Goal: Transaction & Acquisition: Purchase product/service

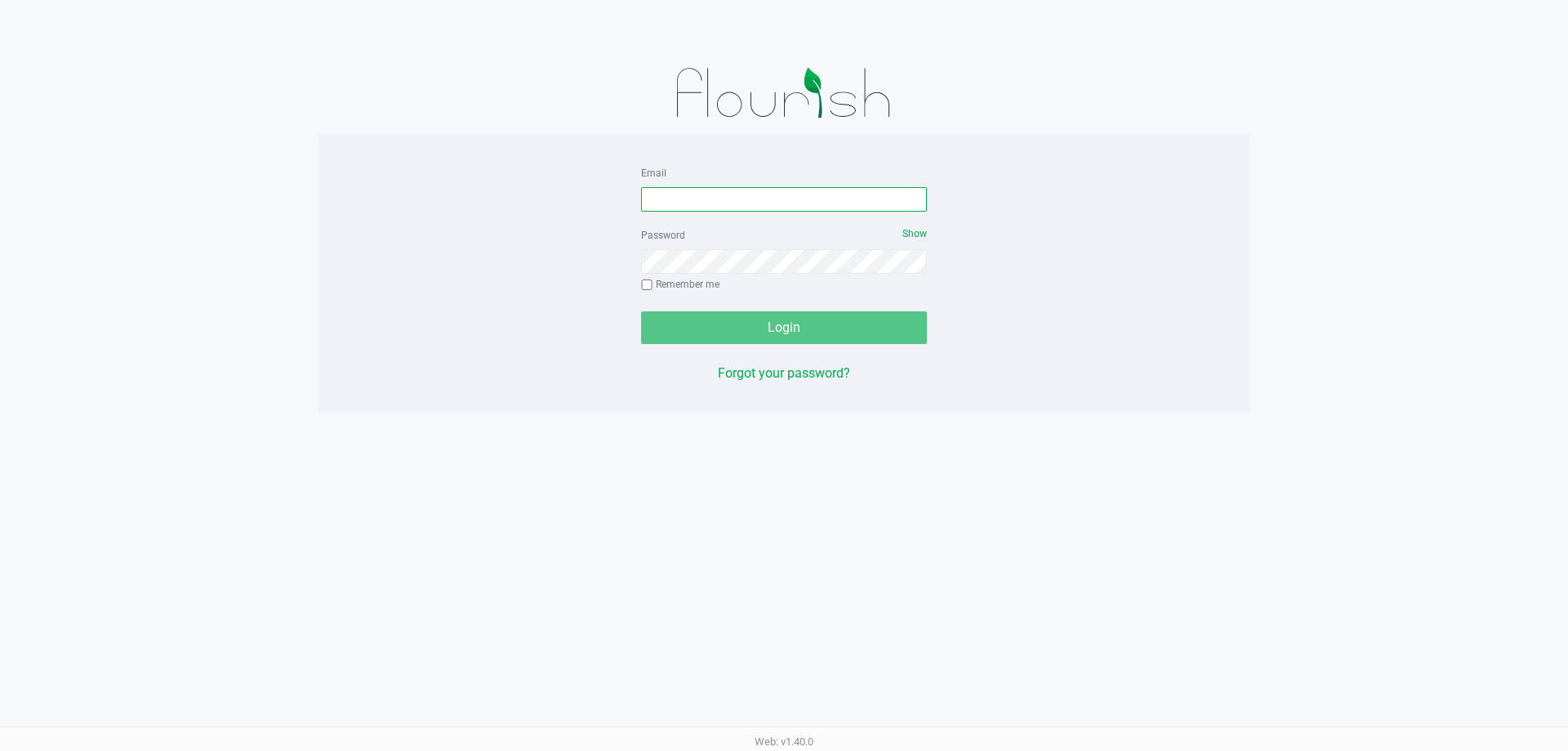
click at [808, 201] on input "Email" at bounding box center [784, 199] width 286 height 25
paste input "[EMAIL_ADDRESS][DOMAIN_NAME]"
type input "[EMAIL_ADDRESS][DOMAIN_NAME]"
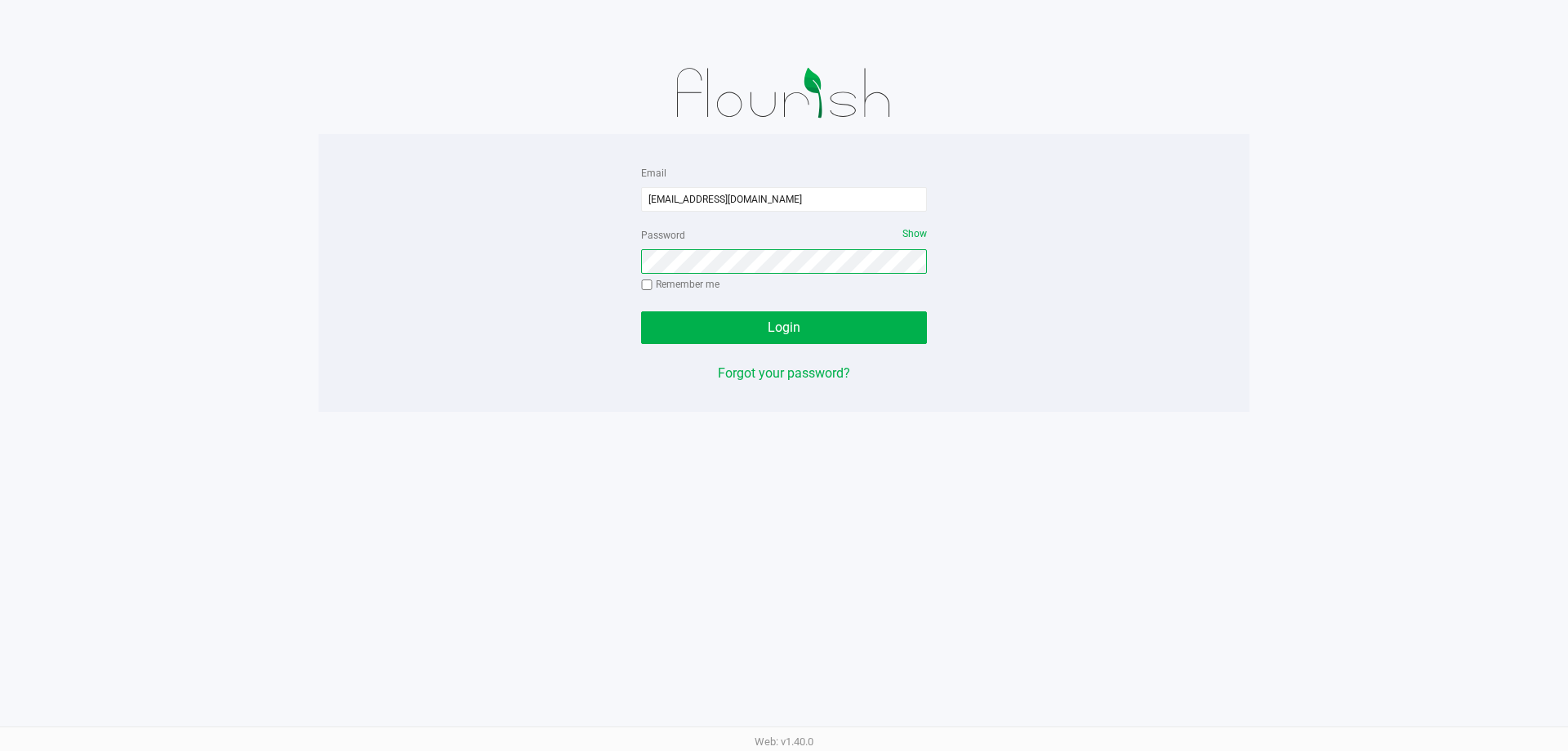
click at [642, 312] on button "Login" at bounding box center [784, 327] width 286 height 33
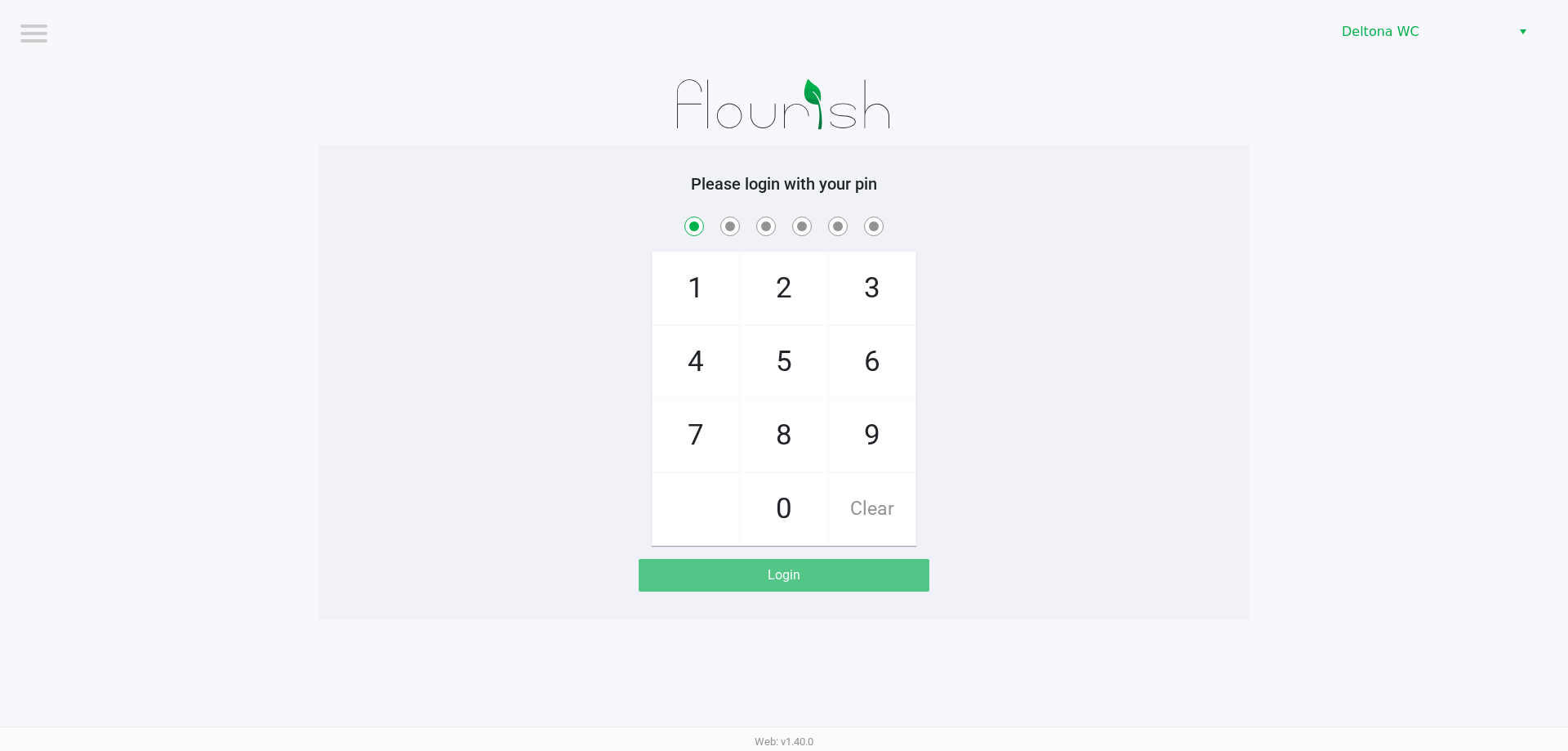
checkbox input "true"
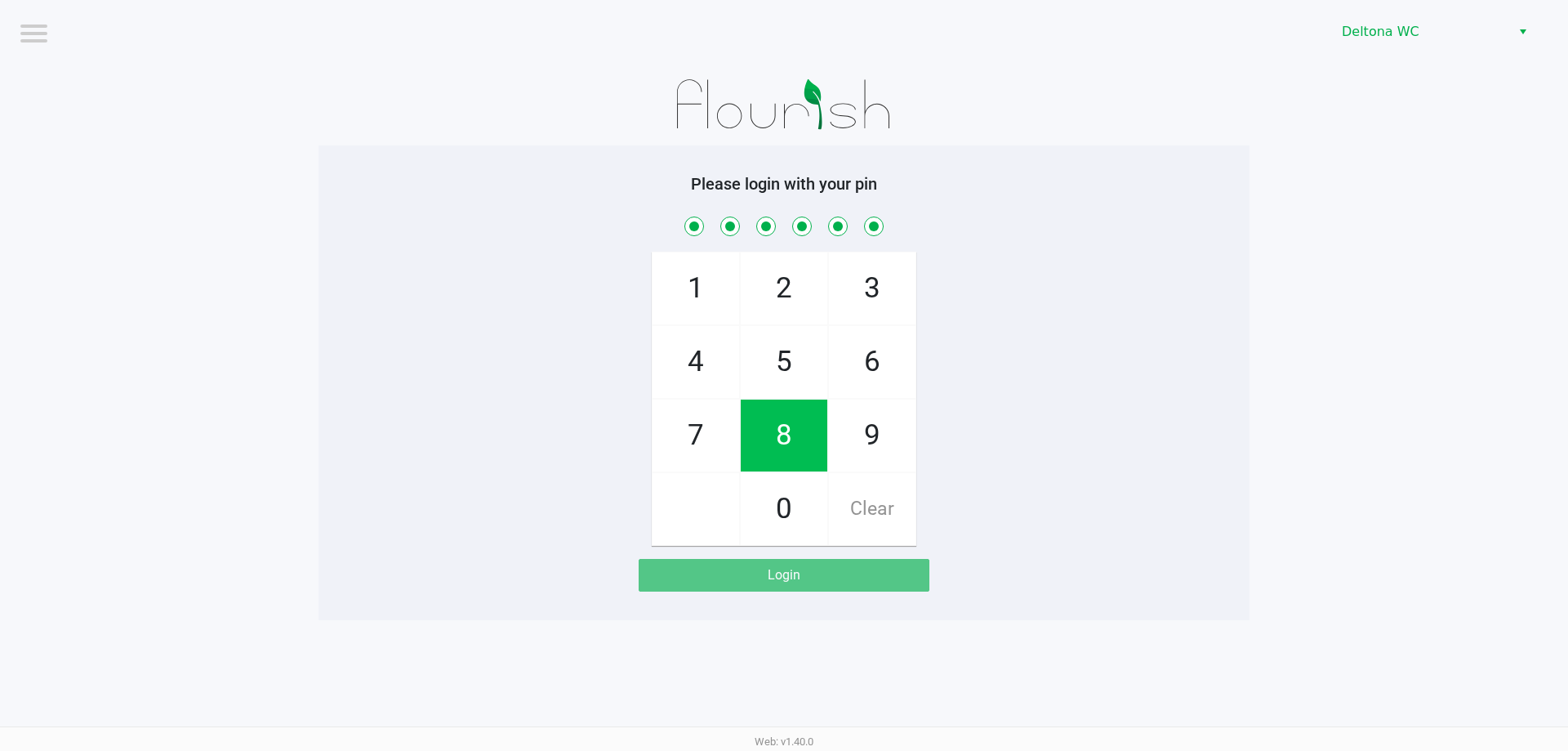
checkbox input "true"
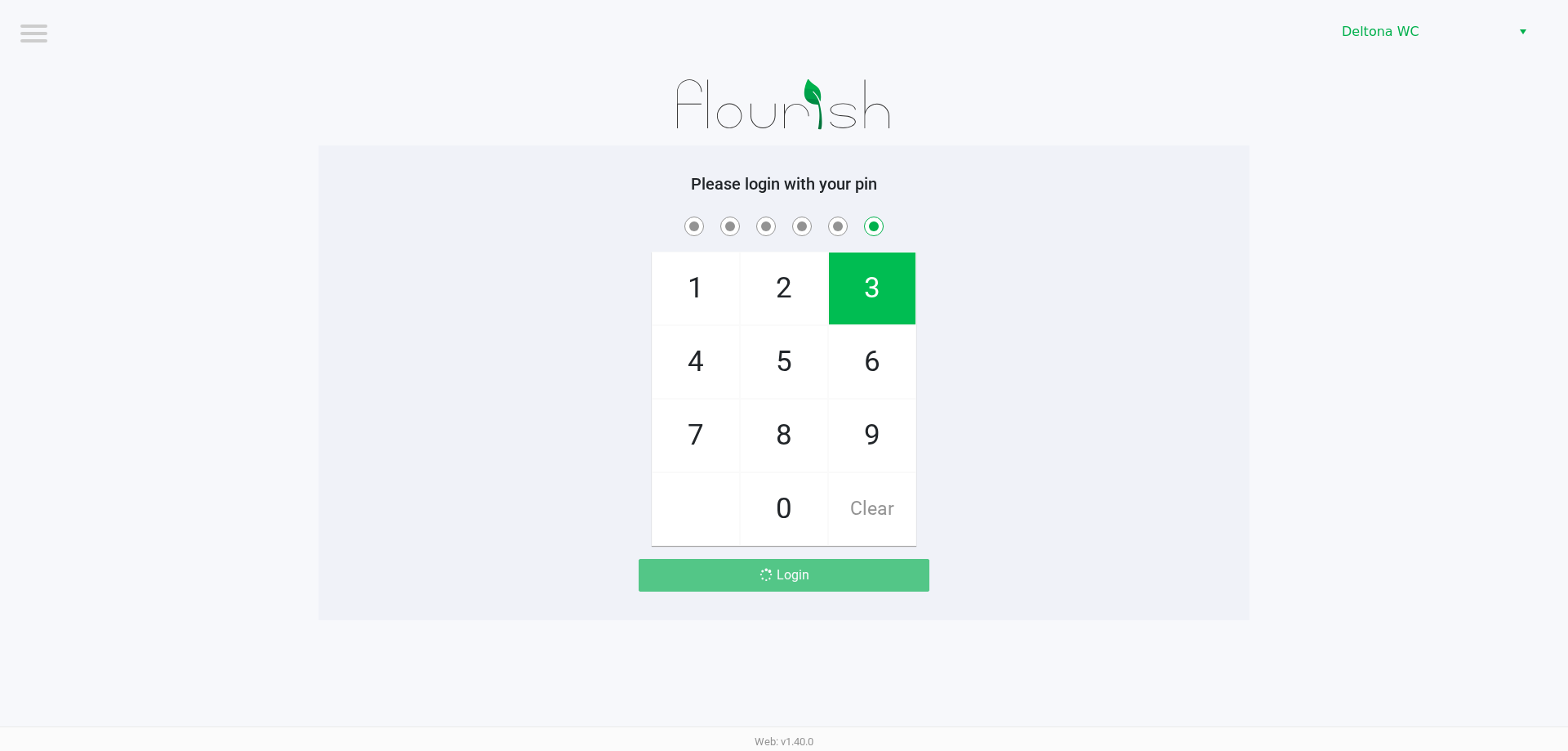
checkbox input "false"
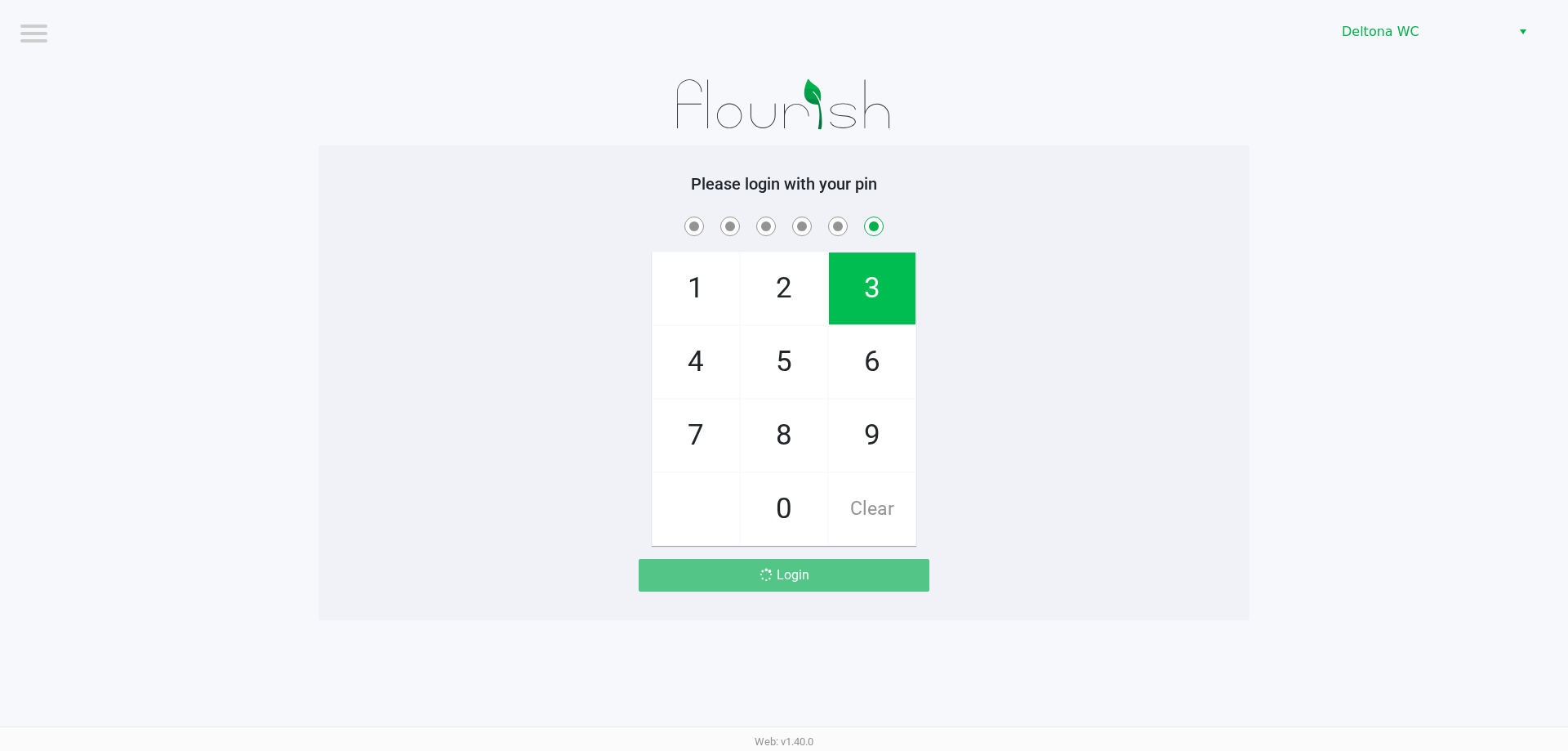
checkbox input "false"
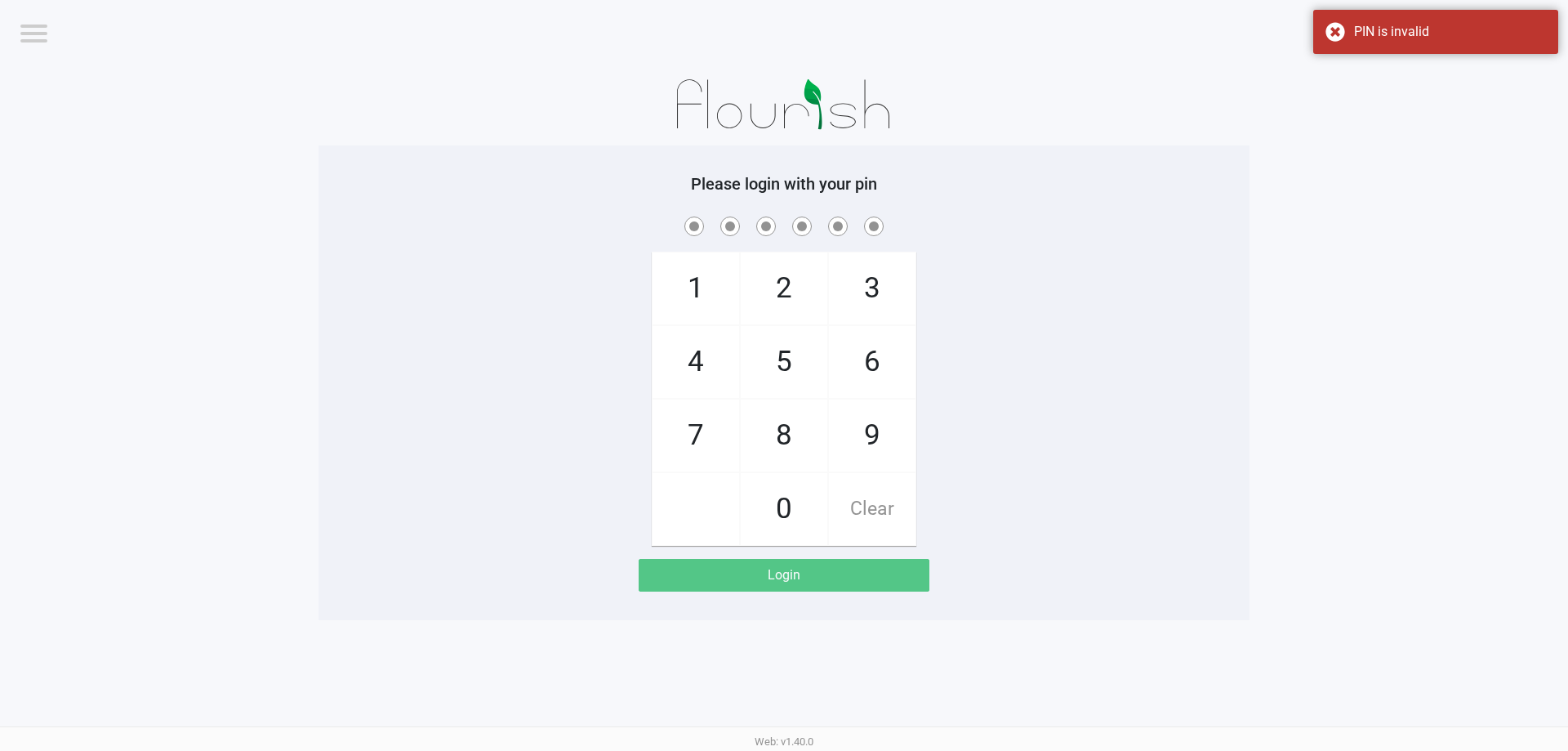
checkbox input "true"
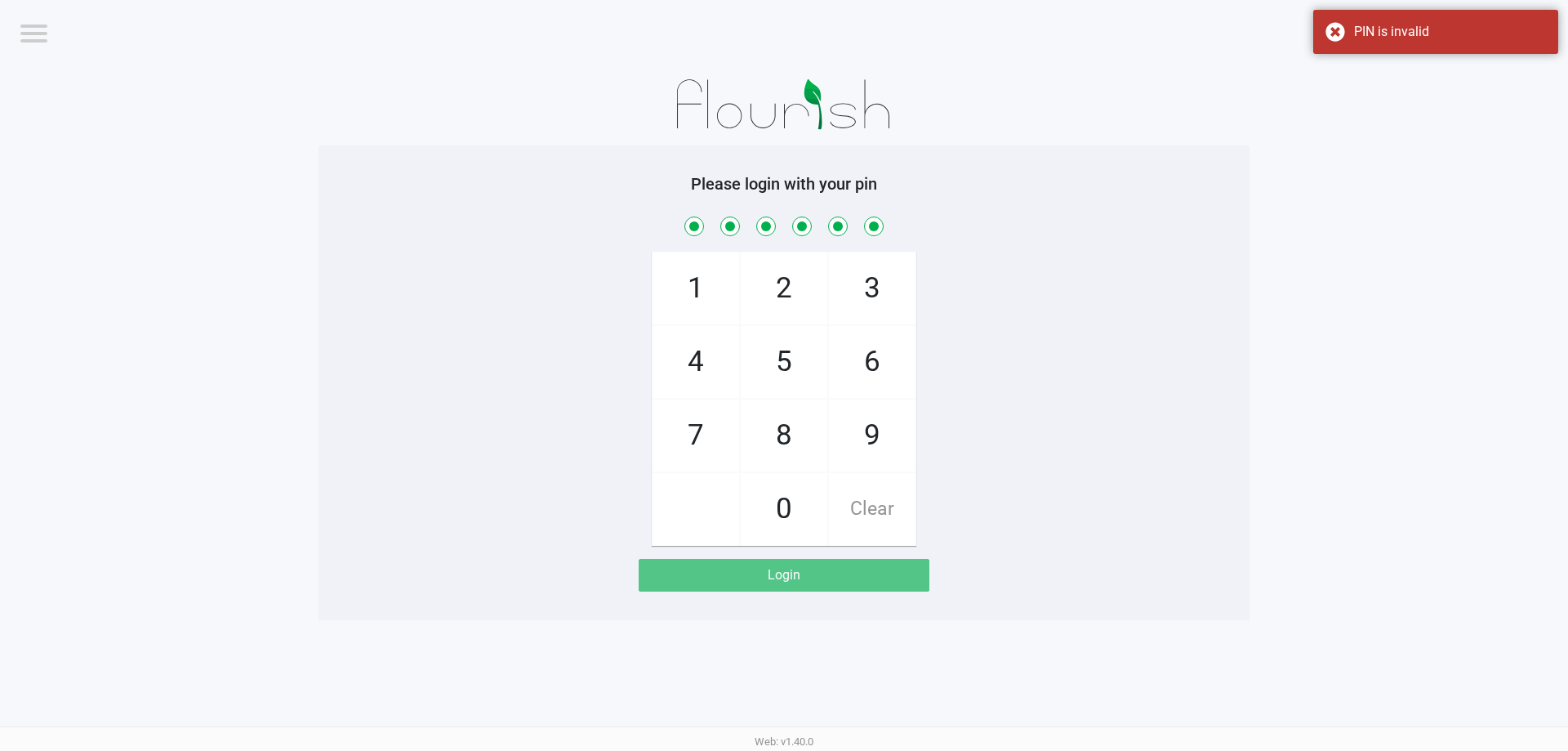
checkbox input "true"
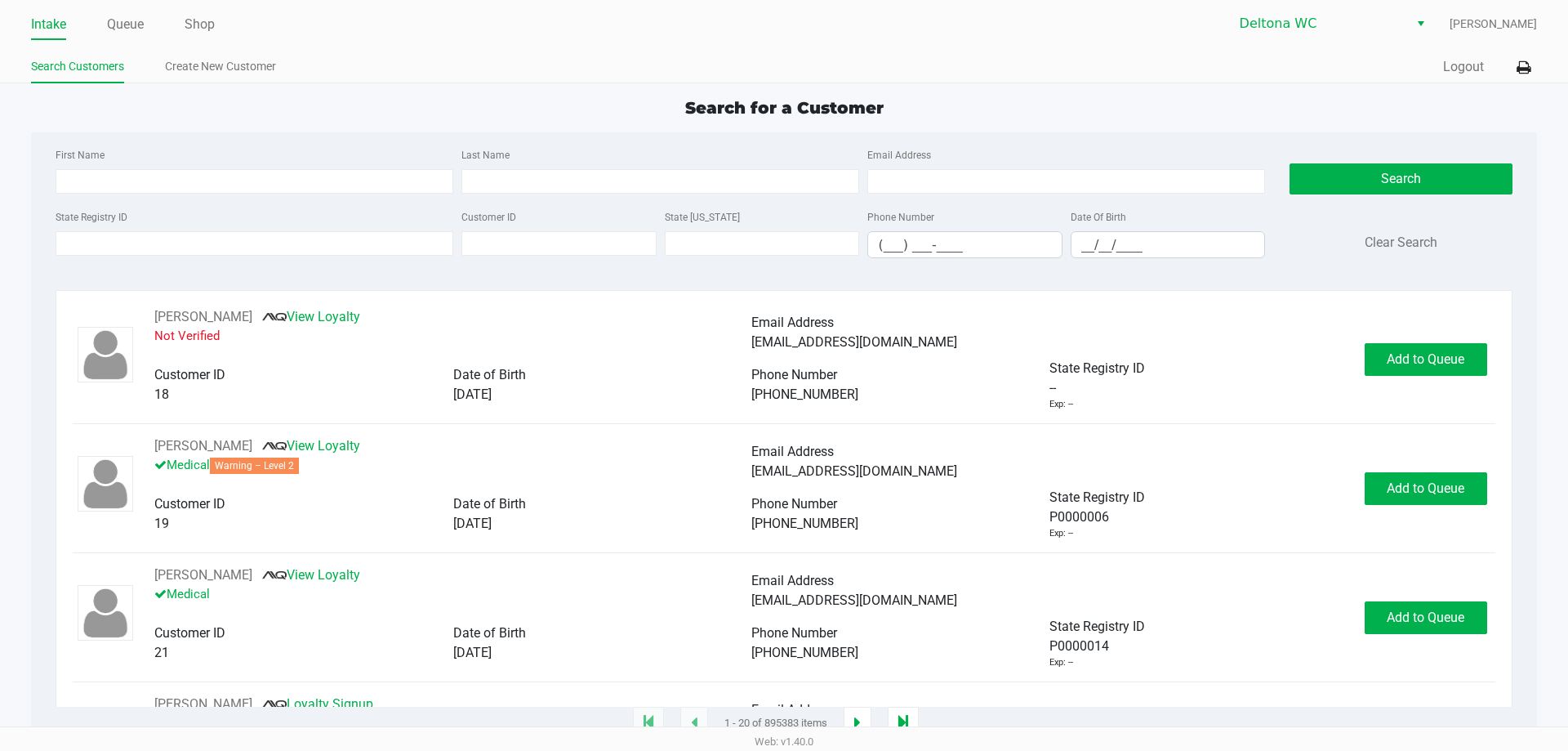
click at [772, 95] on div "Search for a Customer" at bounding box center [784, 107] width 1530 height 25
click at [257, 239] on input "State Registry ID" at bounding box center [254, 243] width 398 height 25
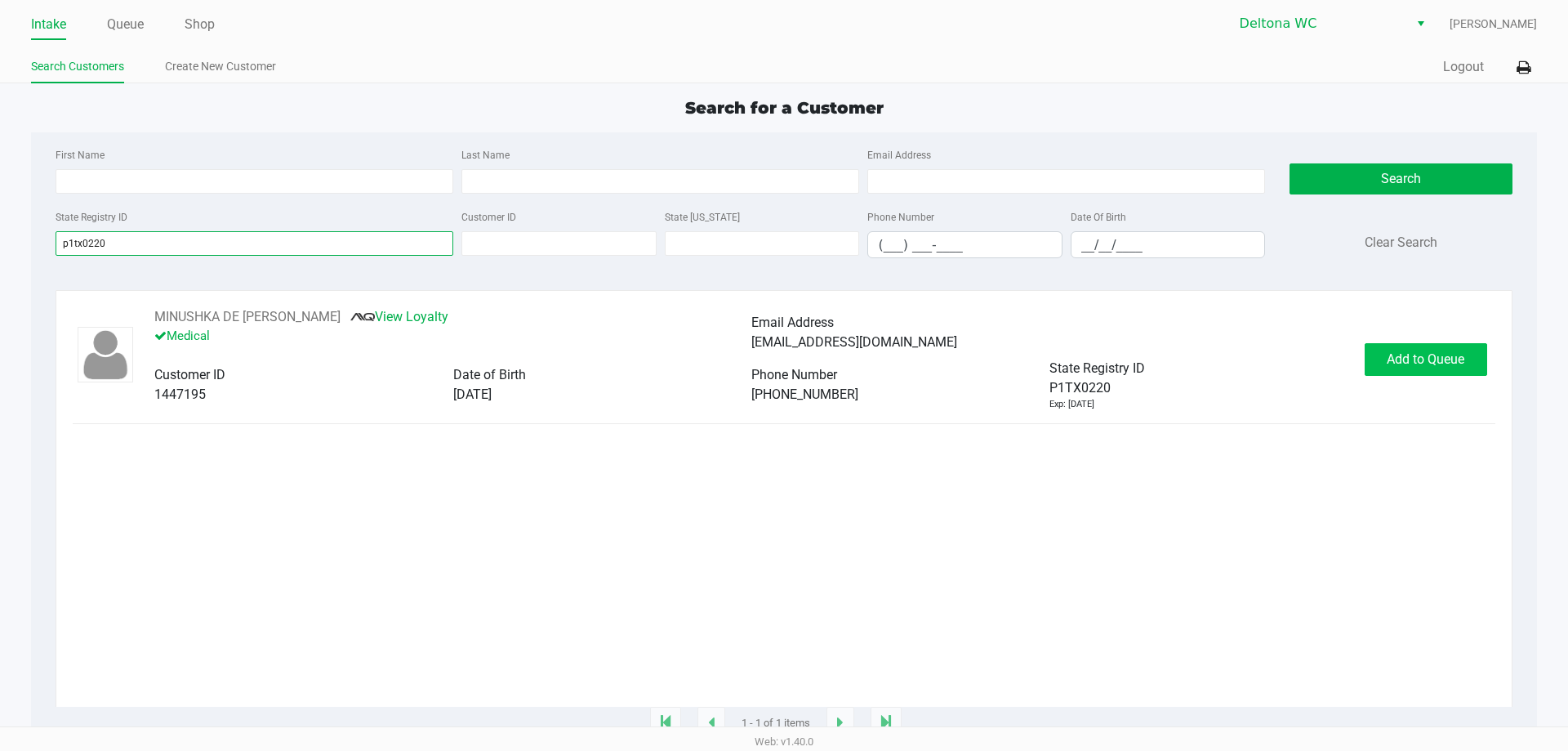
type input "p1tx0220"
click at [1405, 365] on span "Add to Queue" at bounding box center [1426, 359] width 77 height 16
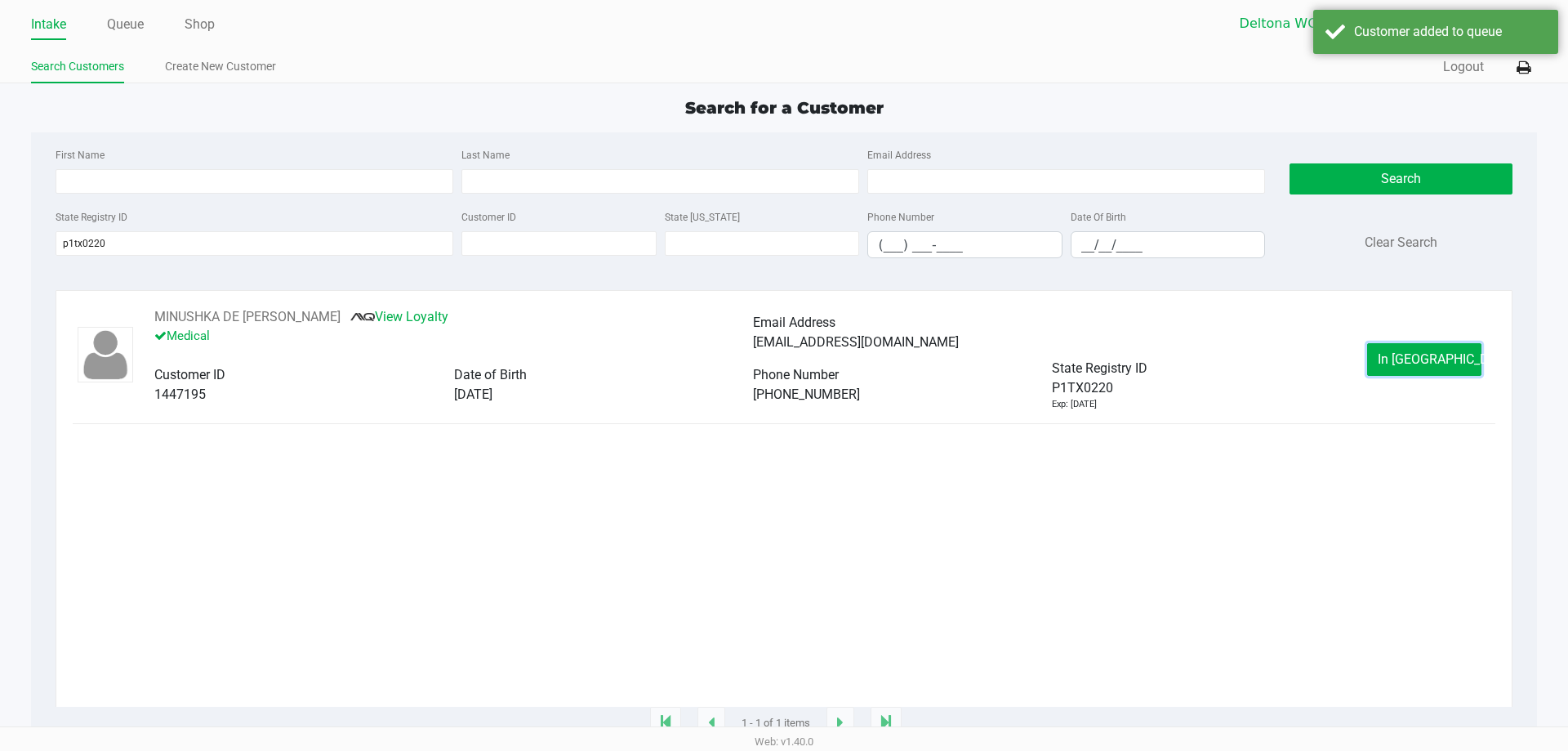
click at [1405, 365] on span "In [GEOGRAPHIC_DATA]" at bounding box center [1447, 359] width 137 height 16
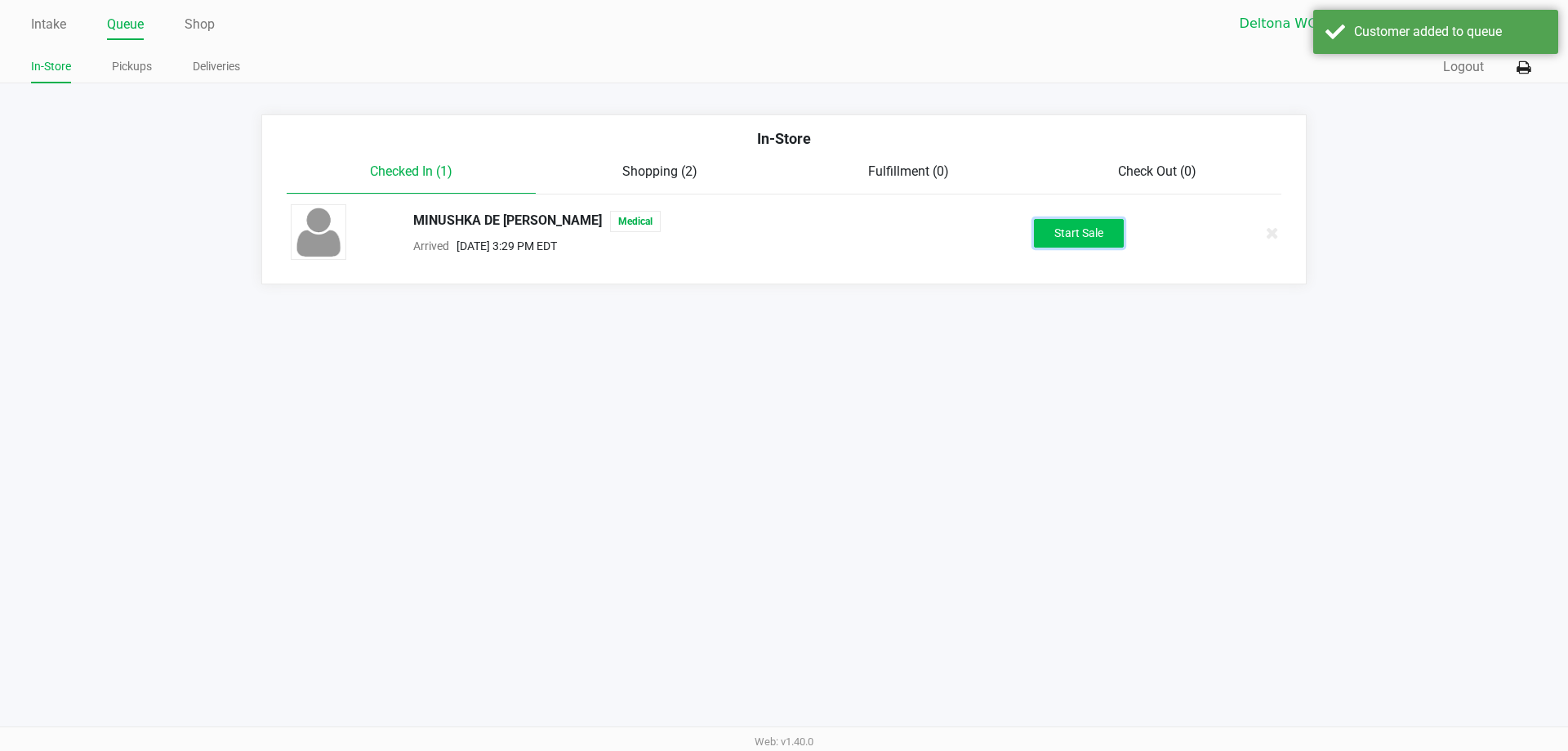
click at [1050, 231] on button "Start Sale" at bounding box center [1079, 233] width 90 height 29
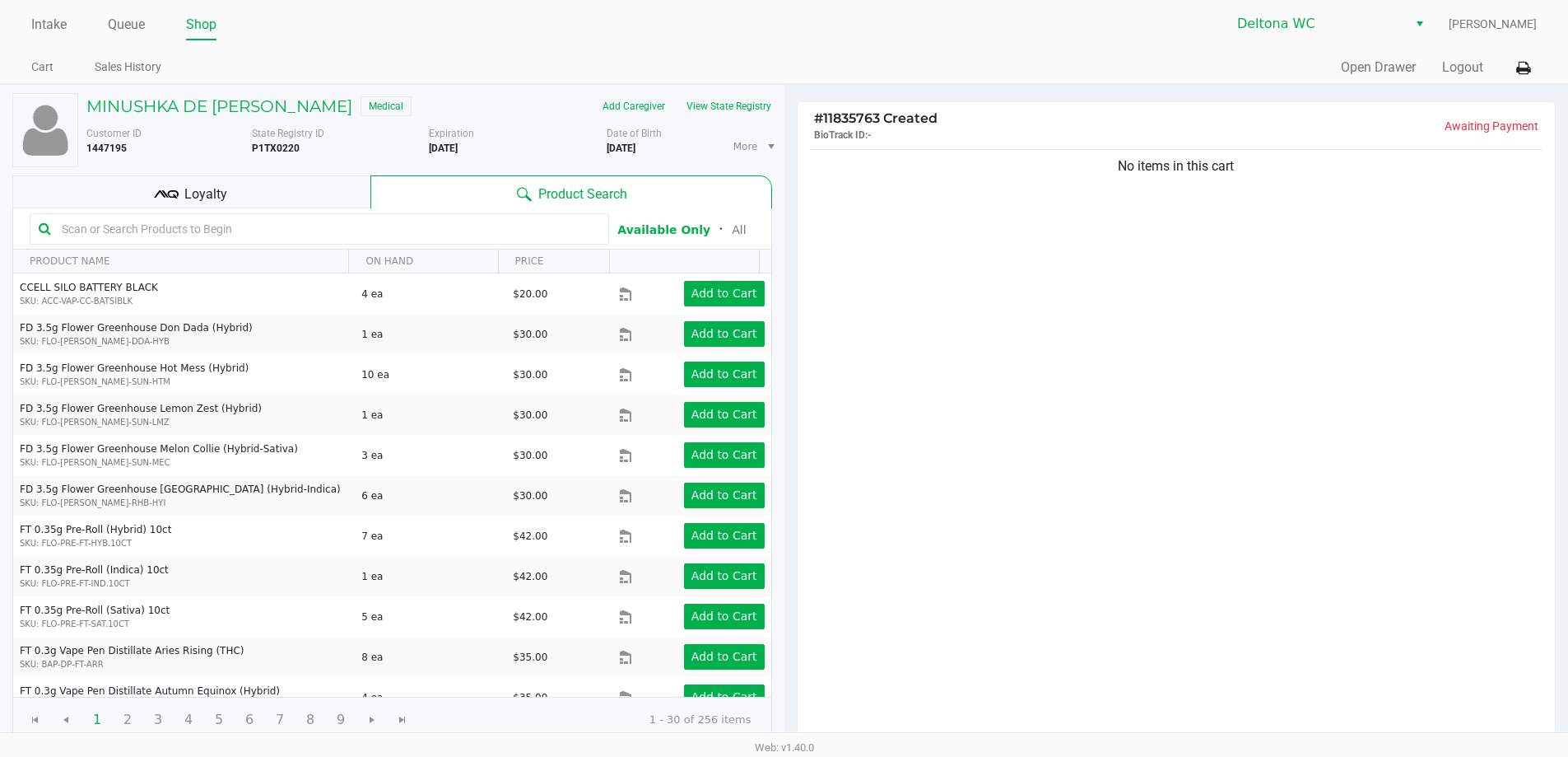
click at [309, 208] on div "Loyalty" at bounding box center [191, 191] width 358 height 33
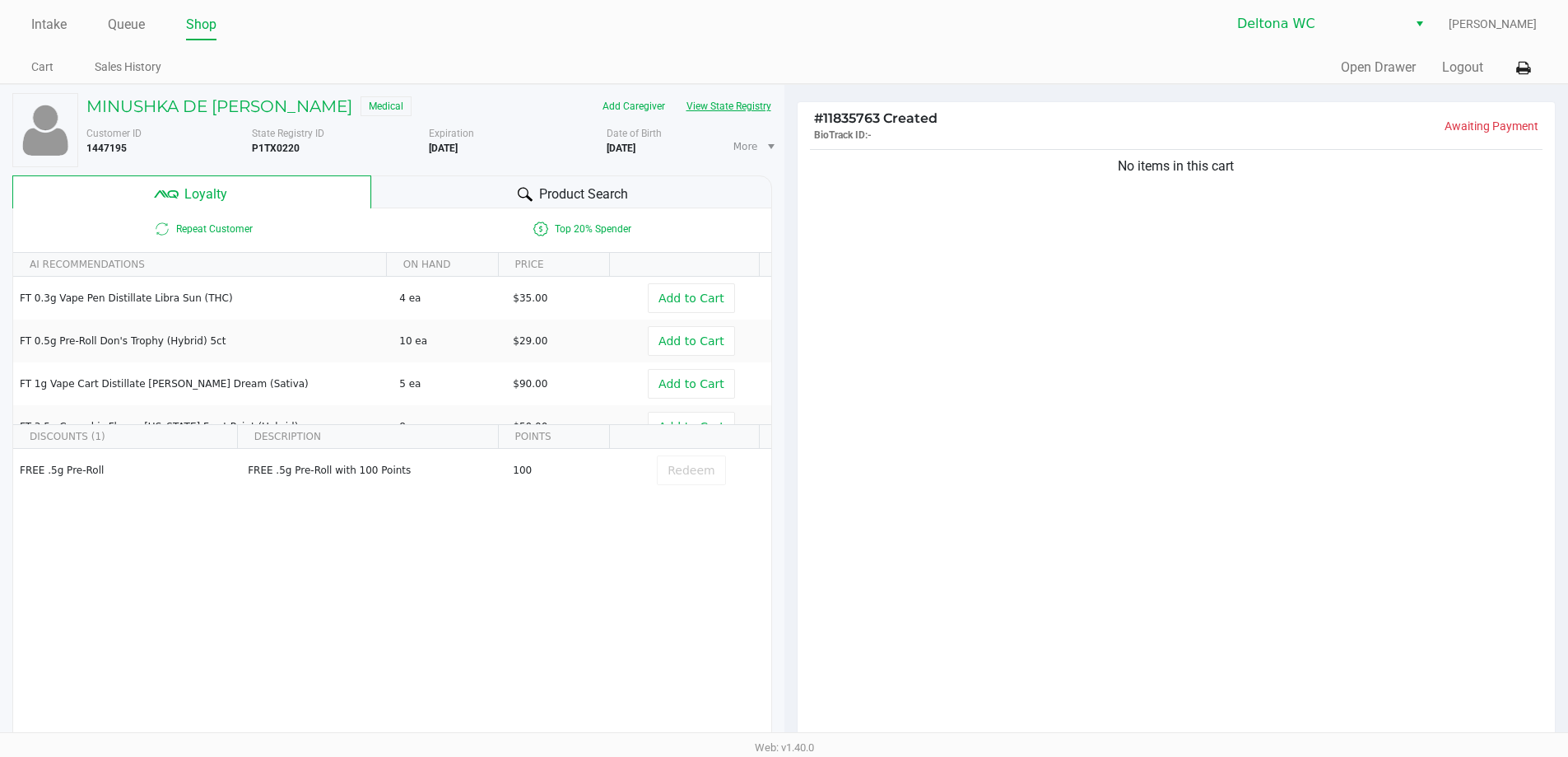
click at [758, 110] on button "View State Registry" at bounding box center [724, 106] width 96 height 26
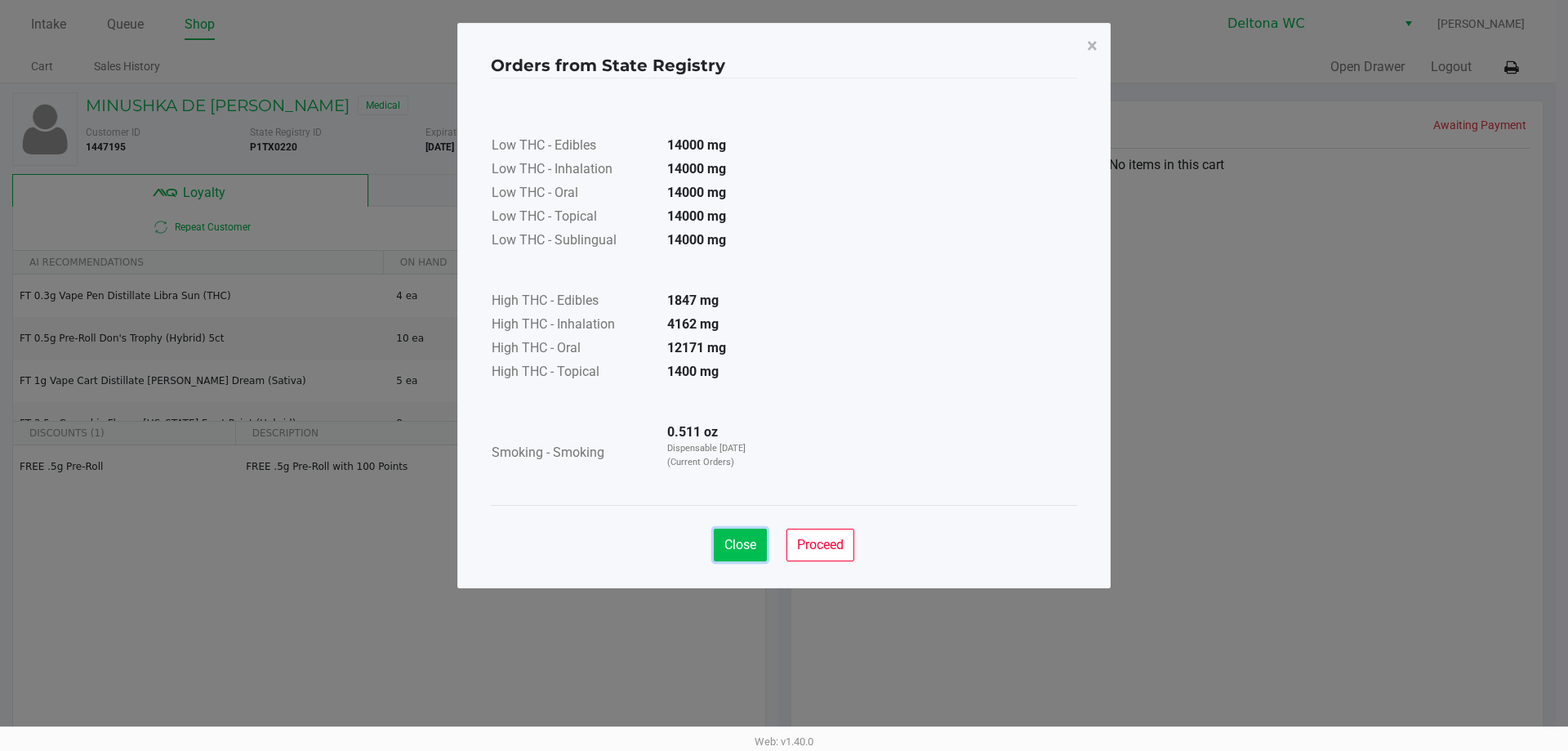
click at [760, 536] on button "Close" at bounding box center [741, 545] width 54 height 33
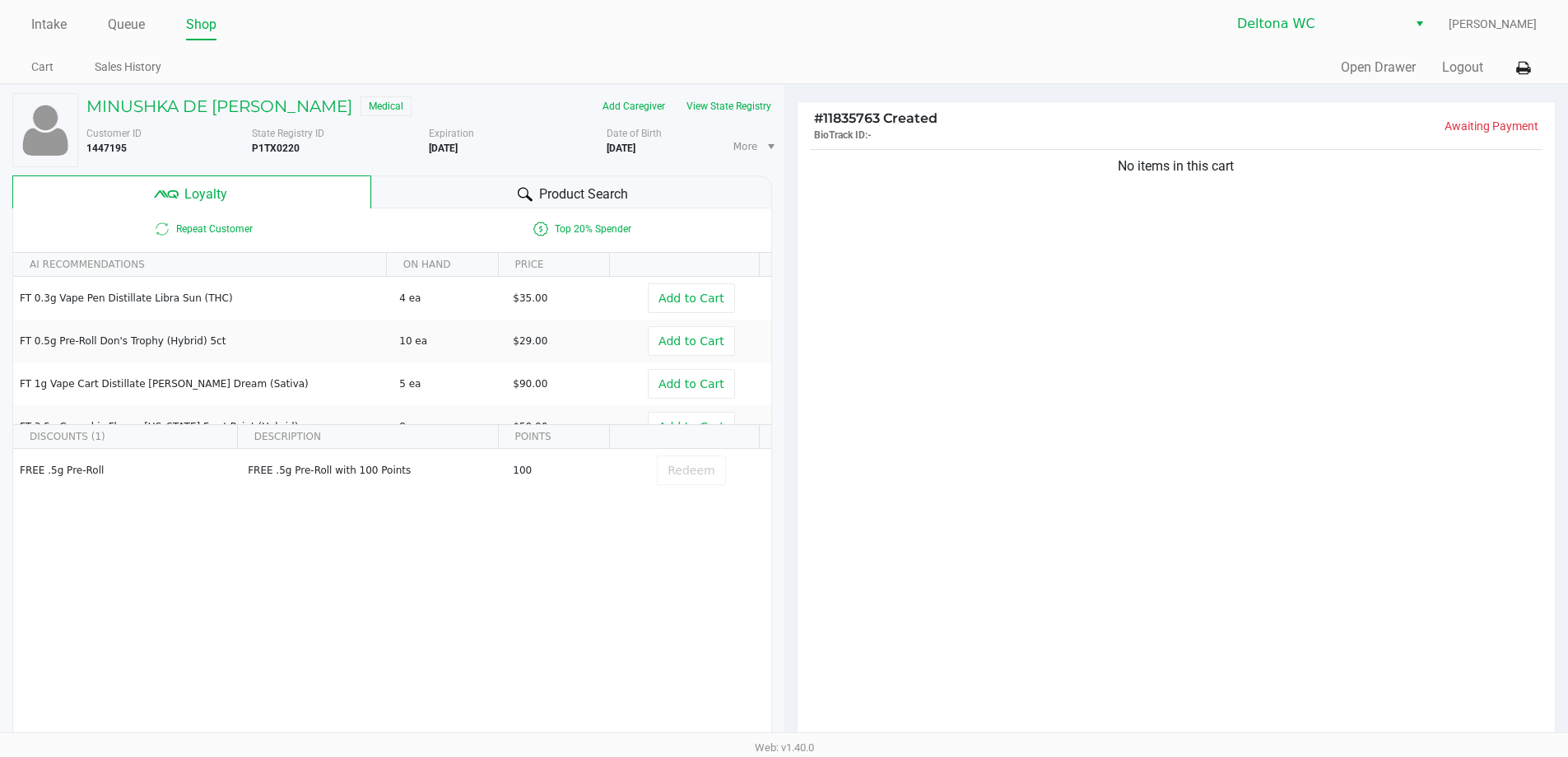
click at [864, 100] on div "# 11835763 Created BioTrack ID: - Awaiting Payment No items in this cart Subtot…" at bounding box center [1176, 515] width 784 height 861
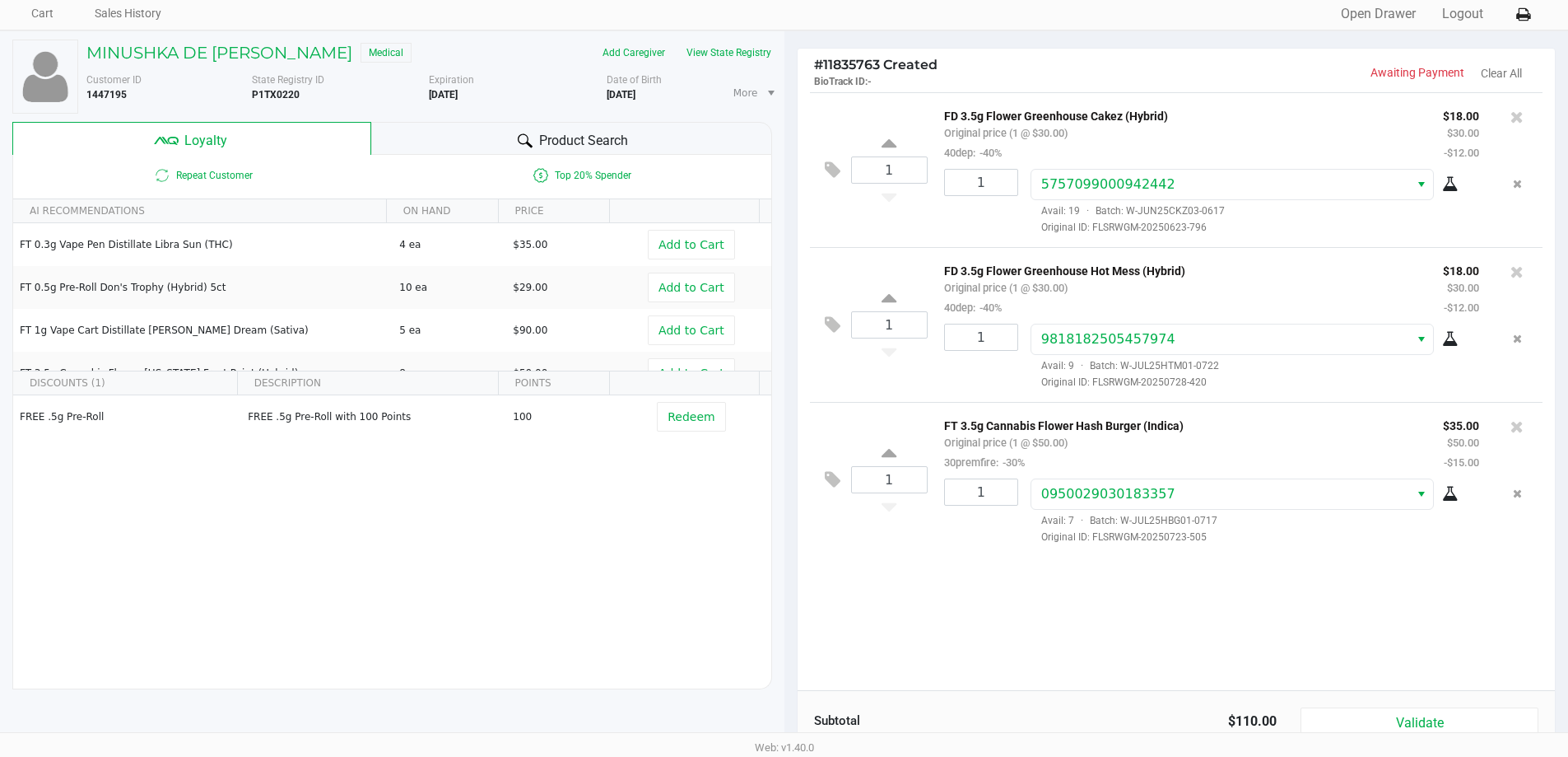
scroll to position [189, 0]
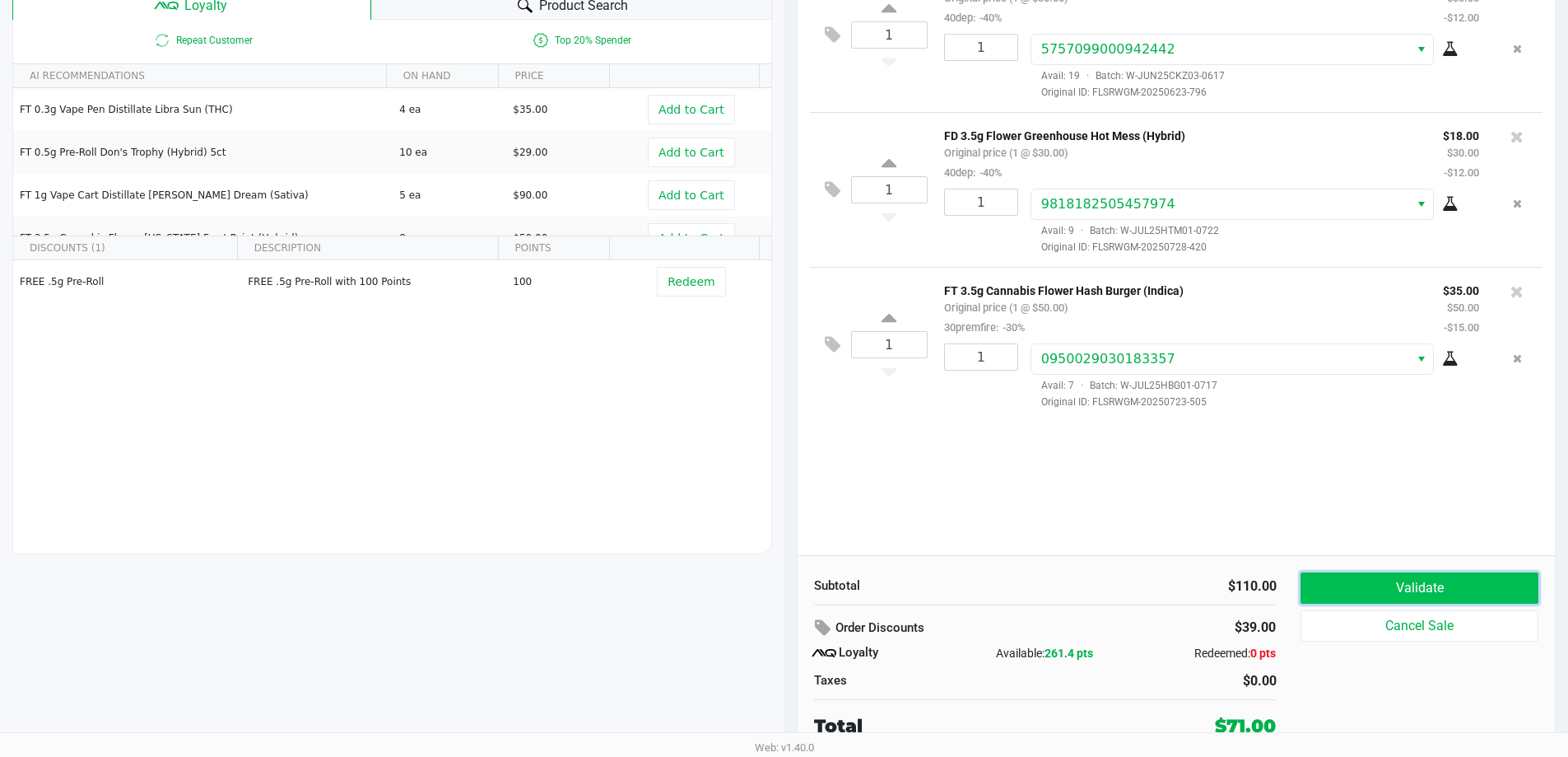
click at [1467, 600] on button "Validate" at bounding box center [1418, 587] width 237 height 31
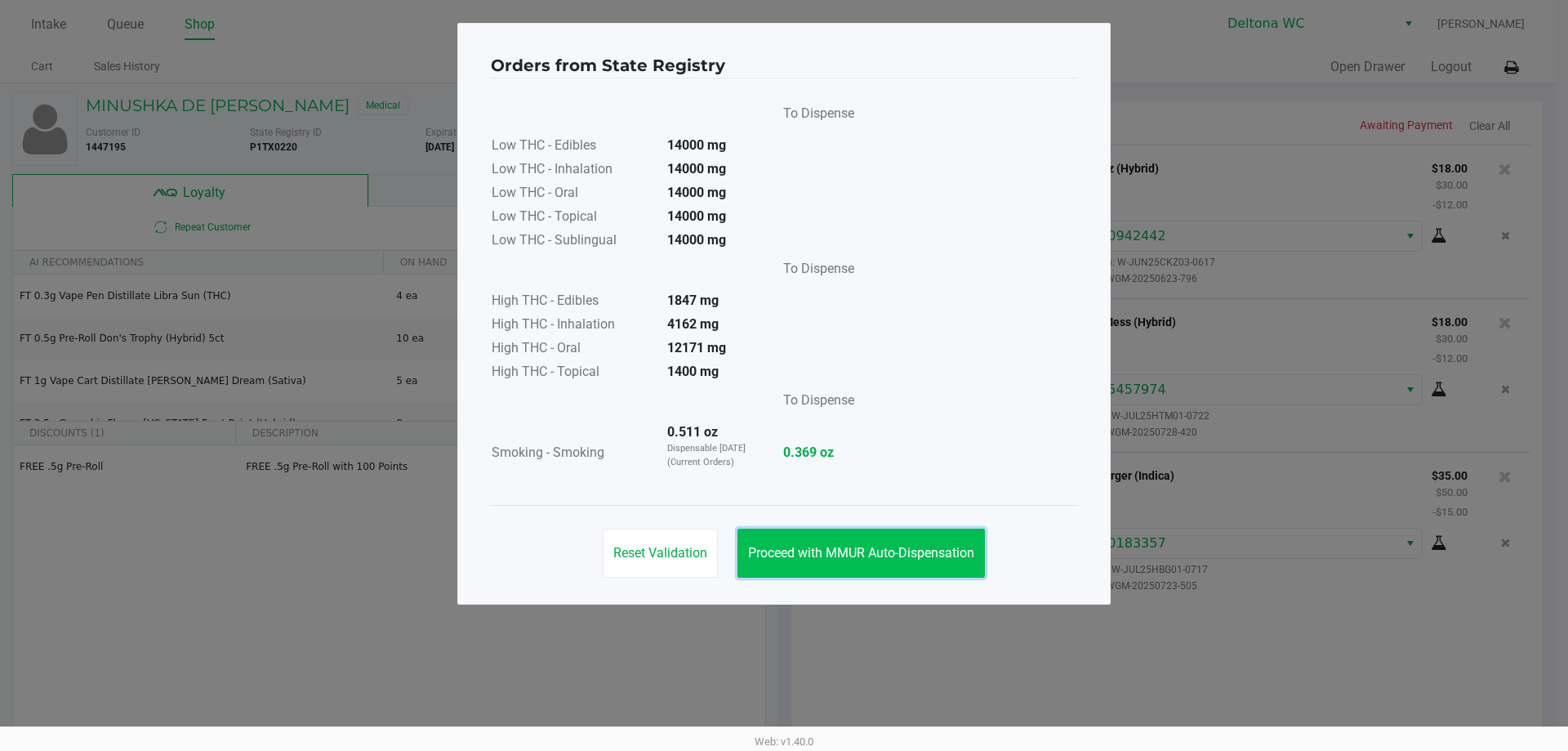
click at [865, 535] on button "Proceed with MMUR Auto-Dispensation" at bounding box center [862, 553] width 248 height 49
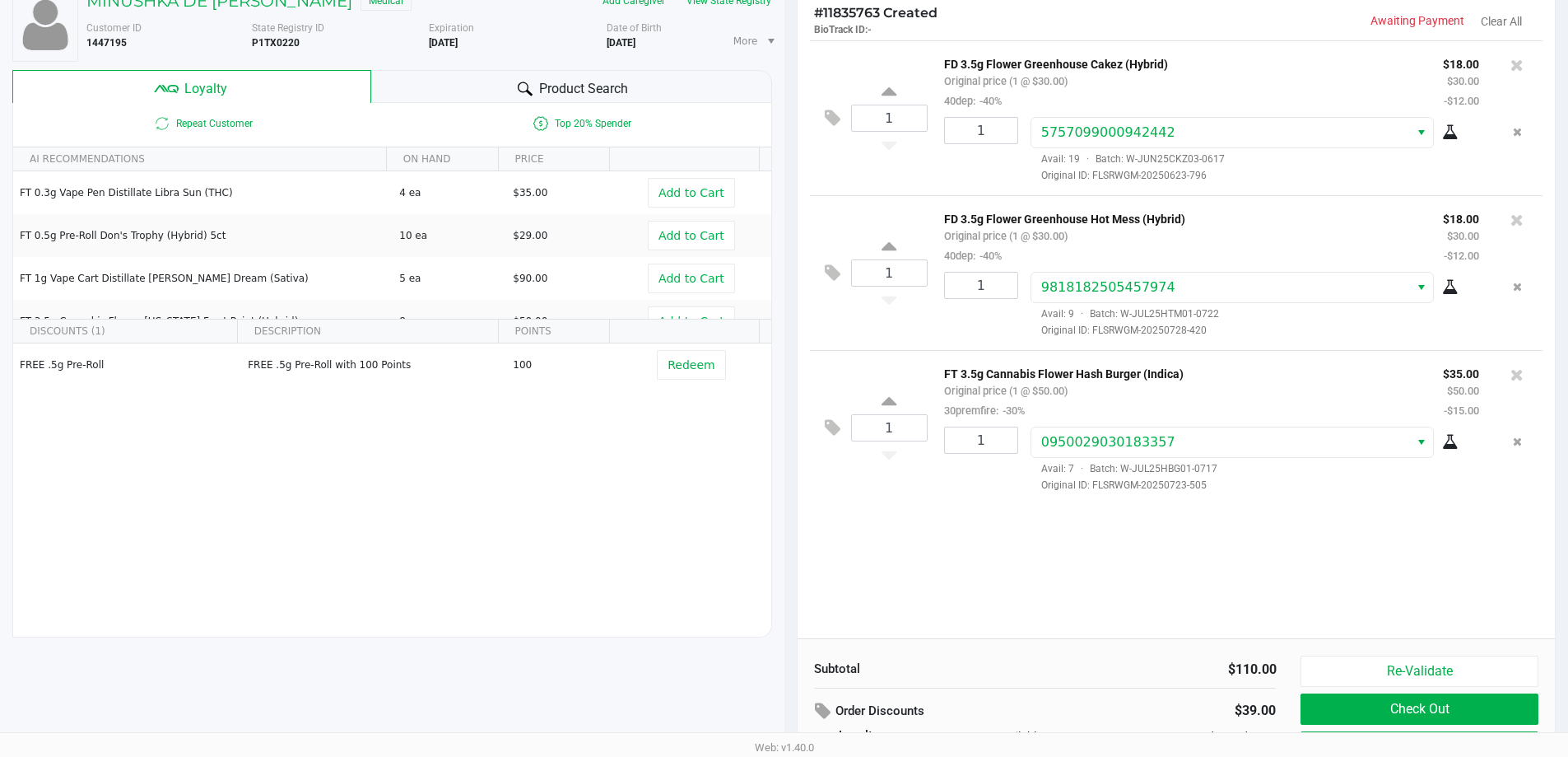
scroll to position [189, 0]
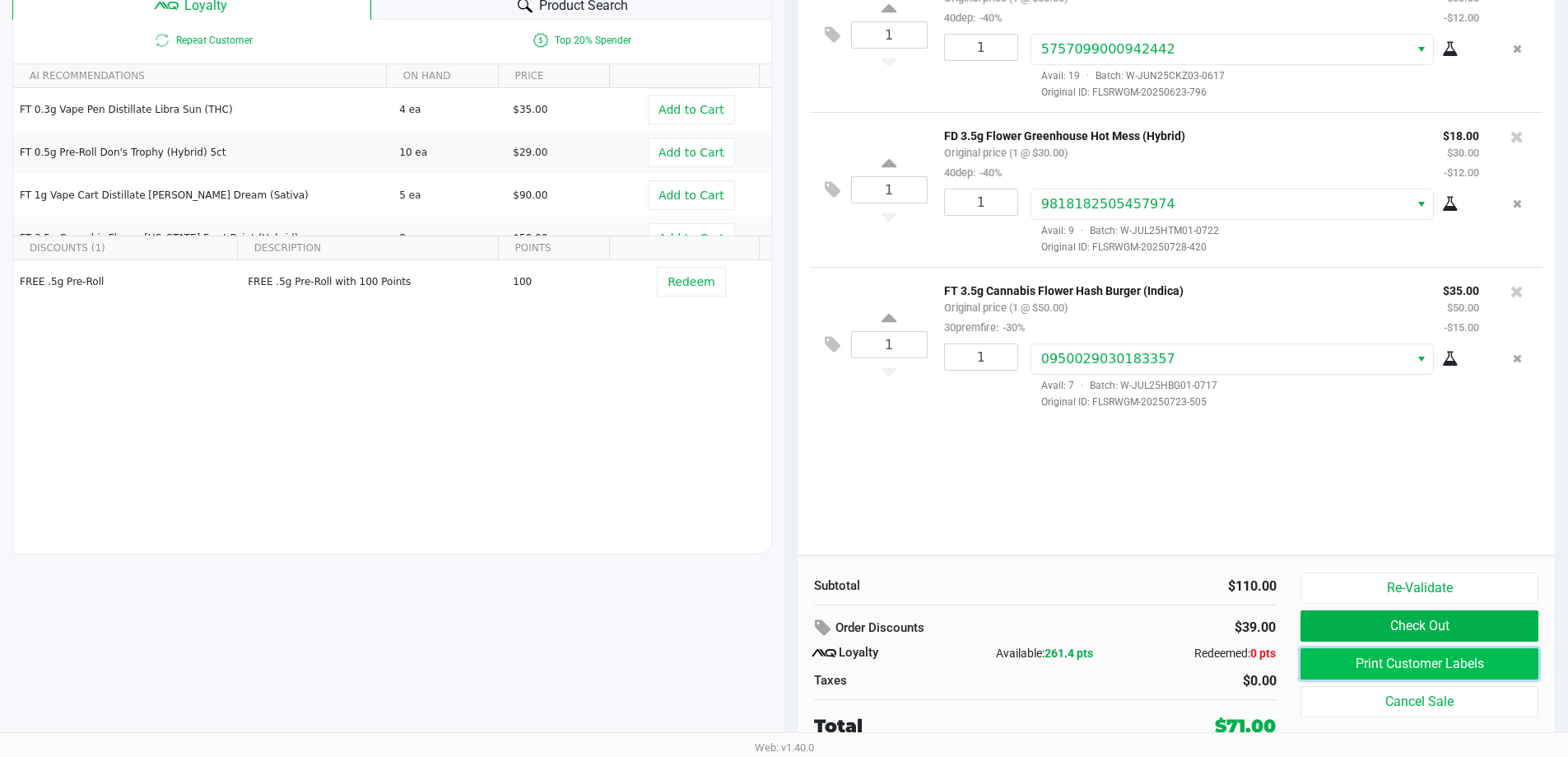
click at [1408, 664] on button "Print Customer Labels" at bounding box center [1418, 663] width 237 height 31
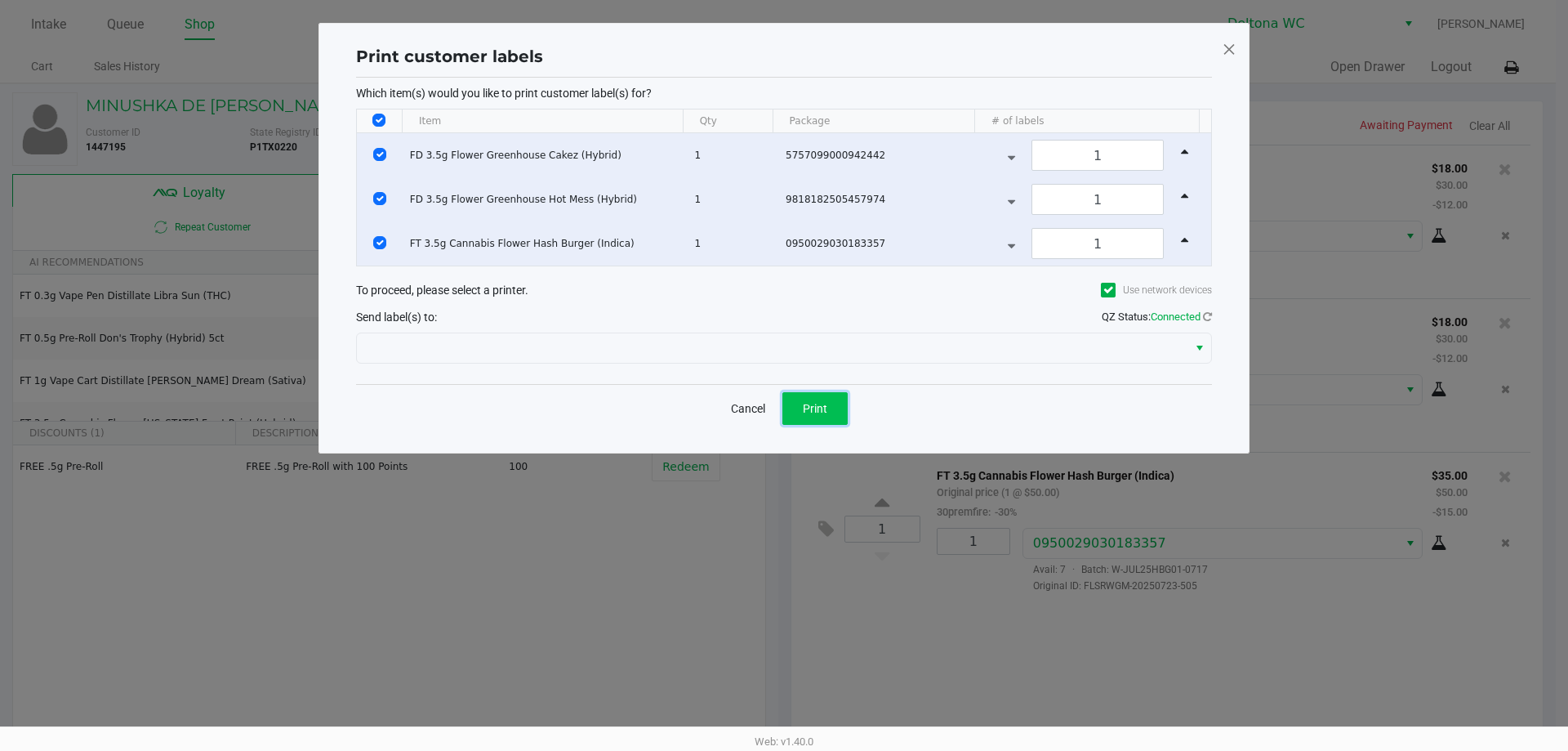
click at [830, 404] on button "Print" at bounding box center [815, 408] width 65 height 33
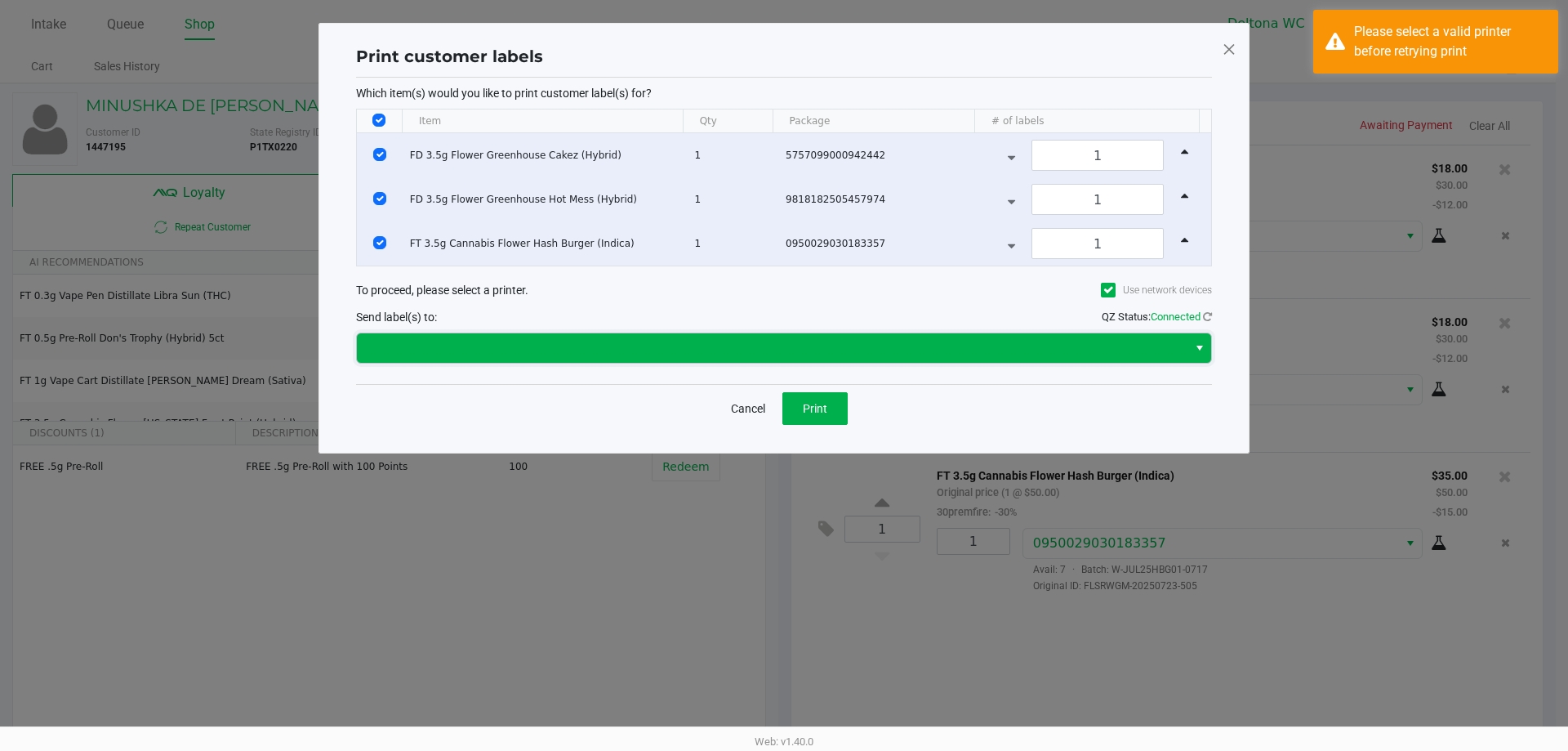
click at [790, 348] on span at bounding box center [773, 348] width 811 height 20
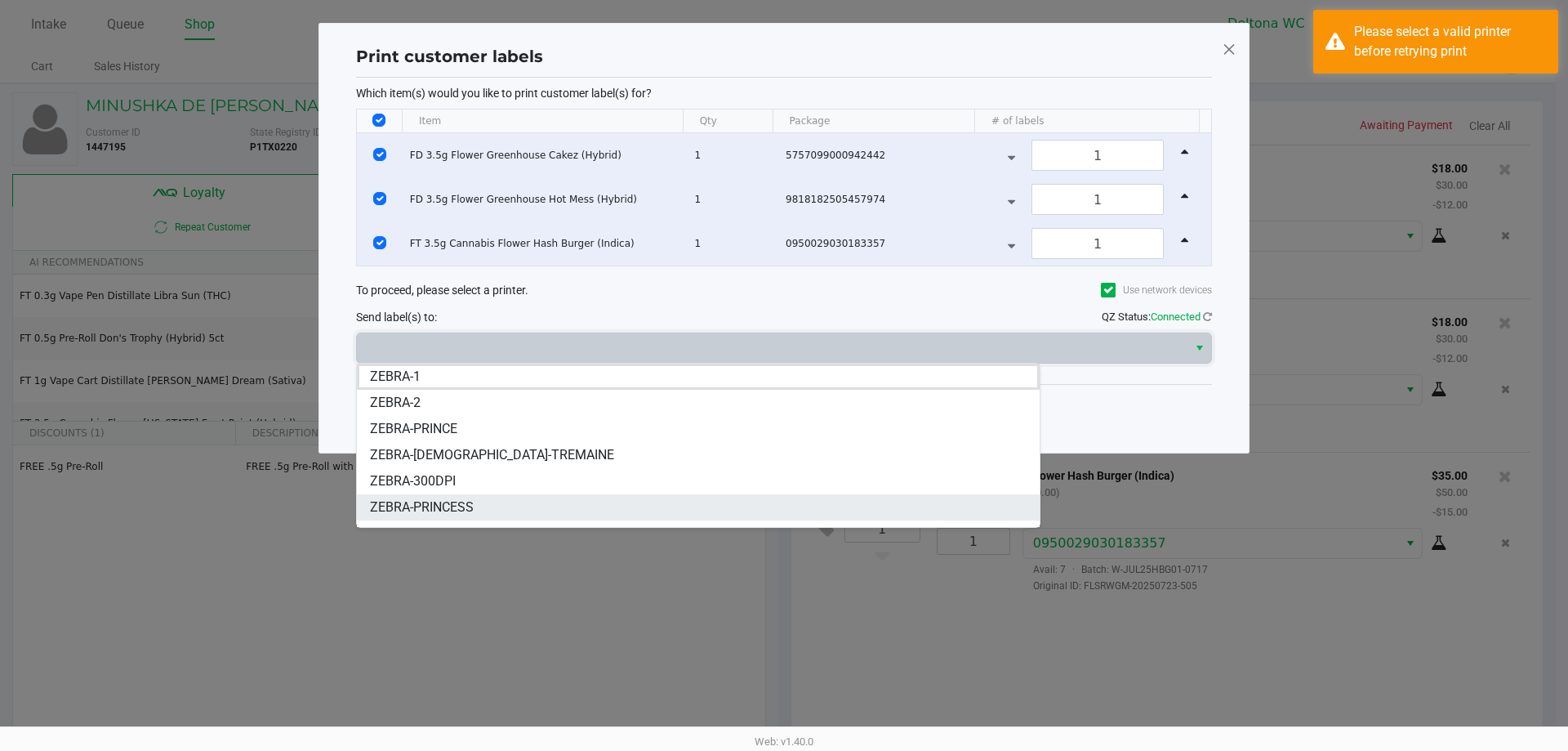
click at [553, 503] on li "ZEBRA-PRINCESS" at bounding box center [698, 507] width 683 height 26
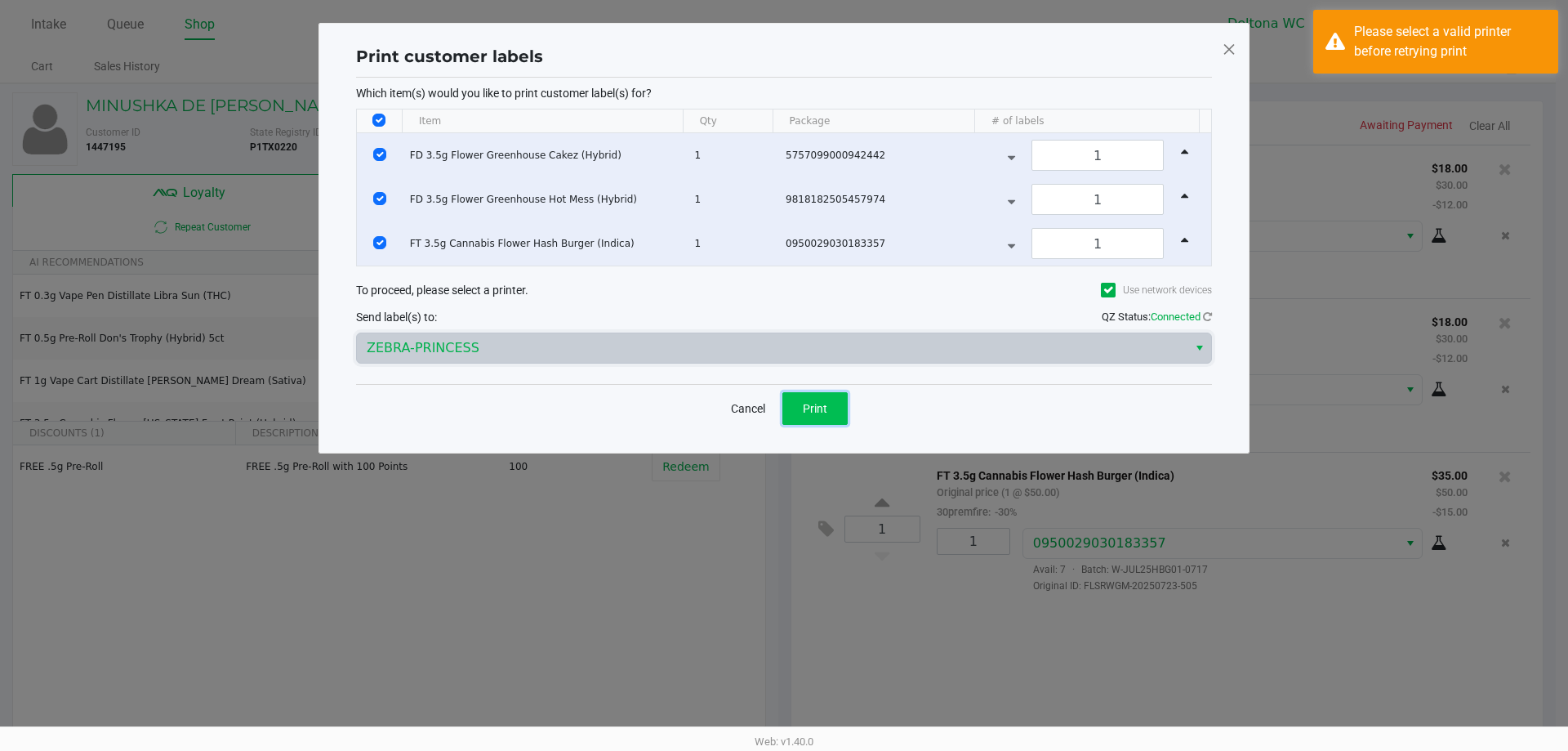
click at [832, 405] on button "Print" at bounding box center [815, 408] width 65 height 33
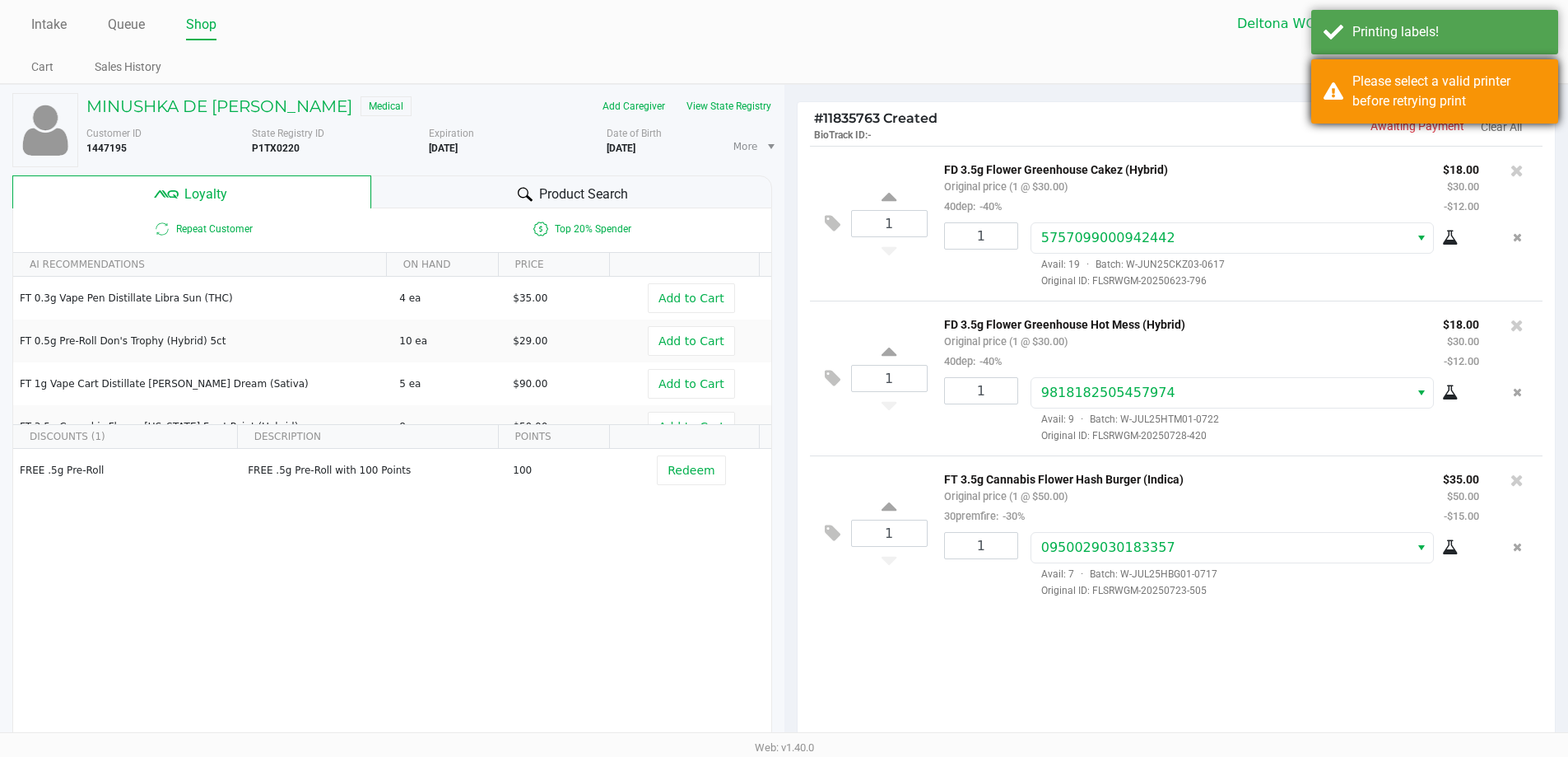
click at [1452, 105] on div "Please select a valid printer before retrying print" at bounding box center [1449, 92] width 194 height 40
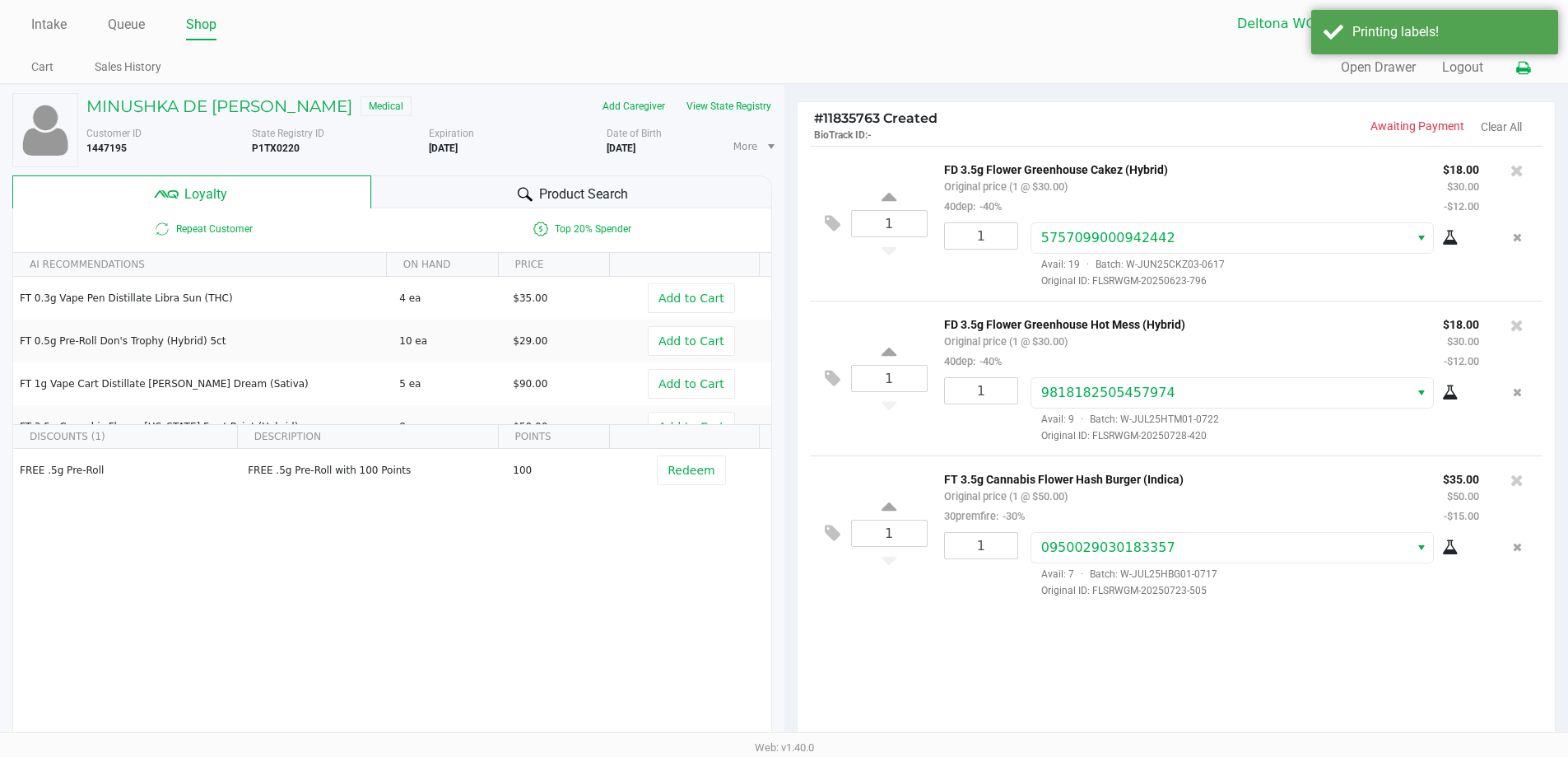
click at [1522, 72] on icon at bounding box center [1523, 69] width 14 height 12
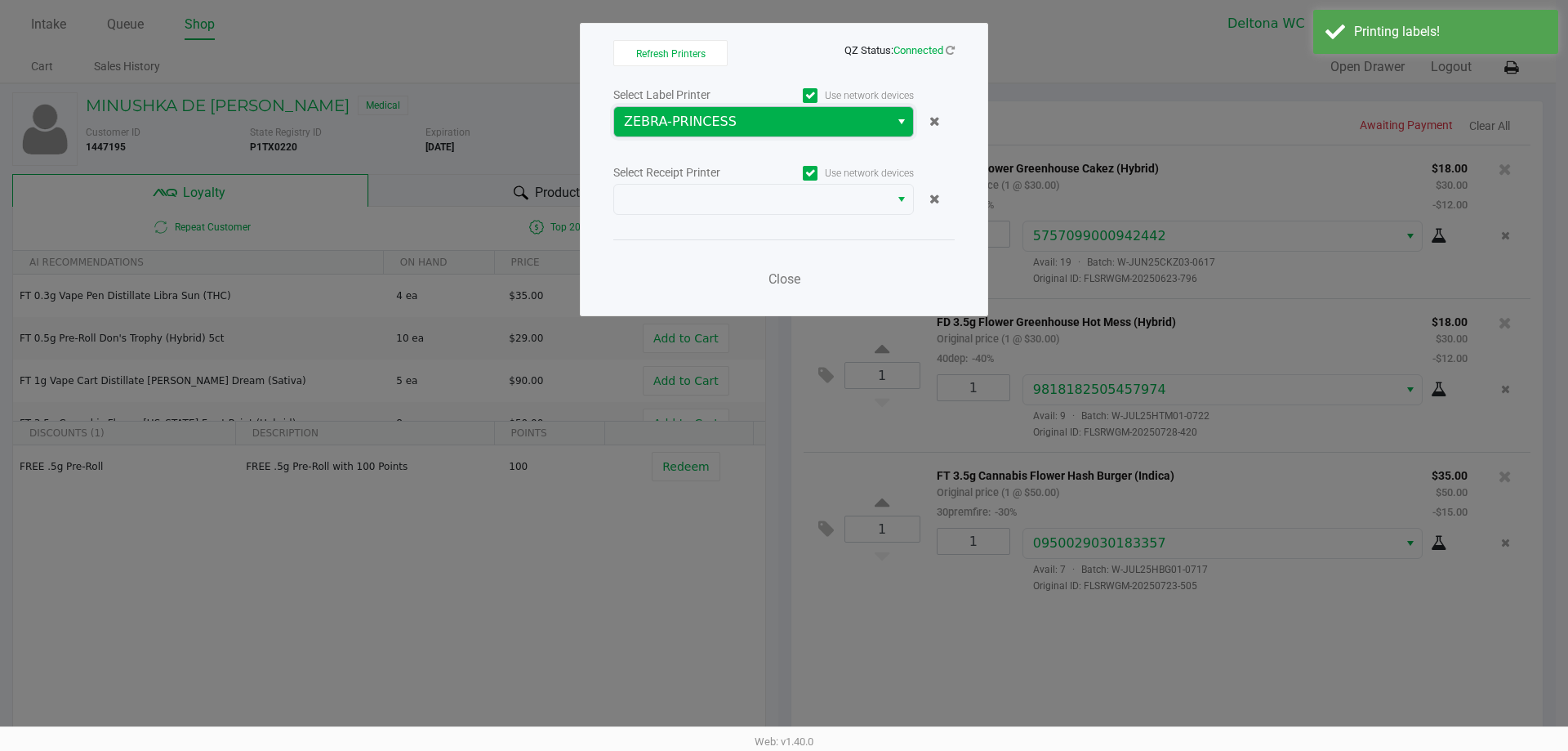
click at [814, 127] on span "ZEBRA-PRINCESS" at bounding box center [752, 122] width 256 height 20
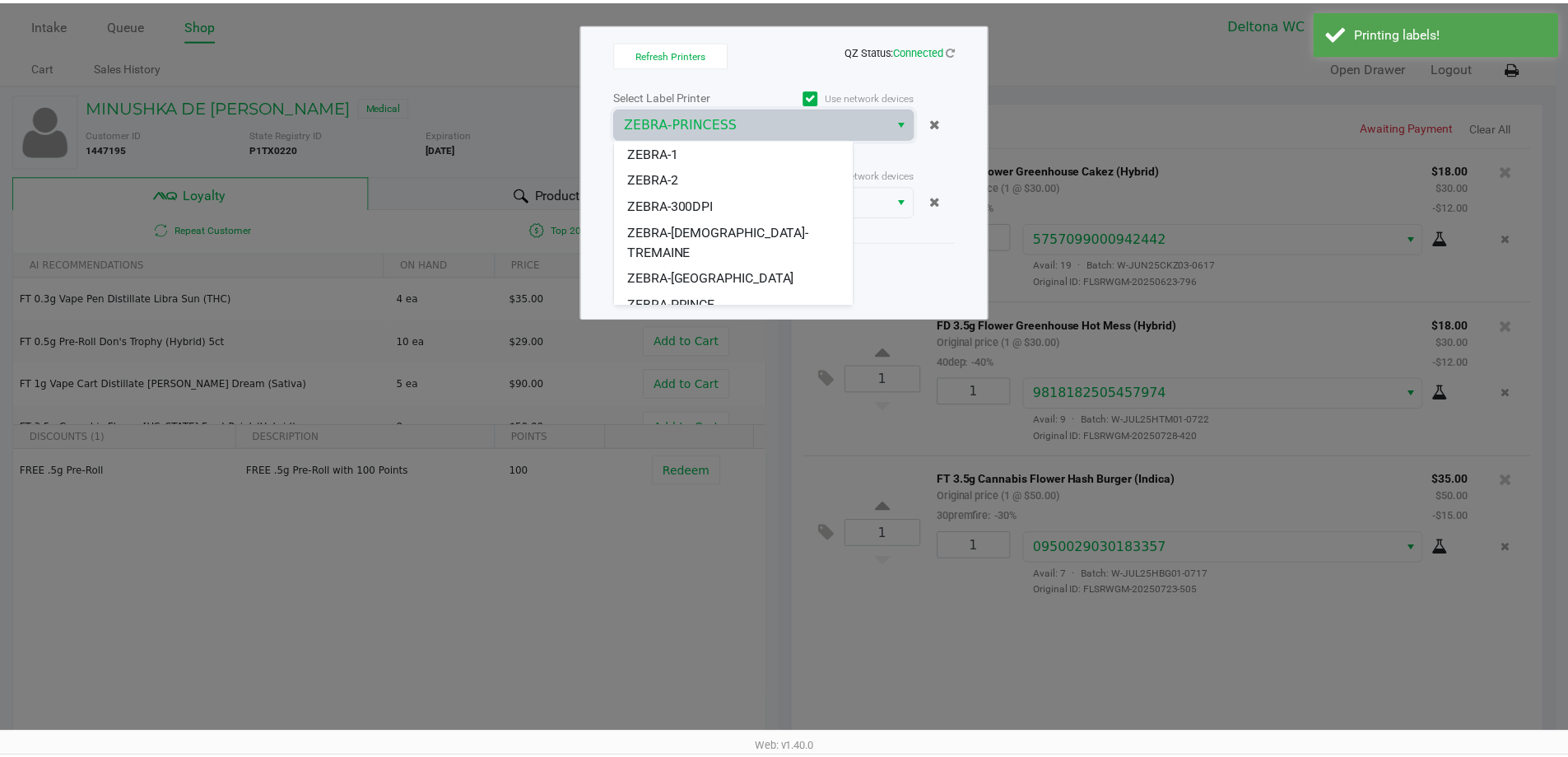
scroll to position [20, 0]
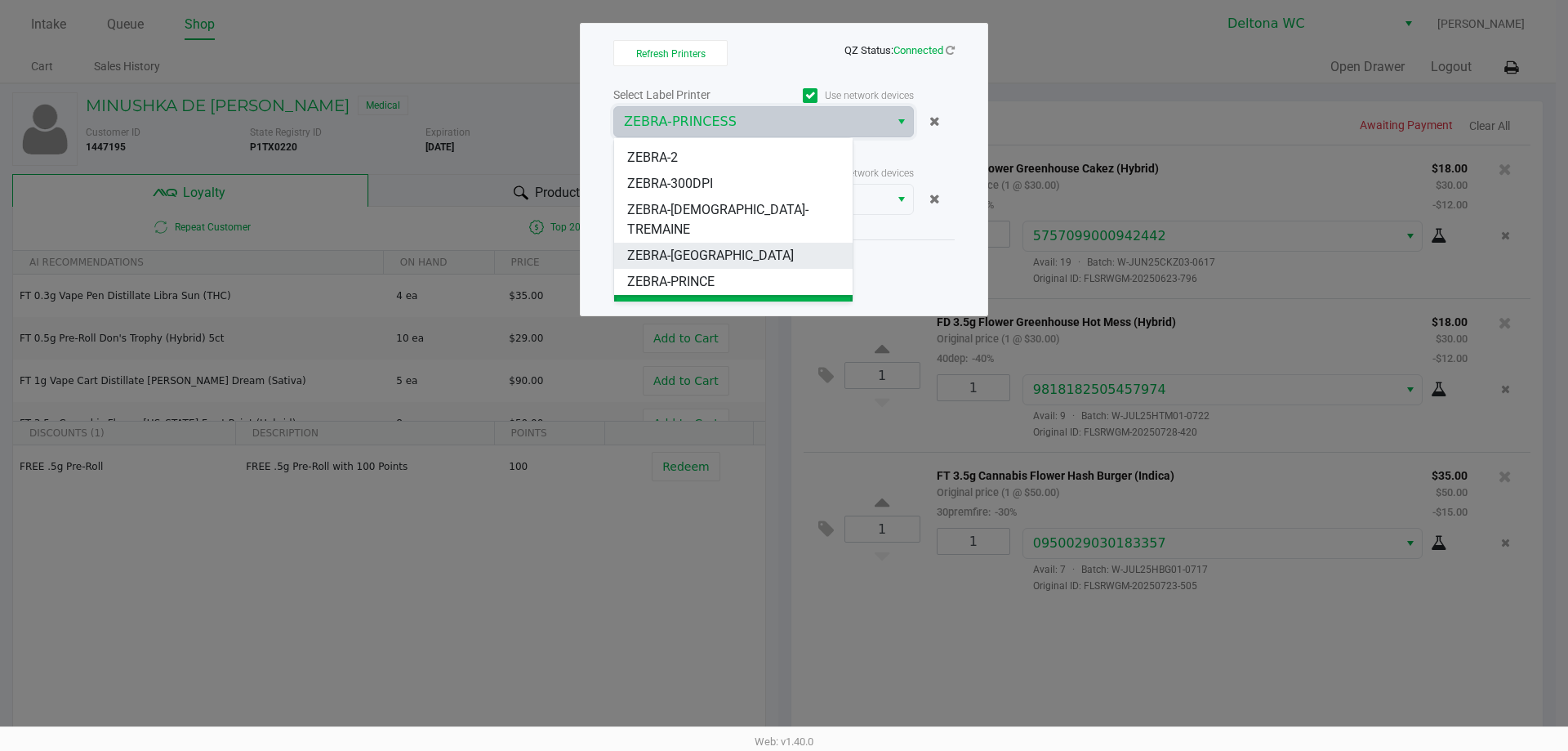
click at [703, 246] on span "ZEBRA-[GEOGRAPHIC_DATA]" at bounding box center [711, 256] width 167 height 20
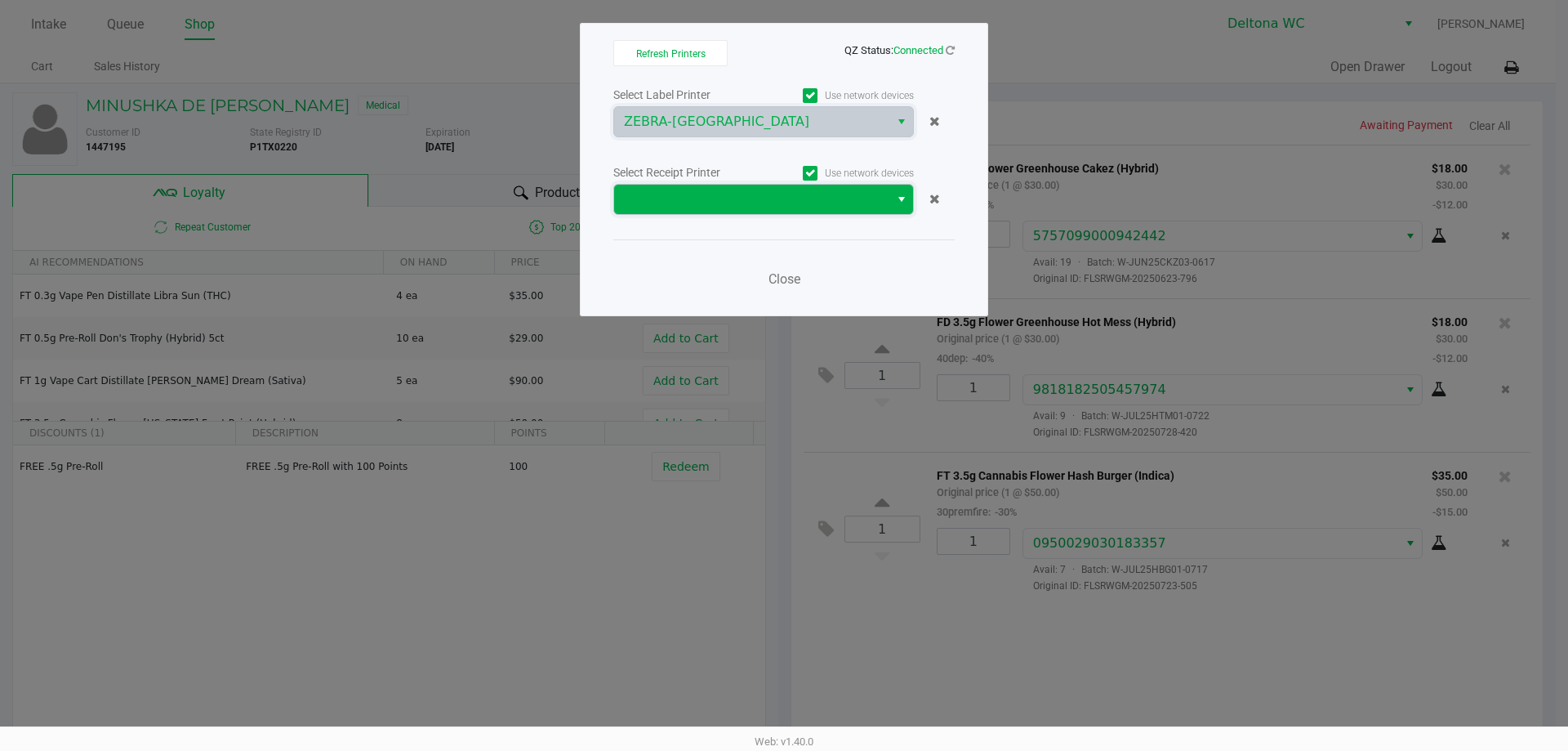
click at [735, 192] on span at bounding box center [752, 199] width 256 height 20
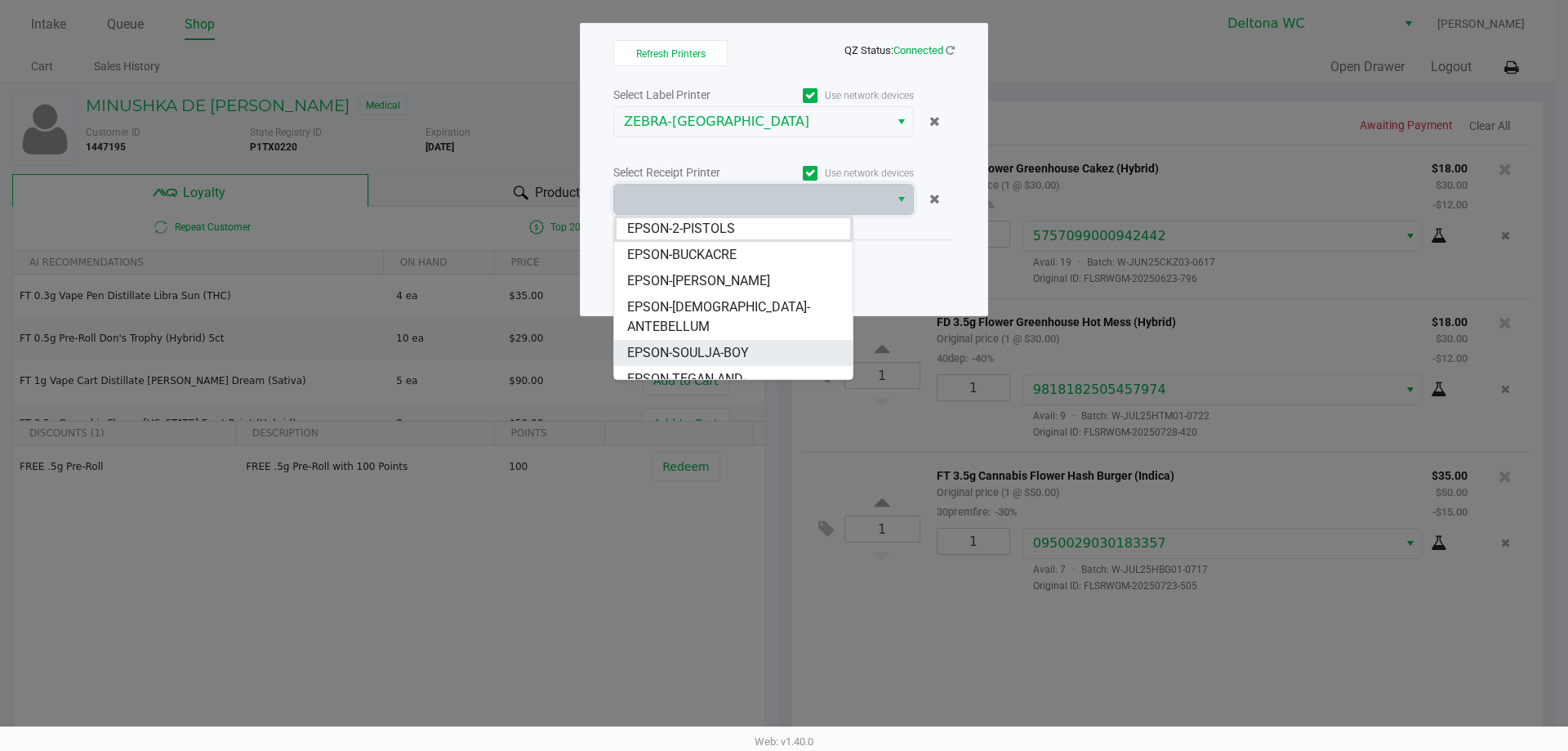
click at [767, 340] on li "EPSON-SOULJA-BOY" at bounding box center [733, 353] width 239 height 26
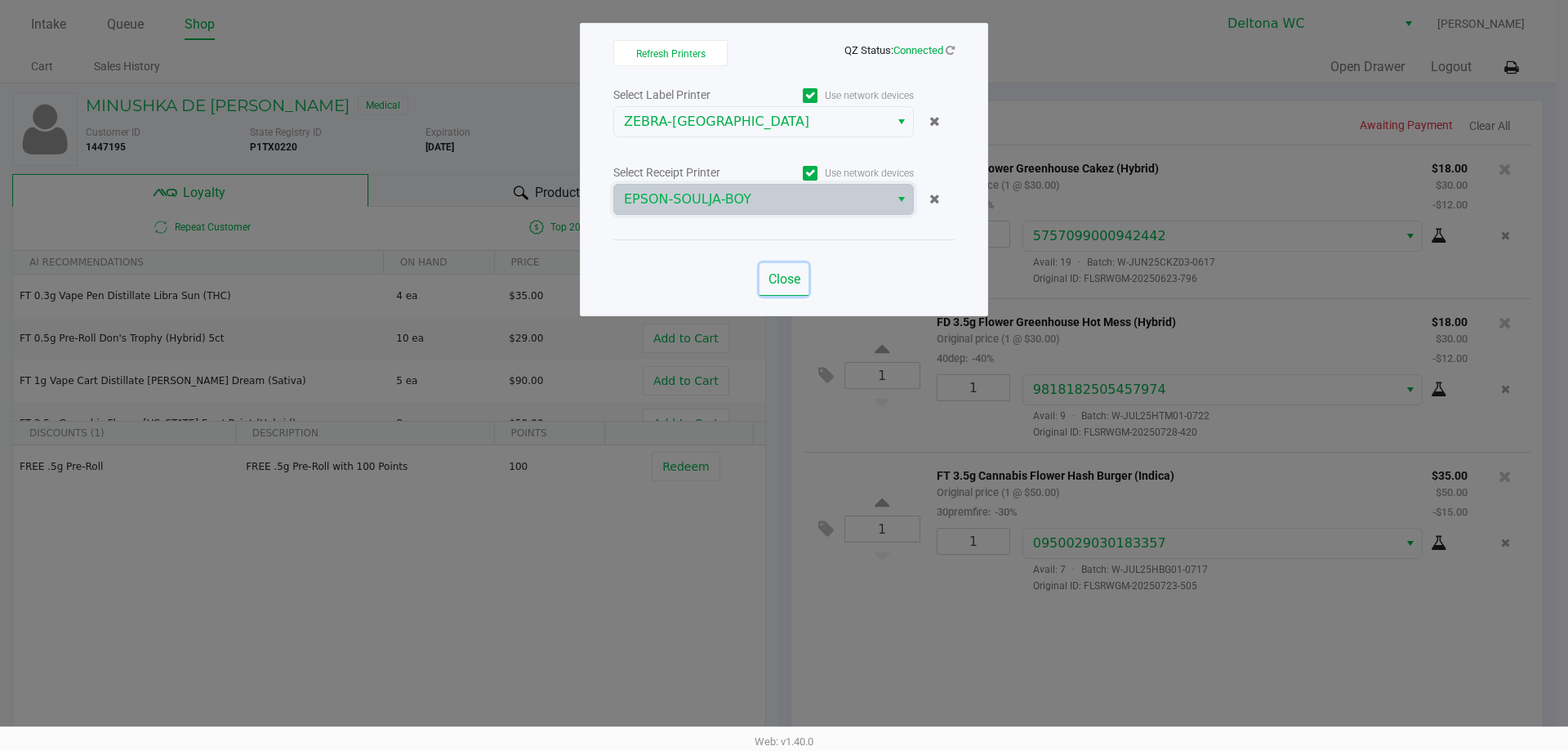
click at [773, 277] on span "Close" at bounding box center [784, 279] width 32 height 16
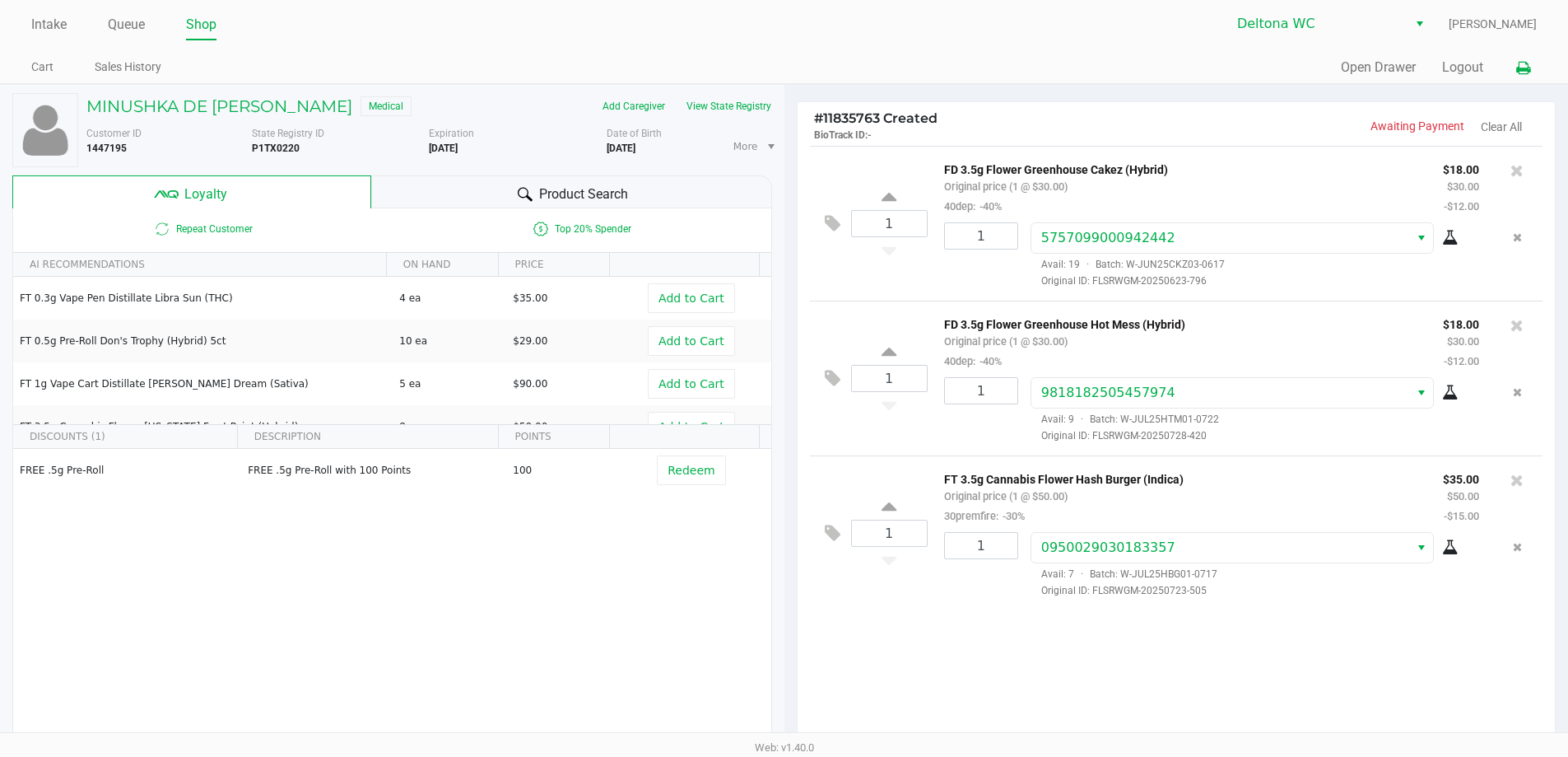
scroll to position [189, 0]
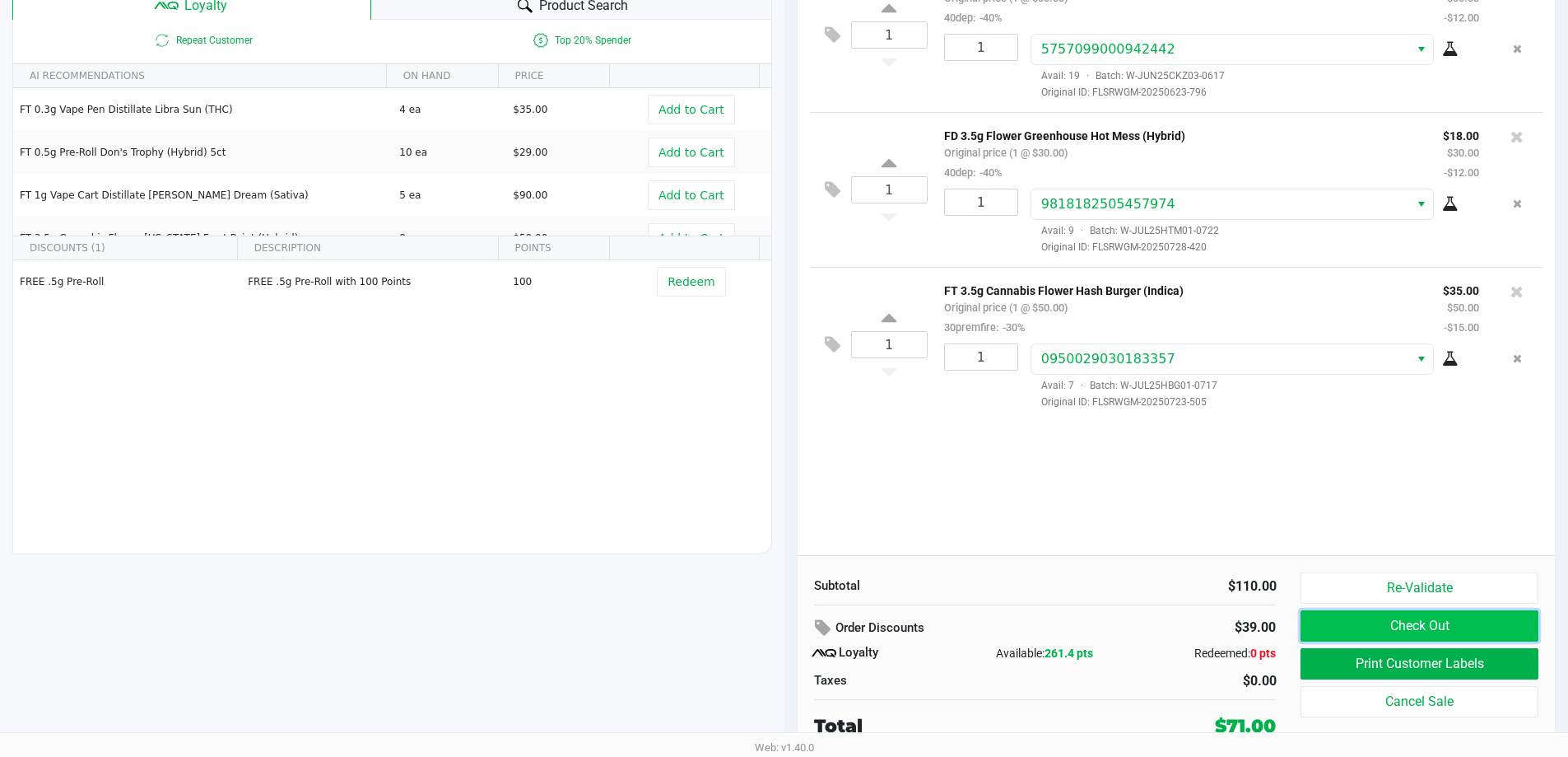
click at [1404, 636] on button "Check Out" at bounding box center [1418, 625] width 237 height 31
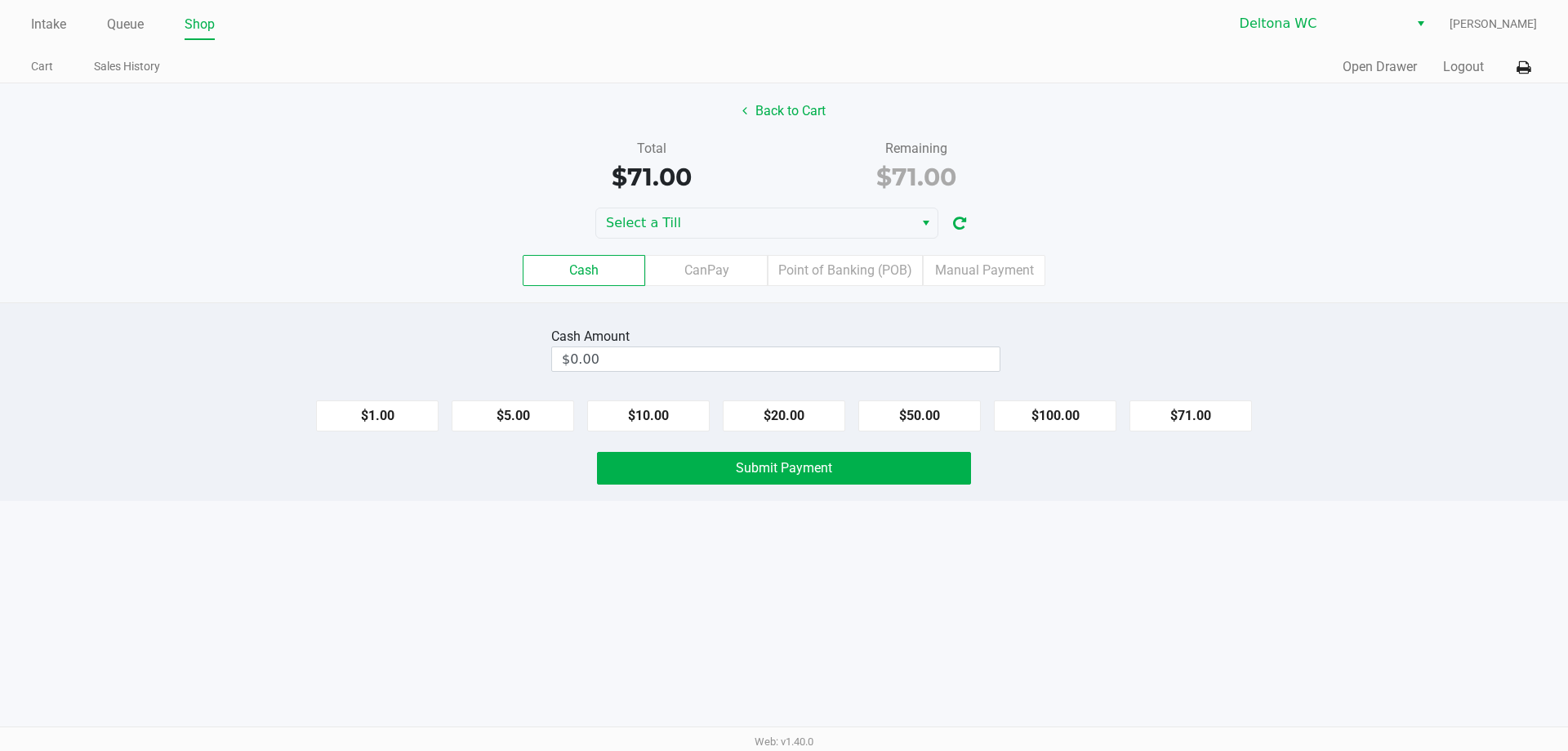
click at [1208, 269] on div "Cash CanPay Point of Banking (POB) Manual Payment" at bounding box center [784, 270] width 1568 height 31
click at [833, 274] on label "Point of Banking (POB)" at bounding box center [845, 270] width 156 height 31
click at [0, 0] on 7 "Point of Banking (POB)" at bounding box center [0, 0] width 0 height 0
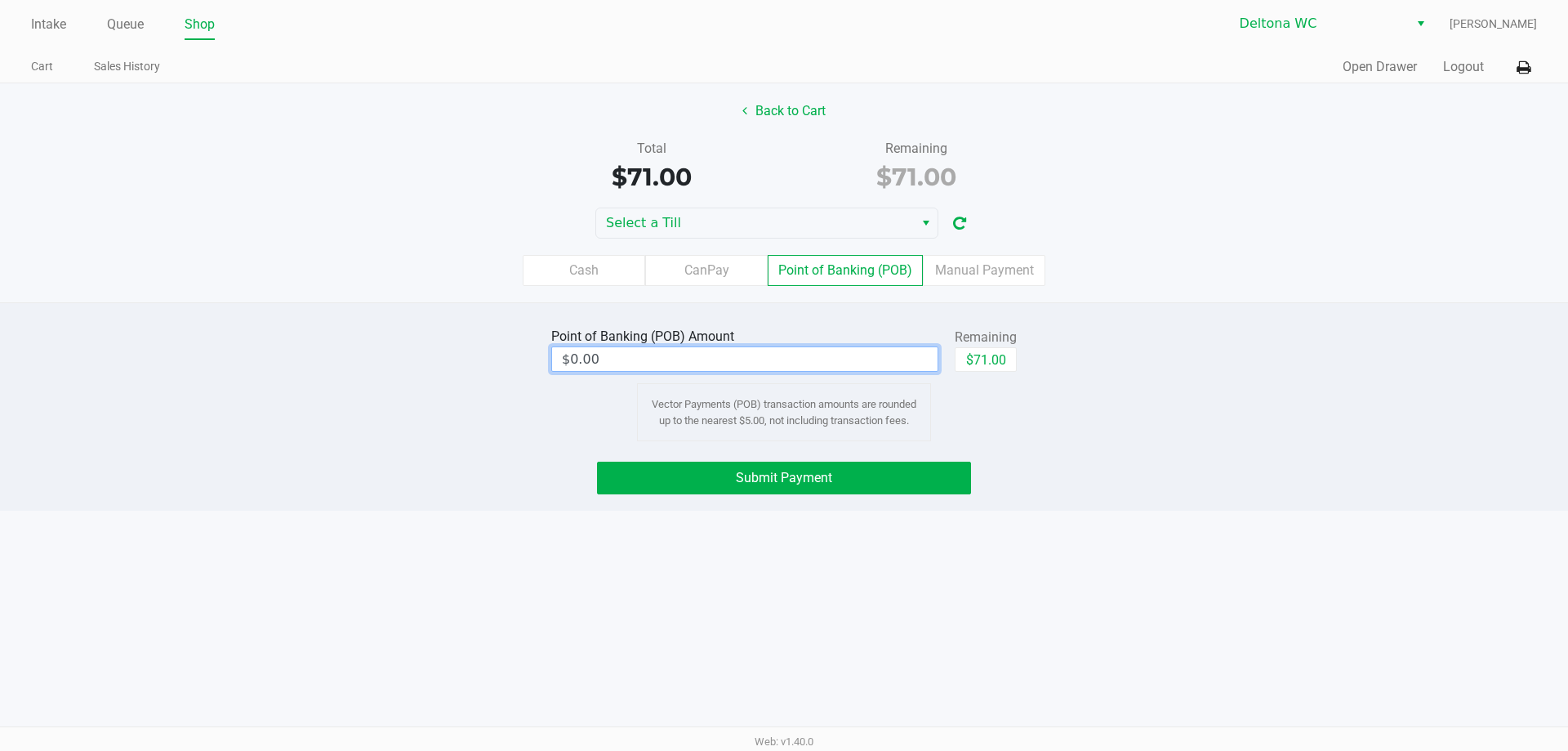
click at [816, 358] on input "$0.00" at bounding box center [745, 359] width 386 height 24
click at [858, 477] on button "Submit Payment" at bounding box center [784, 477] width 374 height 33
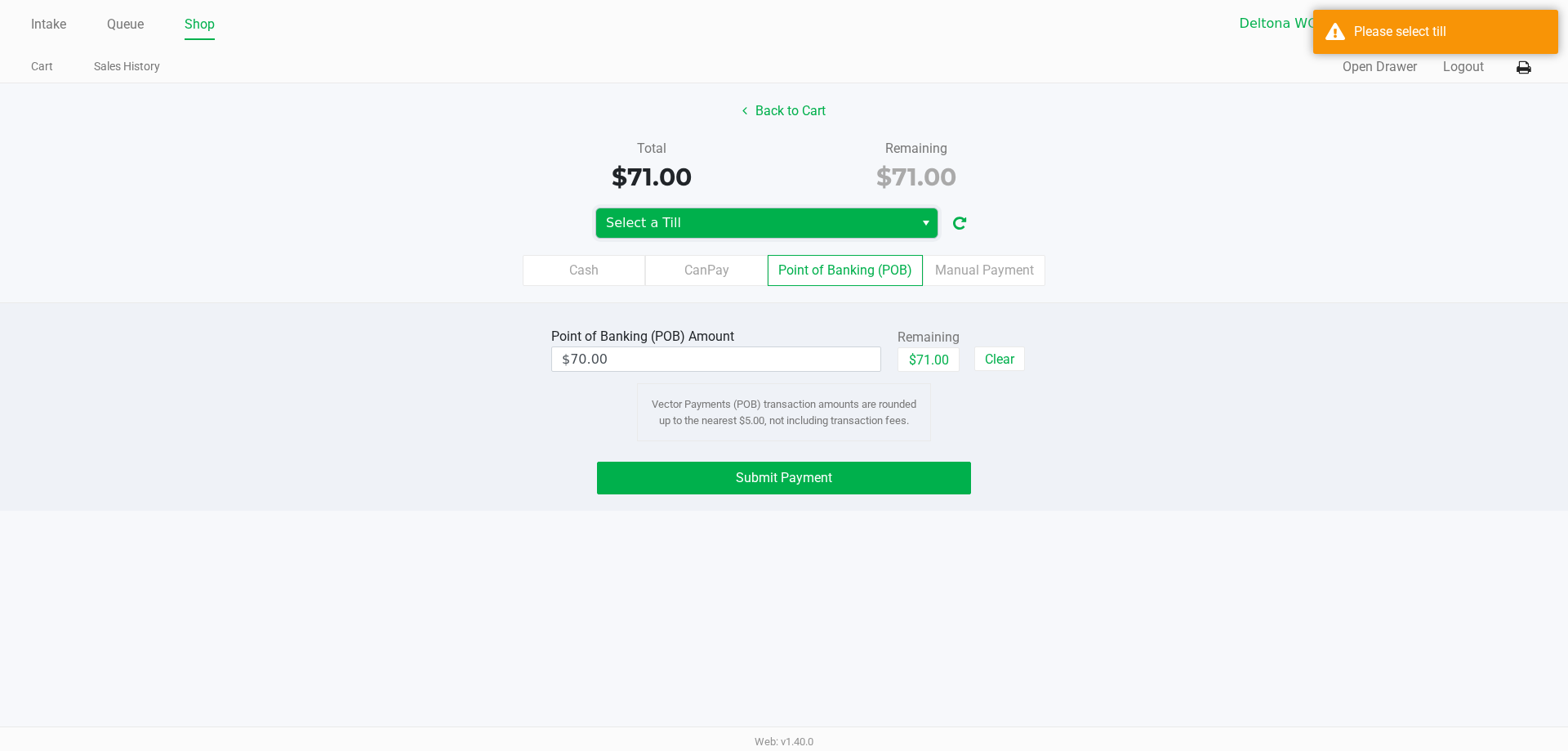
click at [774, 234] on span "Select a Till" at bounding box center [755, 223] width 317 height 30
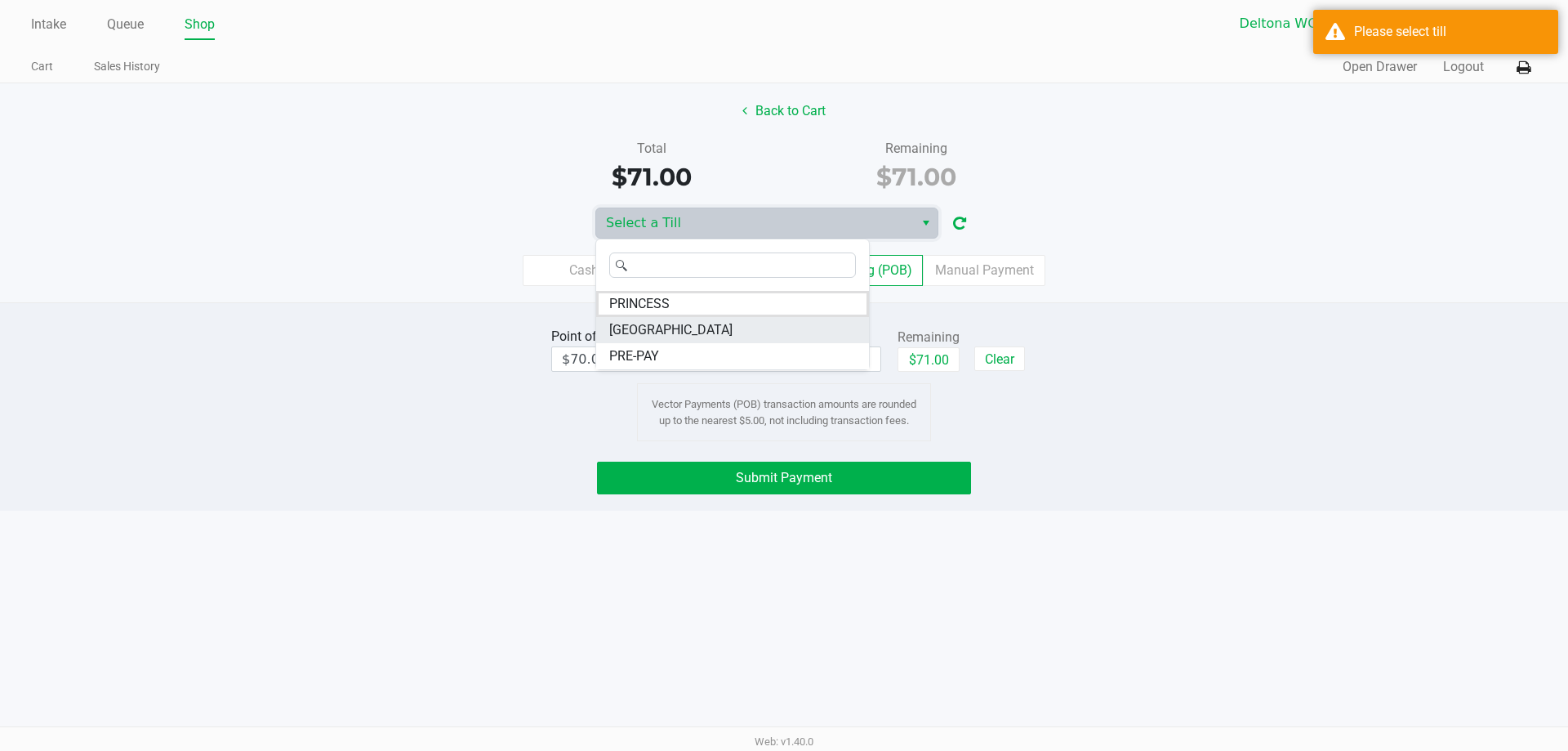
click at [685, 330] on li "[GEOGRAPHIC_DATA]" at bounding box center [732, 330] width 273 height 26
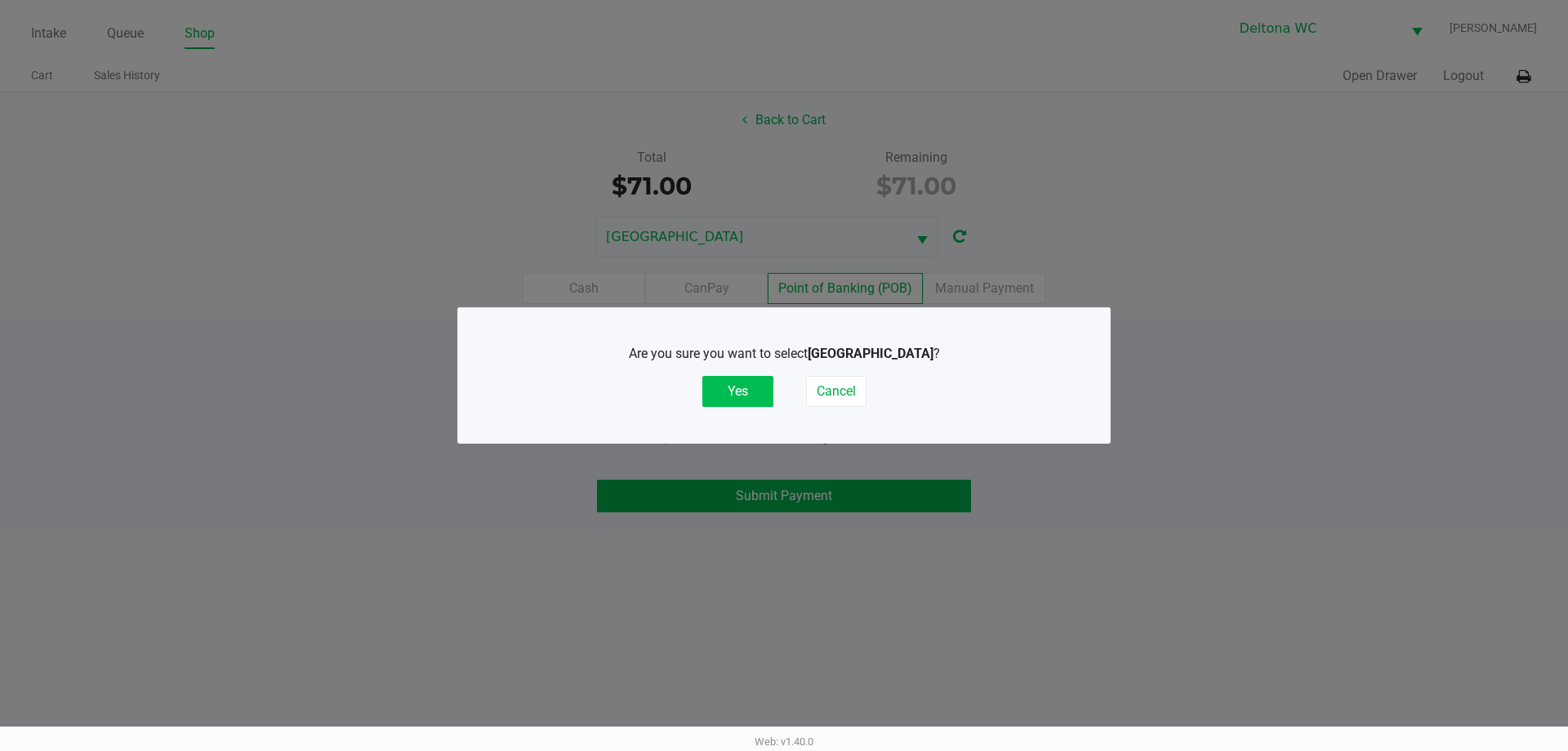
click at [753, 393] on button "Yes" at bounding box center [738, 391] width 71 height 31
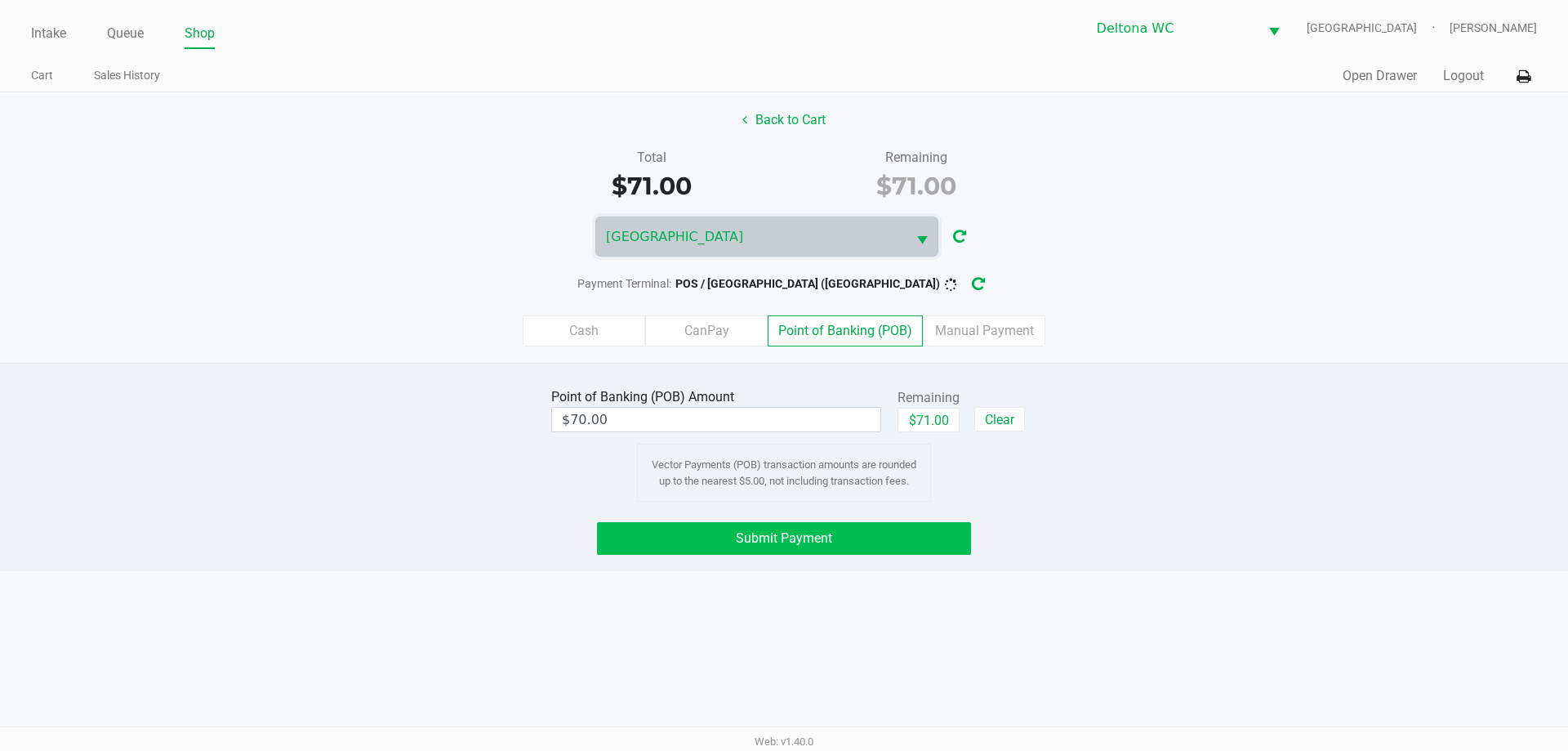
click at [753, 540] on span "Submit Payment" at bounding box center [784, 539] width 96 height 16
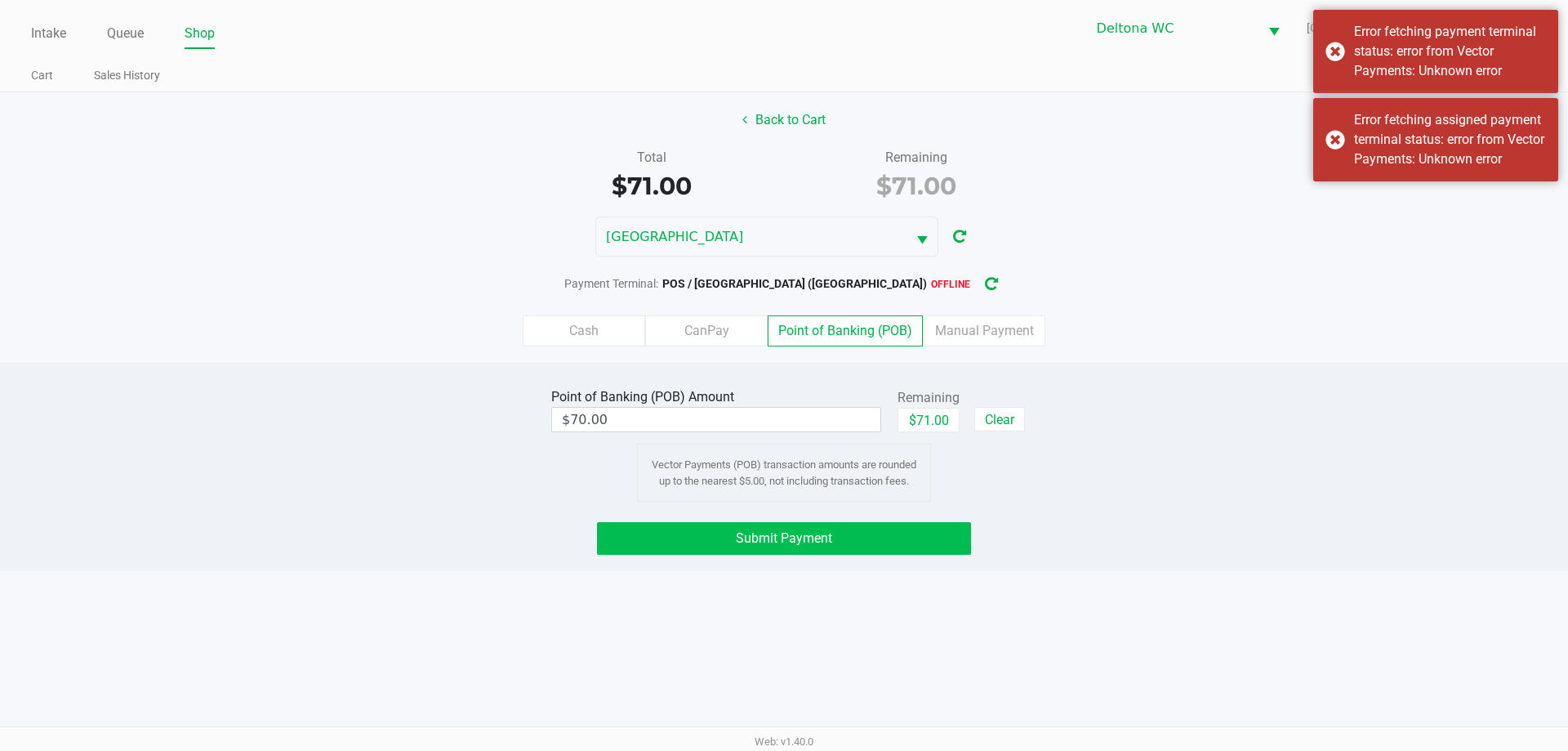
click at [983, 285] on icon "button" at bounding box center [991, 284] width 17 height 17
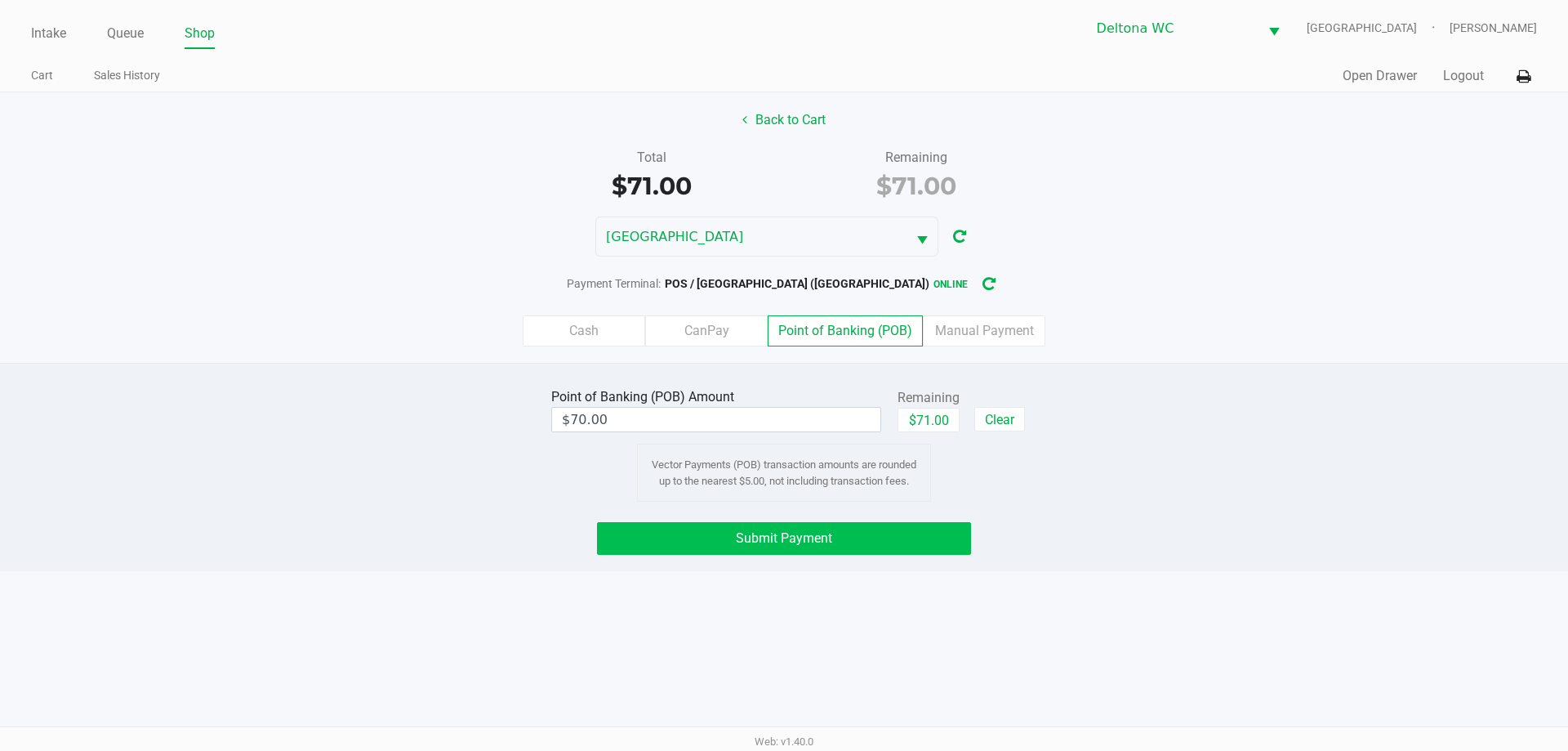
click at [902, 550] on button "Submit Payment" at bounding box center [784, 538] width 374 height 33
click at [589, 316] on label "Cash" at bounding box center [584, 330] width 123 height 31
click at [0, 0] on 0 "Cash" at bounding box center [0, 0] width 0 height 0
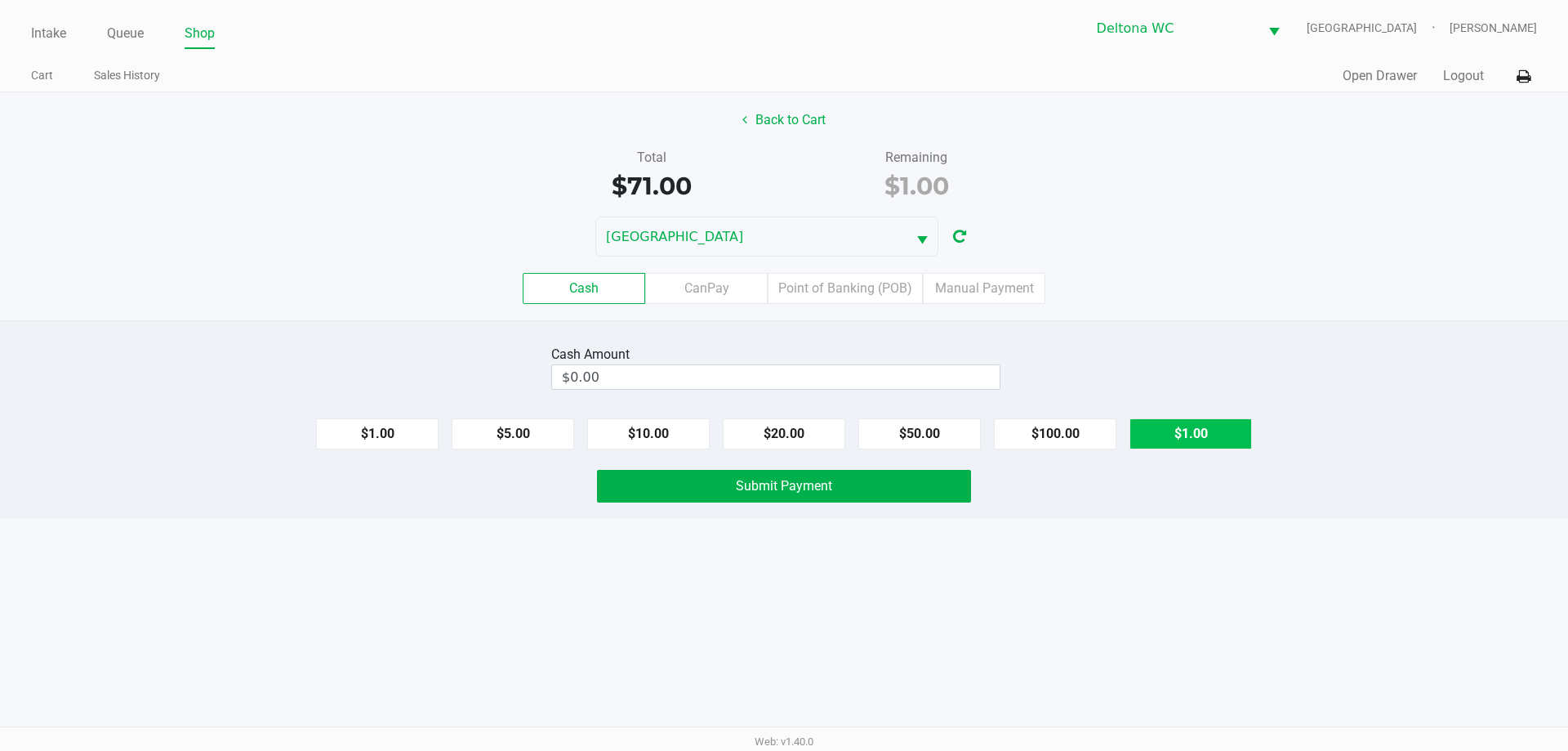
click at [1158, 429] on button "$1.00" at bounding box center [1191, 434] width 123 height 31
type input "$1.00"
click at [1157, 436] on button "$1.00" at bounding box center [1191, 434] width 123 height 31
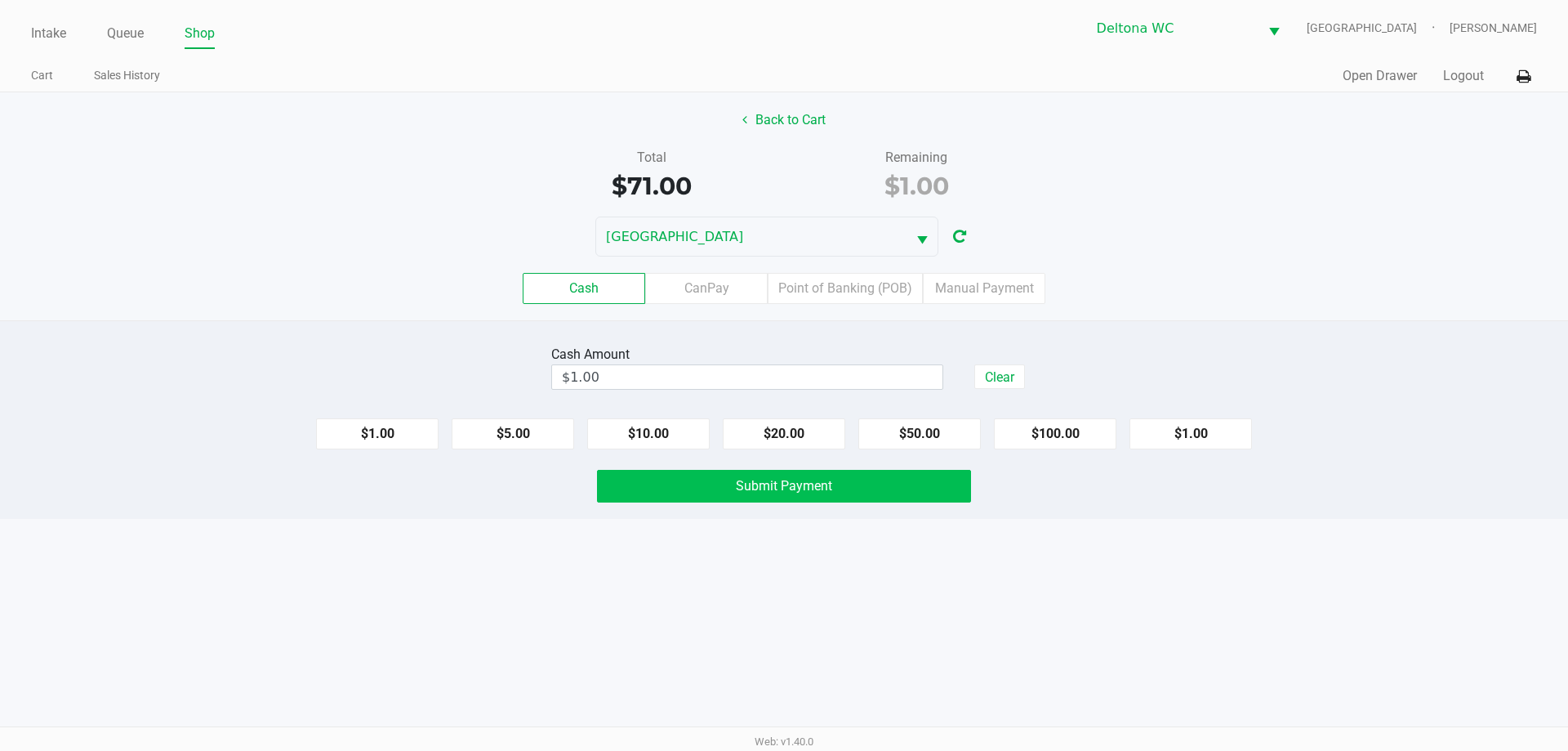
click at [804, 481] on span "Submit Payment" at bounding box center [784, 486] width 96 height 16
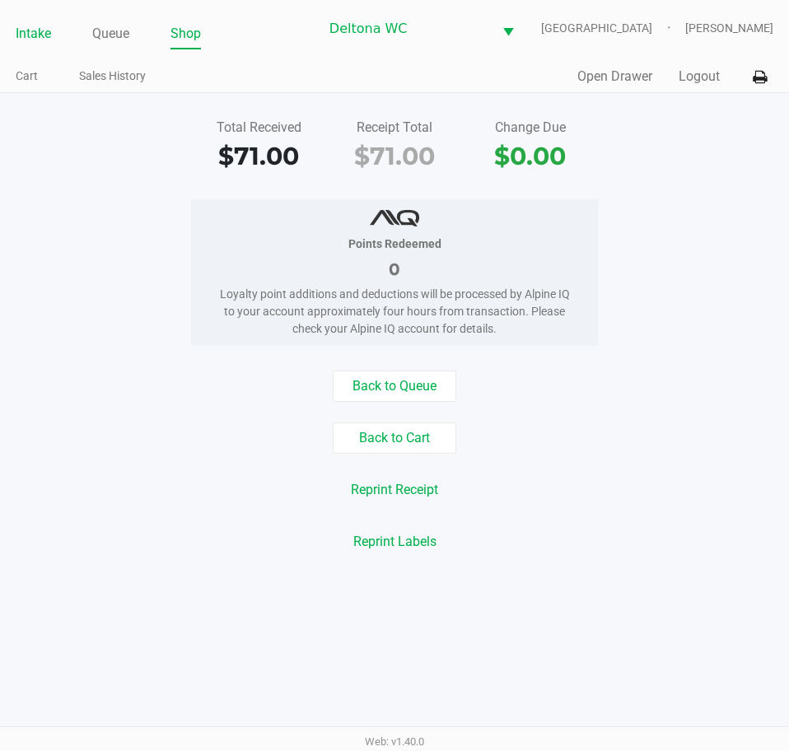
drag, startPoint x: 51, startPoint y: 36, endPoint x: 42, endPoint y: 34, distance: 9.4
click at [51, 36] on link "Intake" at bounding box center [33, 33] width 35 height 23
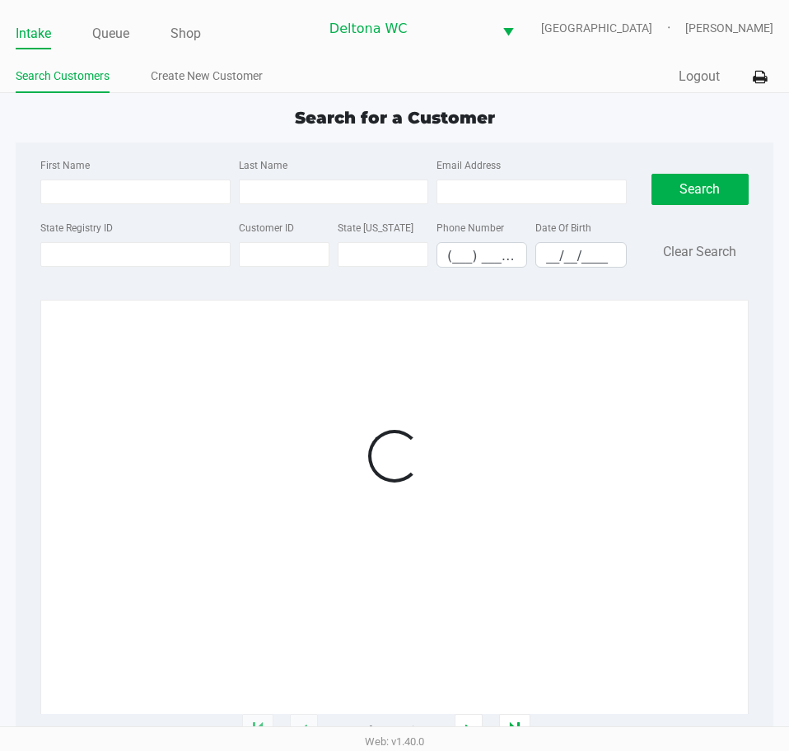
click at [245, 70] on link "Create New Customer" at bounding box center [207, 76] width 112 height 21
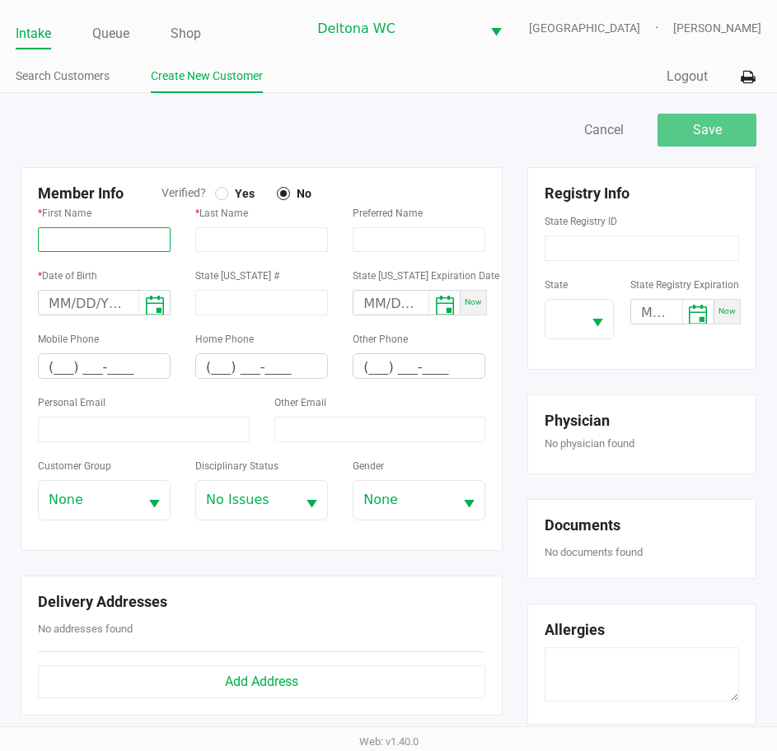
click at [72, 236] on input "text" at bounding box center [104, 239] width 133 height 25
paste input "[PERSON_NAME]"
type input "[PERSON_NAME]"
click at [243, 244] on input "text" at bounding box center [261, 239] width 133 height 25
paste input "[PERSON_NAME]"
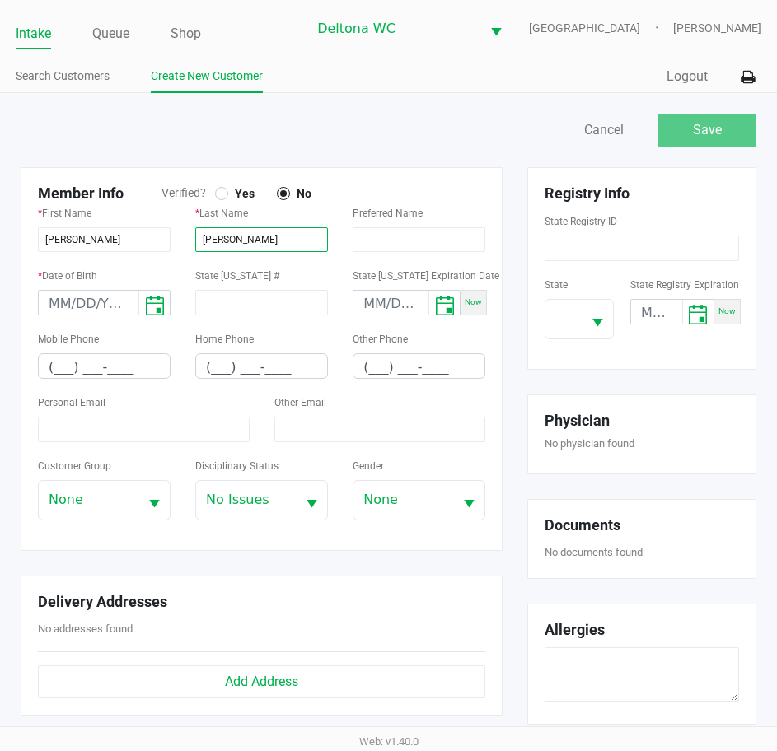
type input "[PERSON_NAME]"
click at [220, 189] on div at bounding box center [221, 193] width 13 height 13
click at [58, 307] on input "month/day/year" at bounding box center [89, 304] width 100 height 26
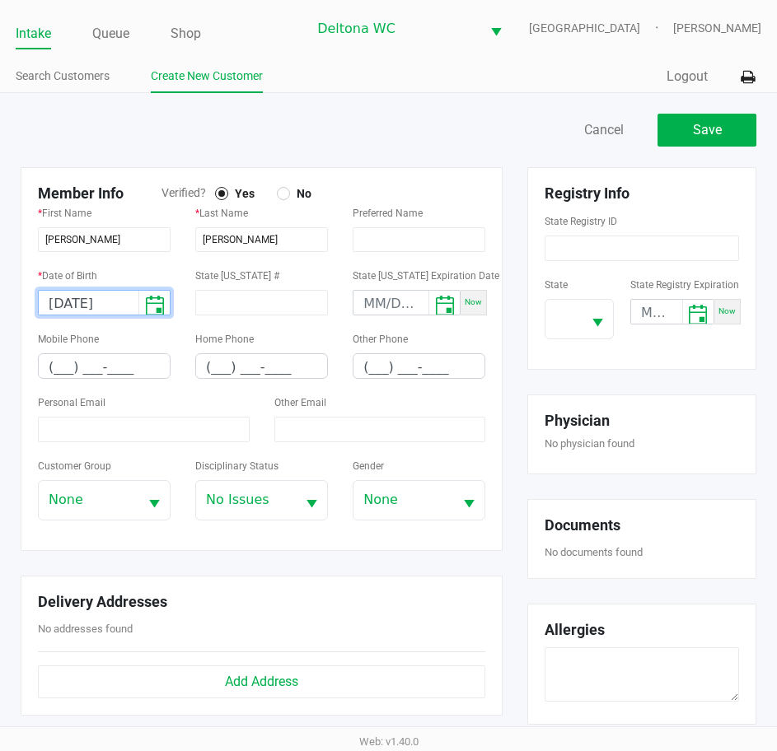
type input "[DATE]"
click at [96, 435] on input at bounding box center [144, 430] width 212 height 26
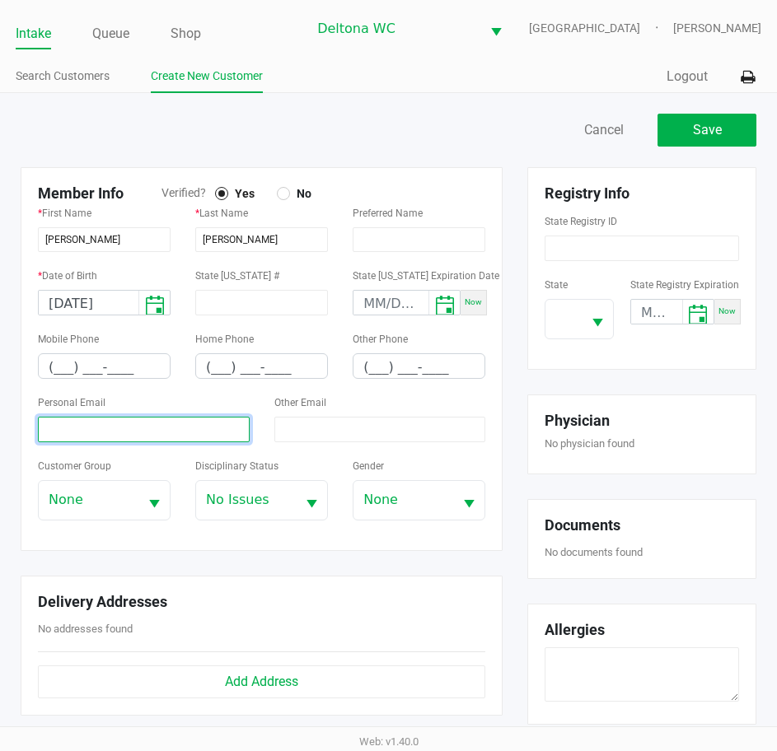
paste input "[EMAIL_ADDRESS][DOMAIN_NAME]"
type input "[EMAIL_ADDRESS][DOMAIN_NAME]"
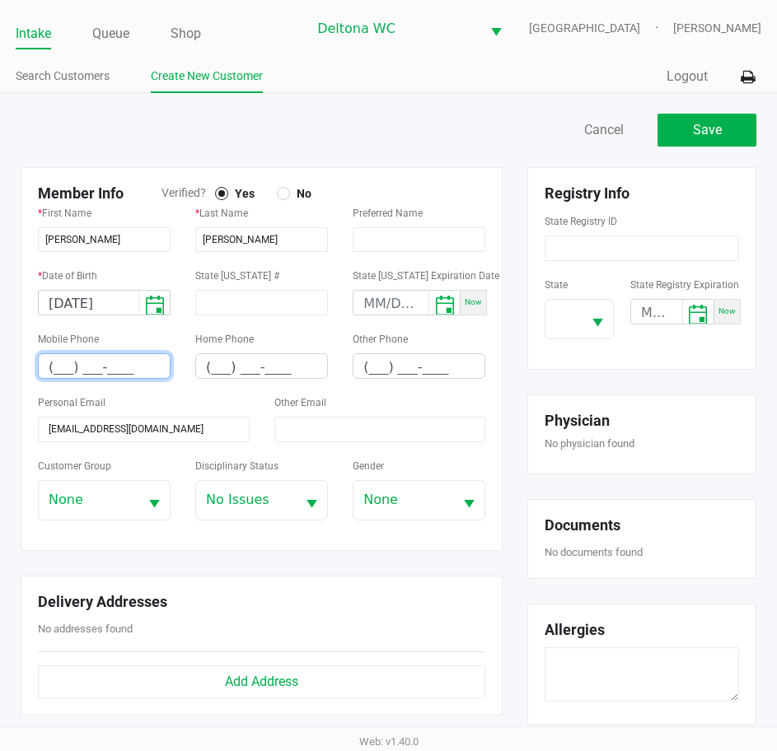
click at [56, 361] on input "(___) ___-____" at bounding box center [104, 367] width 131 height 26
type input "[PHONE_NUMBER]"
click at [162, 406] on div "Personal Email [EMAIL_ADDRESS][DOMAIN_NAME]" at bounding box center [144, 417] width 212 height 50
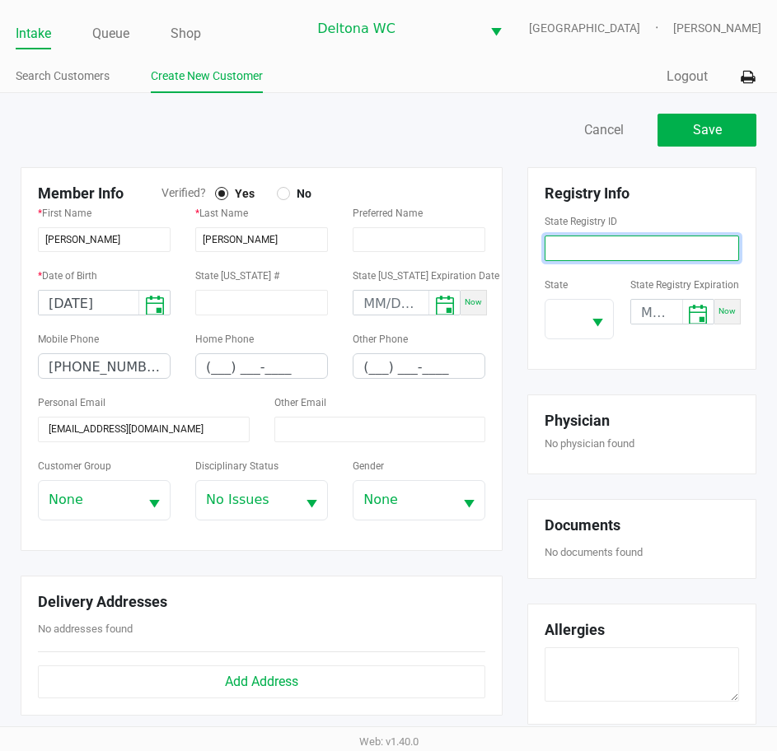
click at [601, 255] on input at bounding box center [641, 249] width 194 height 26
paste input "P9DM7927"
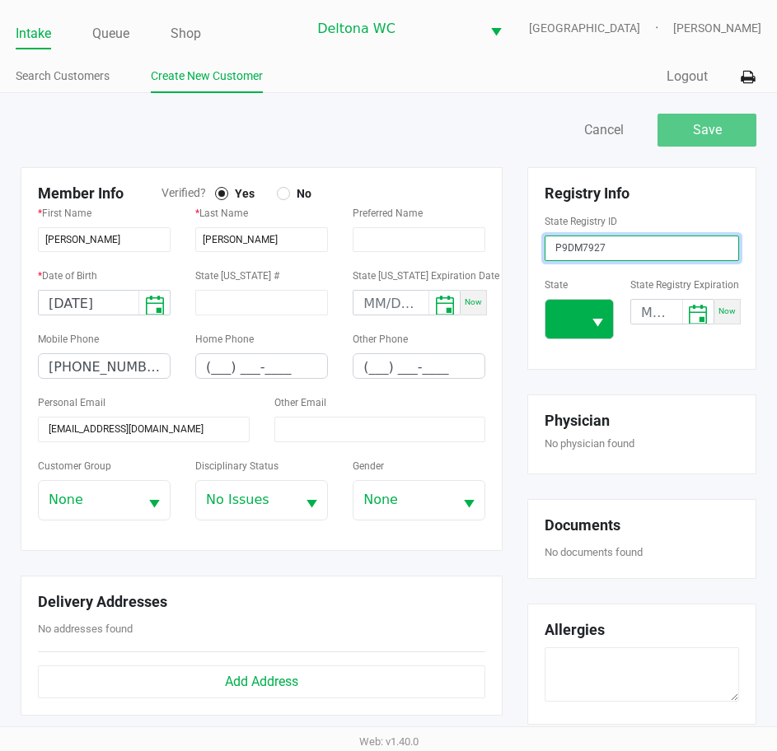
click at [590, 315] on span "Select" at bounding box center [597, 323] width 21 height 21
type input "P9DM7927"
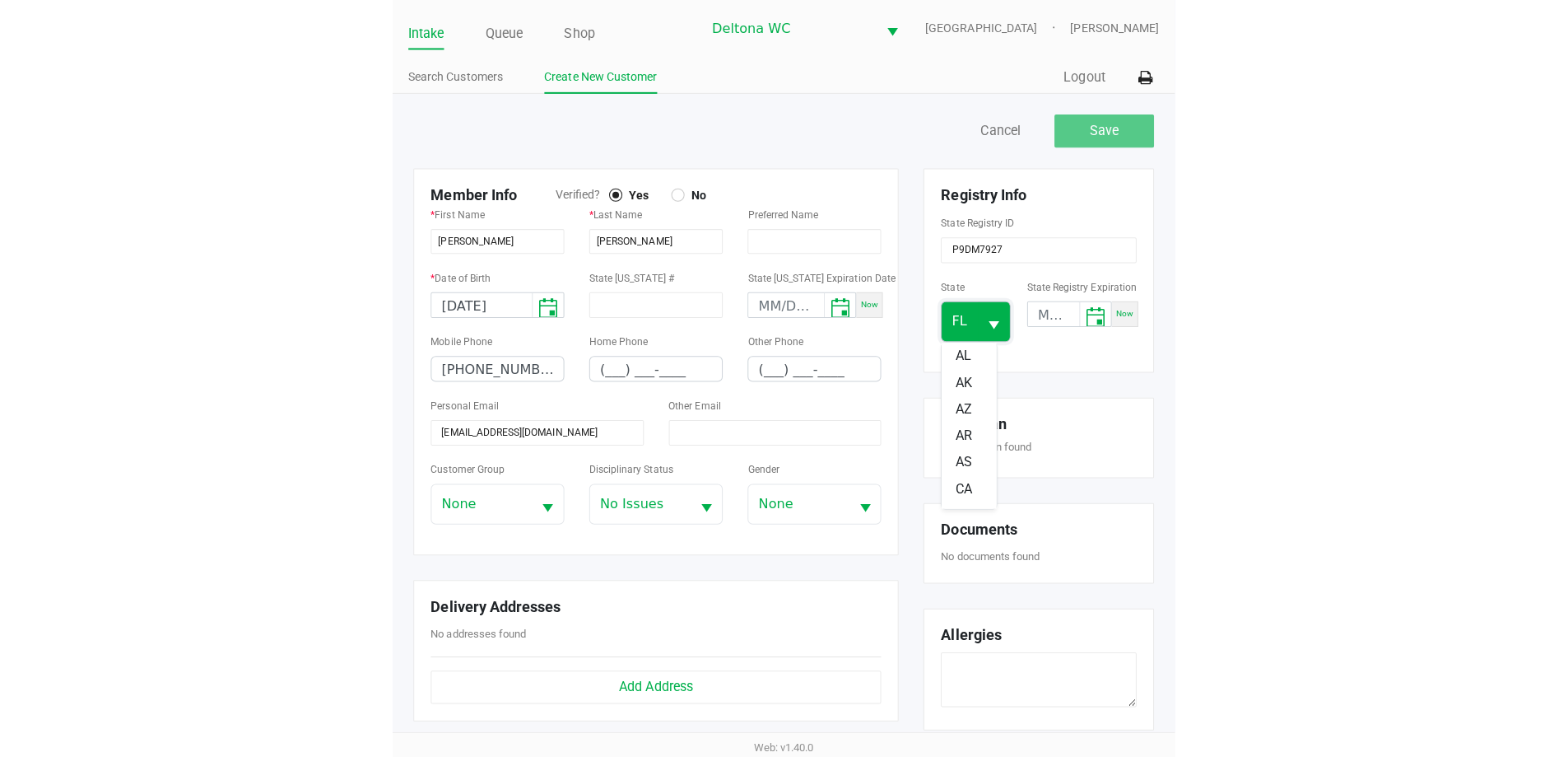
scroll to position [125, 0]
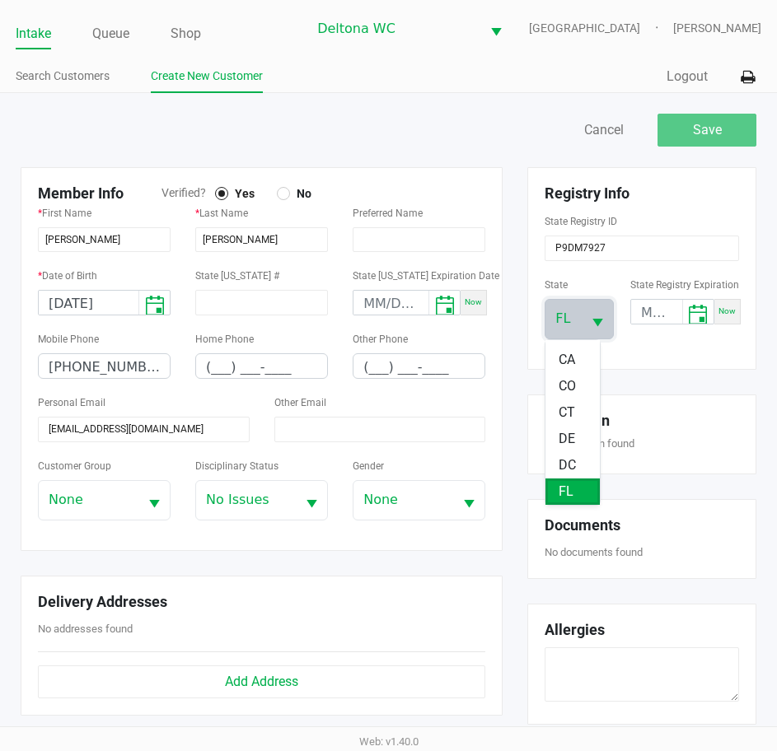
click at [639, 372] on div "Registry Info State Registry ID P9DM7927 State [US_STATE] State Registry Expira…" at bounding box center [642, 458] width 254 height 582
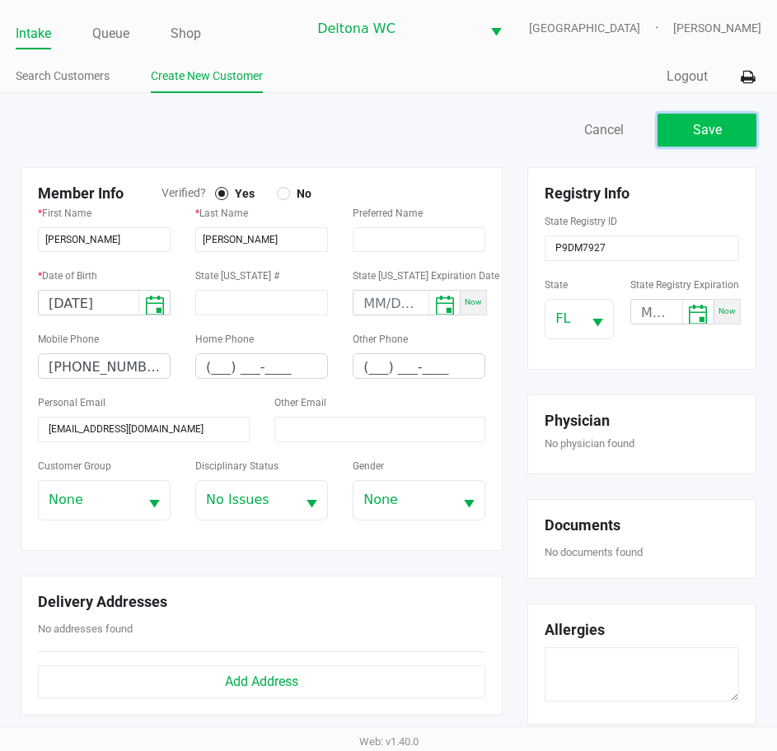
click at [703, 131] on span "Save" at bounding box center [707, 130] width 29 height 16
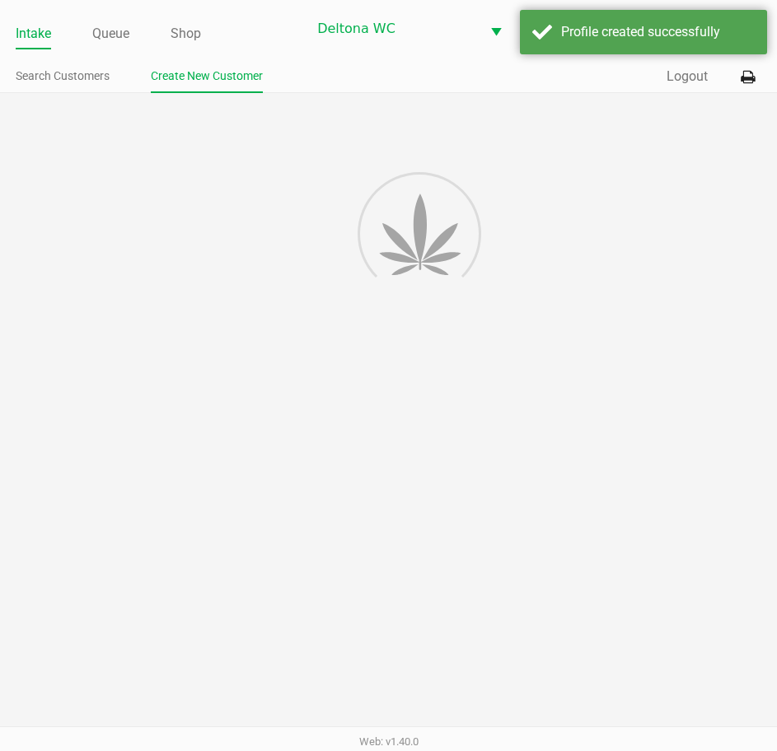
type input "---"
type input "( __) ___-____"
type input "---"
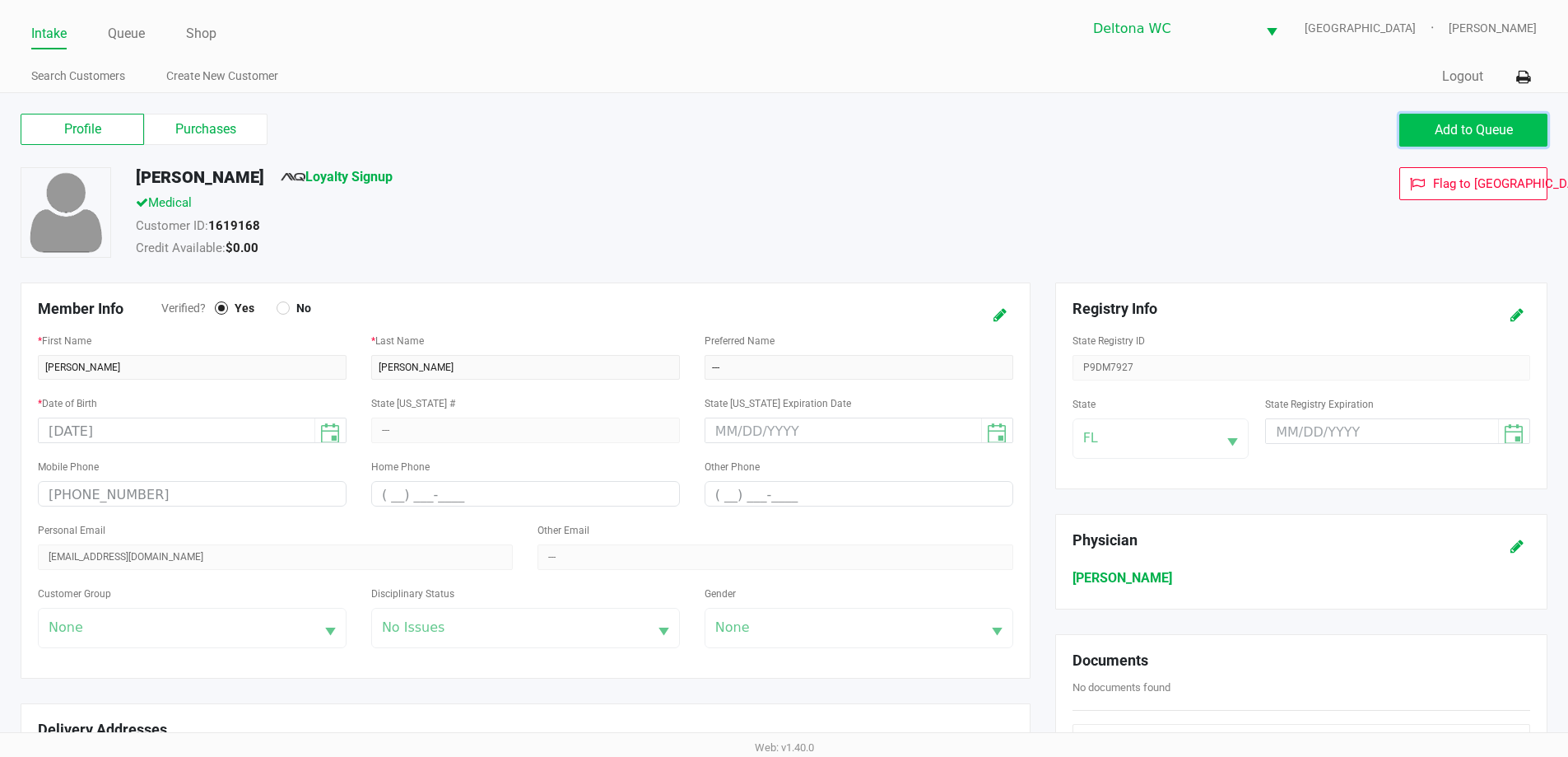
click at [1478, 132] on span "Add to Queue" at bounding box center [1474, 130] width 78 height 16
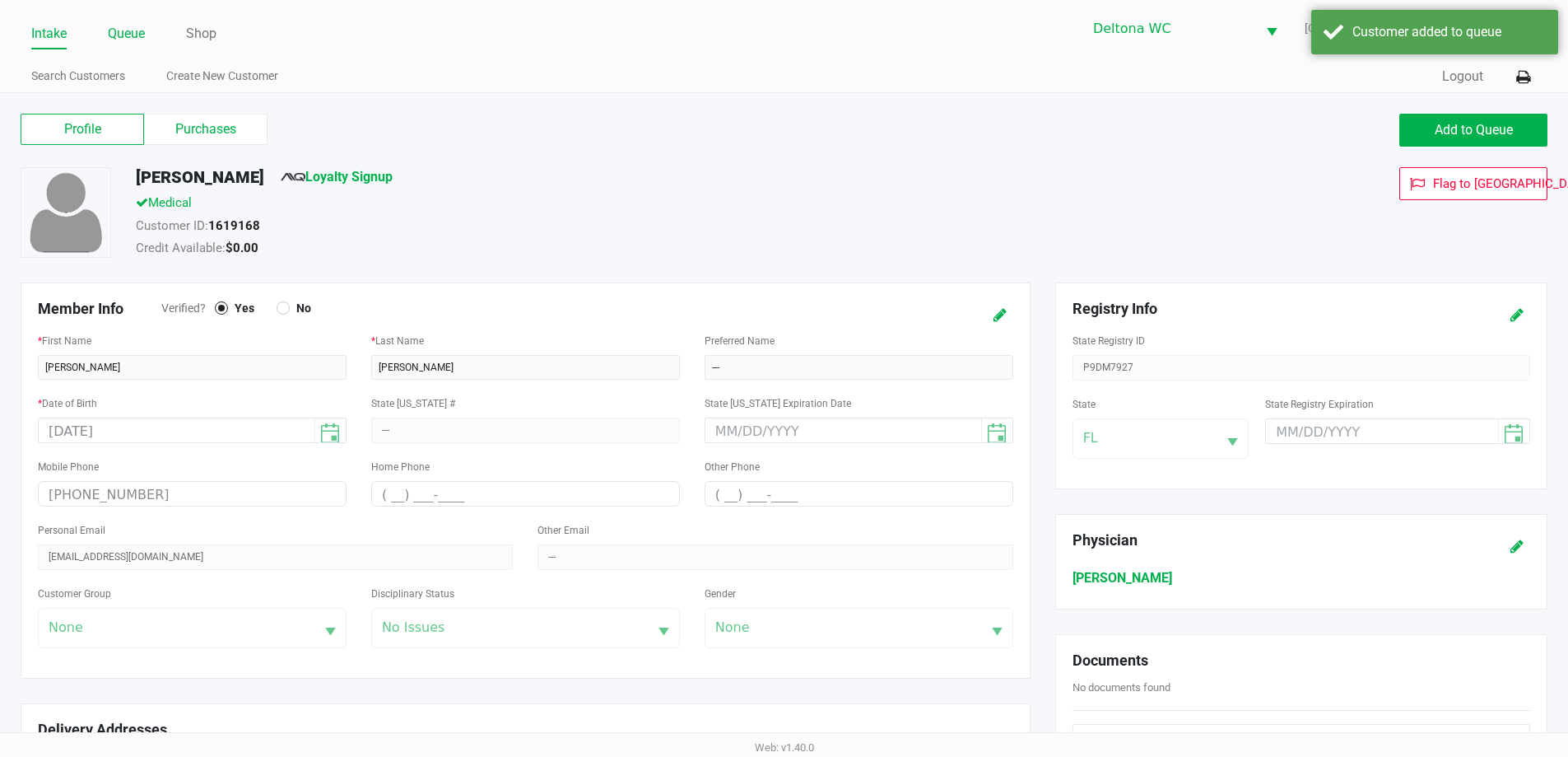
click at [123, 44] on link "Queue" at bounding box center [126, 33] width 37 height 23
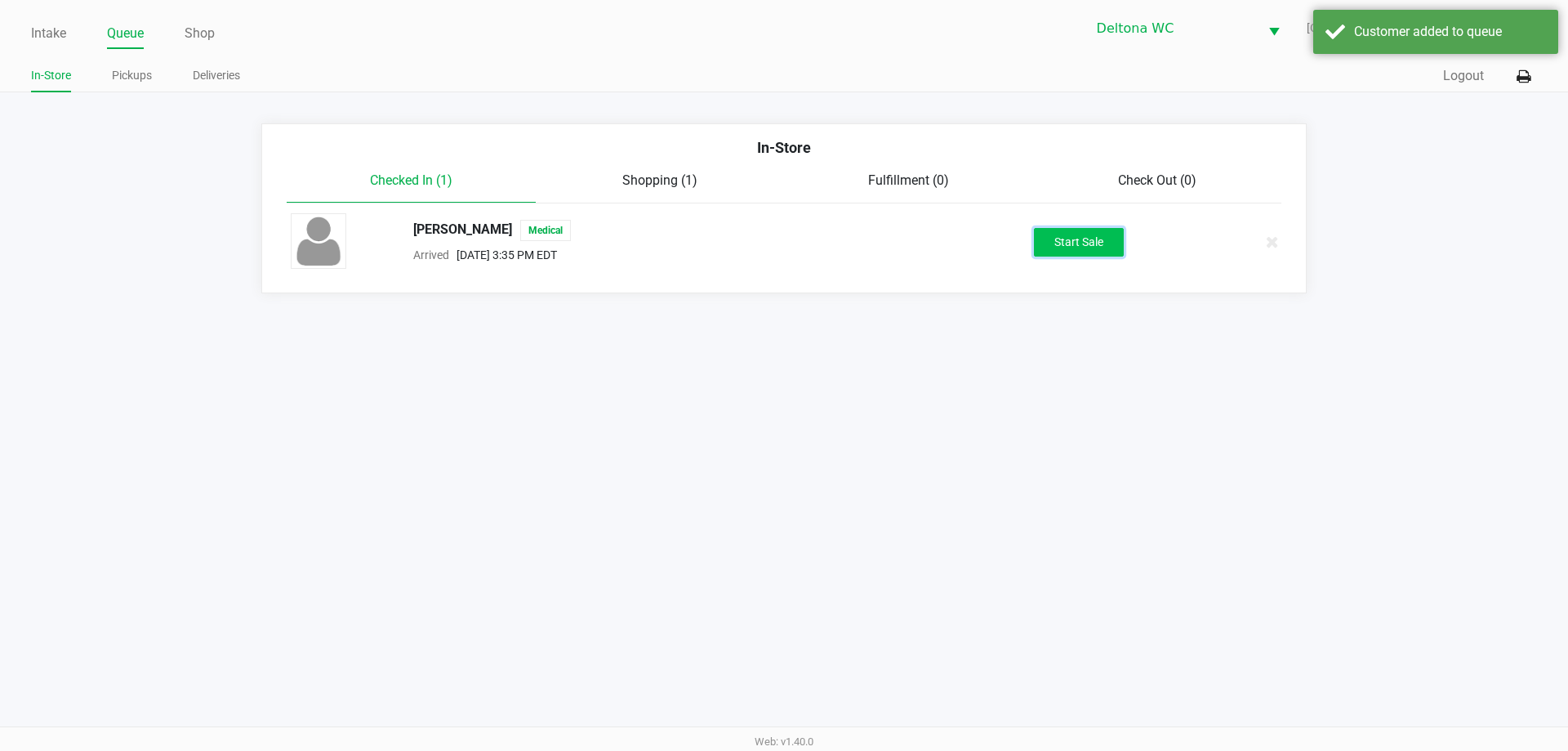
click at [1082, 245] on button "Start Sale" at bounding box center [1079, 242] width 90 height 29
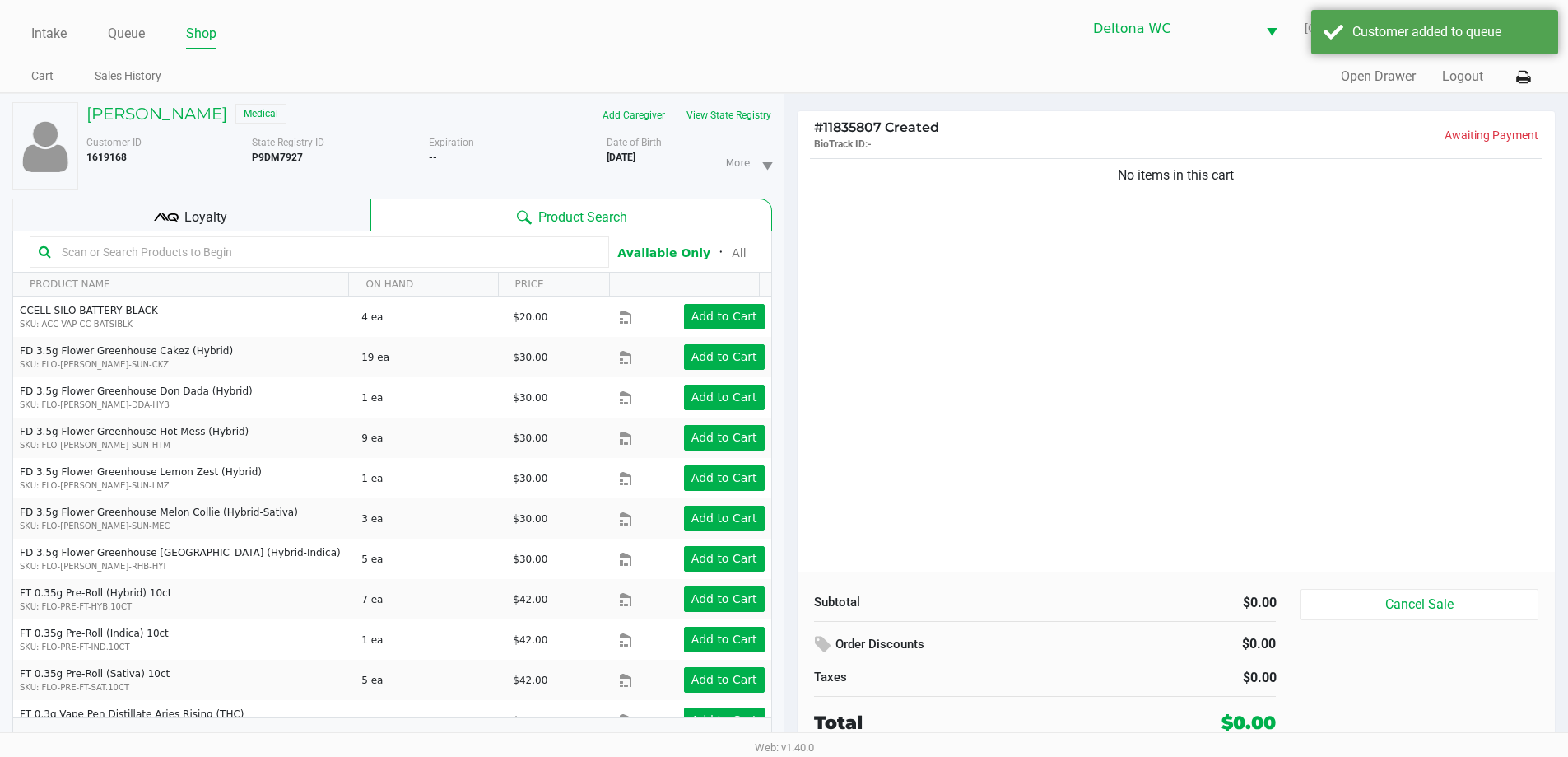
click at [303, 212] on div "Loyalty" at bounding box center [191, 215] width 358 height 33
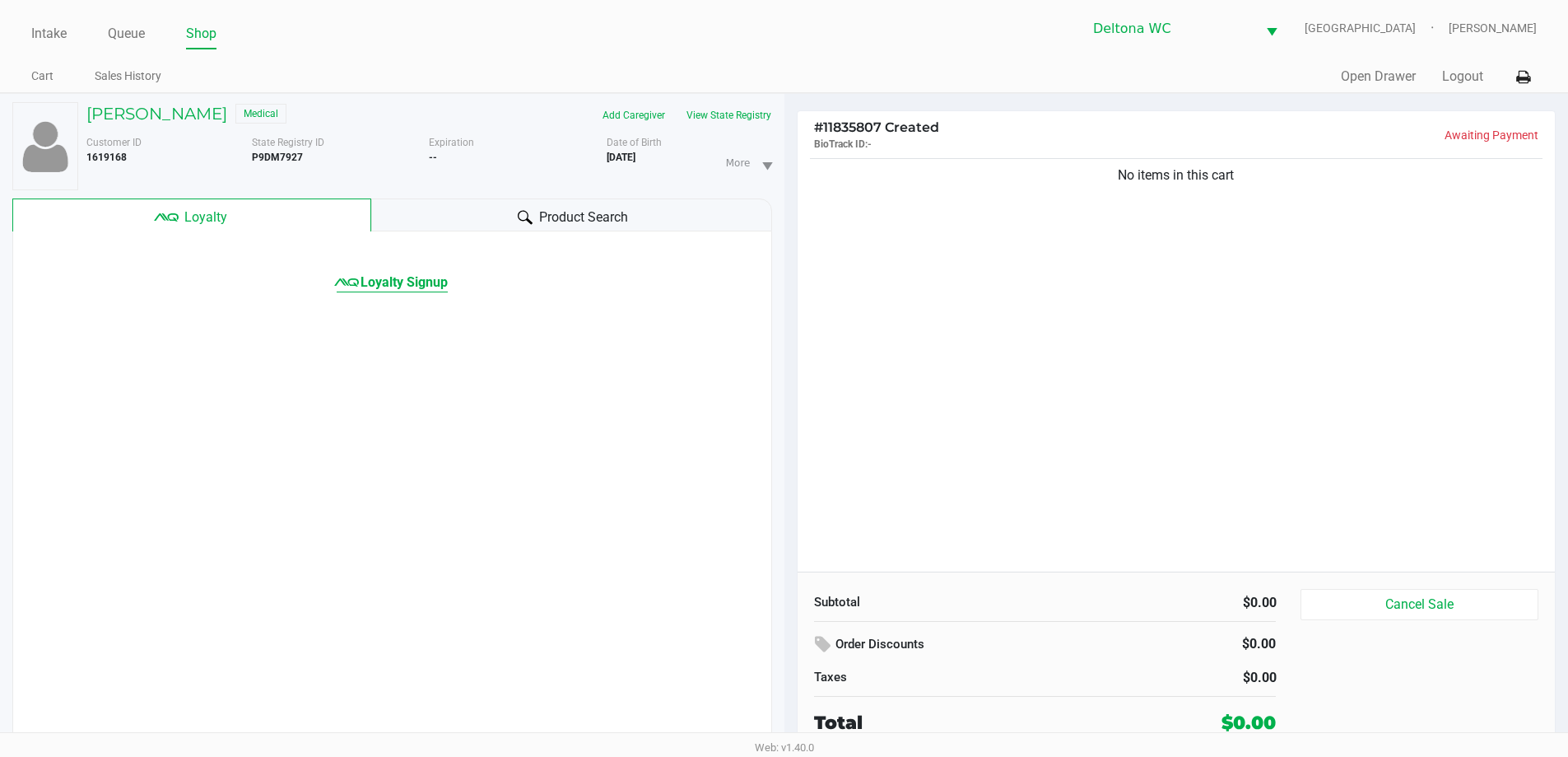
click at [400, 287] on span "Loyalty Signup" at bounding box center [404, 283] width 87 height 20
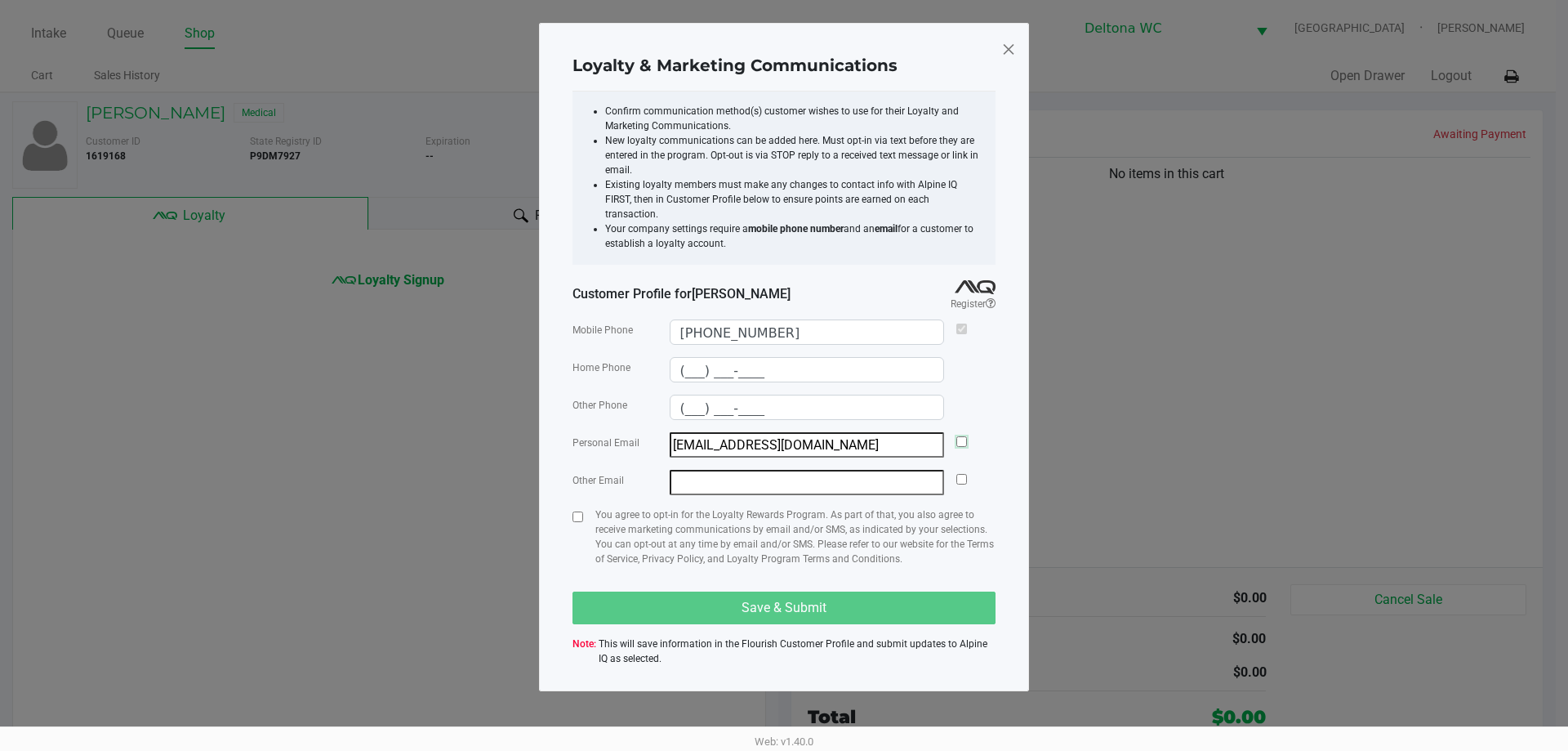
click at [966, 437] on input "checkbox" at bounding box center [962, 441] width 11 height 11
checkbox input "true"
click at [578, 512] on input "checkbox" at bounding box center [577, 517] width 11 height 11
checkbox input "true"
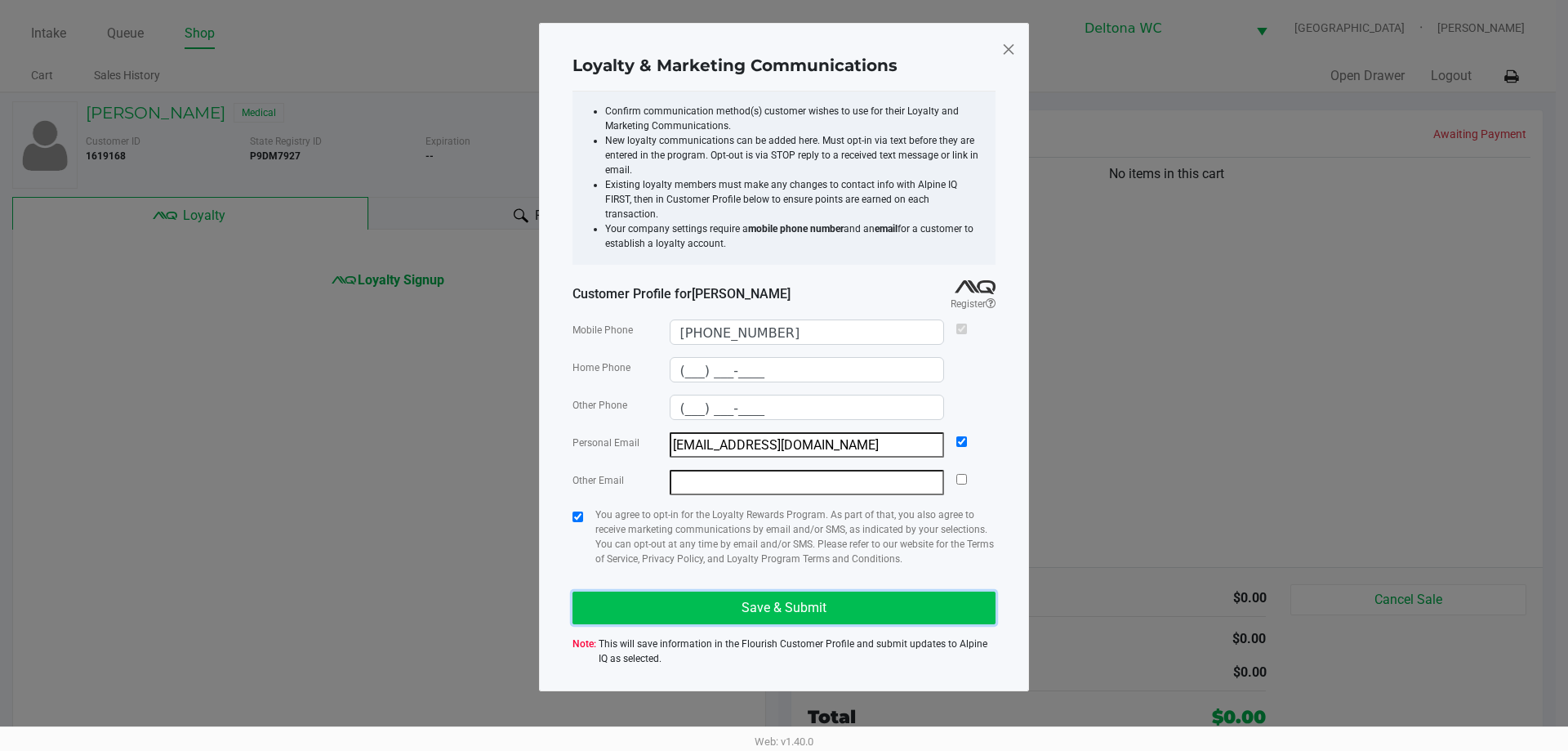
click at [808, 600] on span "Save & Submit" at bounding box center [784, 608] width 85 height 16
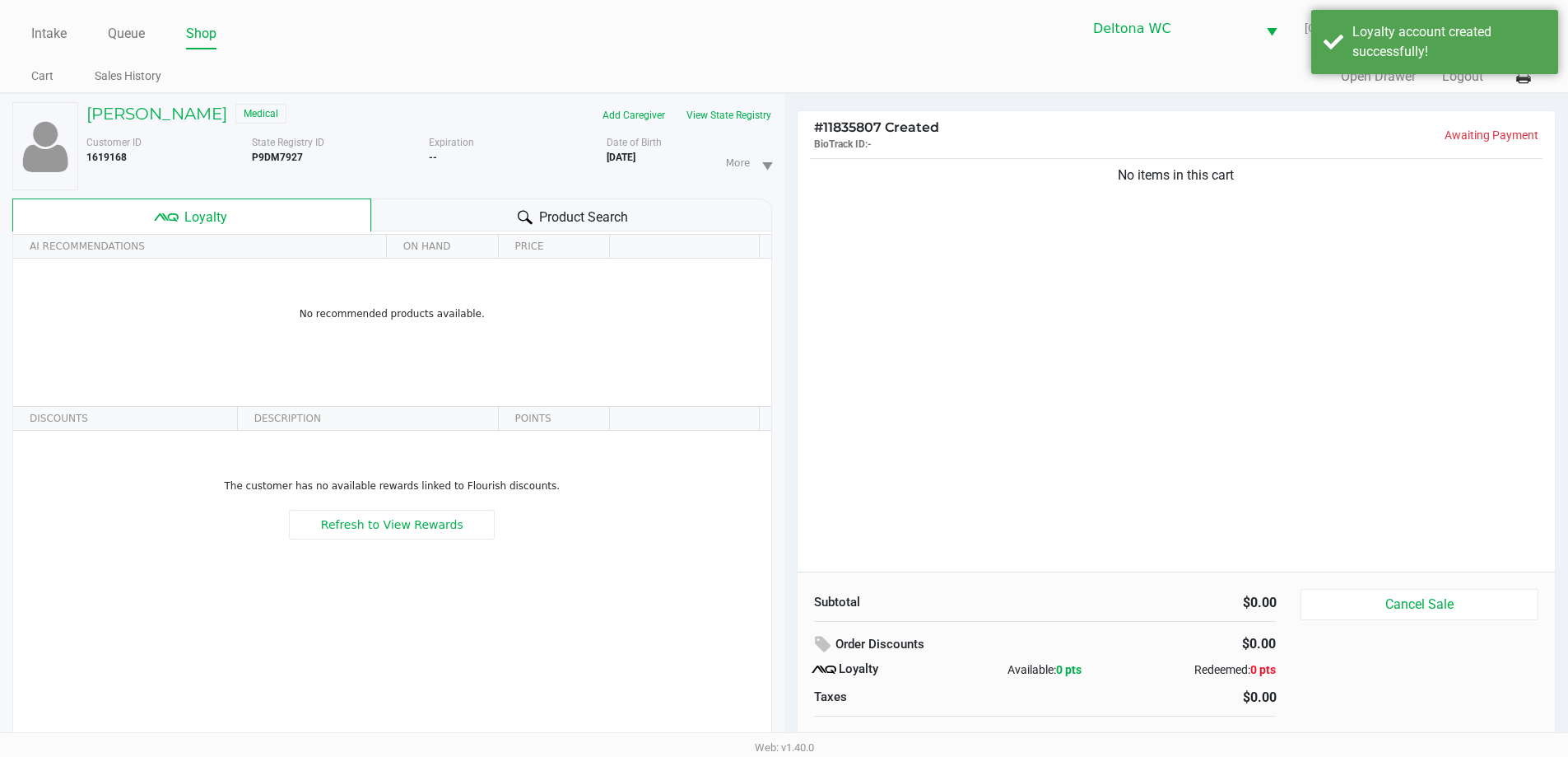
click at [788, 252] on div "# 11835807 Created BioTrack ID: - Awaiting Payment No items in this cart Subtot…" at bounding box center [1176, 434] width 784 height 680
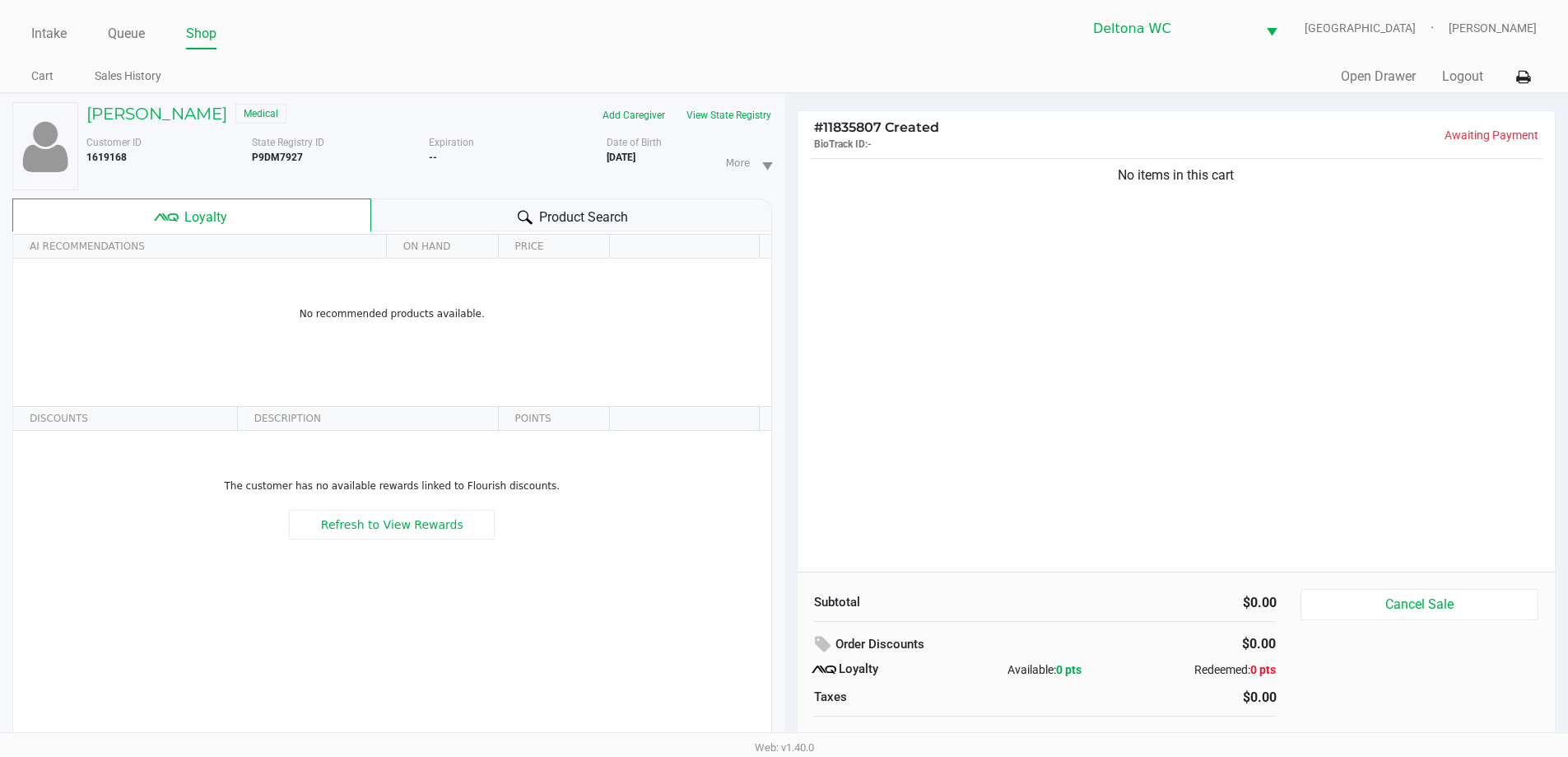
click at [494, 216] on div "Product Search" at bounding box center [571, 215] width 401 height 33
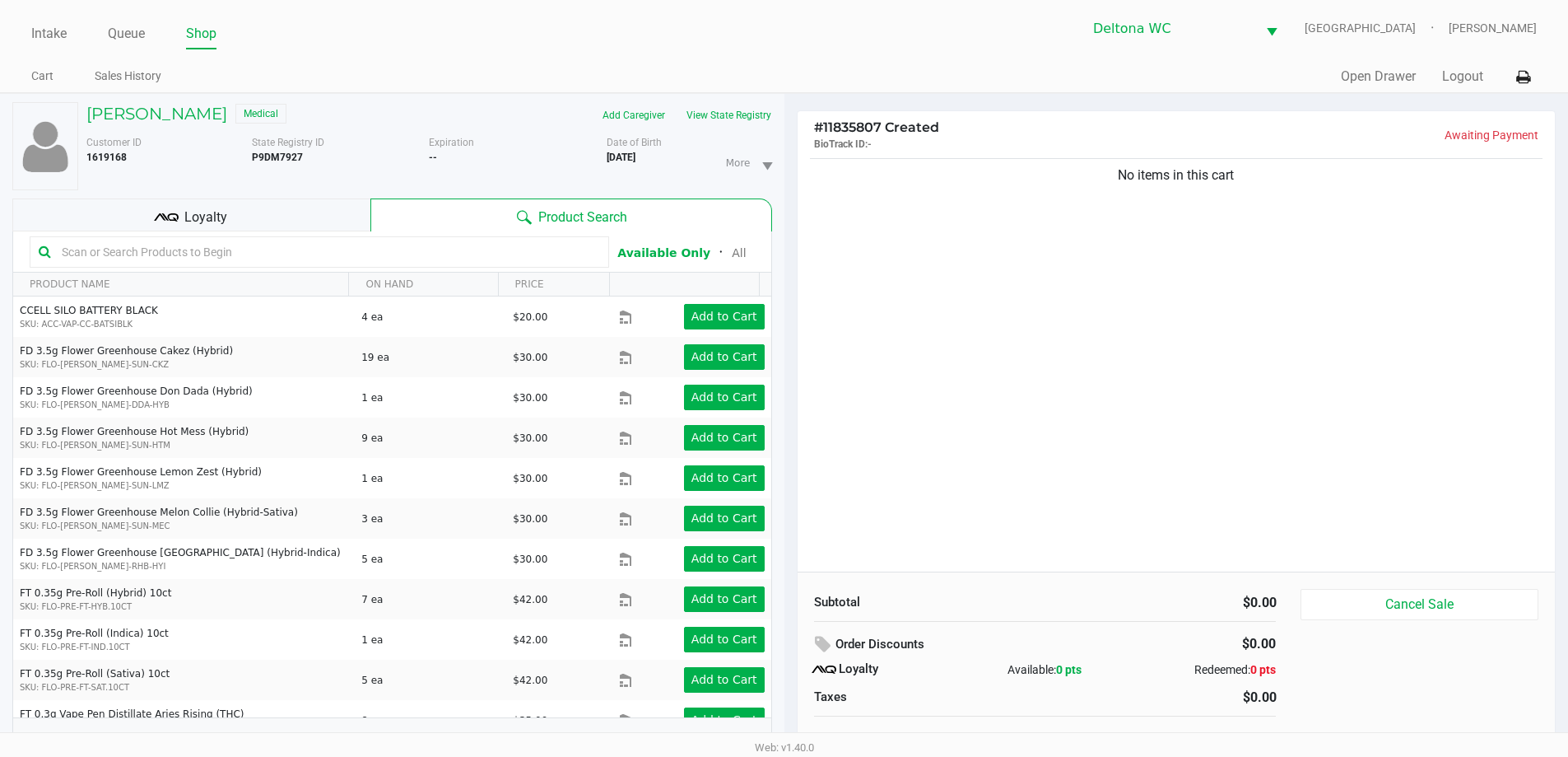
click at [238, 255] on input "text" at bounding box center [327, 252] width 545 height 25
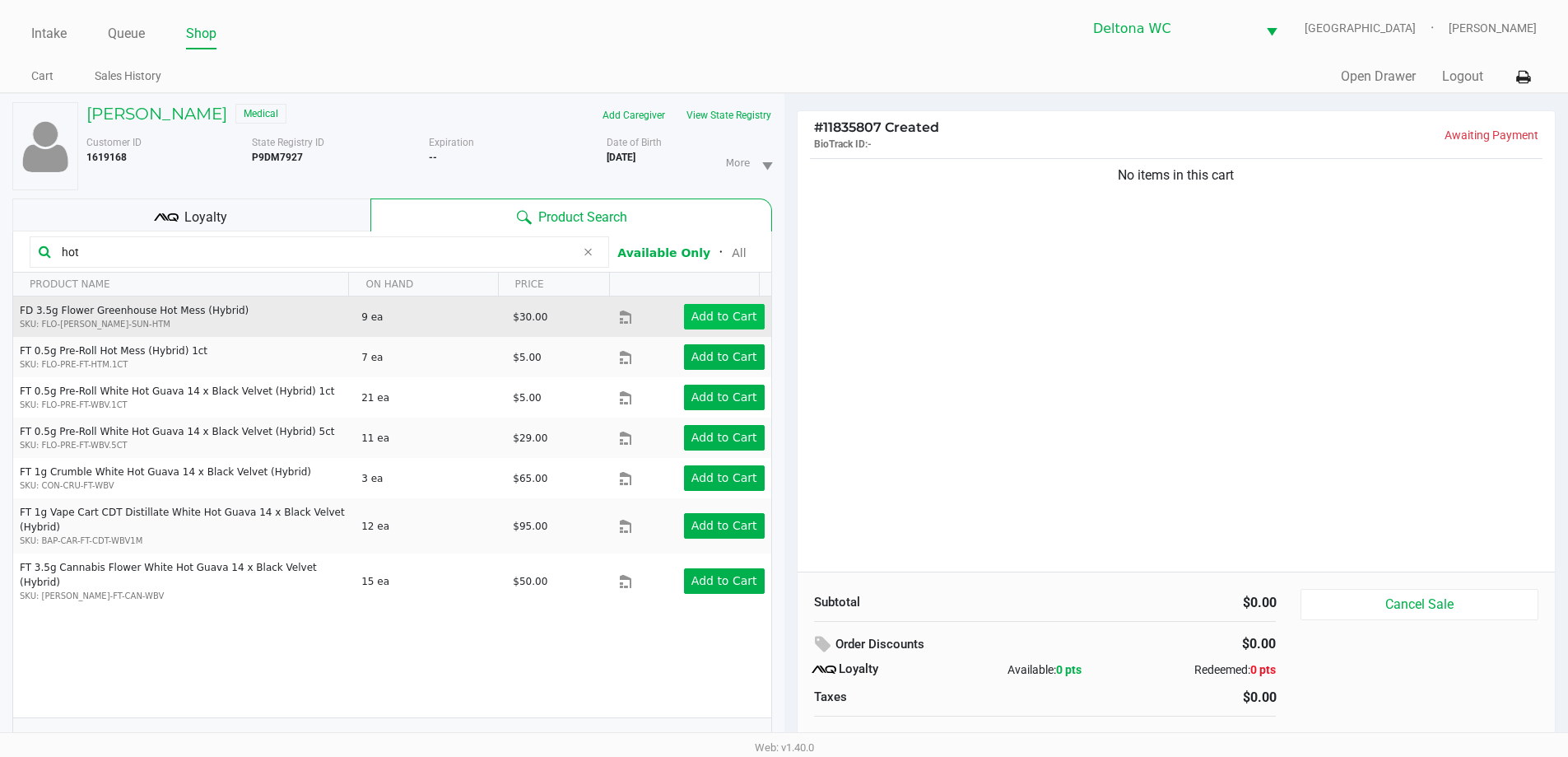
type input "hot"
click at [721, 311] on app-button-loader "Add to Cart" at bounding box center [725, 316] width 66 height 13
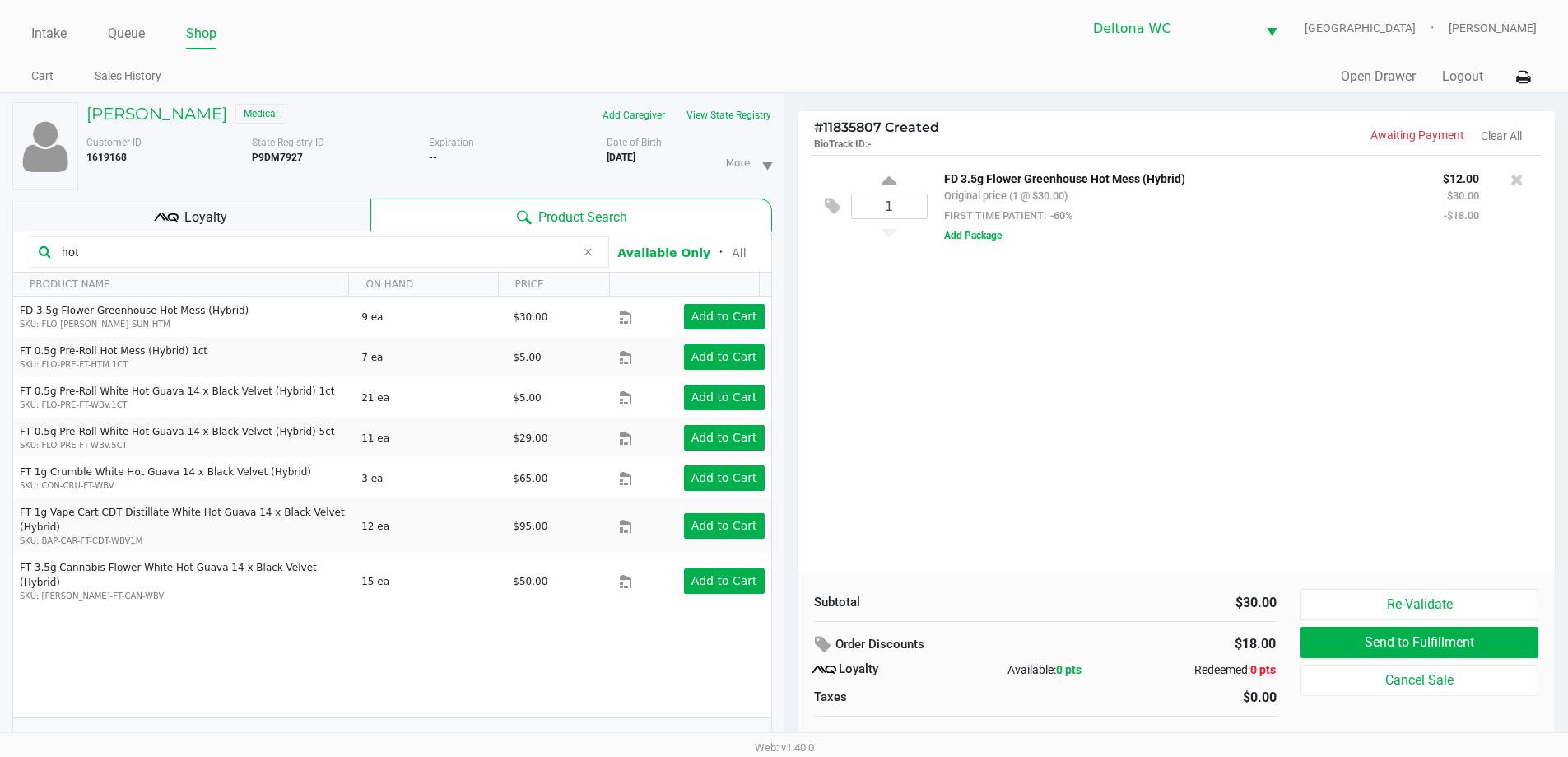
click at [846, 352] on div "1 FD 3.5g Flower Greenhouse Hot Mess (Hybrid) Original price (1 @ $30.00) FIRST…" at bounding box center [1176, 363] width 759 height 417
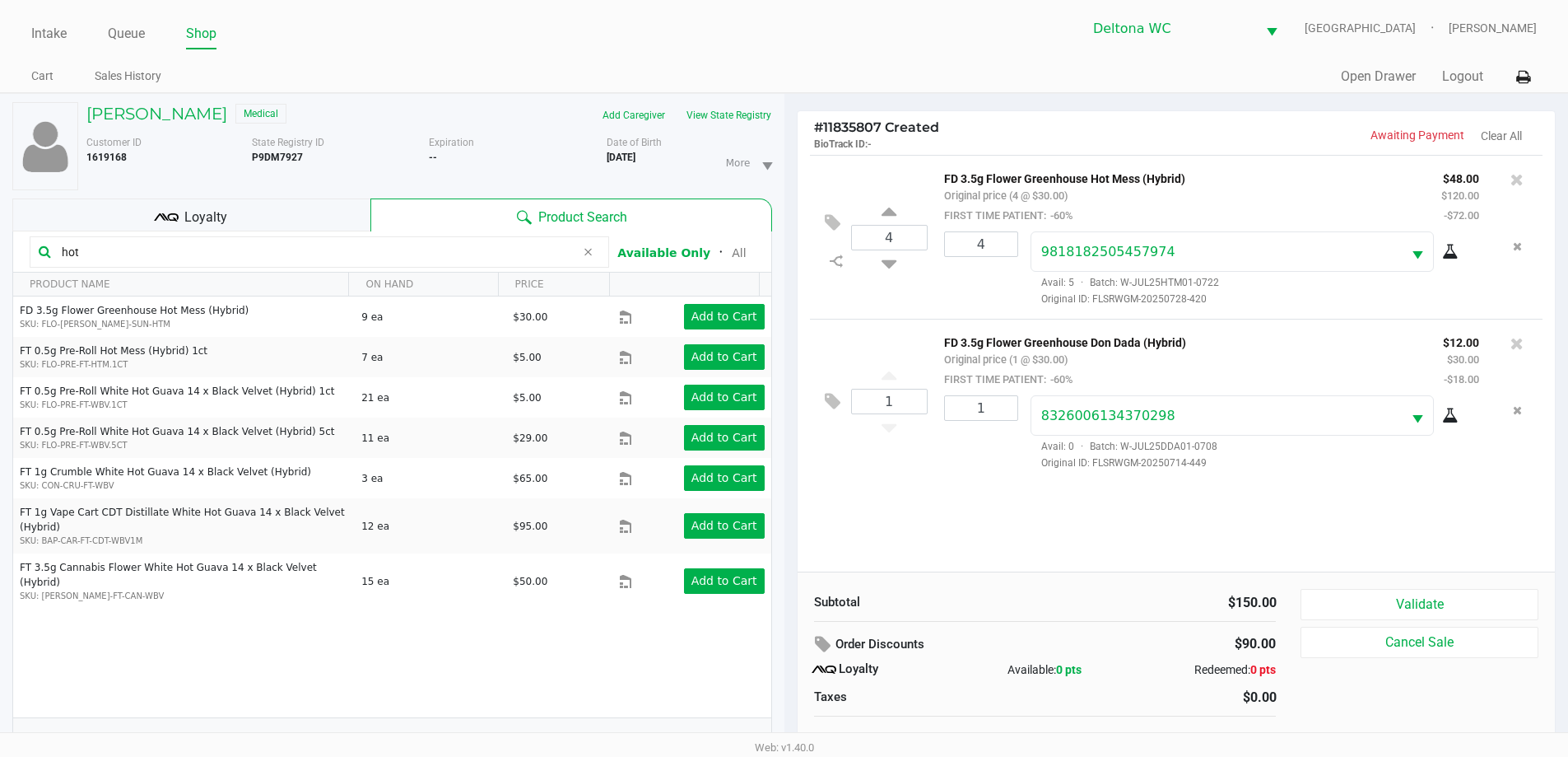
click at [806, 79] on div "Quick Sale Open Drawer Logout" at bounding box center [1160, 77] width 753 height 30
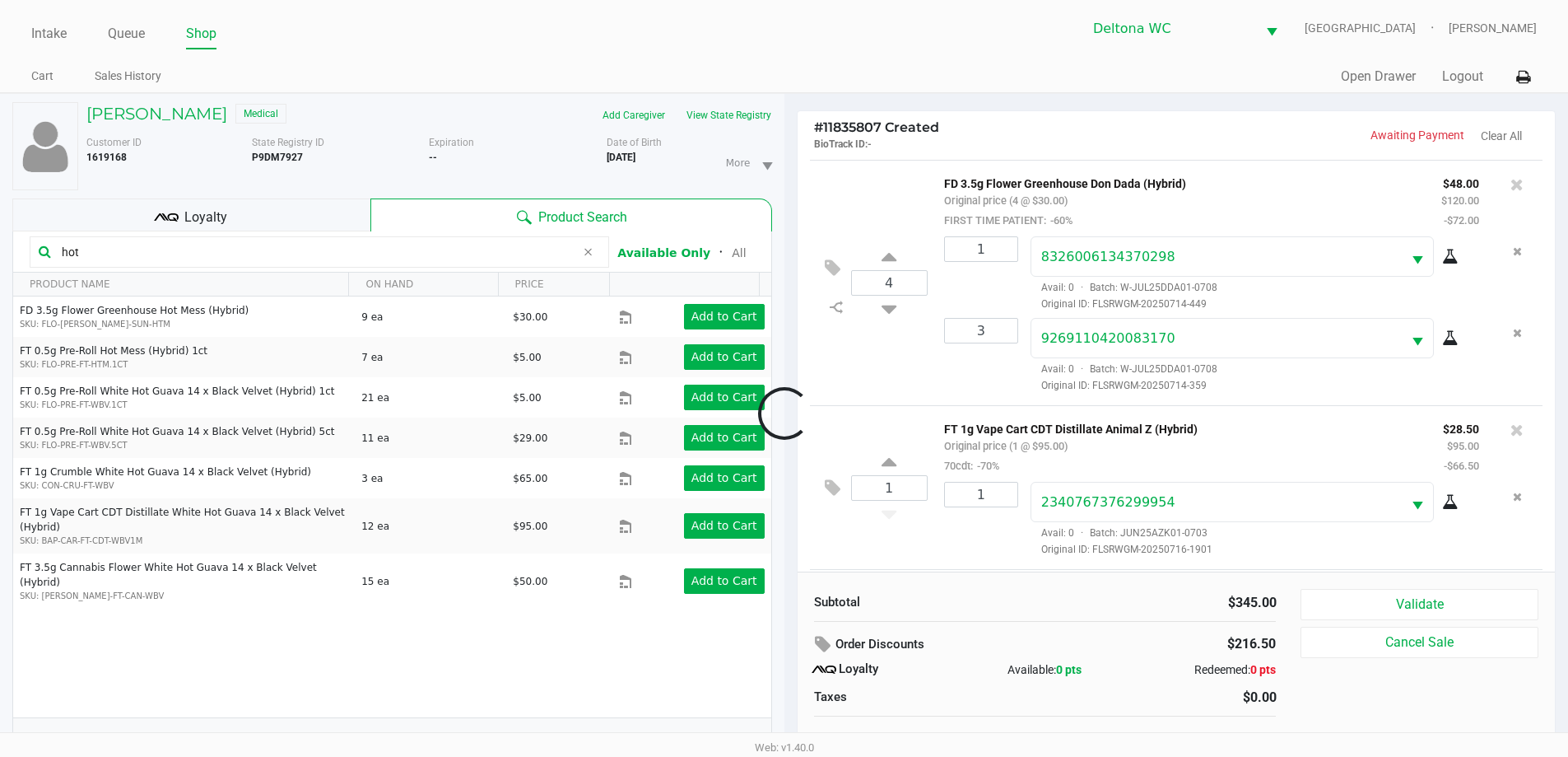
scroll to position [324, 0]
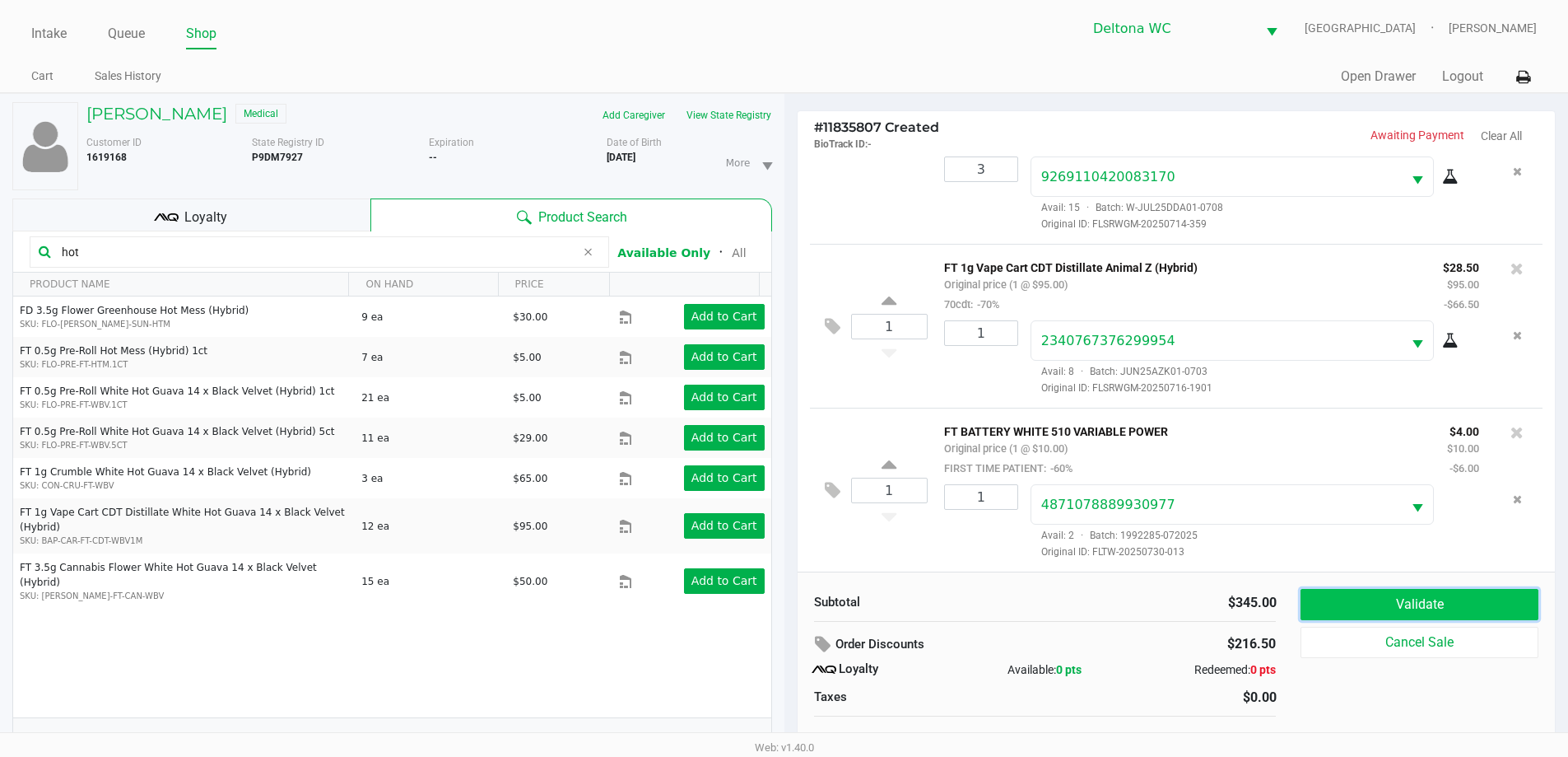
click at [1437, 609] on button "Validate" at bounding box center [1418, 604] width 237 height 31
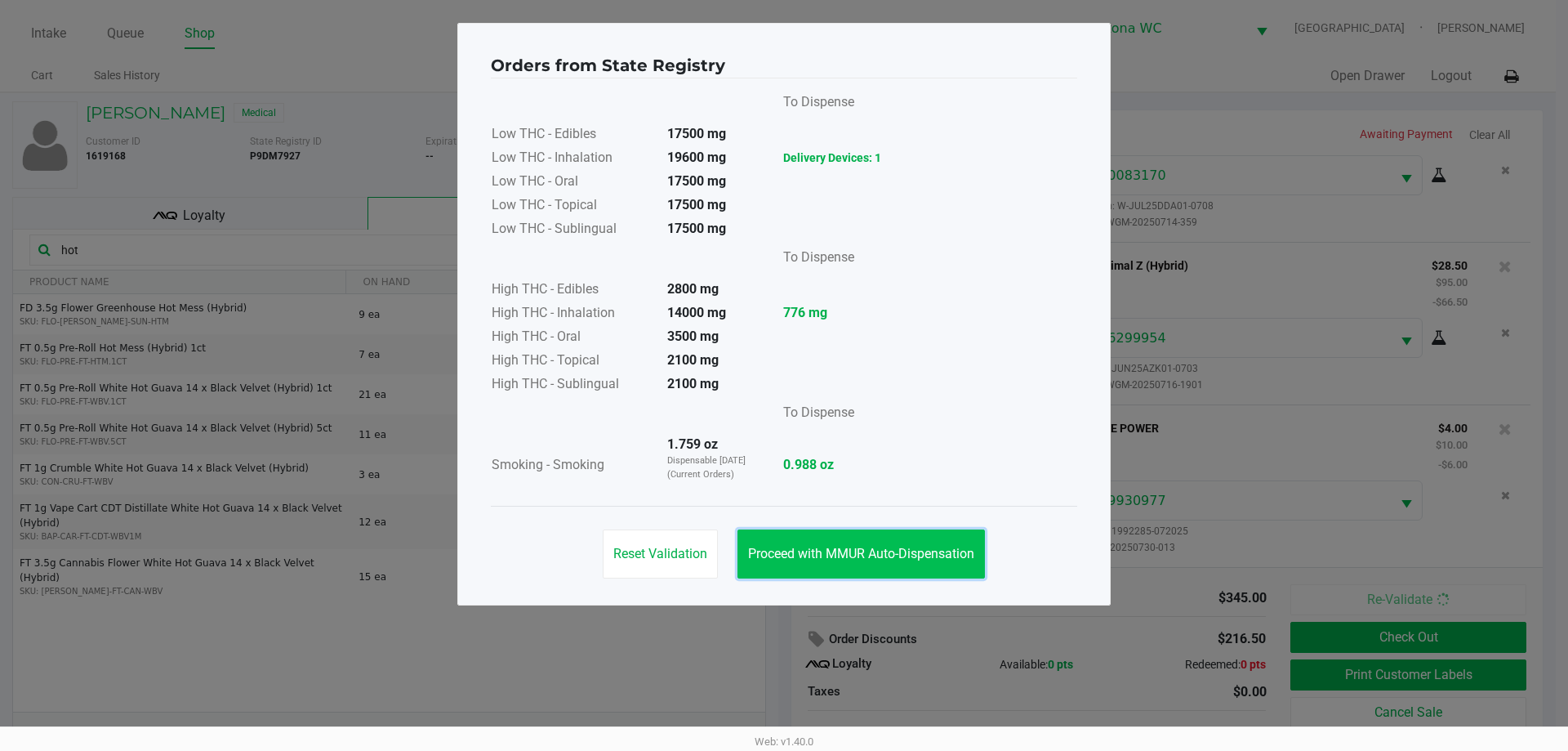
click at [953, 544] on button "Proceed with MMUR Auto-Dispensation" at bounding box center [862, 554] width 248 height 49
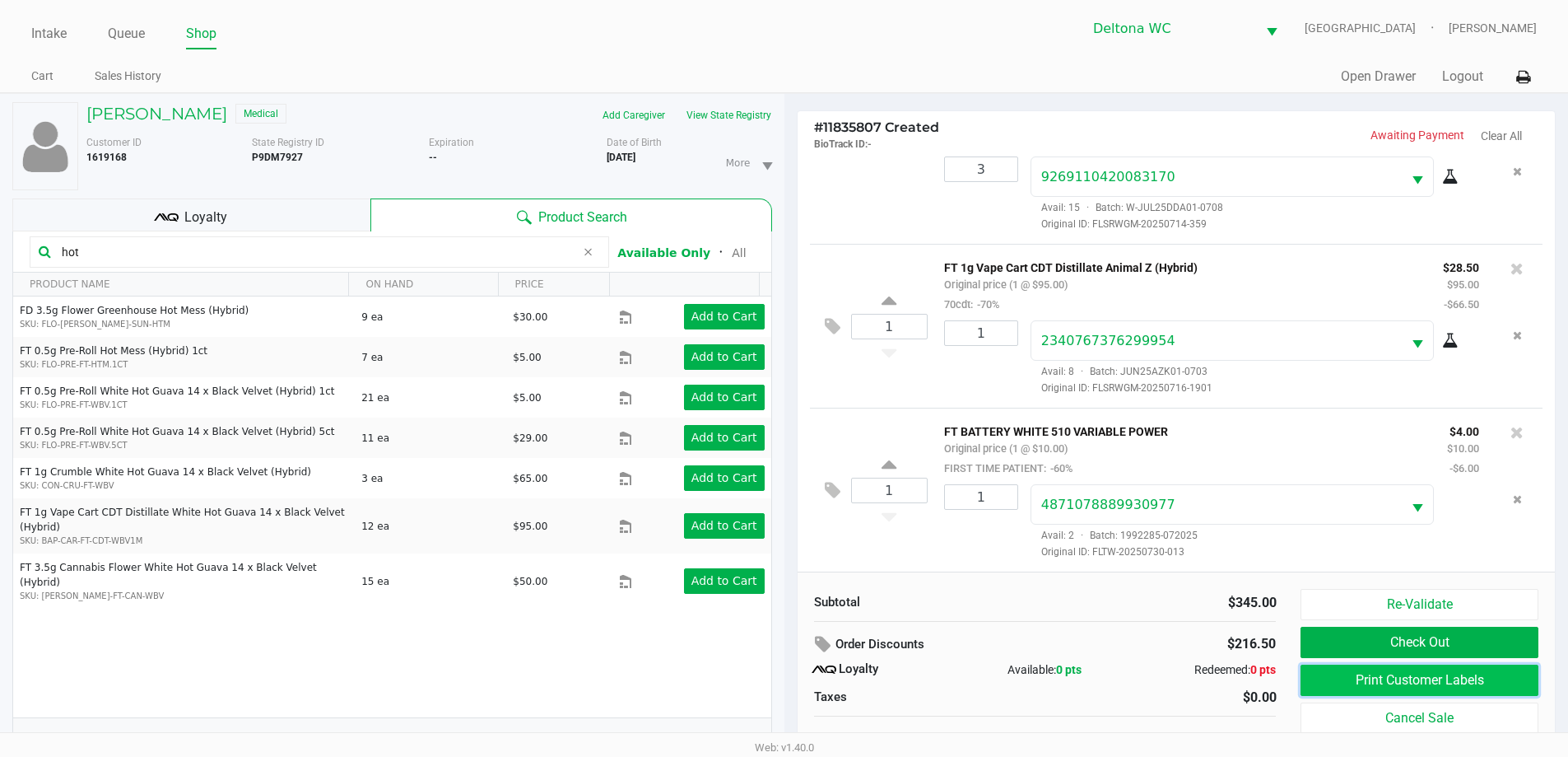
click at [1356, 673] on button "Print Customer Labels" at bounding box center [1418, 680] width 237 height 31
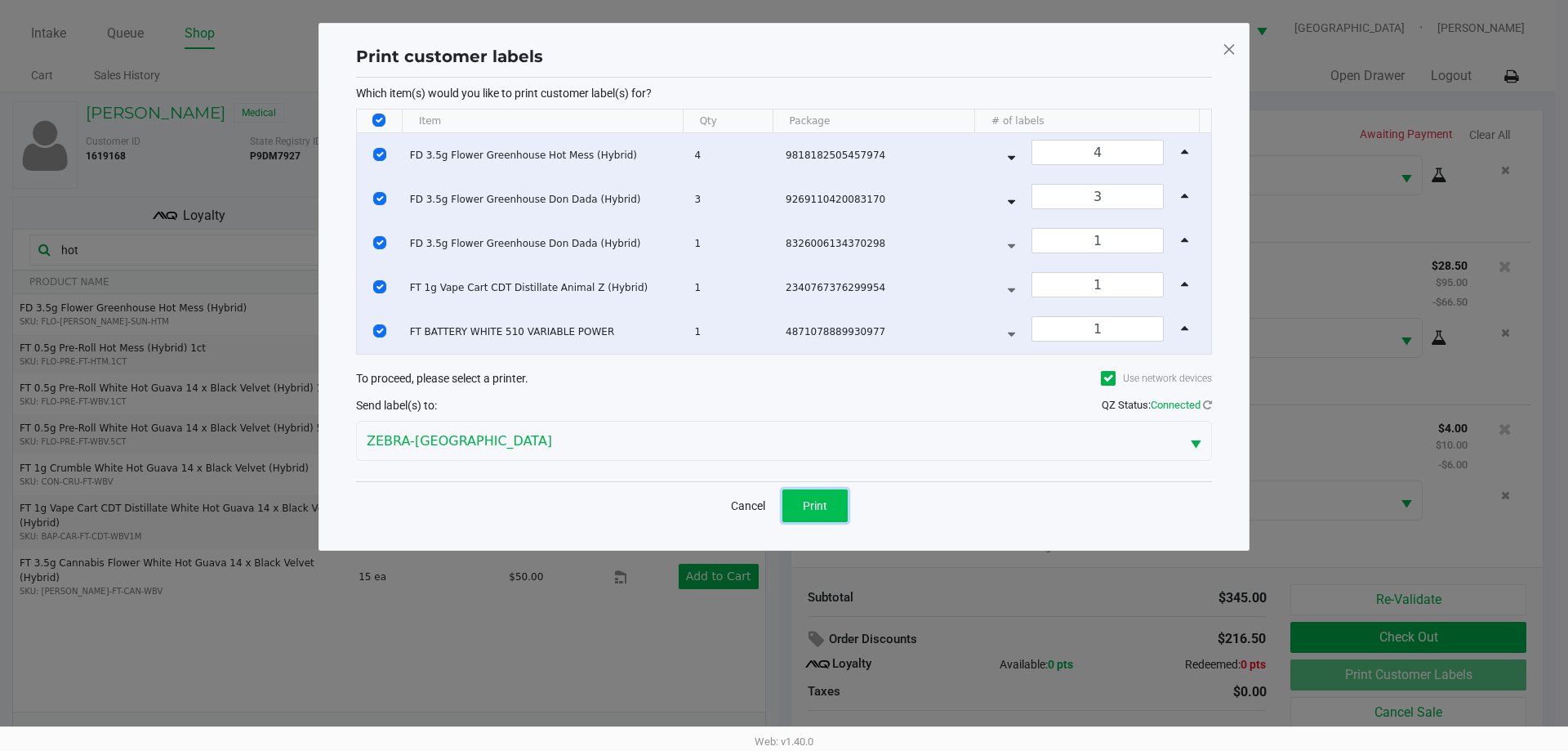
click at [830, 512] on button "Print" at bounding box center [815, 505] width 65 height 33
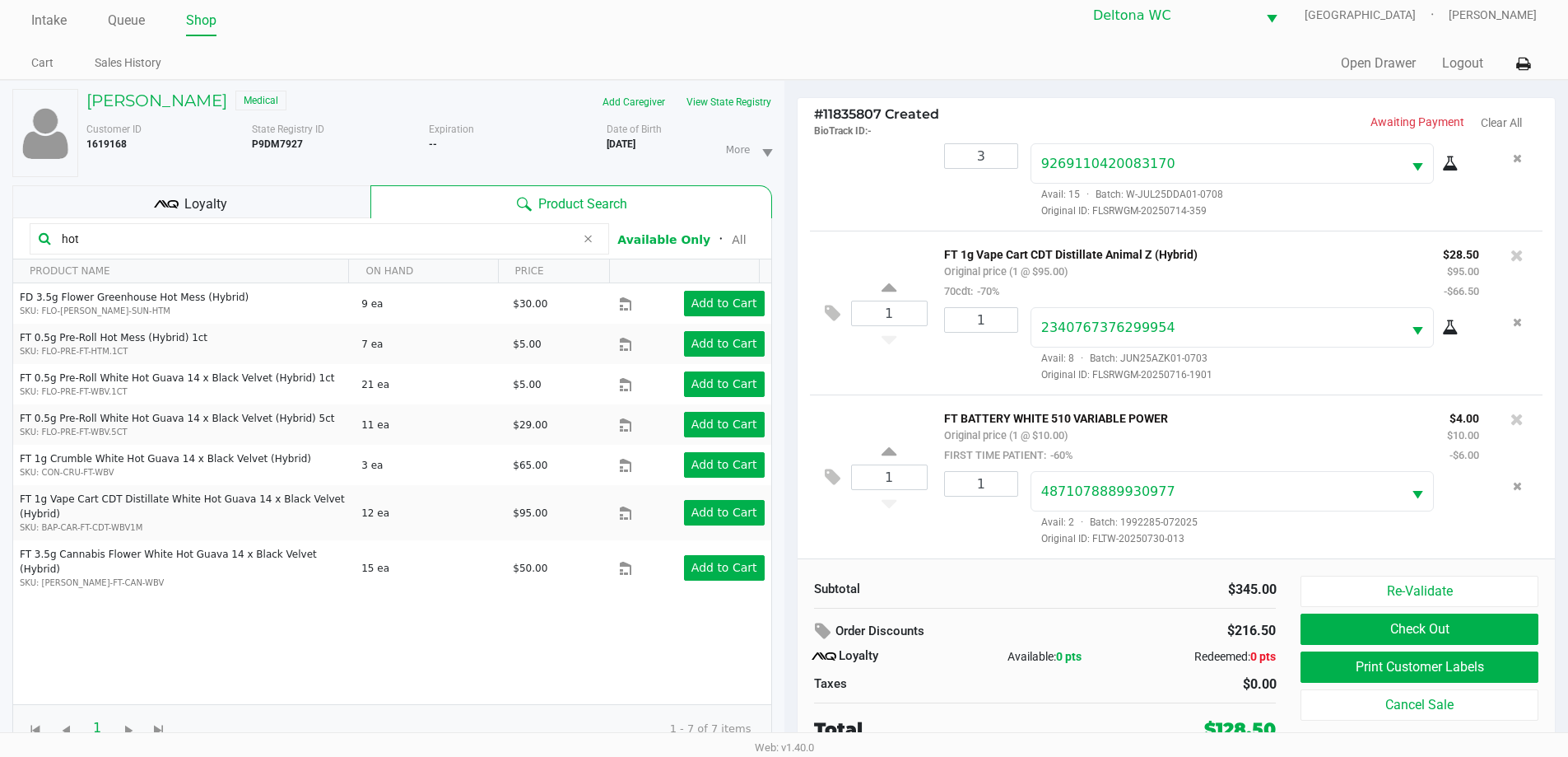
scroll to position [17, 0]
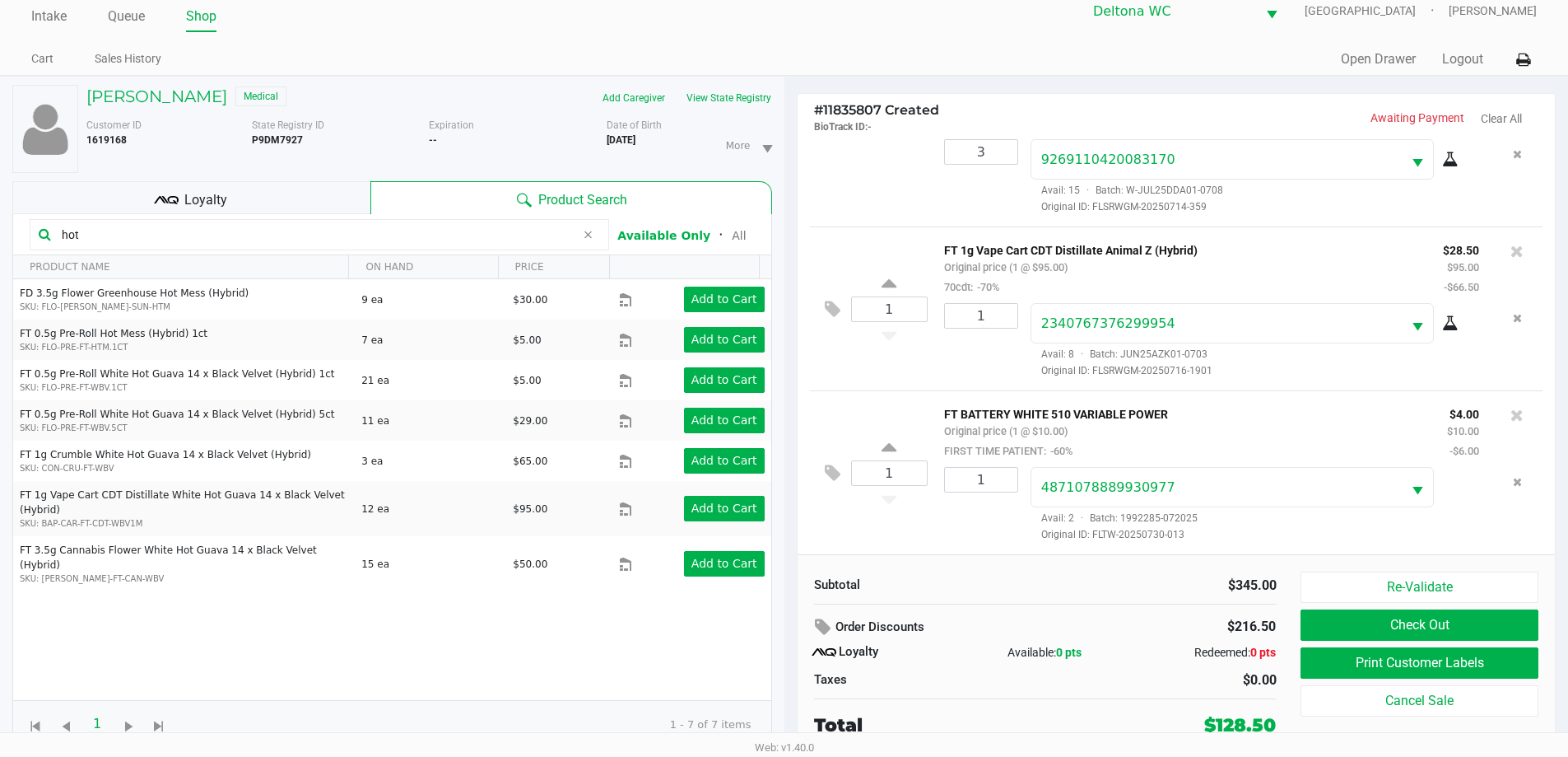
click at [320, 193] on div "Loyalty" at bounding box center [191, 197] width 358 height 33
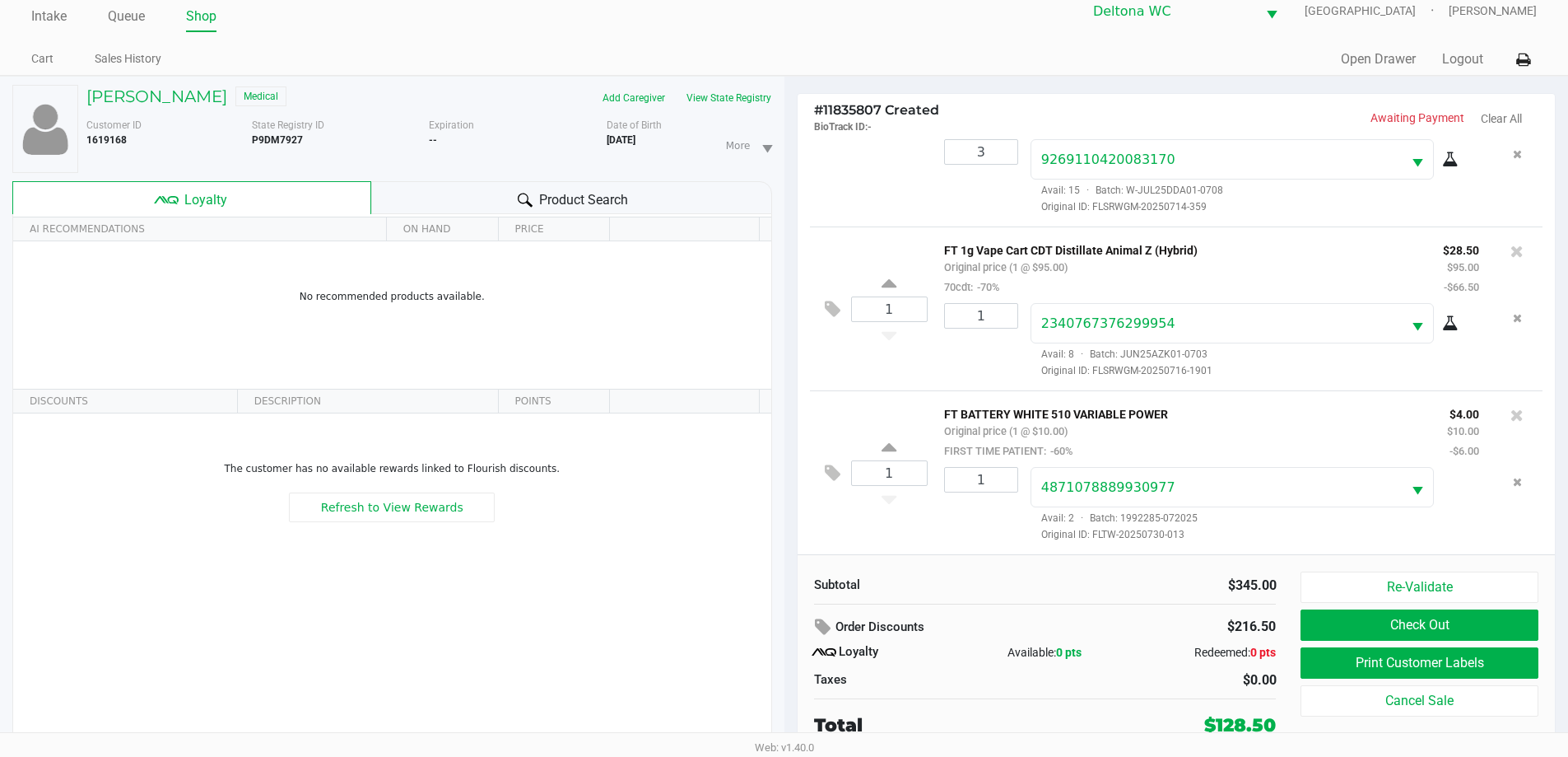
drag, startPoint x: 1226, startPoint y: 580, endPoint x: 1299, endPoint y: 581, distance: 73.0
click at [1225, 581] on div "$345.00" at bounding box center [1166, 586] width 219 height 20
click at [1441, 618] on button "Check Out" at bounding box center [1418, 625] width 237 height 31
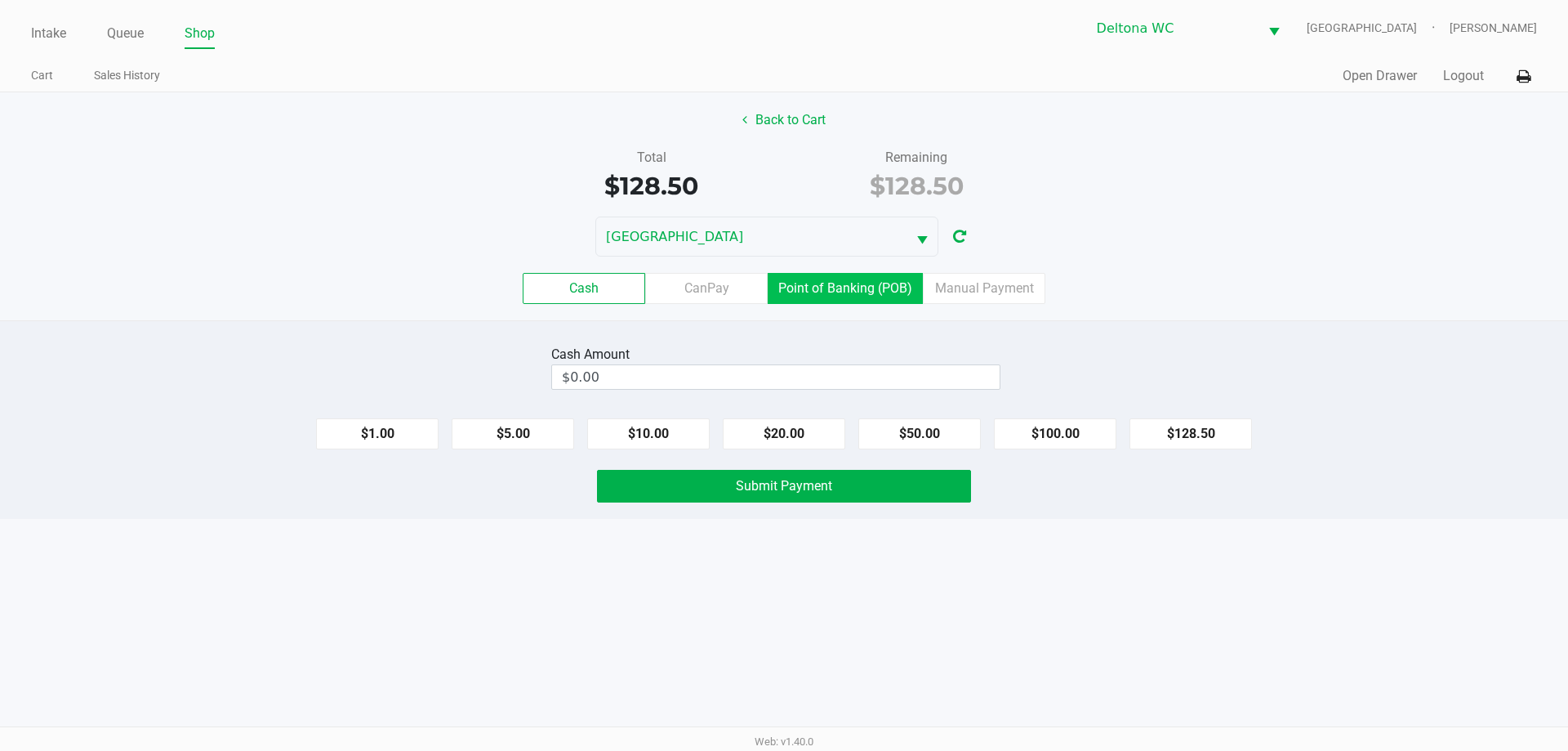
click at [826, 299] on label "Point of Banking (POB)" at bounding box center [845, 288] width 156 height 31
click at [0, 0] on 7 "Point of Banking (POB)" at bounding box center [0, 0] width 0 height 0
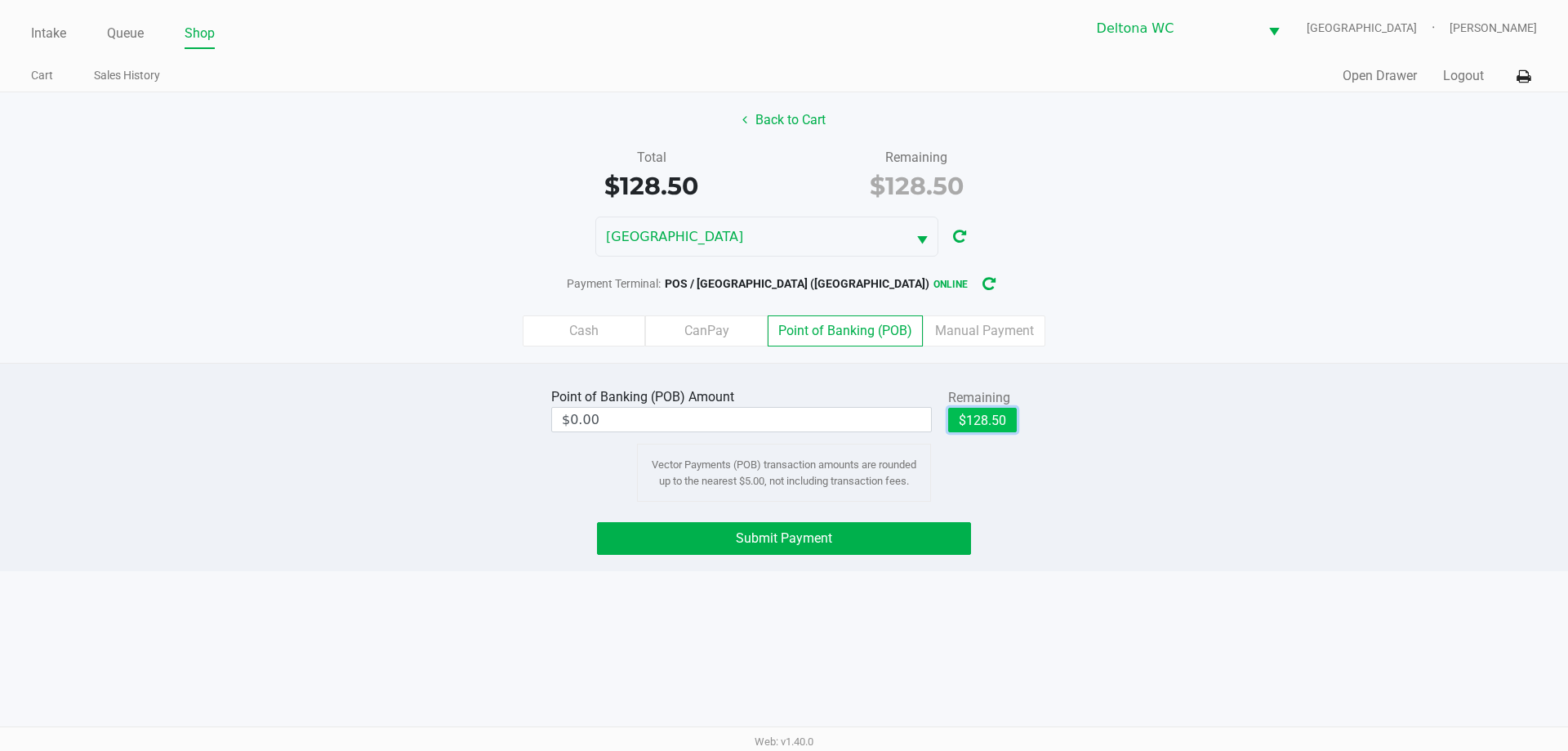
click at [988, 424] on button "$128.50" at bounding box center [982, 420] width 68 height 25
type input "$128.50"
click at [869, 537] on button "Submit Payment" at bounding box center [784, 538] width 374 height 33
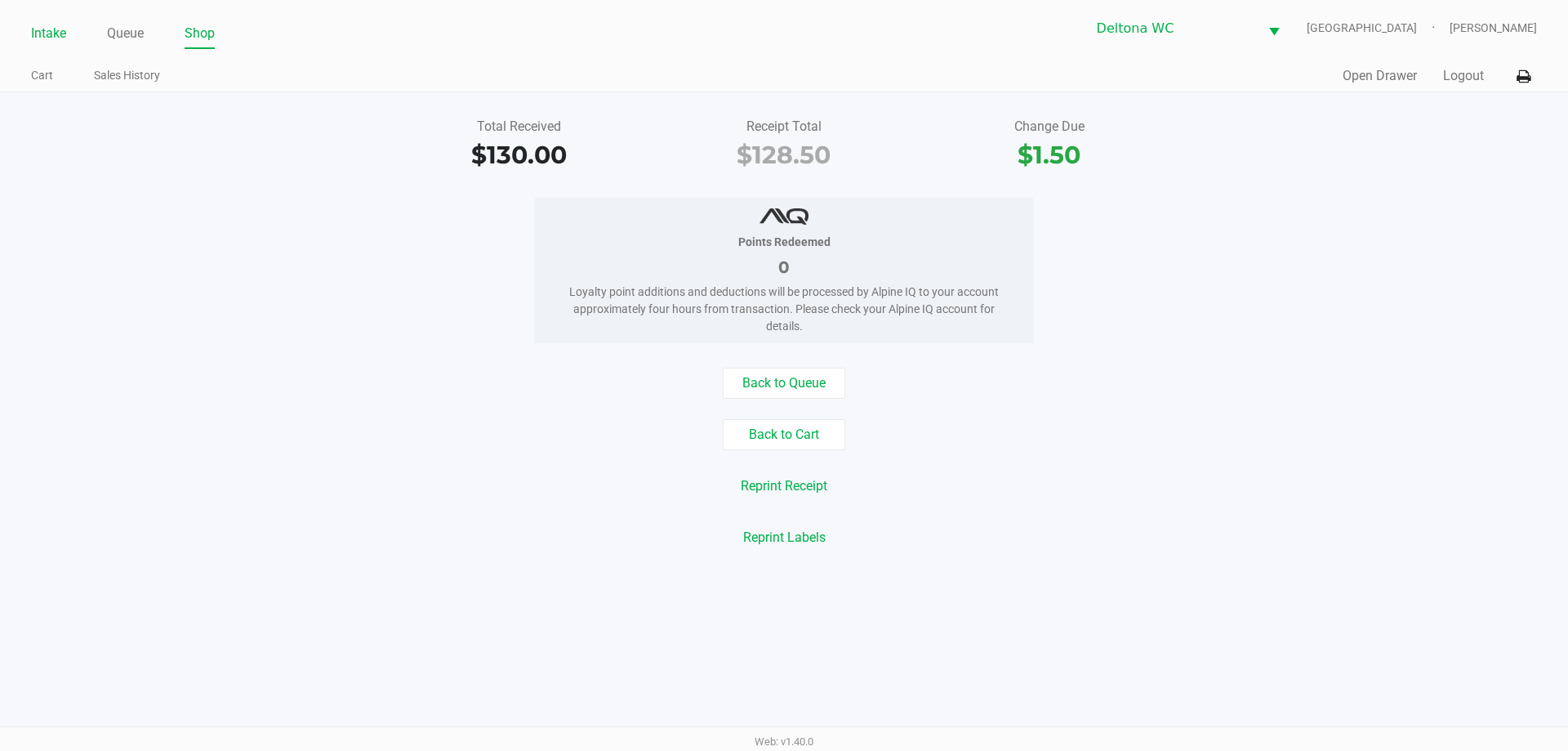
click at [49, 32] on link "Intake" at bounding box center [48, 33] width 35 height 23
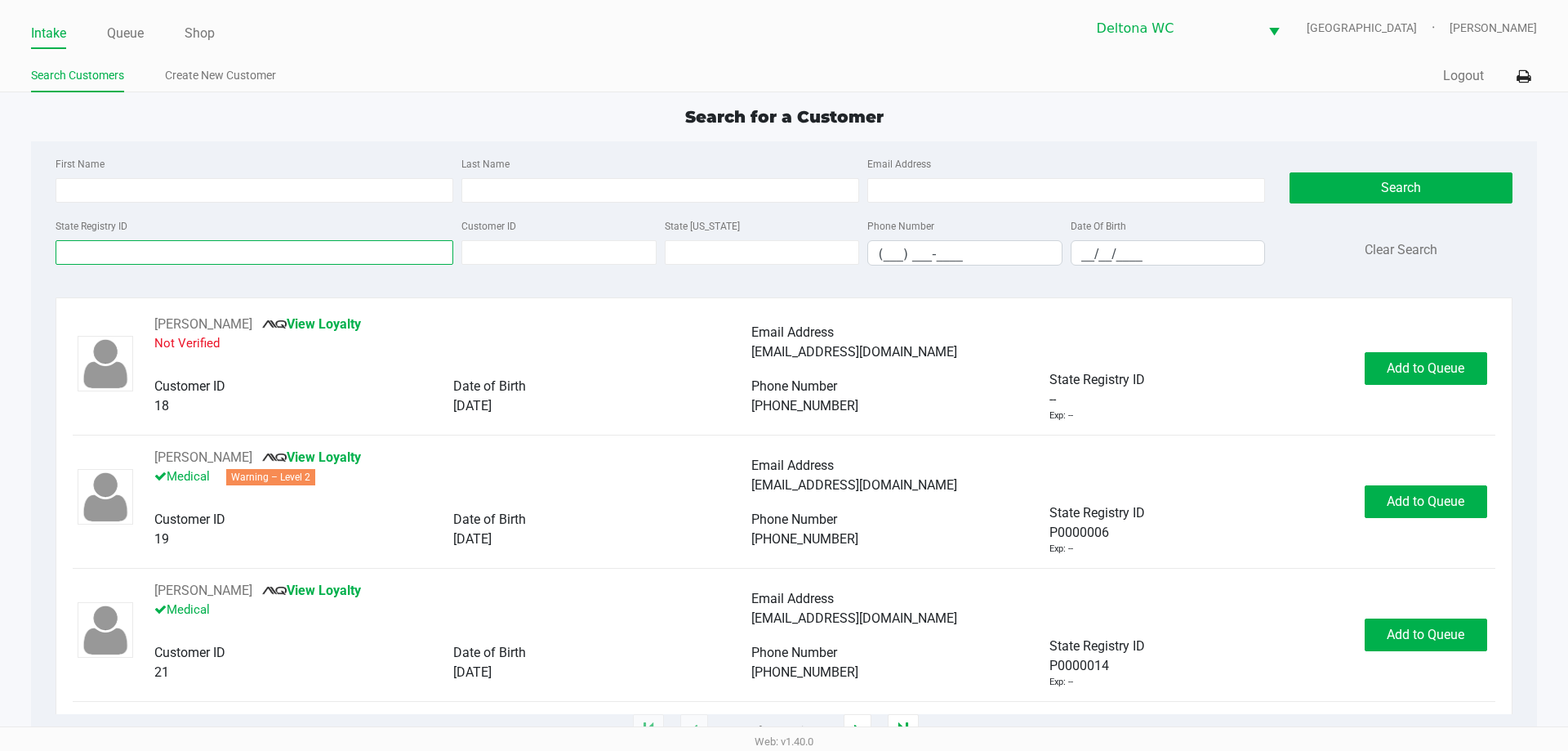
click at [350, 256] on input "State Registry ID" at bounding box center [254, 252] width 398 height 25
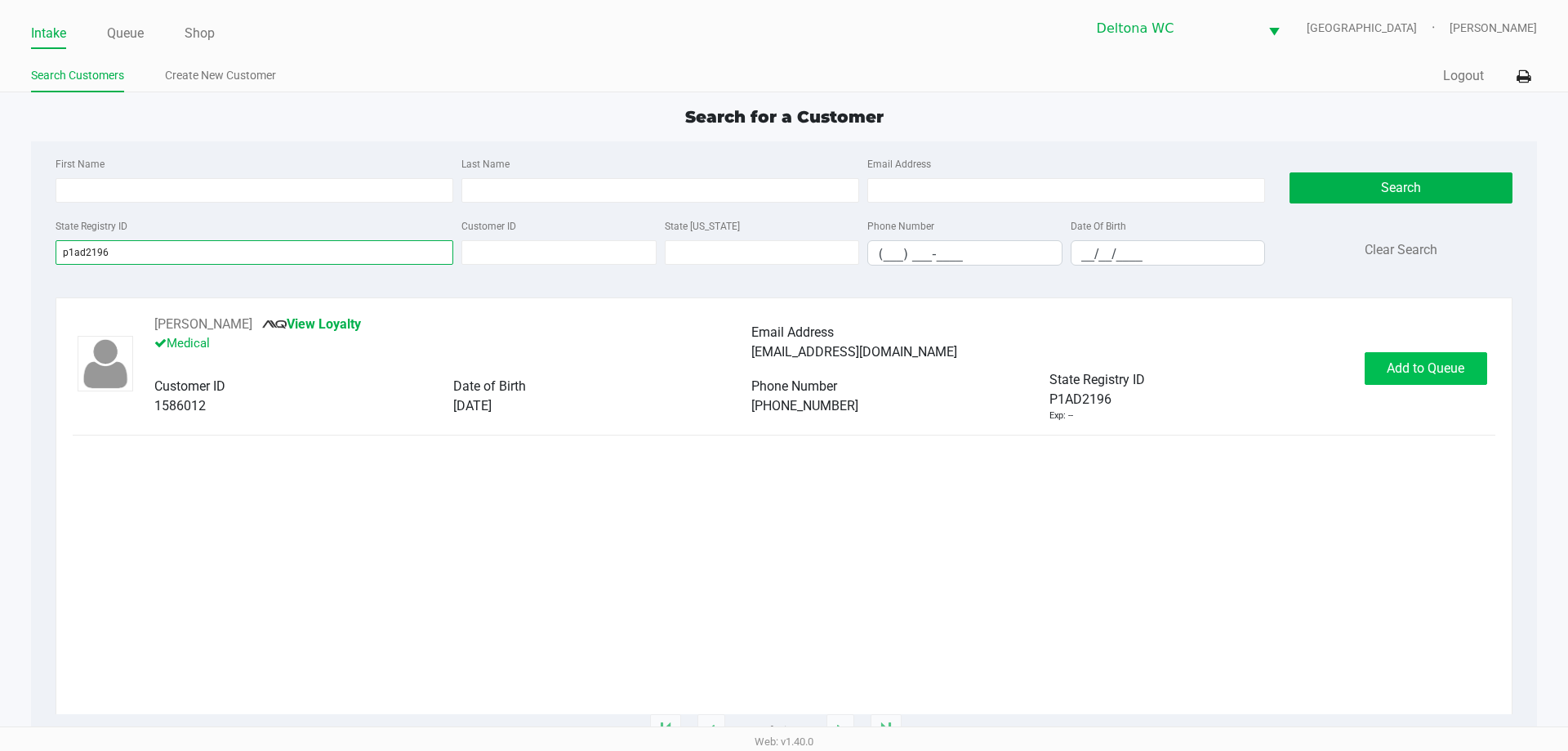
type input "p1ad2196"
click at [1419, 373] on span "Add to Queue" at bounding box center [1426, 368] width 77 height 16
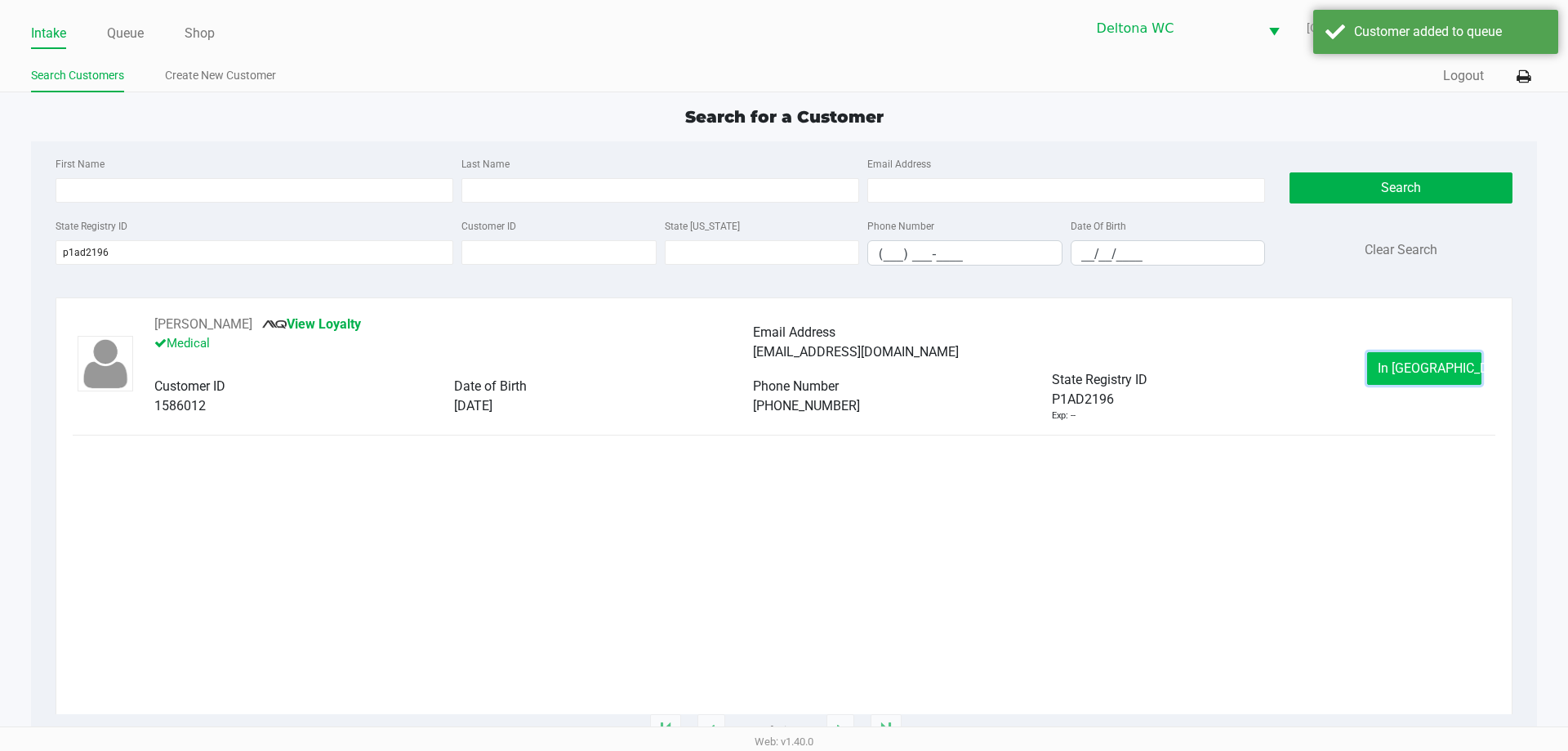
click at [1403, 367] on span "In [GEOGRAPHIC_DATA]" at bounding box center [1447, 368] width 137 height 16
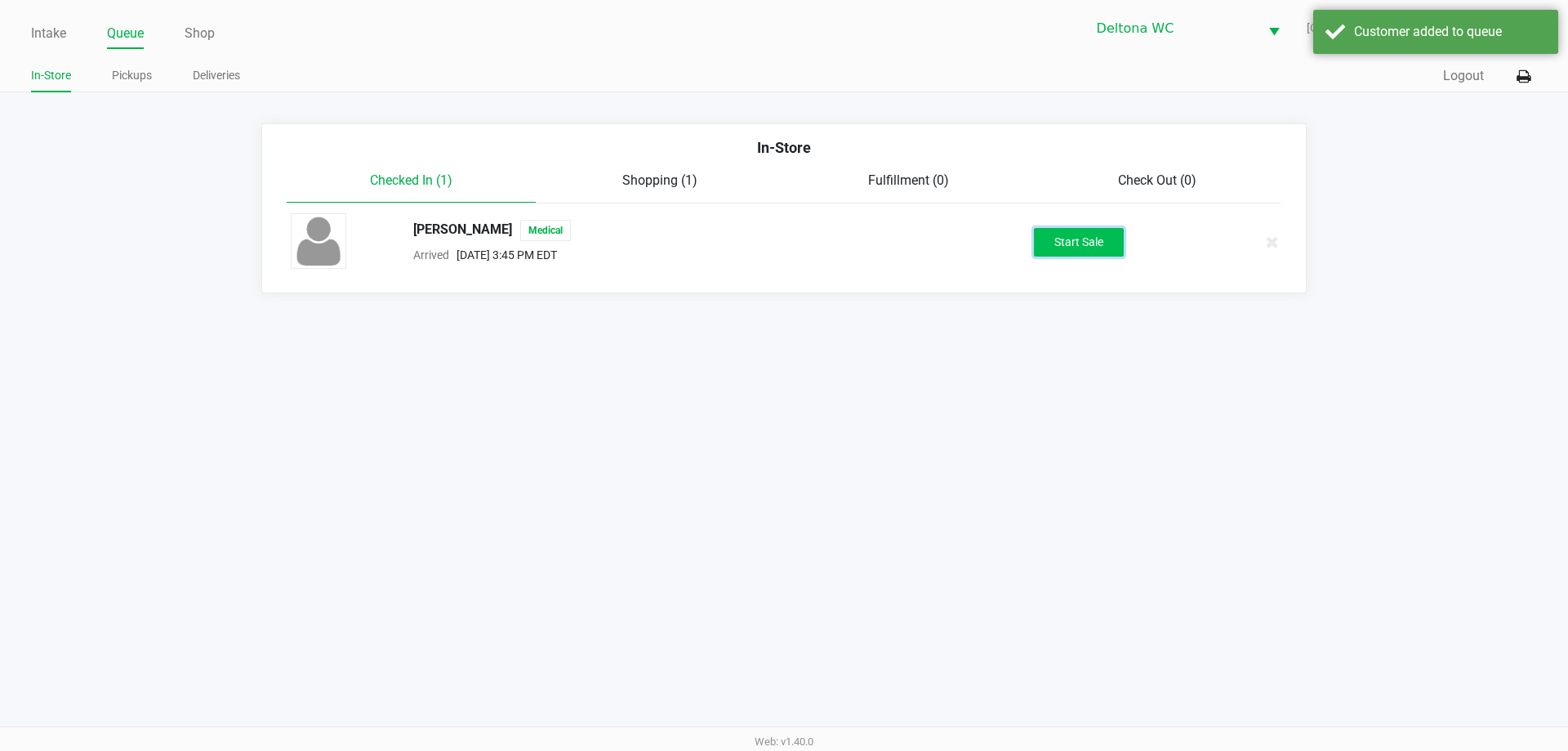
click at [1059, 243] on button "Start Sale" at bounding box center [1079, 242] width 90 height 29
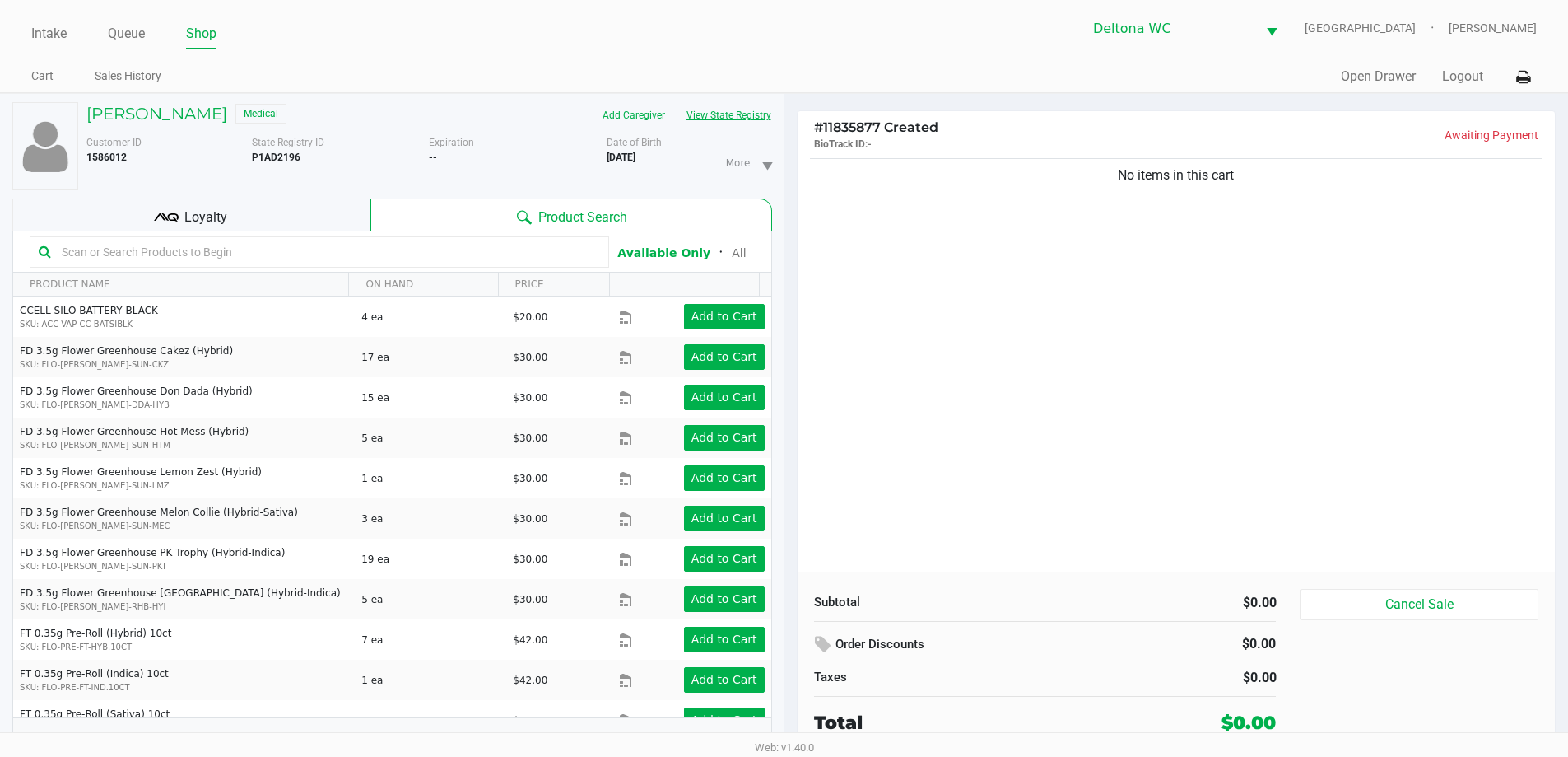
click at [718, 119] on button "View State Registry" at bounding box center [724, 115] width 96 height 26
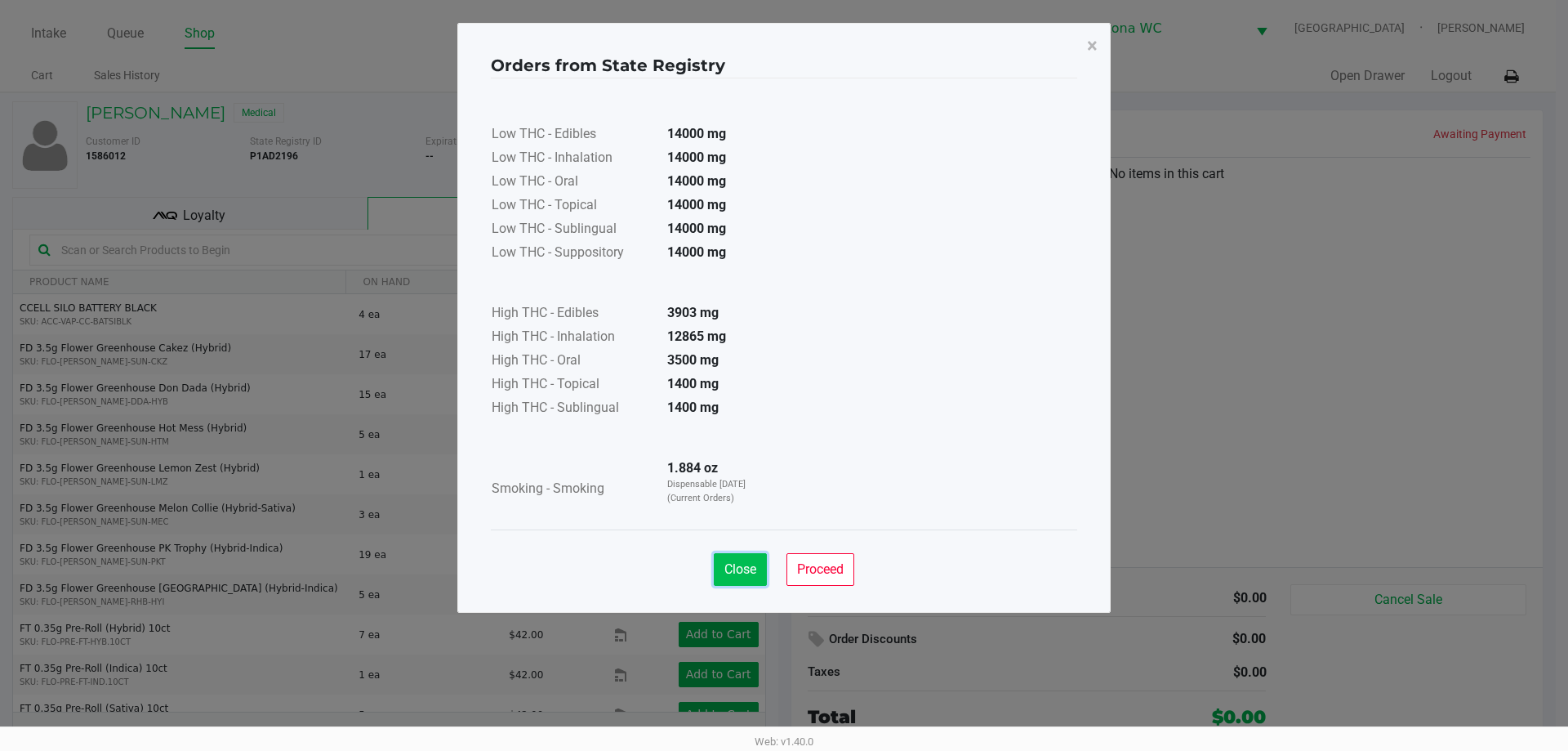
click at [753, 577] on button "Close" at bounding box center [741, 569] width 54 height 33
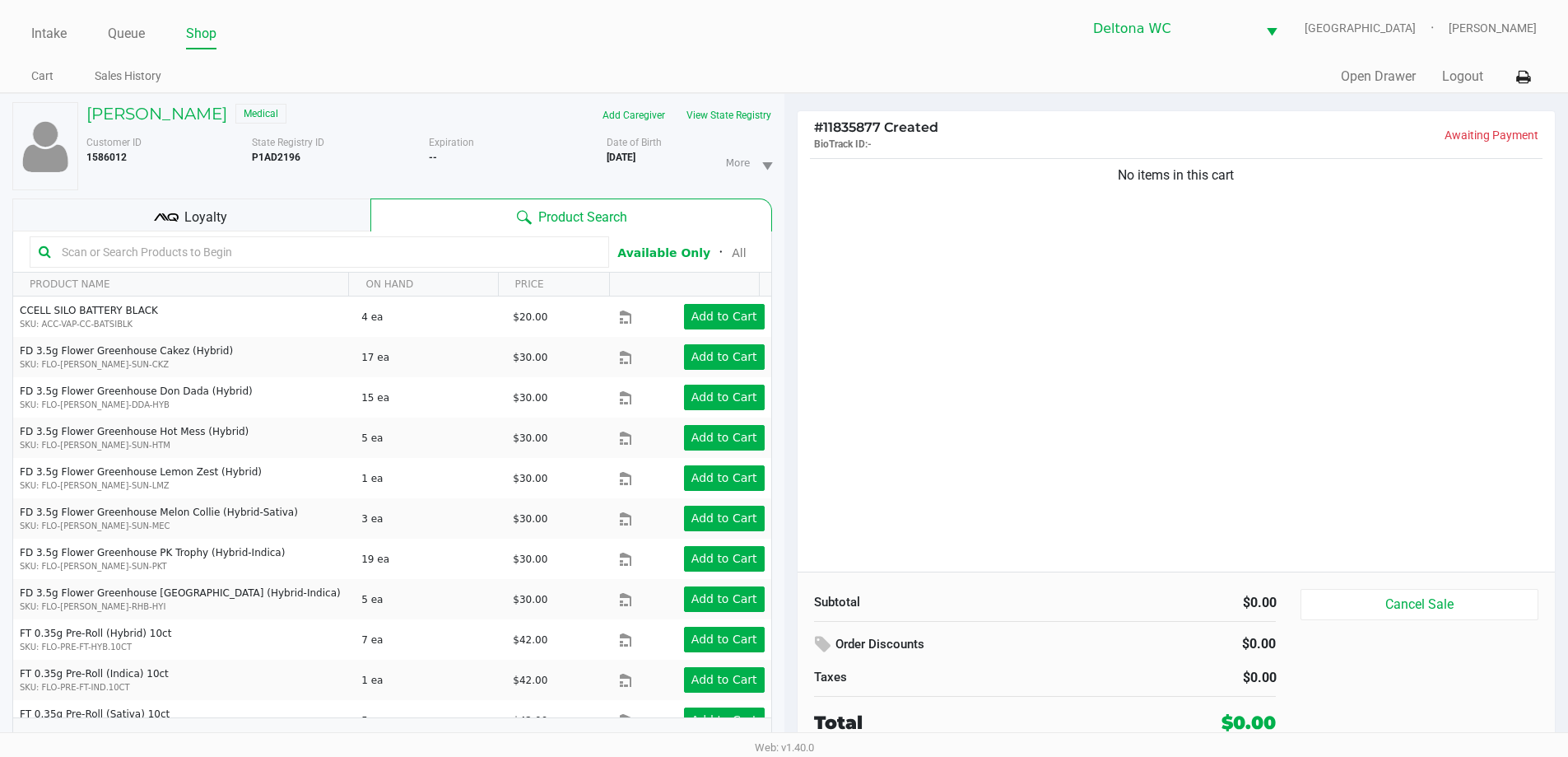
click at [322, 214] on div "Loyalty" at bounding box center [191, 215] width 358 height 33
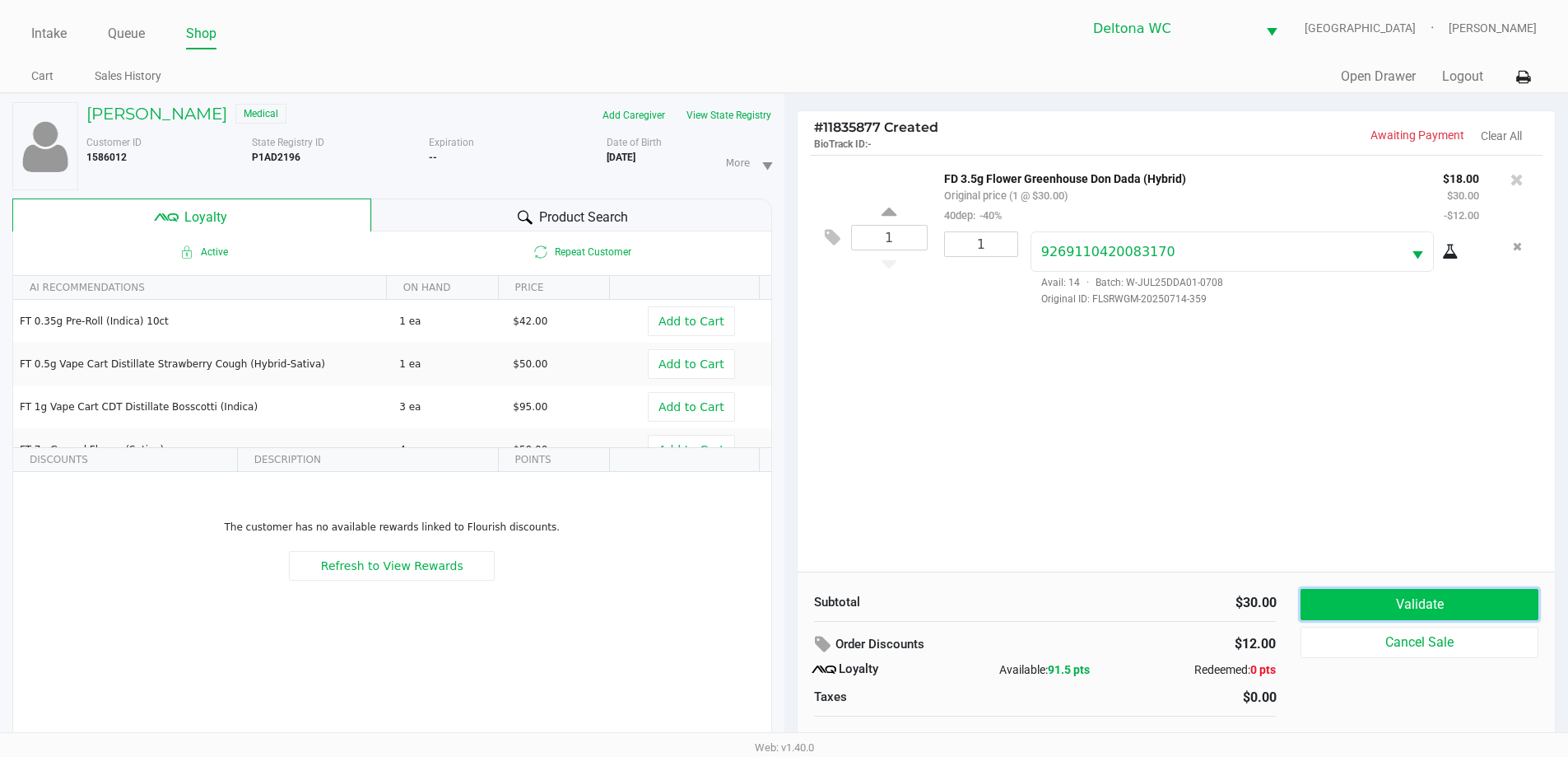
click at [1383, 601] on button "Validate" at bounding box center [1418, 604] width 237 height 31
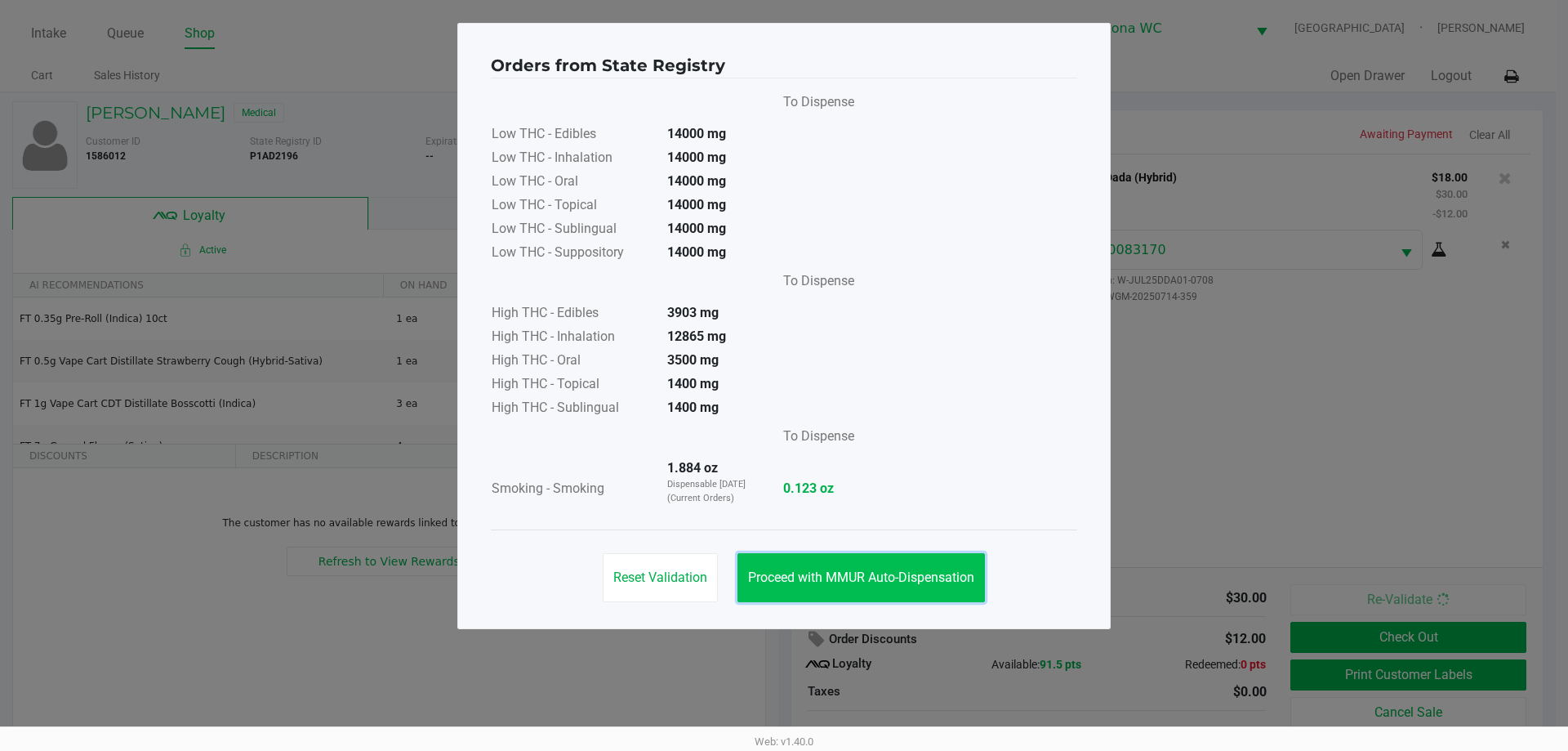
click at [900, 571] on span "Proceed with MMUR Auto-Dispensation" at bounding box center [862, 577] width 226 height 16
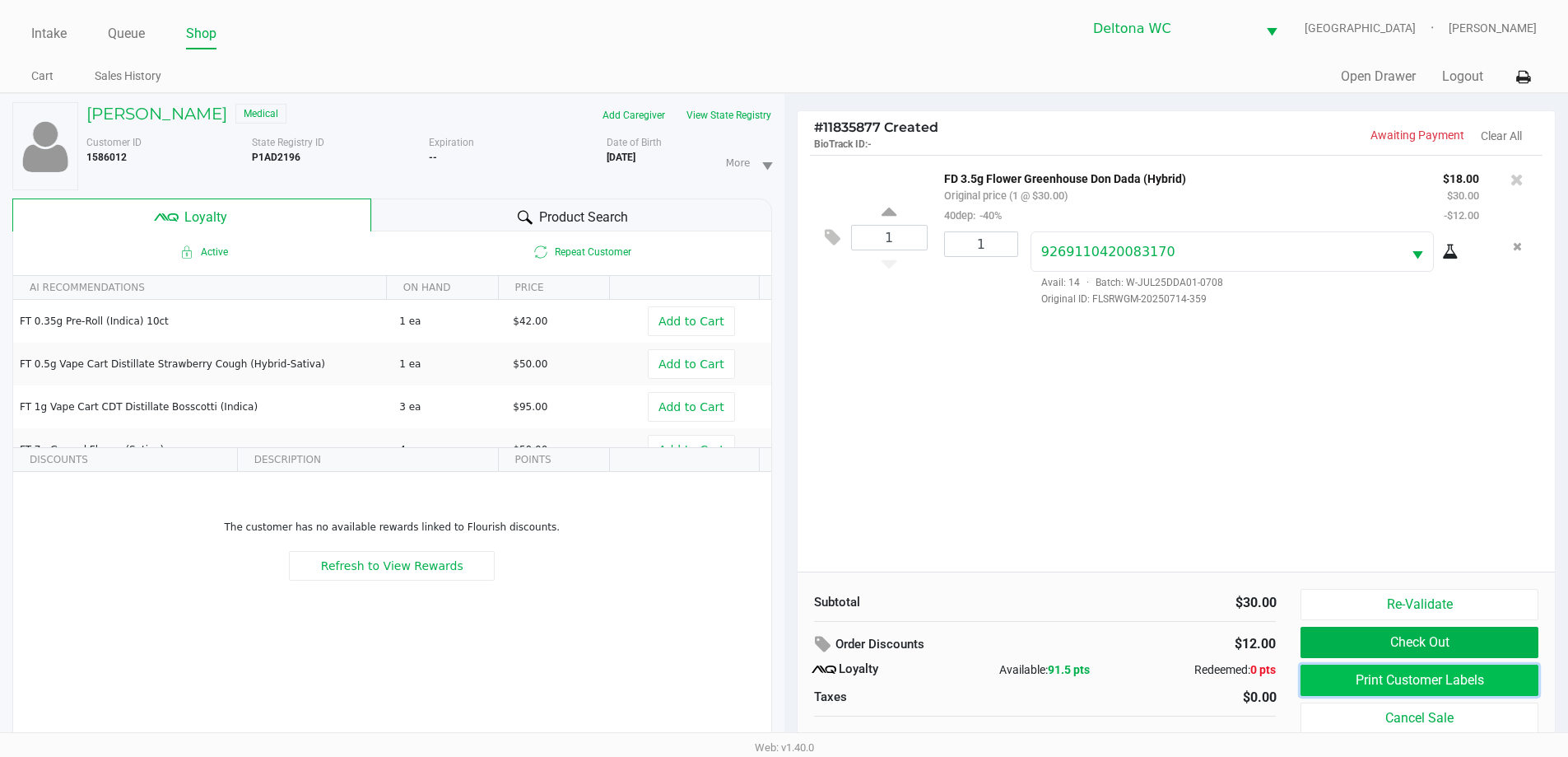
click at [1409, 671] on button "Print Customer Labels" at bounding box center [1418, 680] width 237 height 31
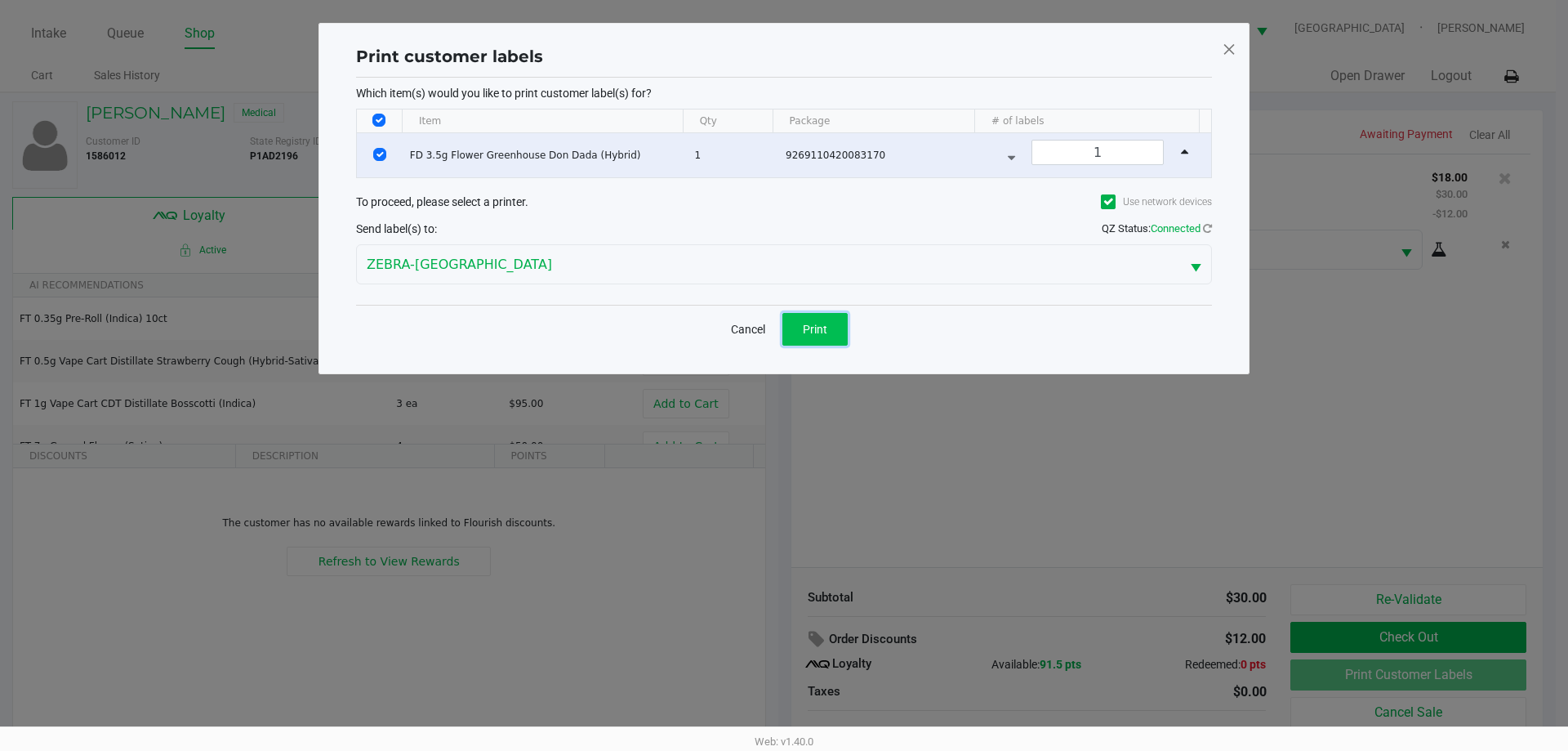
click at [815, 331] on span "Print" at bounding box center [815, 328] width 25 height 13
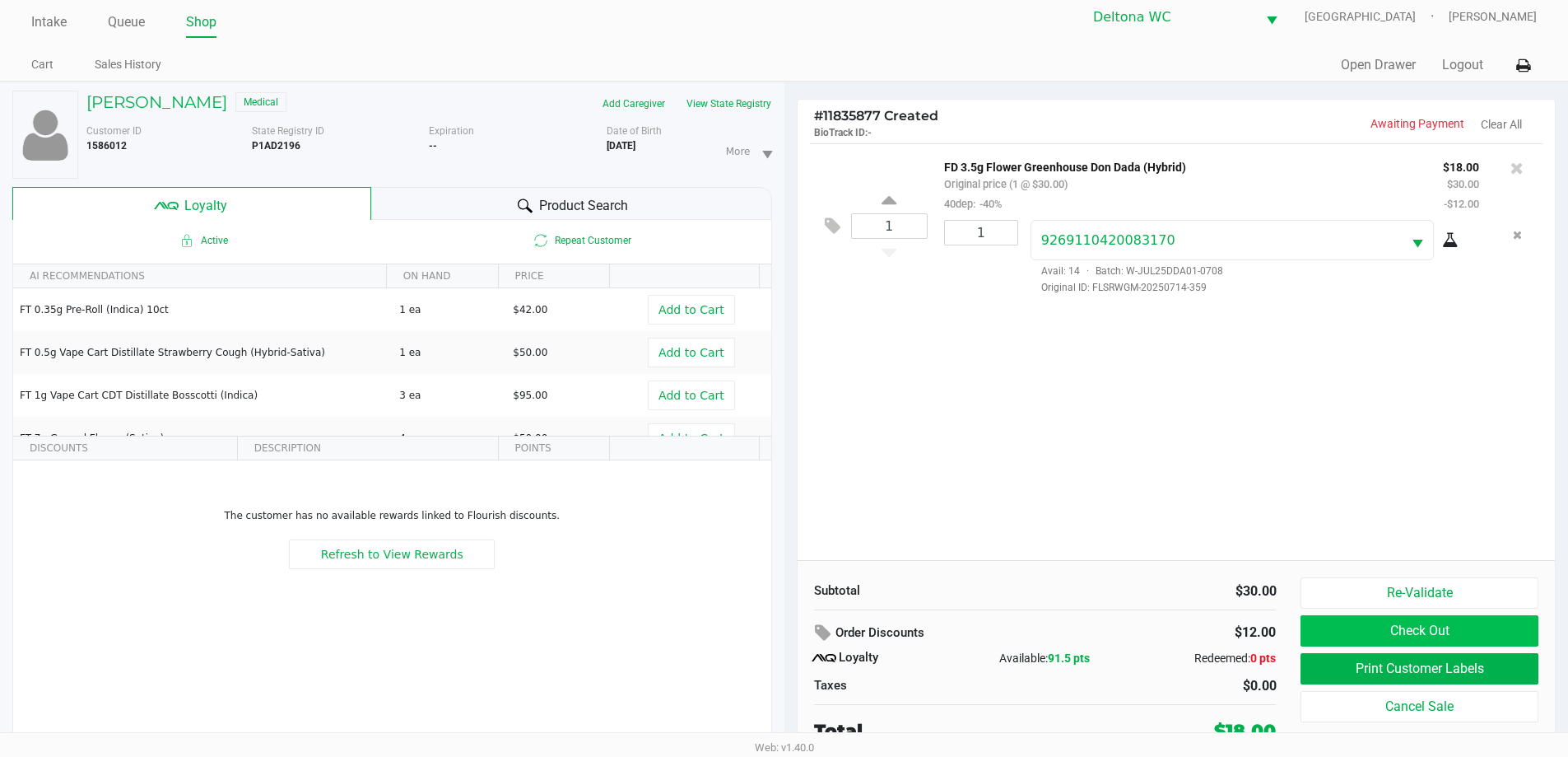
scroll to position [17, 0]
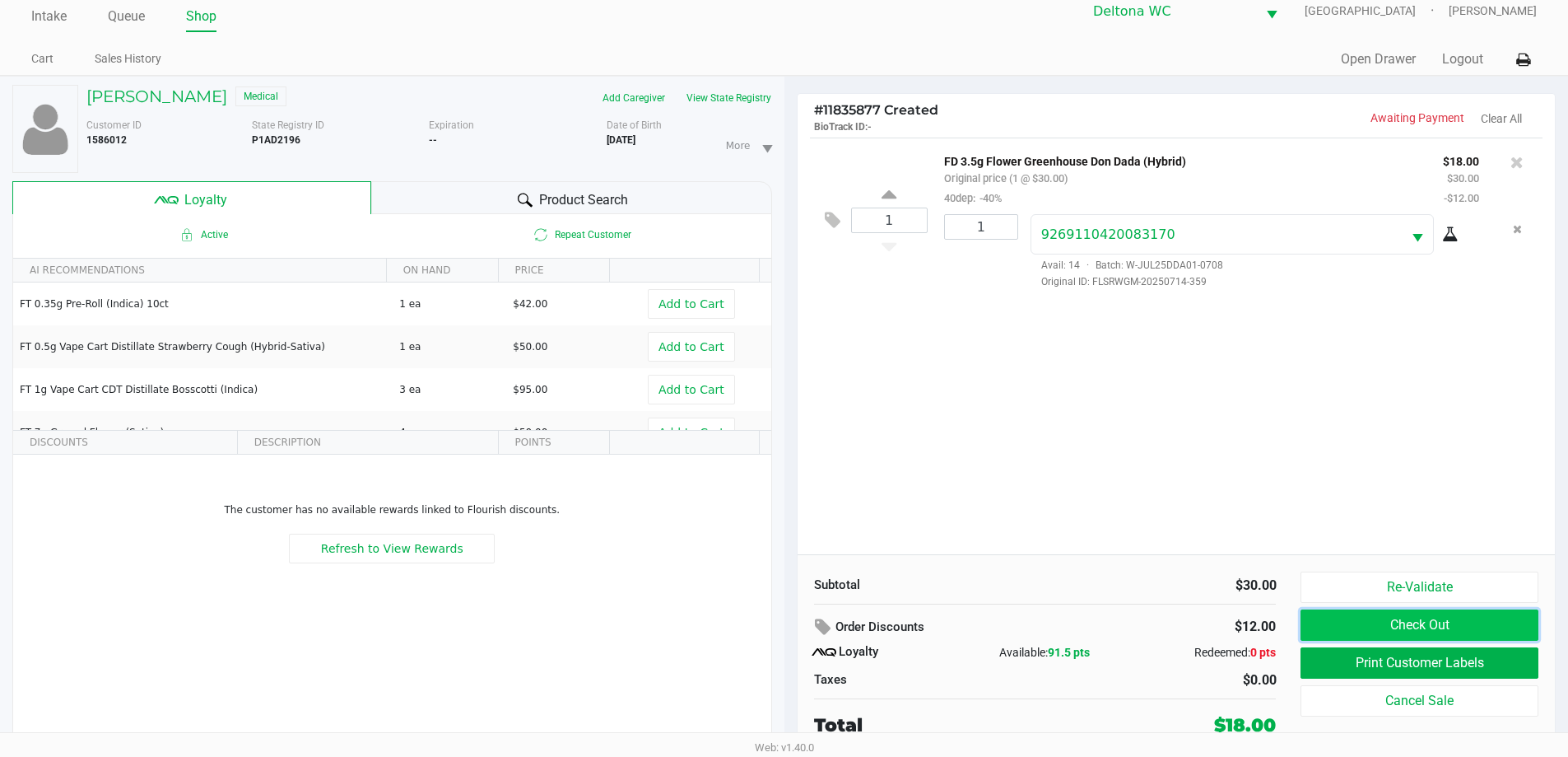
click at [1478, 627] on button "Check Out" at bounding box center [1418, 625] width 237 height 31
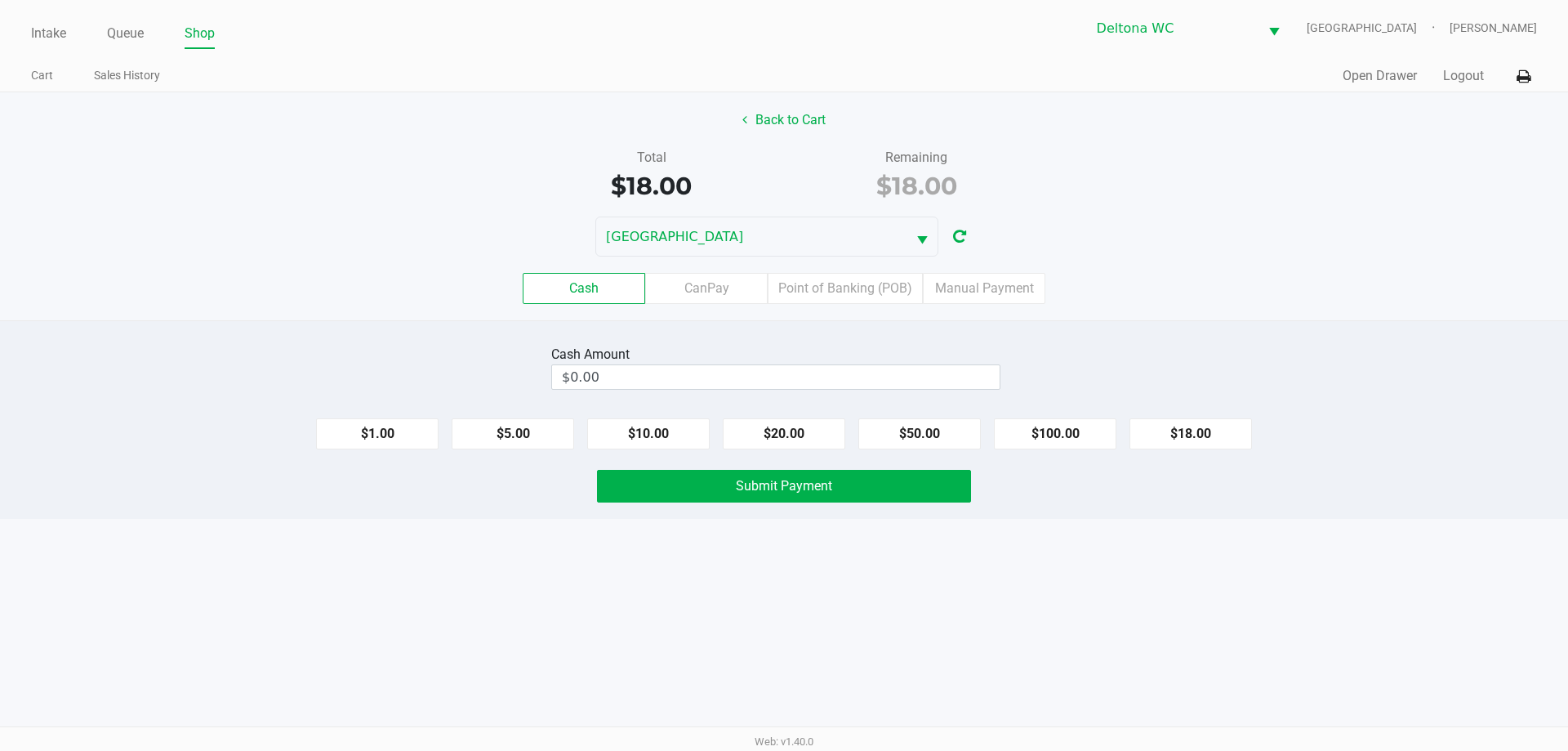
click at [783, 118] on button "Back to Cart" at bounding box center [784, 119] width 104 height 31
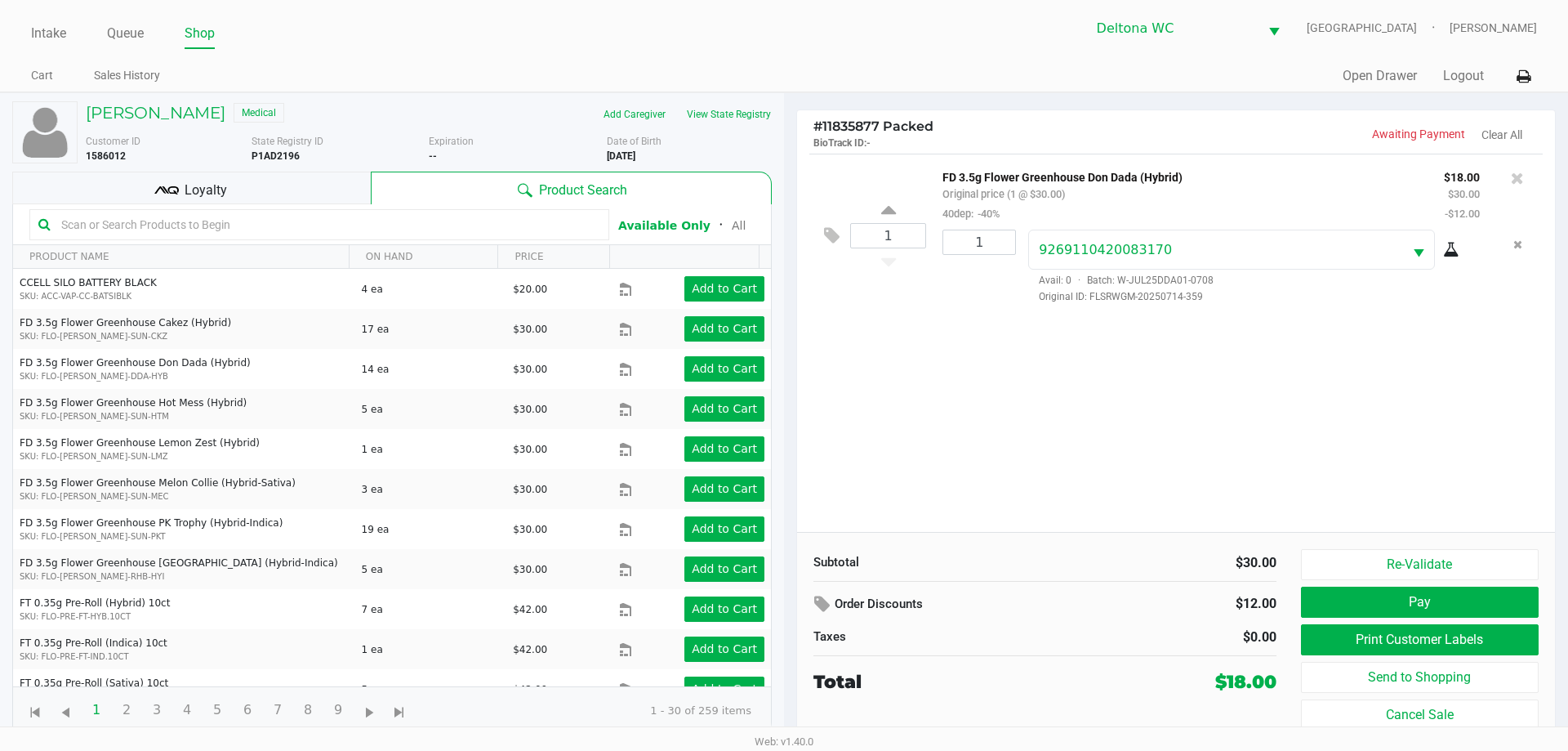
click at [314, 195] on div "Loyalty" at bounding box center [191, 188] width 359 height 33
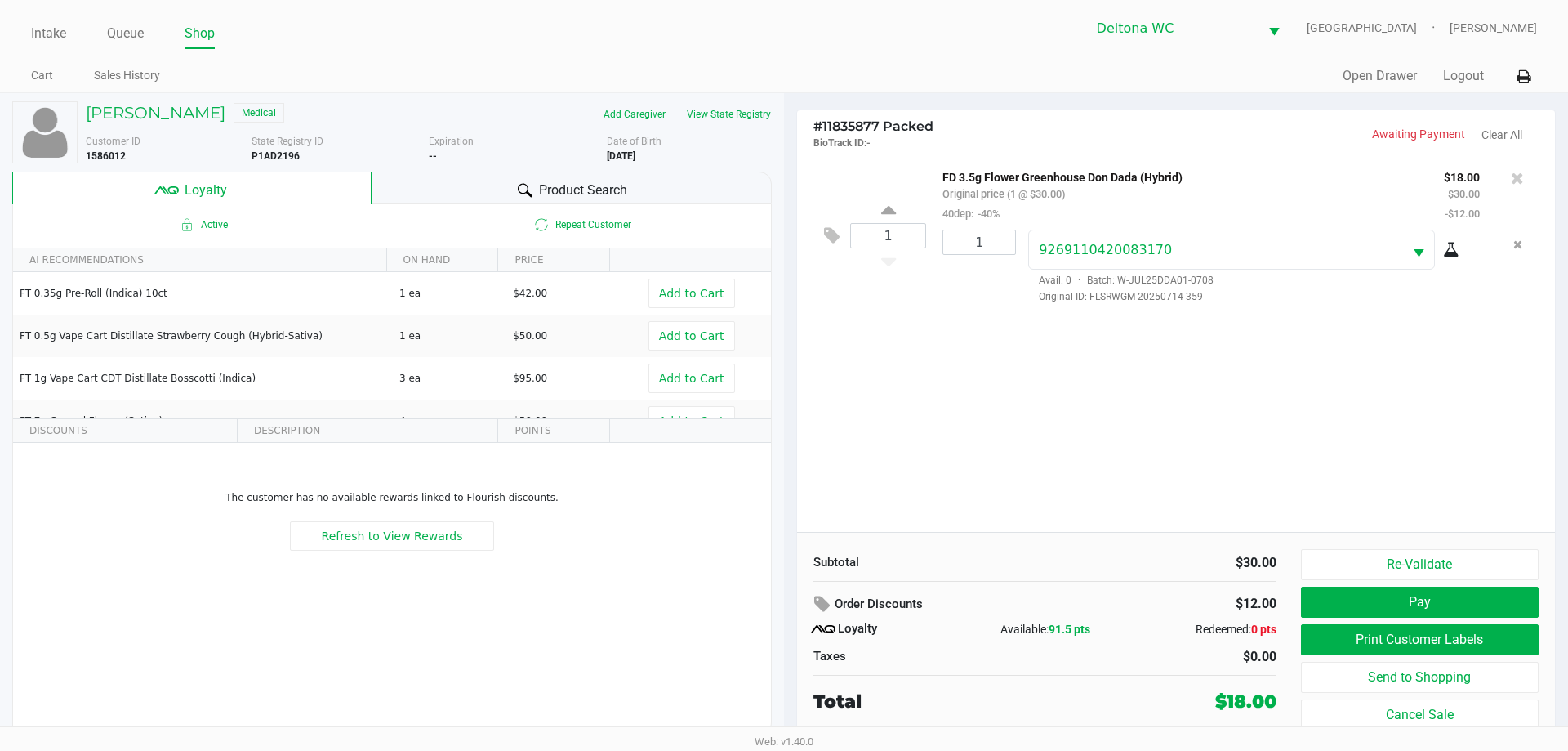
click at [1392, 605] on button "Pay" at bounding box center [1420, 601] width 238 height 31
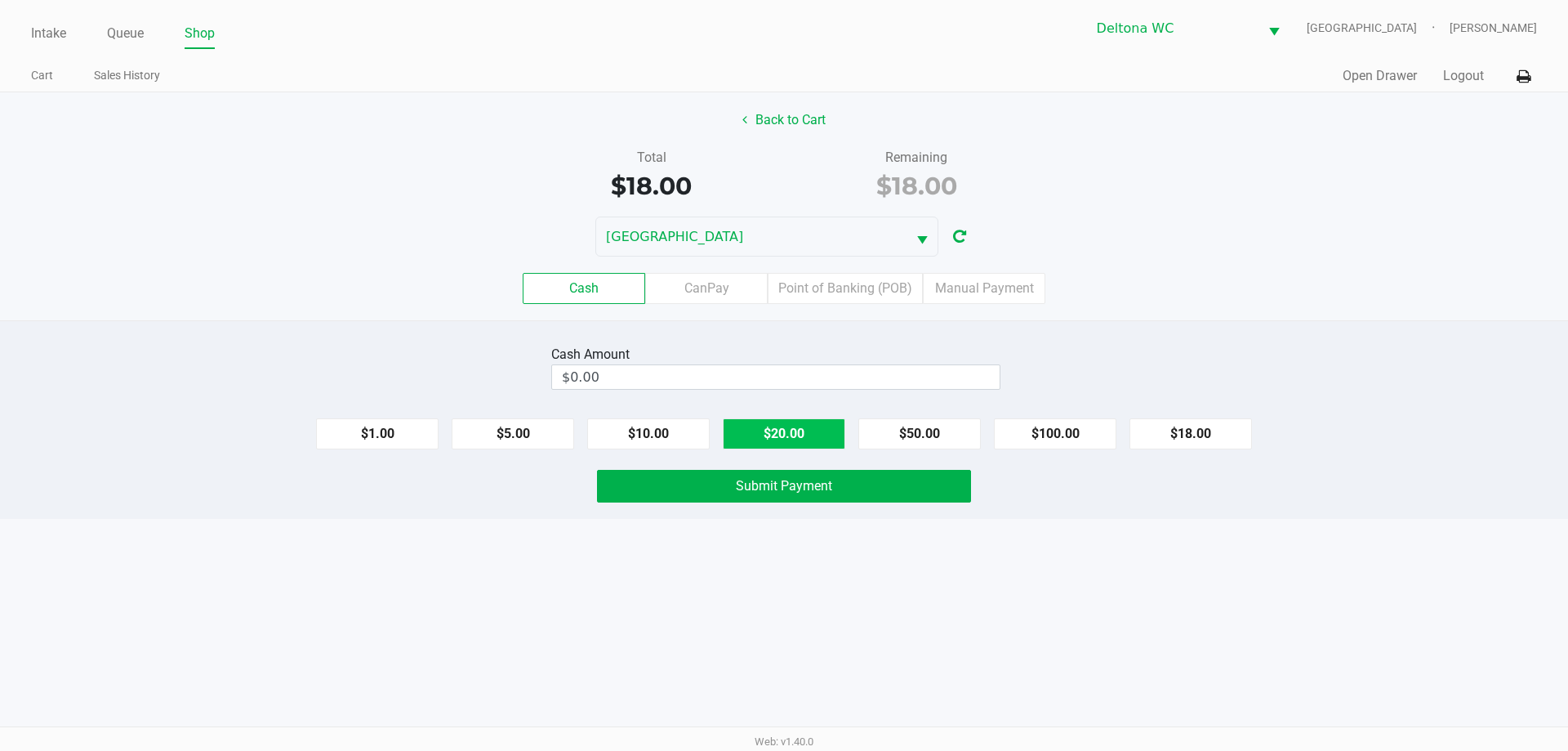
click at [805, 432] on button "$20.00" at bounding box center [784, 434] width 123 height 31
type input "$20.00"
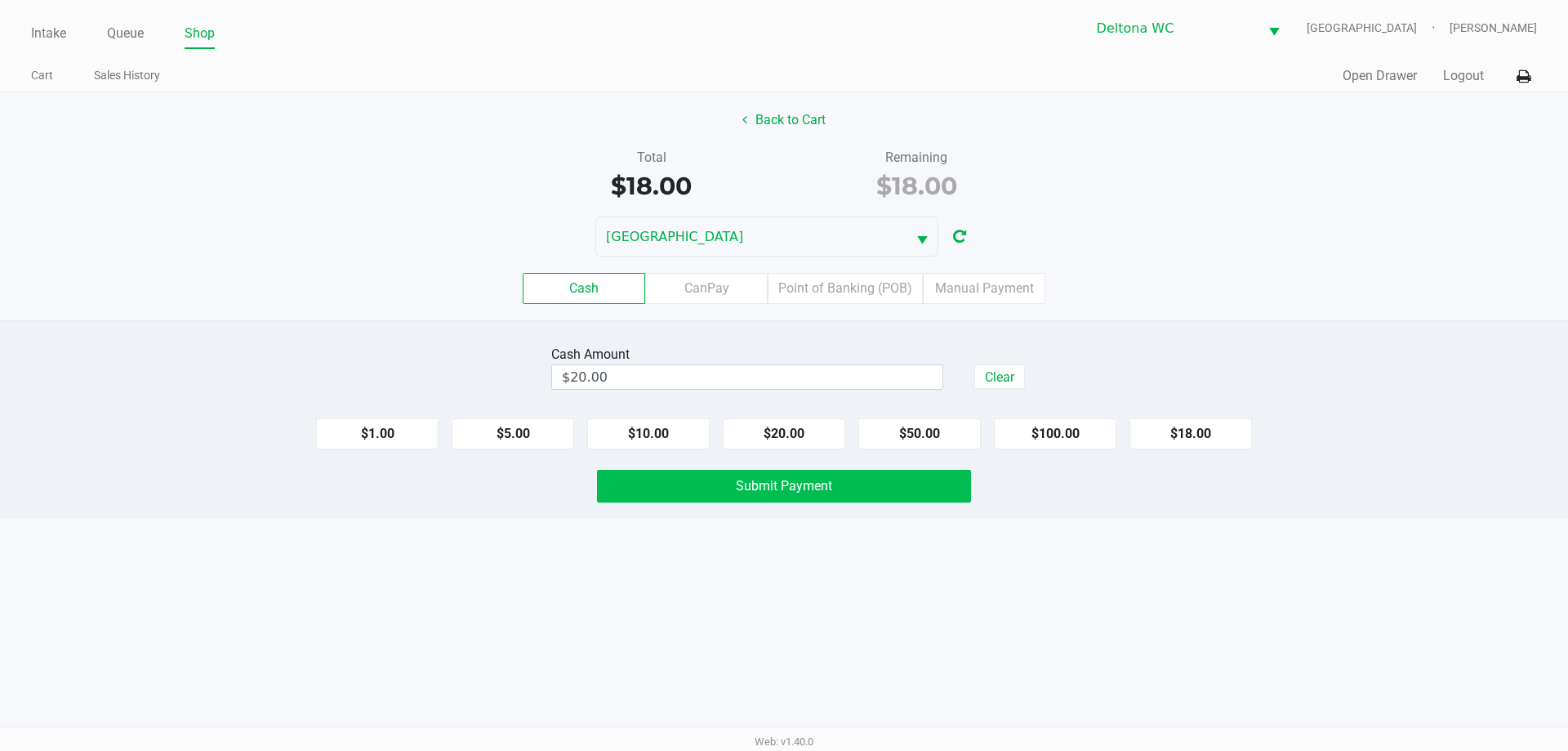
click at [804, 498] on button "Submit Payment" at bounding box center [784, 486] width 374 height 33
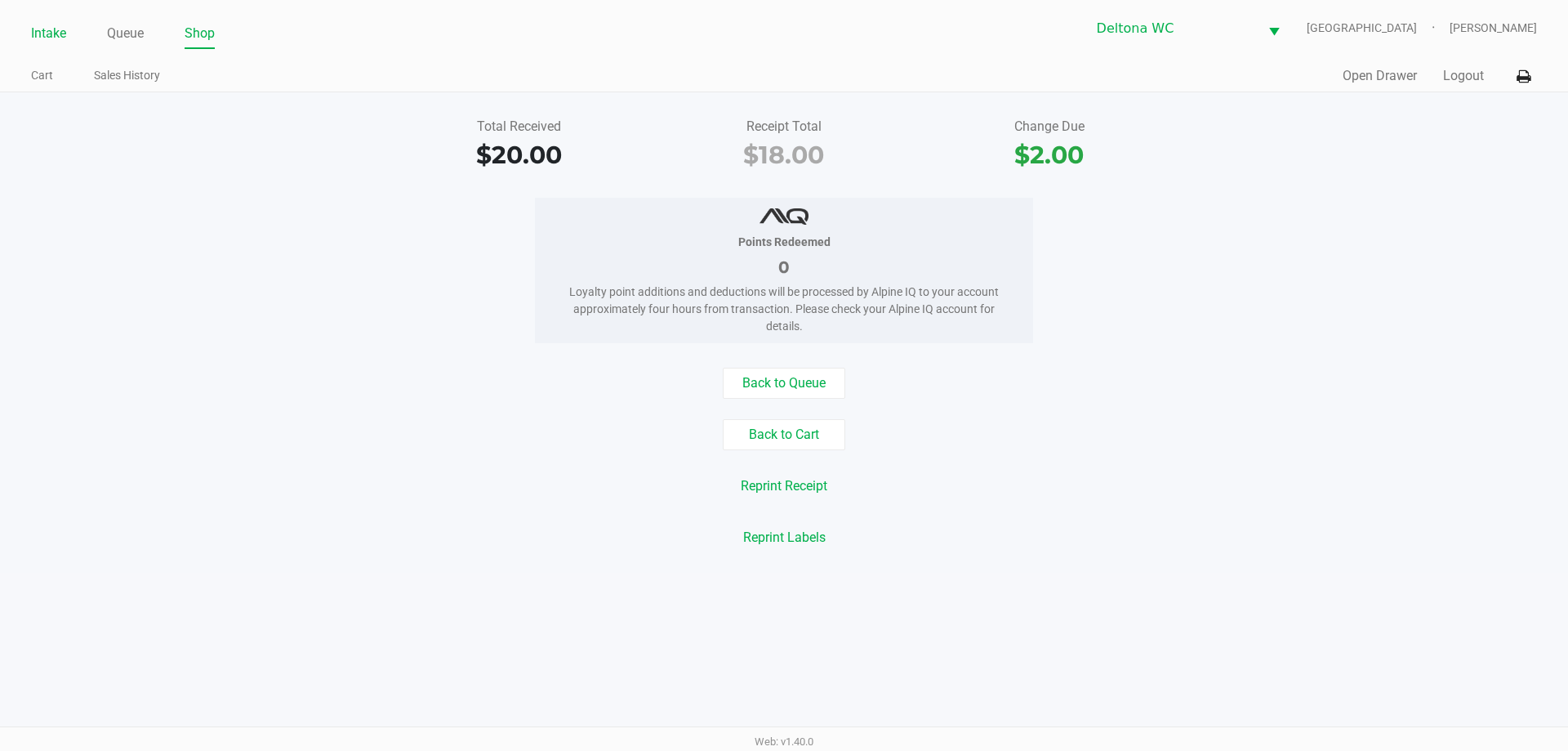
click at [60, 35] on link "Intake" at bounding box center [48, 33] width 35 height 23
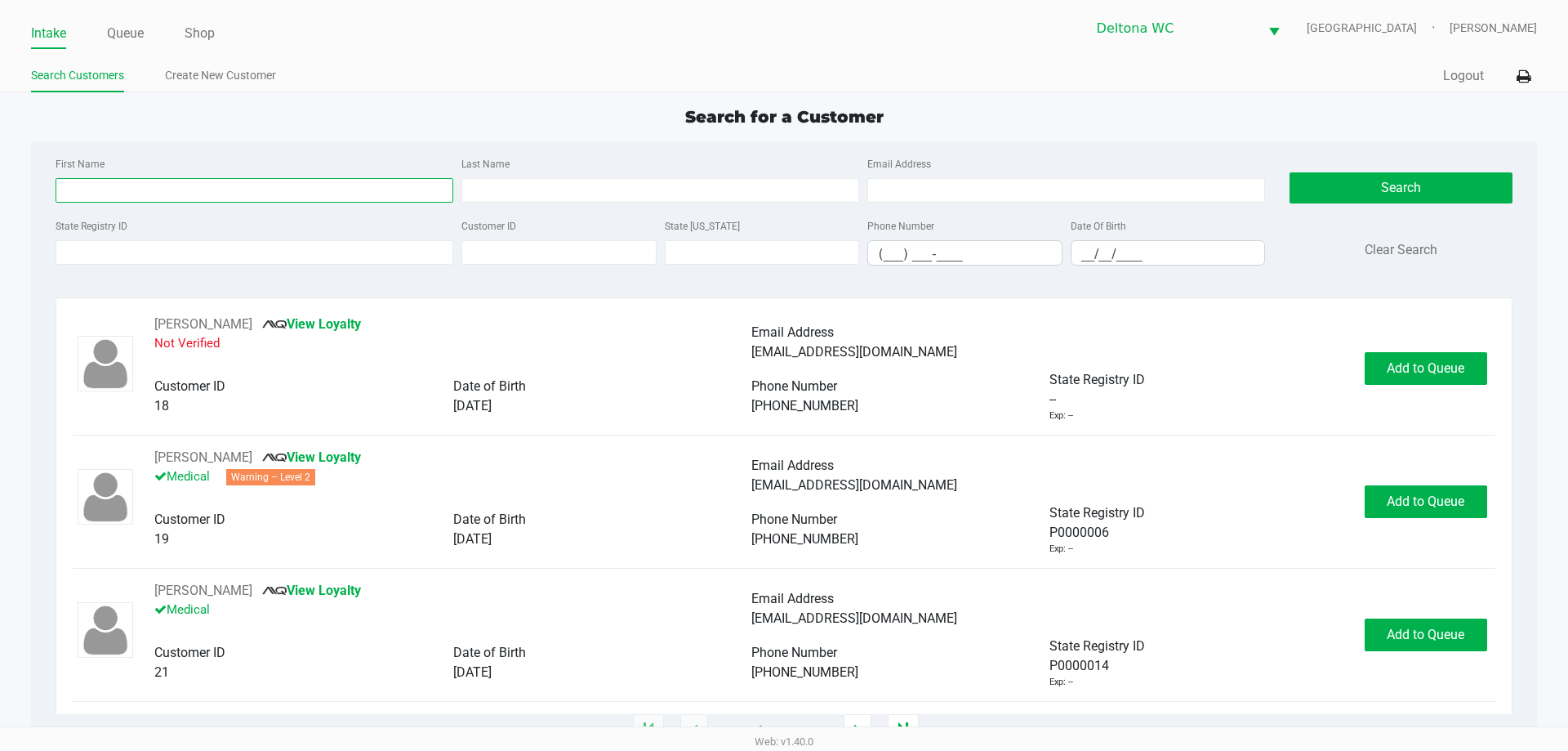
click at [312, 188] on input "First Name" at bounding box center [254, 190] width 398 height 25
type input "anastasha"
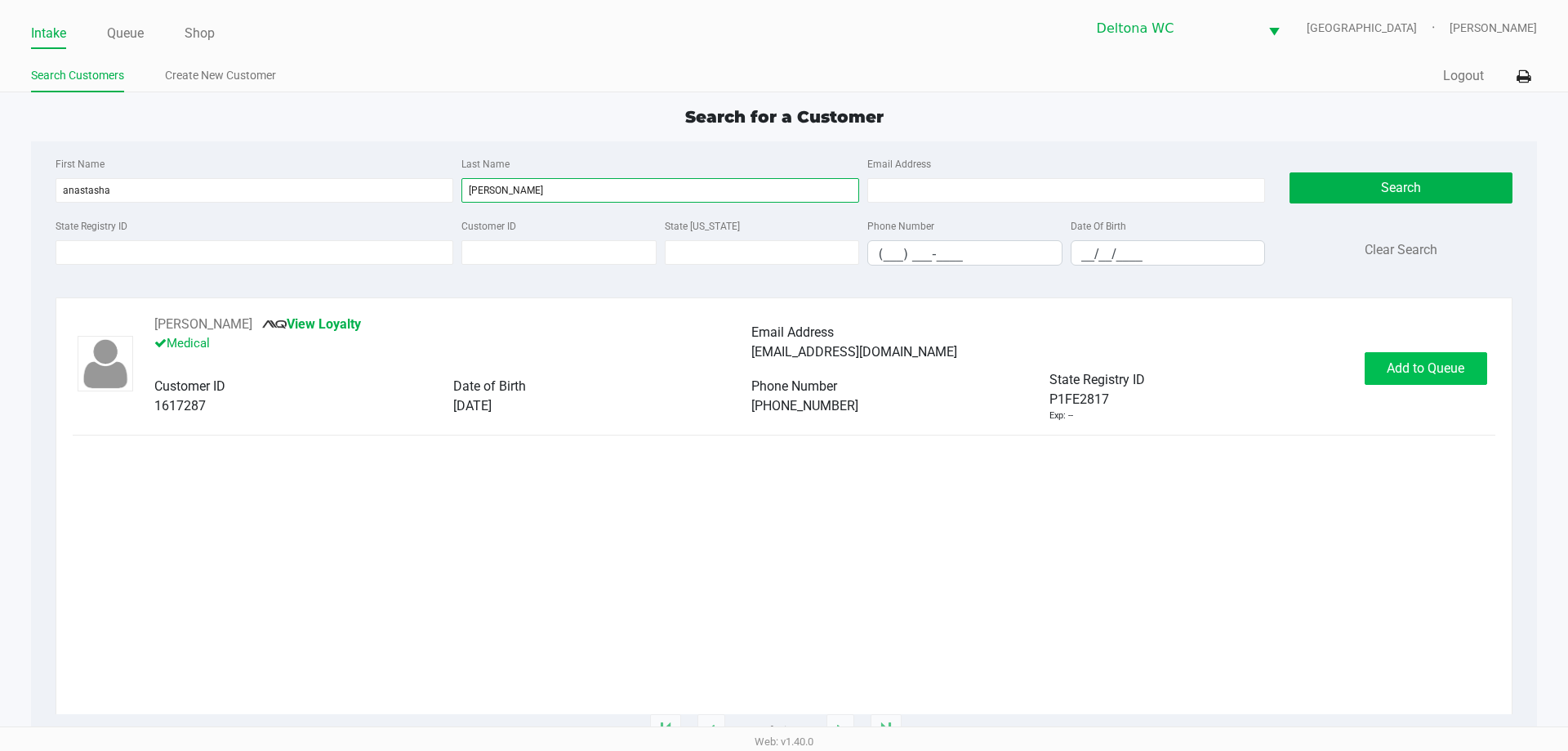
type input "[PERSON_NAME]"
click at [1412, 366] on span "Add to Queue" at bounding box center [1426, 368] width 77 height 16
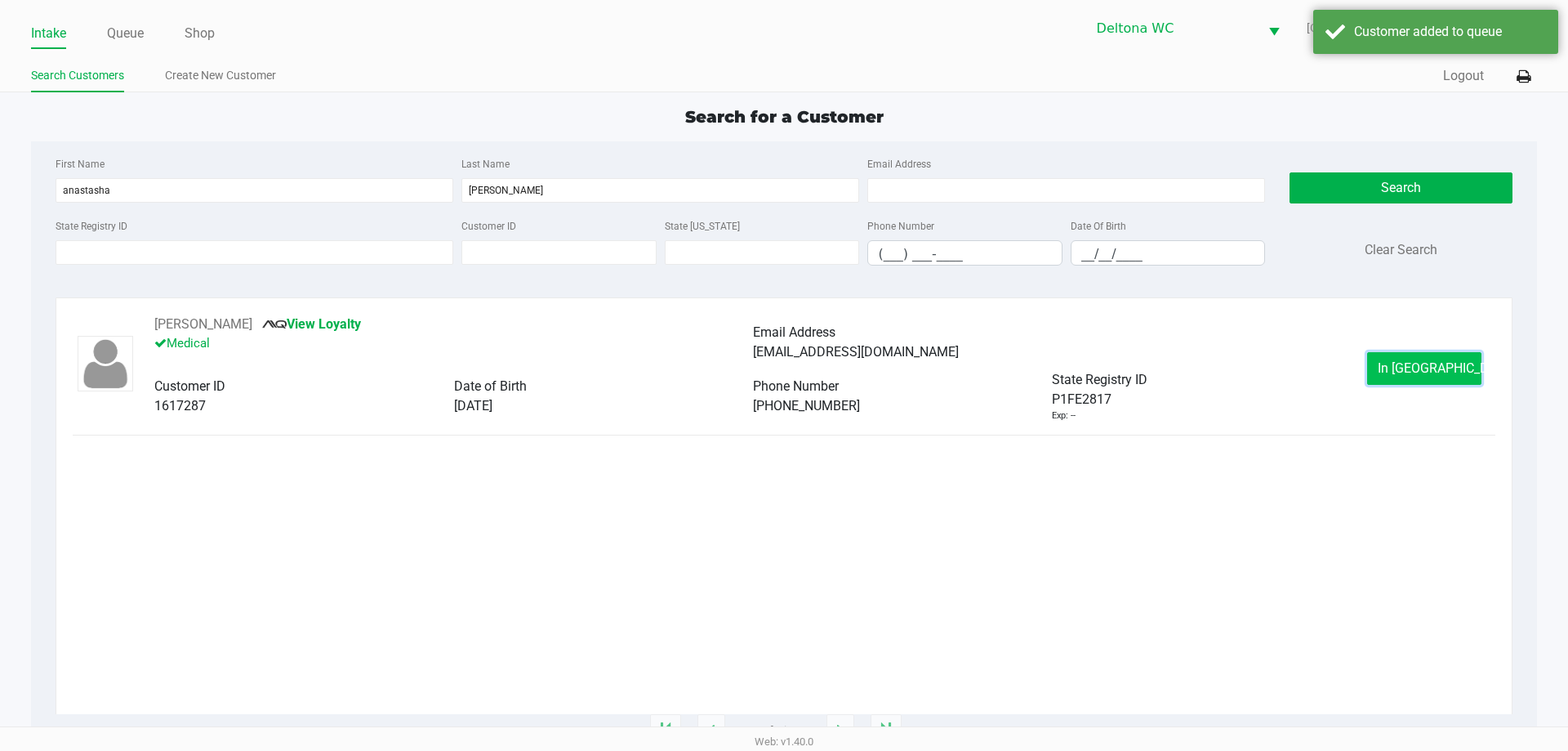
click at [1414, 366] on span "In [GEOGRAPHIC_DATA]" at bounding box center [1447, 368] width 137 height 16
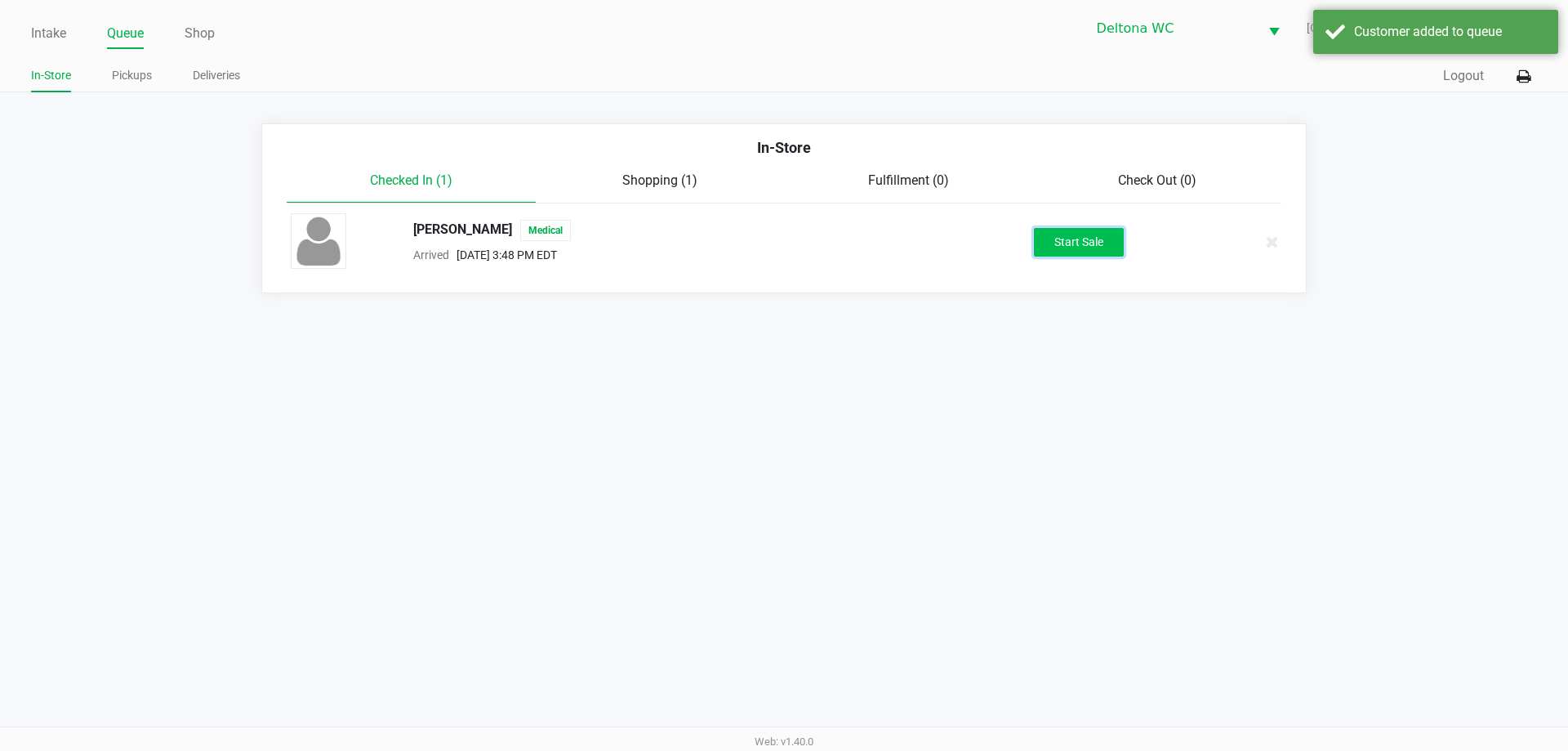
click at [1098, 238] on button "Start Sale" at bounding box center [1079, 242] width 90 height 29
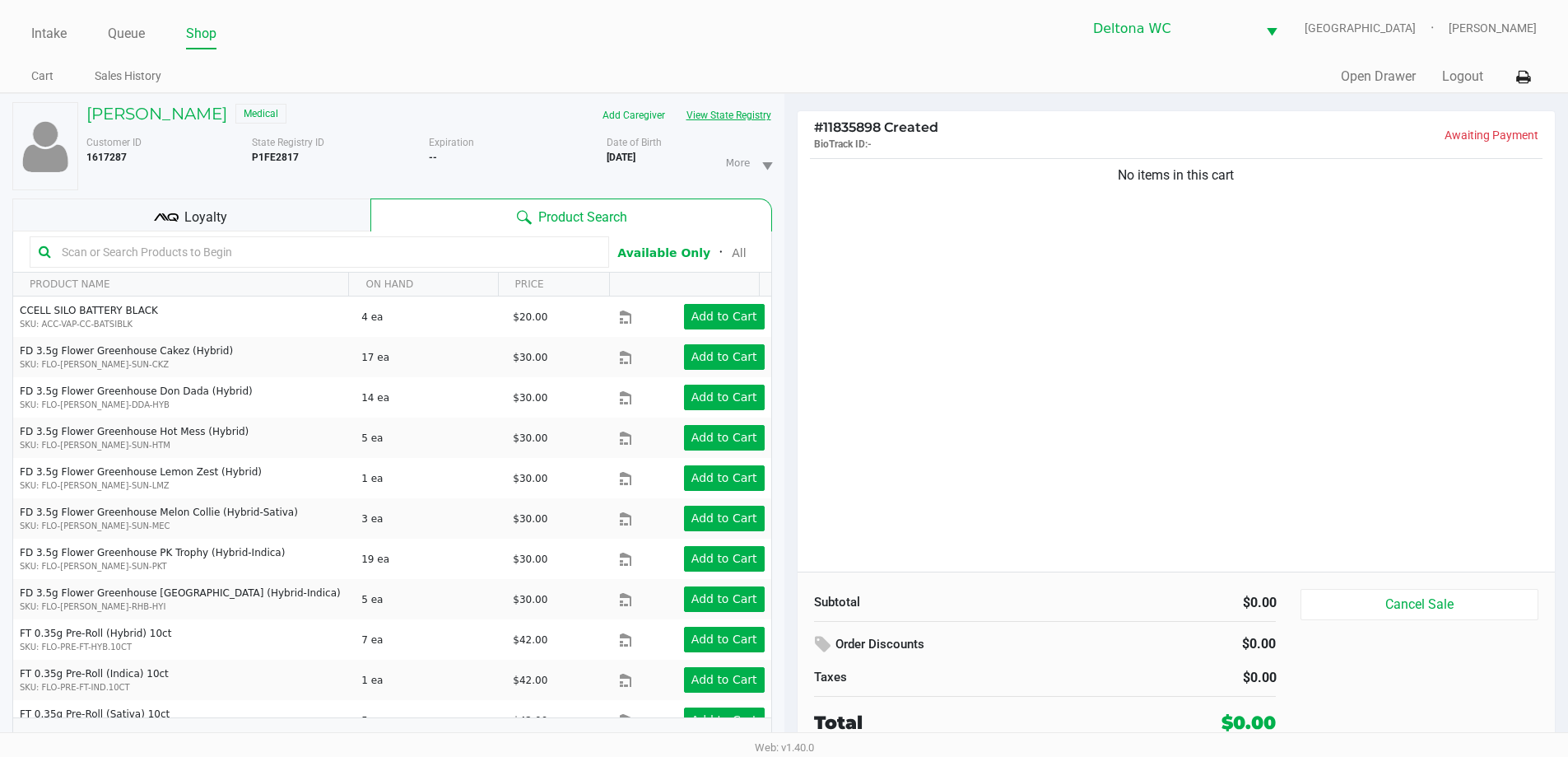
click at [717, 119] on button "View State Registry" at bounding box center [724, 115] width 96 height 26
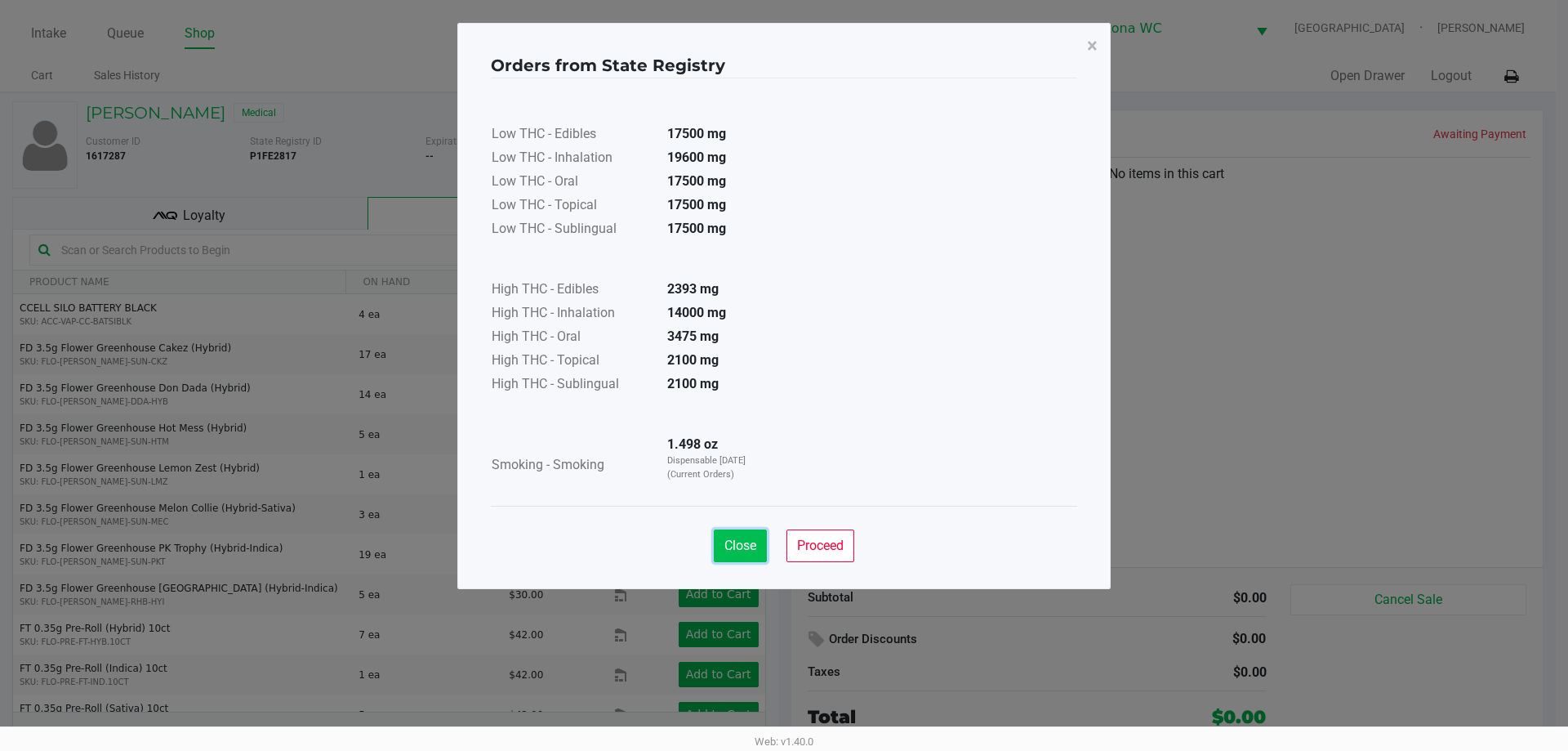
click at [752, 550] on span "Close" at bounding box center [741, 546] width 32 height 16
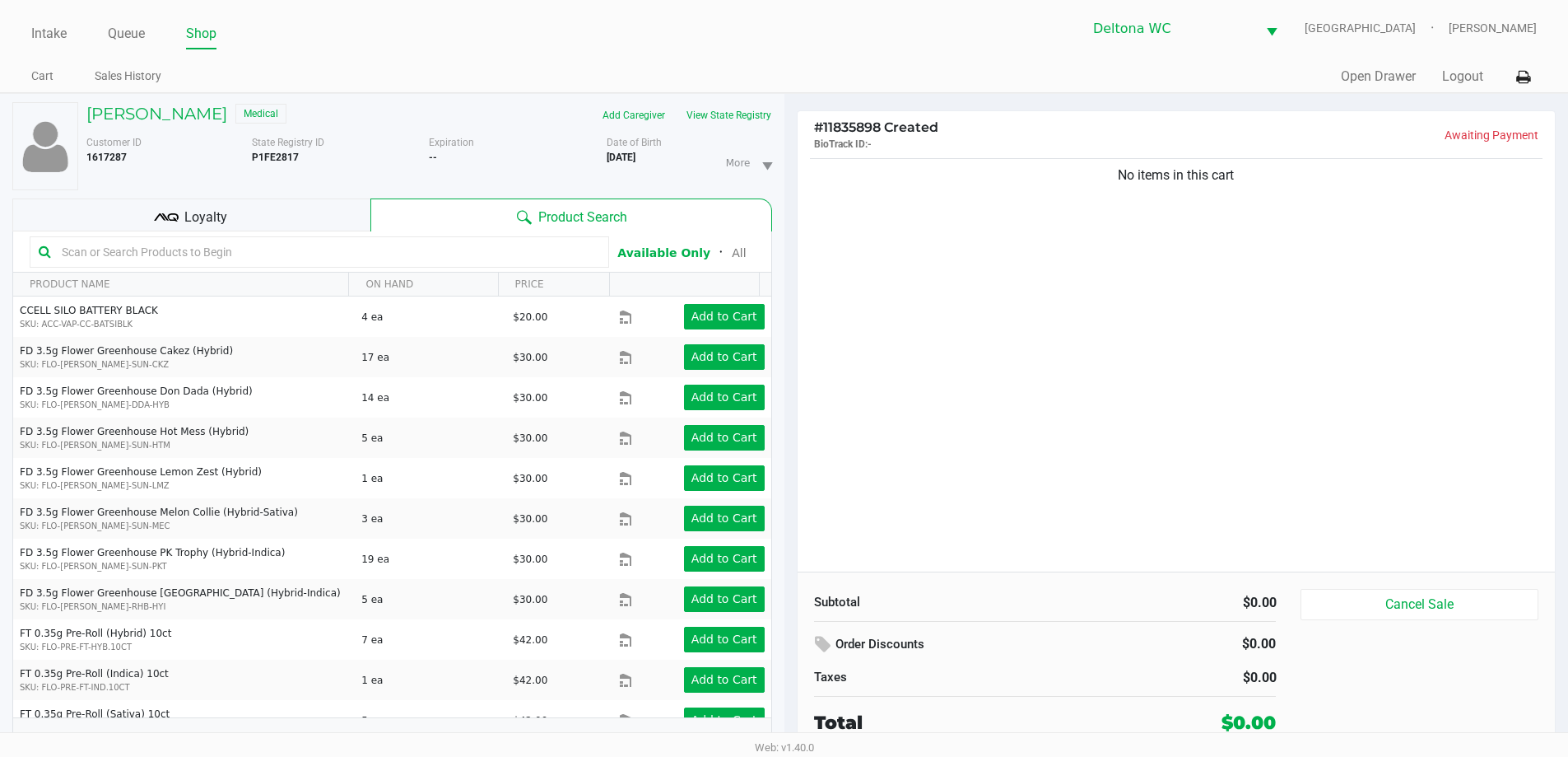
click at [330, 221] on div "Loyalty" at bounding box center [191, 215] width 358 height 33
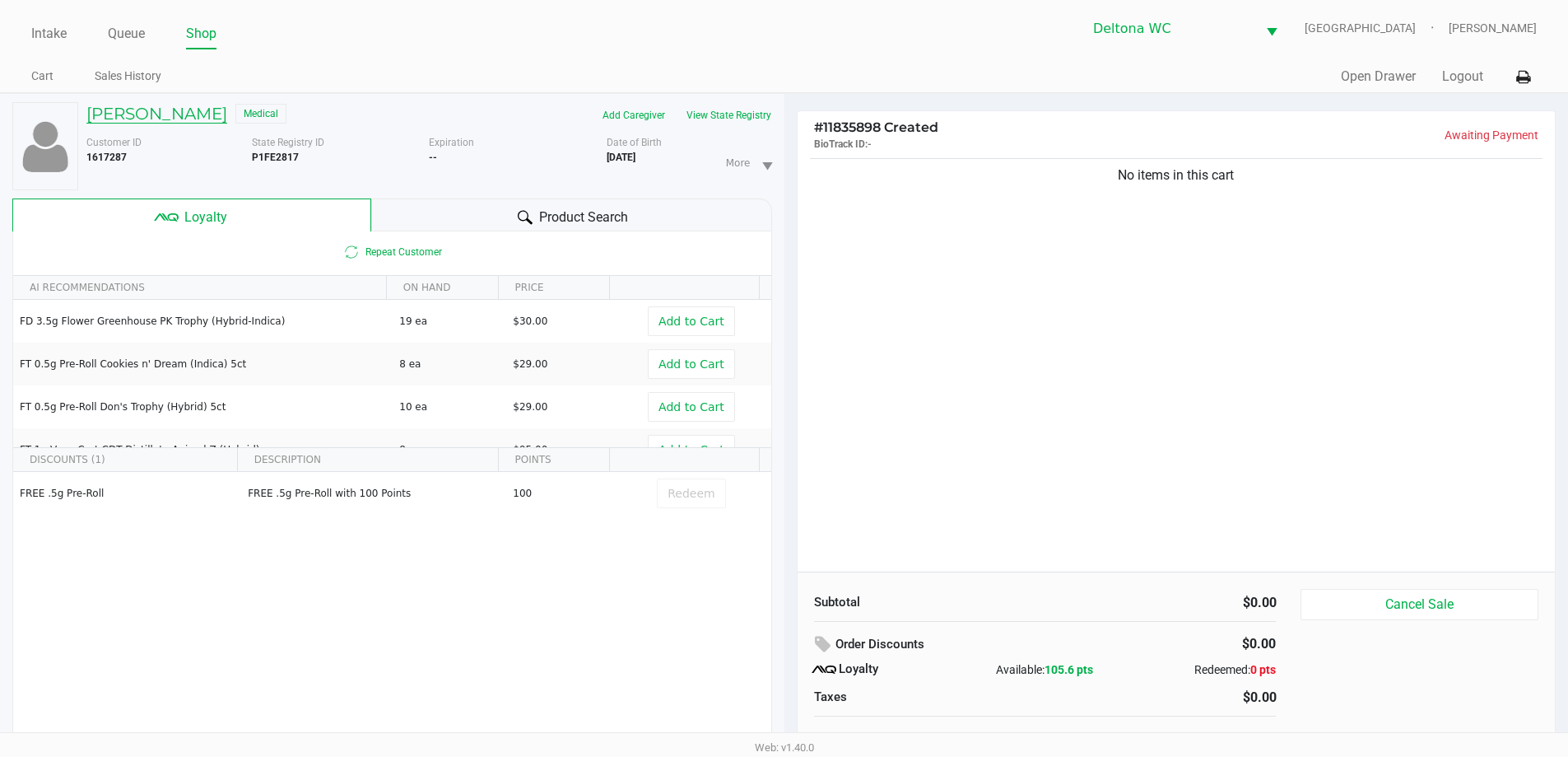
click at [135, 115] on h5 "[PERSON_NAME]" at bounding box center [156, 114] width 141 height 20
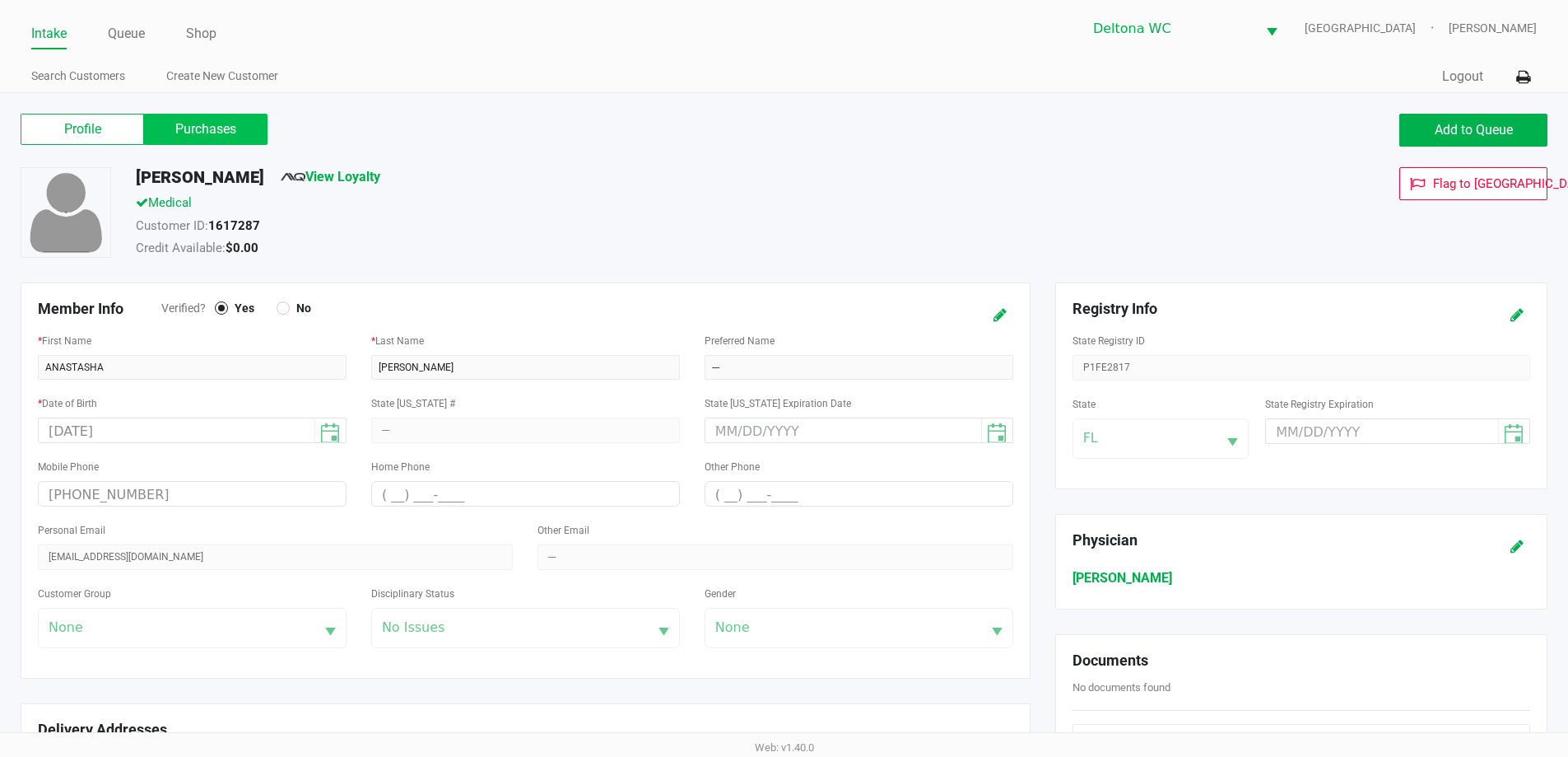
click at [180, 137] on label "Purchases" at bounding box center [206, 129] width 124 height 31
click at [0, 0] on 1 "Purchases" at bounding box center [0, 0] width 0 height 0
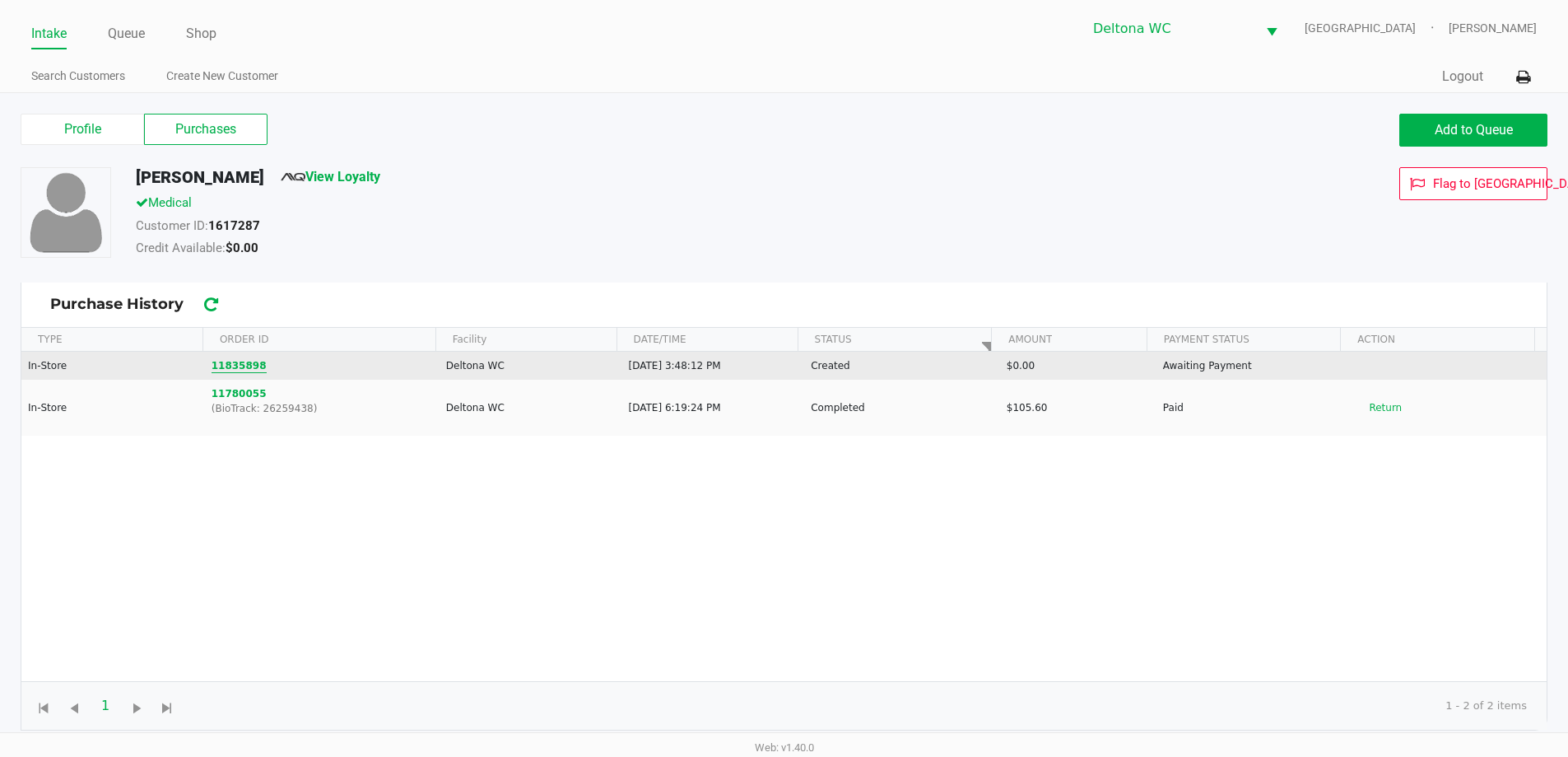
click at [252, 372] on button "11835898" at bounding box center [239, 365] width 55 height 15
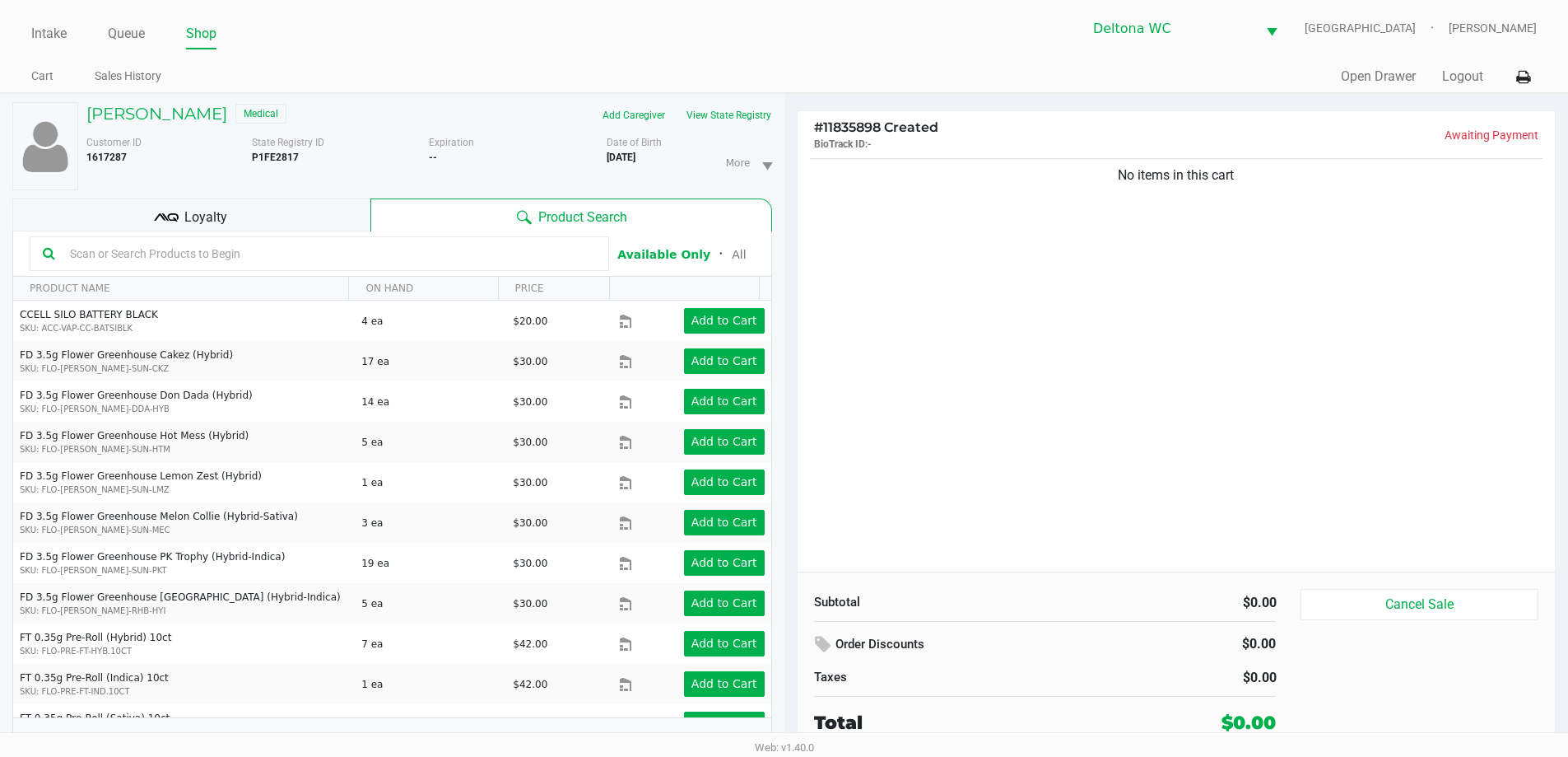
click at [316, 204] on div "Loyalty" at bounding box center [191, 215] width 358 height 33
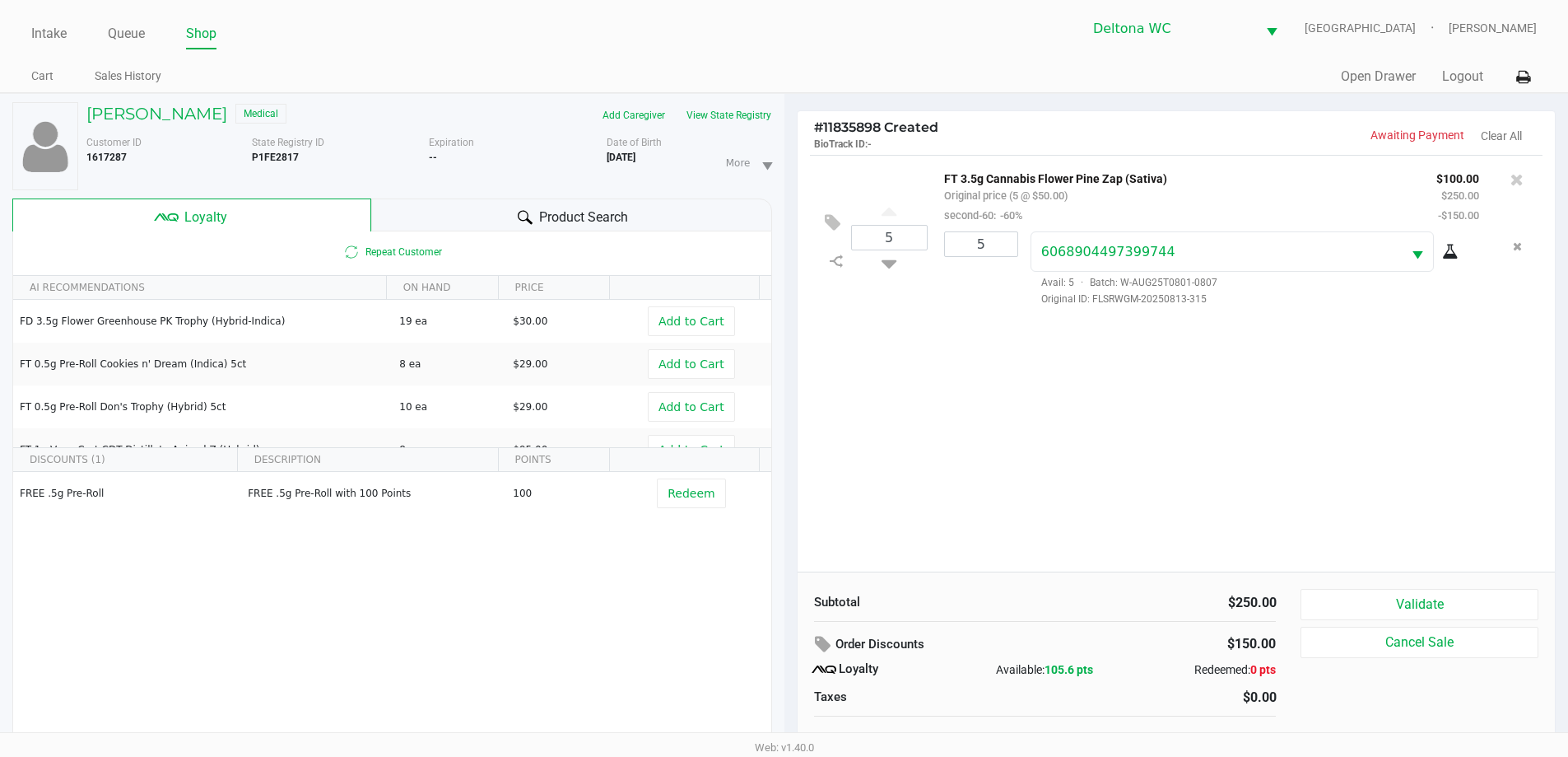
click at [930, 367] on div "5 FT 3.5g Cannabis Flower Pine Zap (Sativa) Original price (5 @ $50.00) second-…" at bounding box center [1176, 363] width 759 height 417
click at [928, 371] on div "5 FT 3.5g Cannabis Flower Pine Zap (Sativa) Original price (5 @ $50.00) second-…" at bounding box center [1176, 363] width 759 height 417
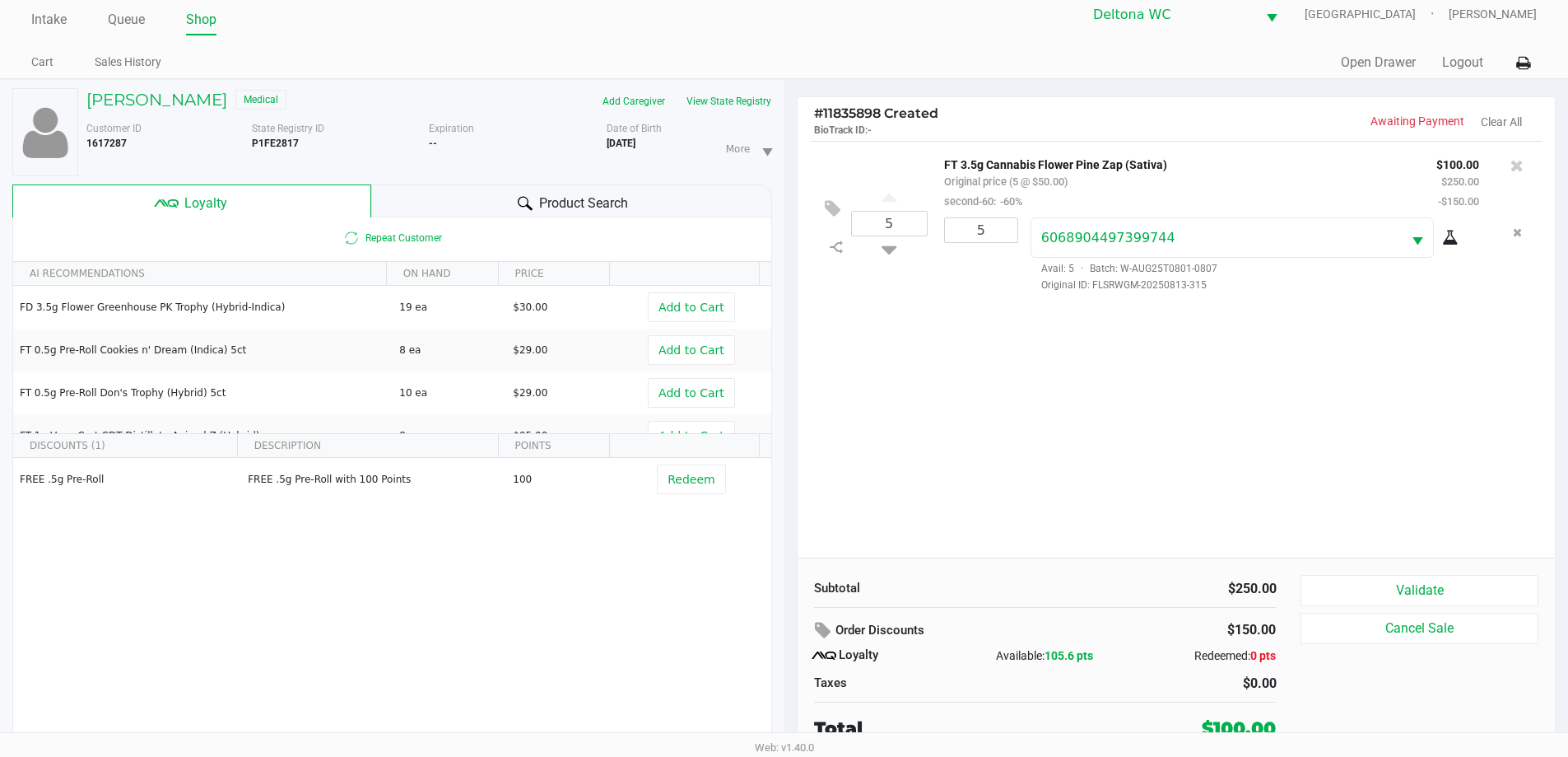
scroll to position [17, 0]
click at [1520, 167] on icon at bounding box center [1516, 162] width 13 height 16
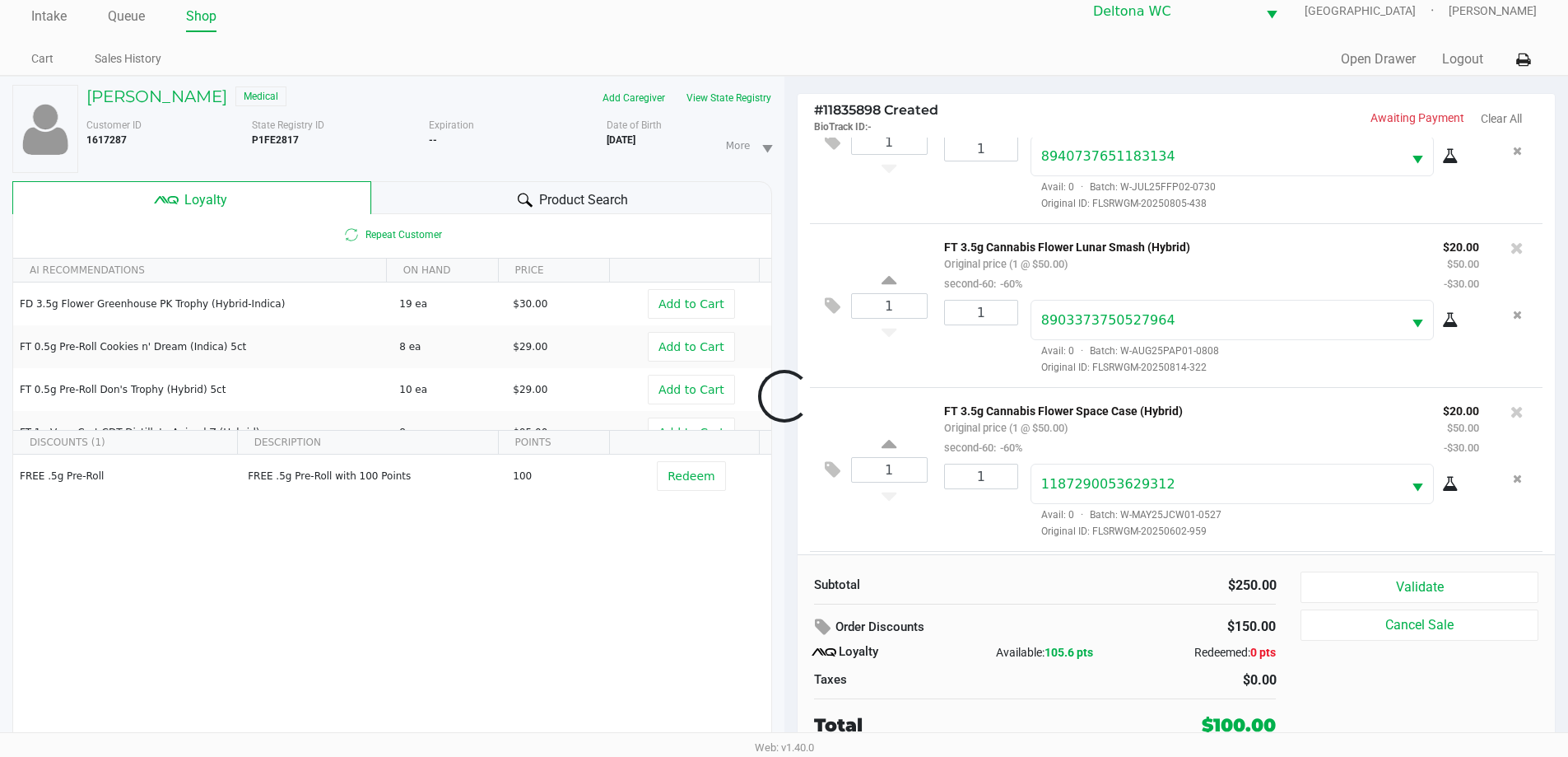
scroll to position [407, 0]
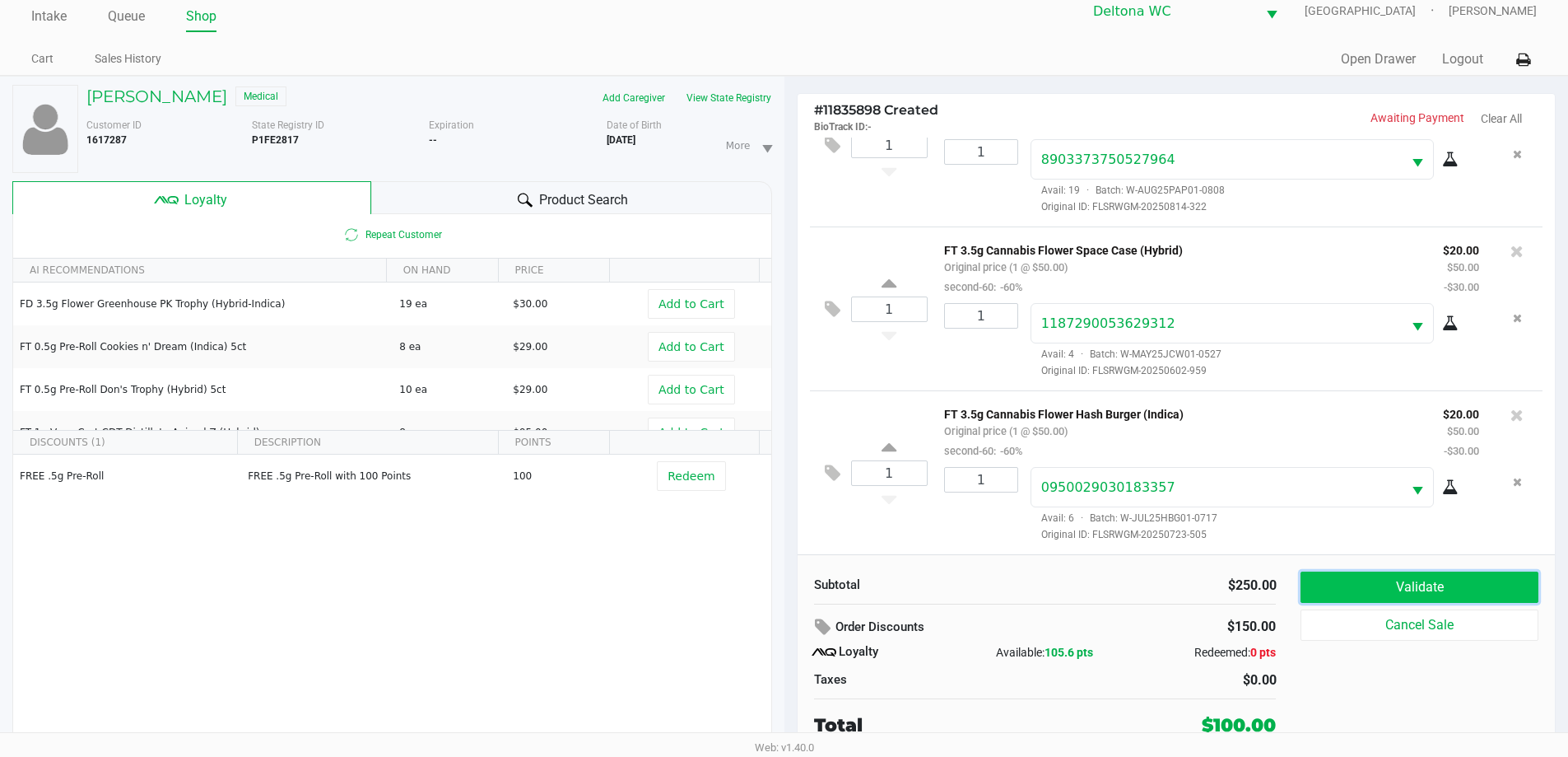
click at [1453, 581] on button "Validate" at bounding box center [1418, 587] width 237 height 31
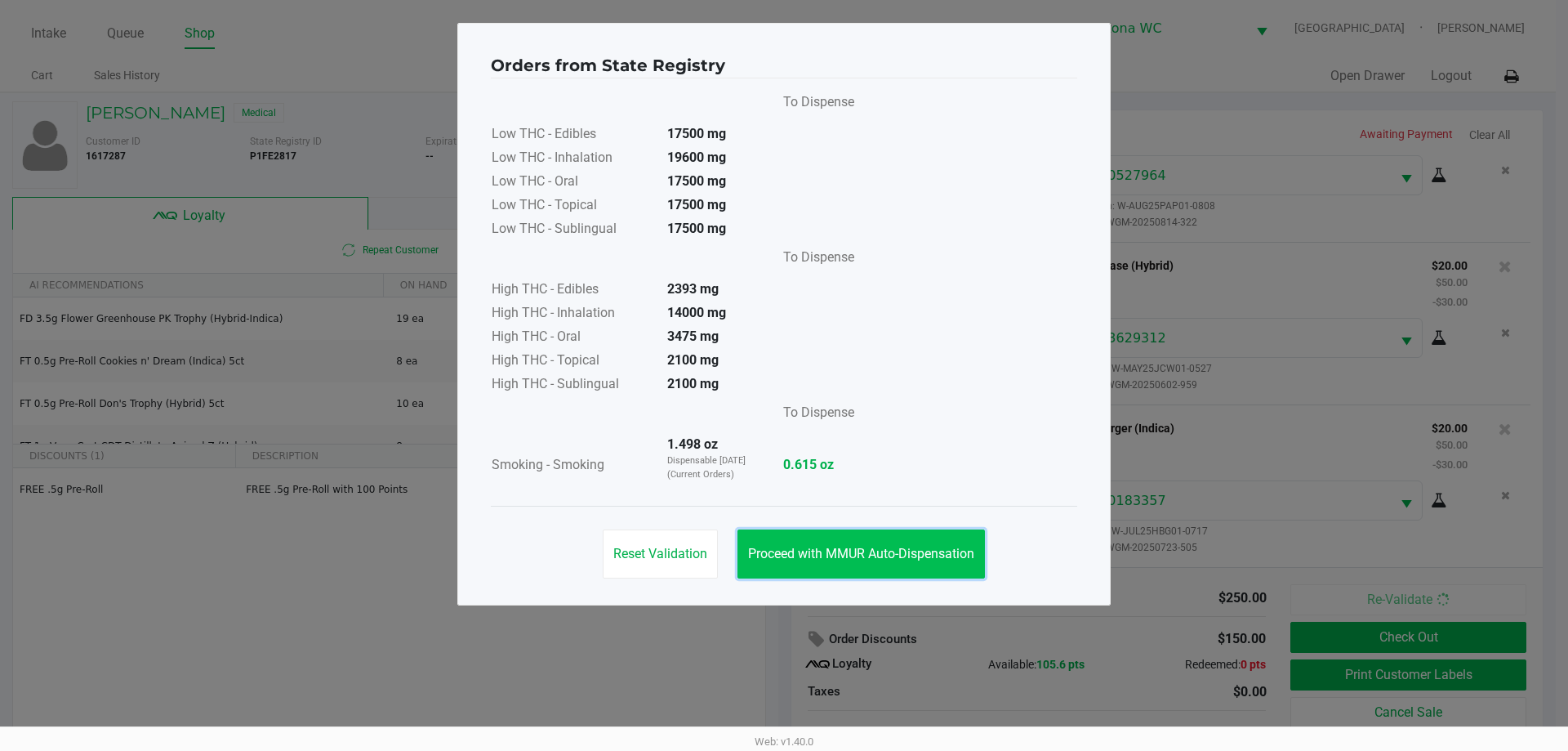
click at [861, 539] on button "Proceed with MMUR Auto-Dispensation" at bounding box center [862, 554] width 248 height 49
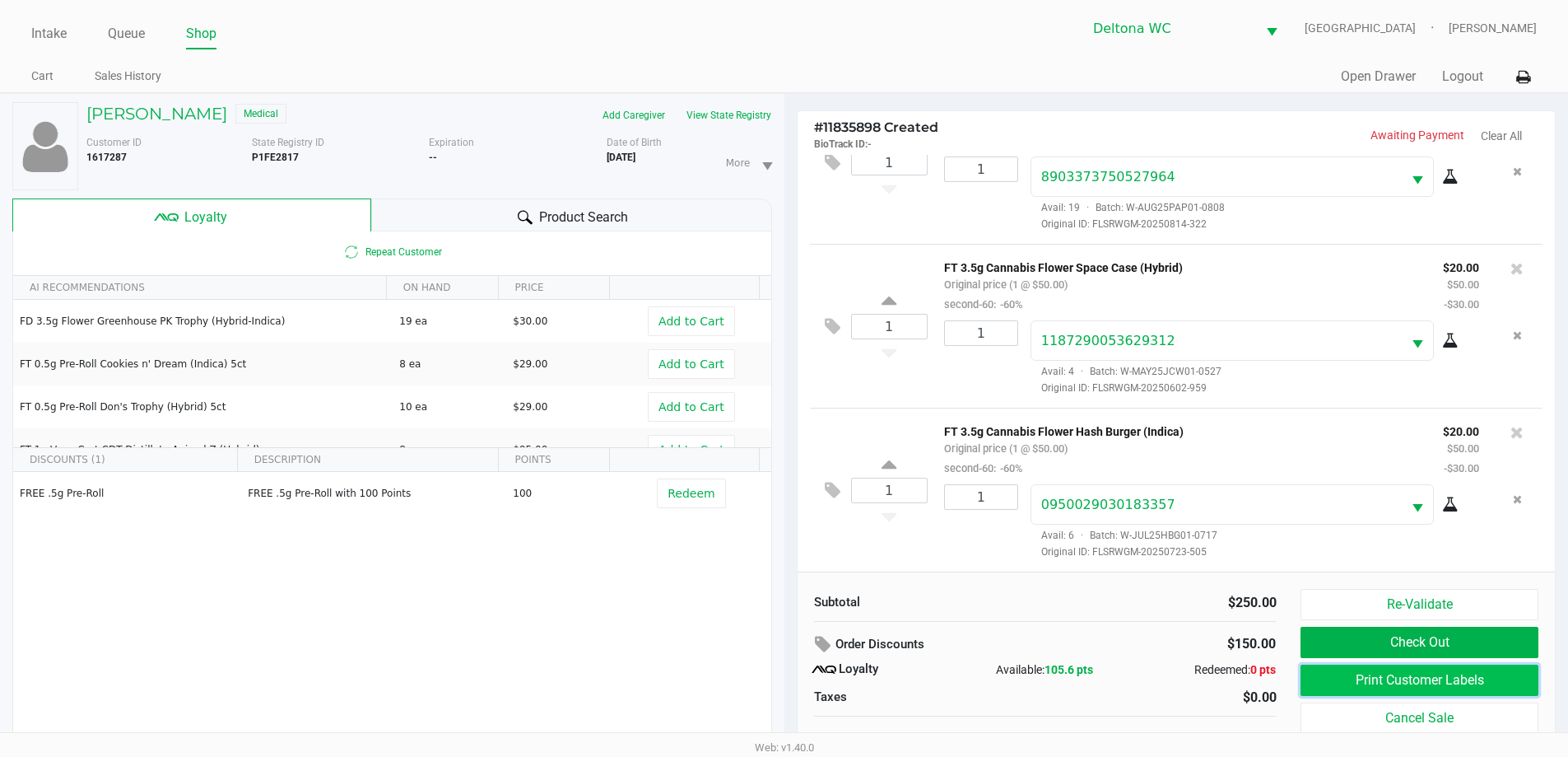
click at [1464, 682] on button "Print Customer Labels" at bounding box center [1418, 680] width 237 height 31
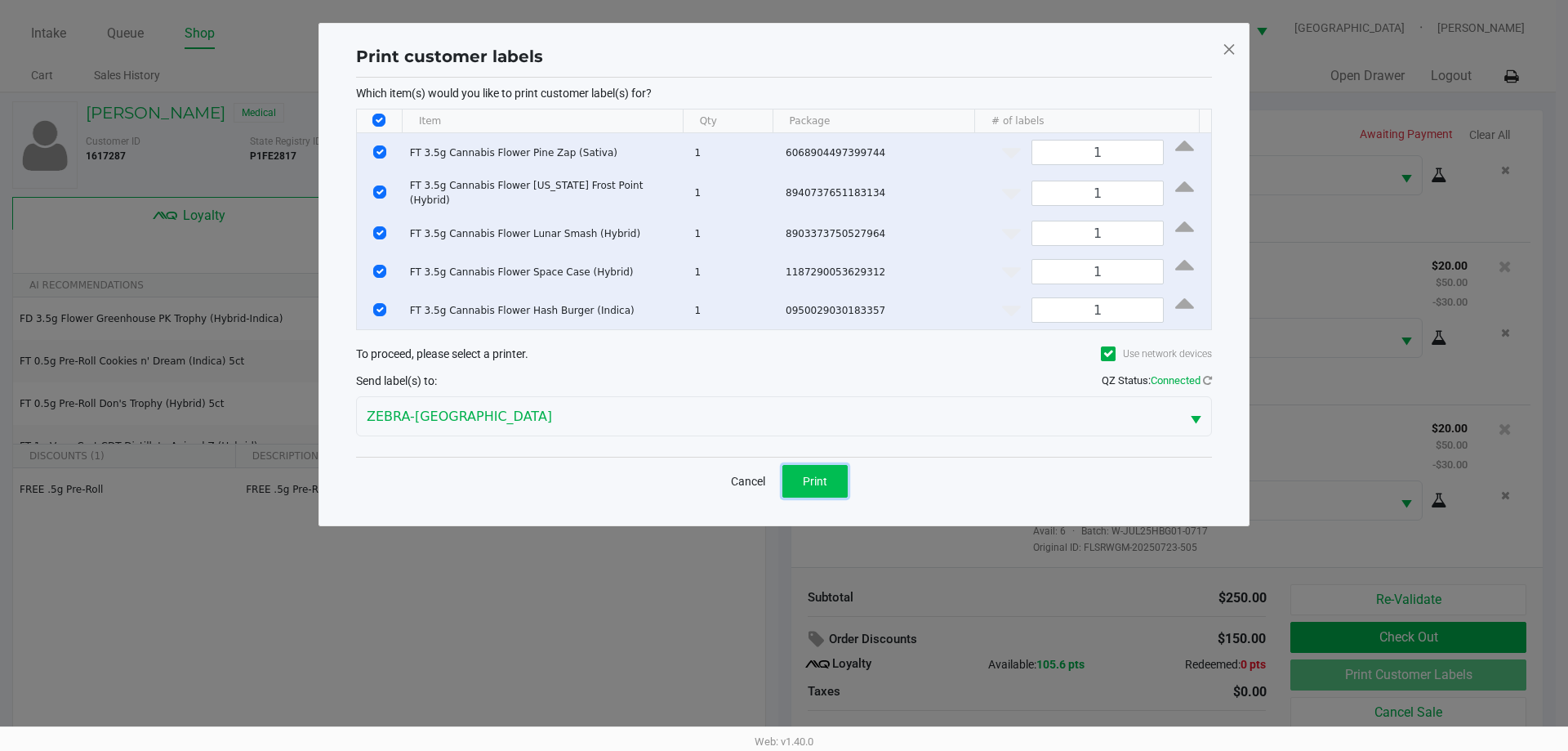
click at [806, 475] on span "Print" at bounding box center [815, 481] width 25 height 13
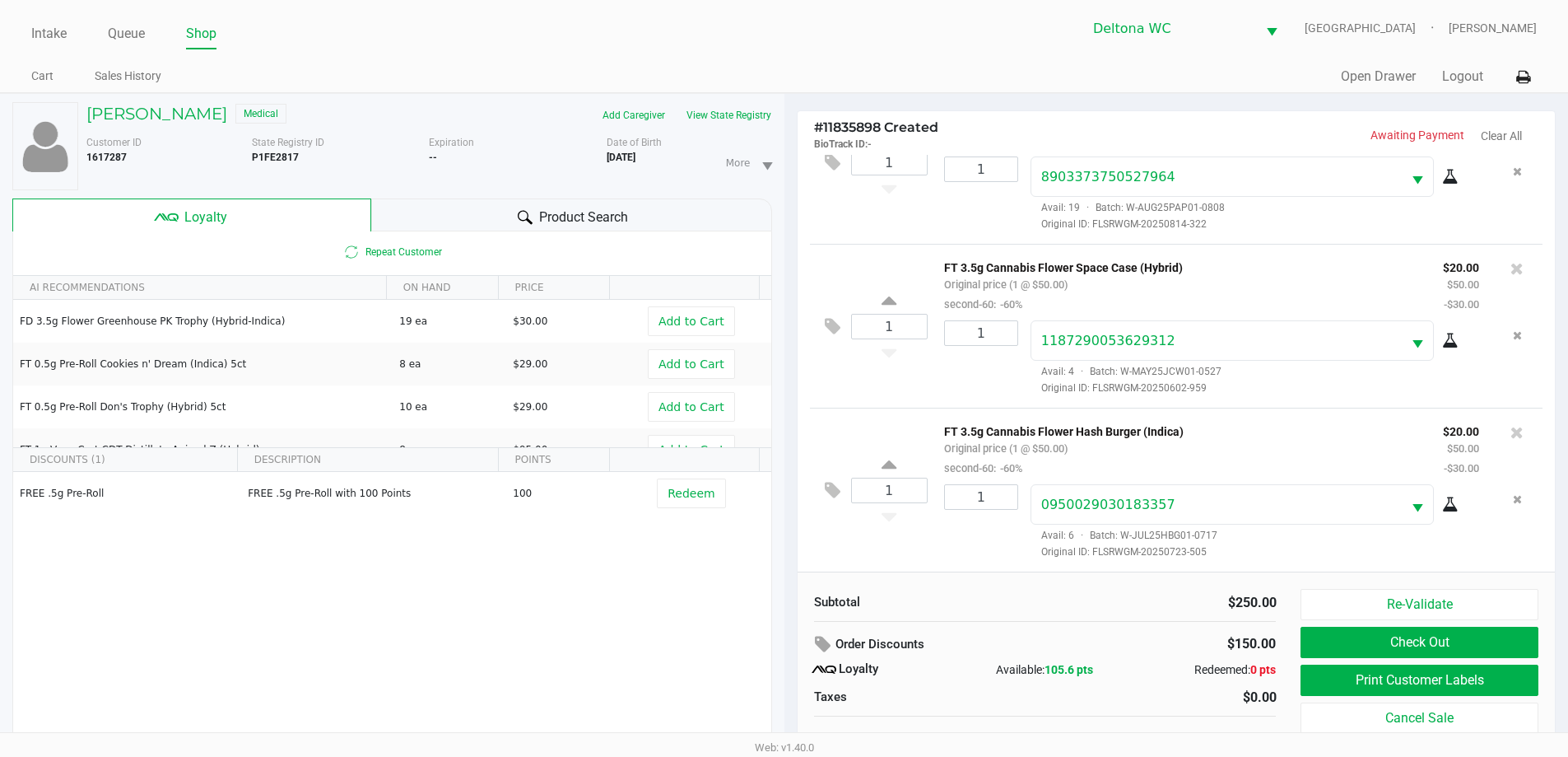
scroll to position [17, 0]
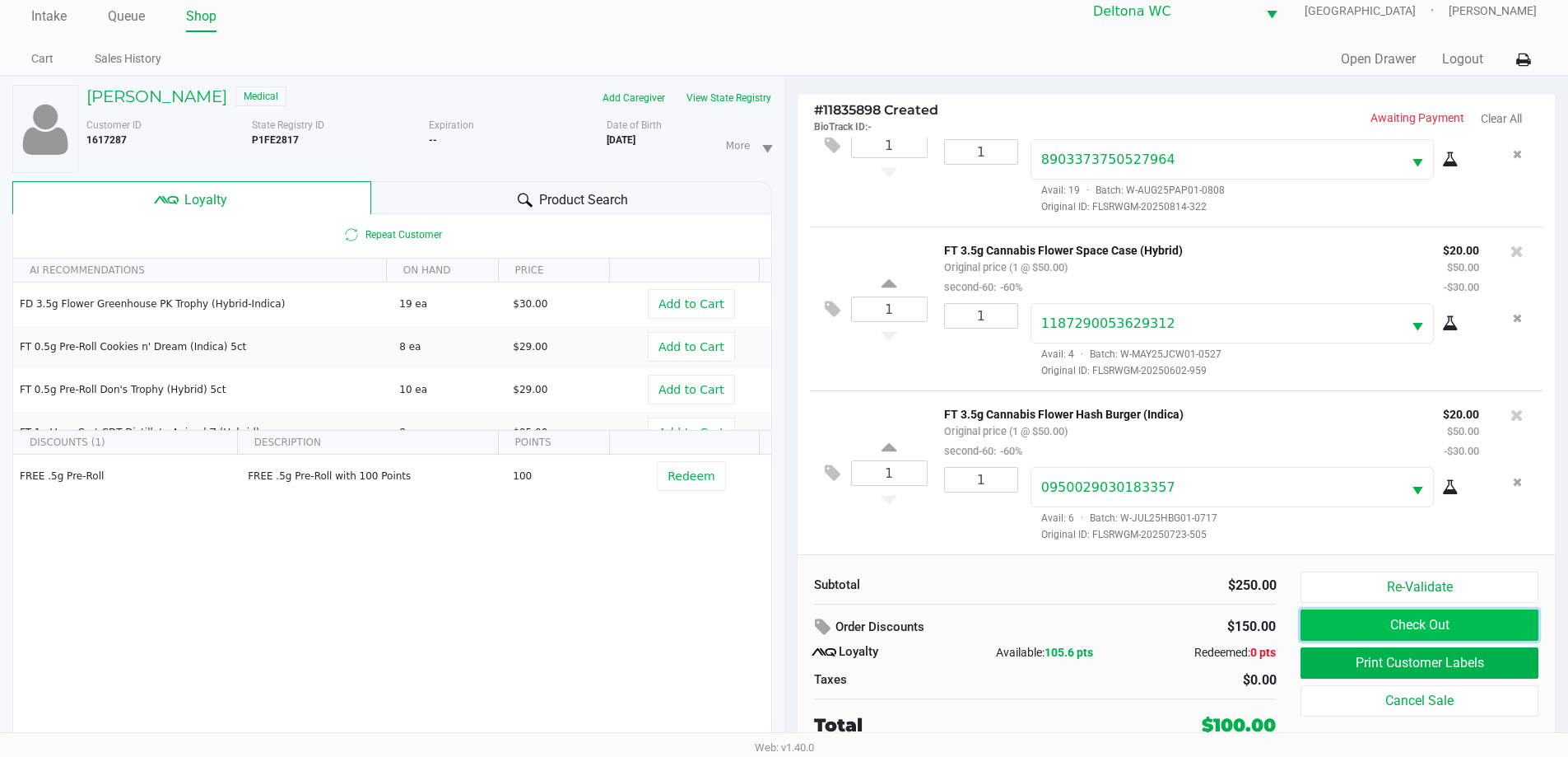
click at [1391, 623] on button "Check Out" at bounding box center [1418, 625] width 237 height 31
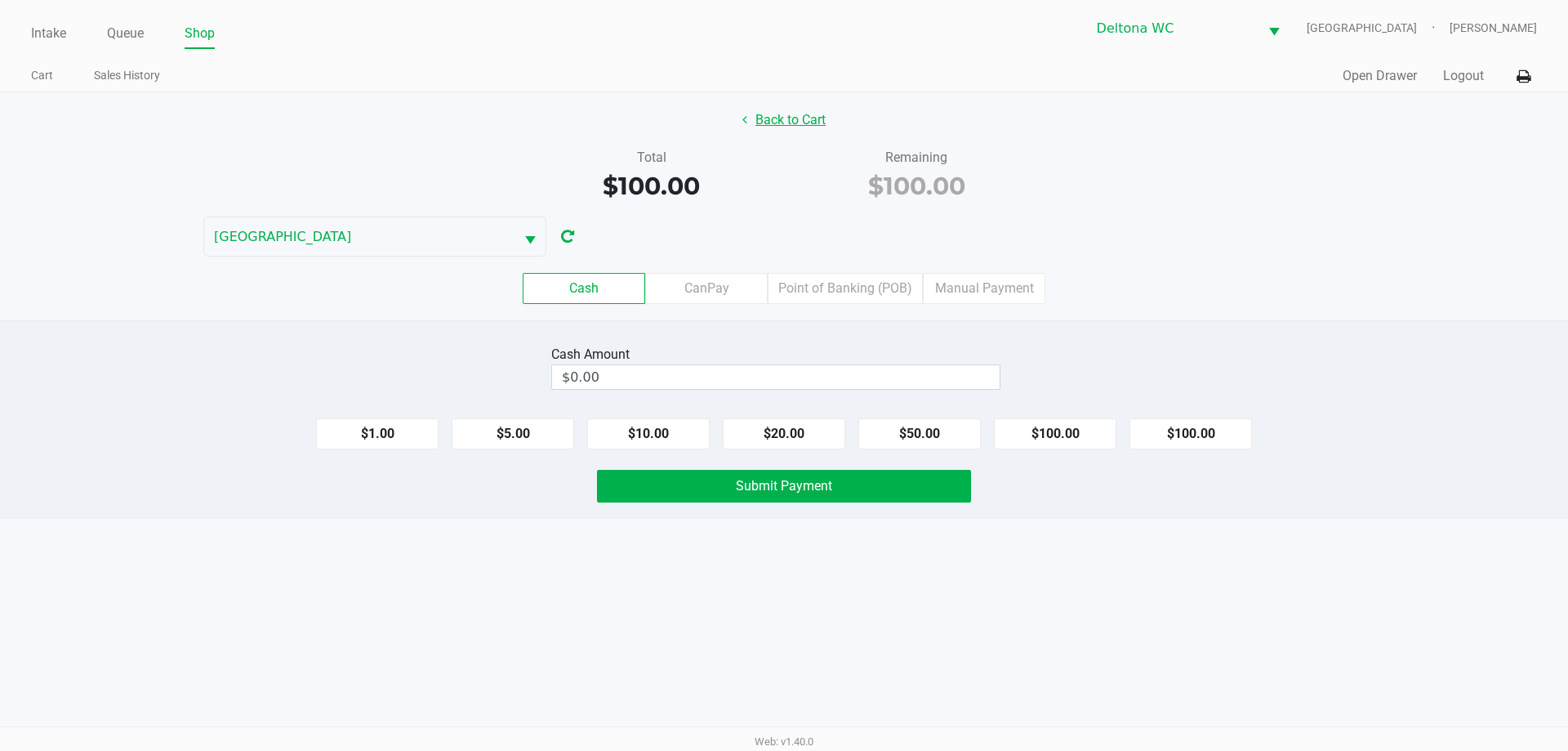
click at [784, 118] on button "Back to Cart" at bounding box center [784, 119] width 104 height 31
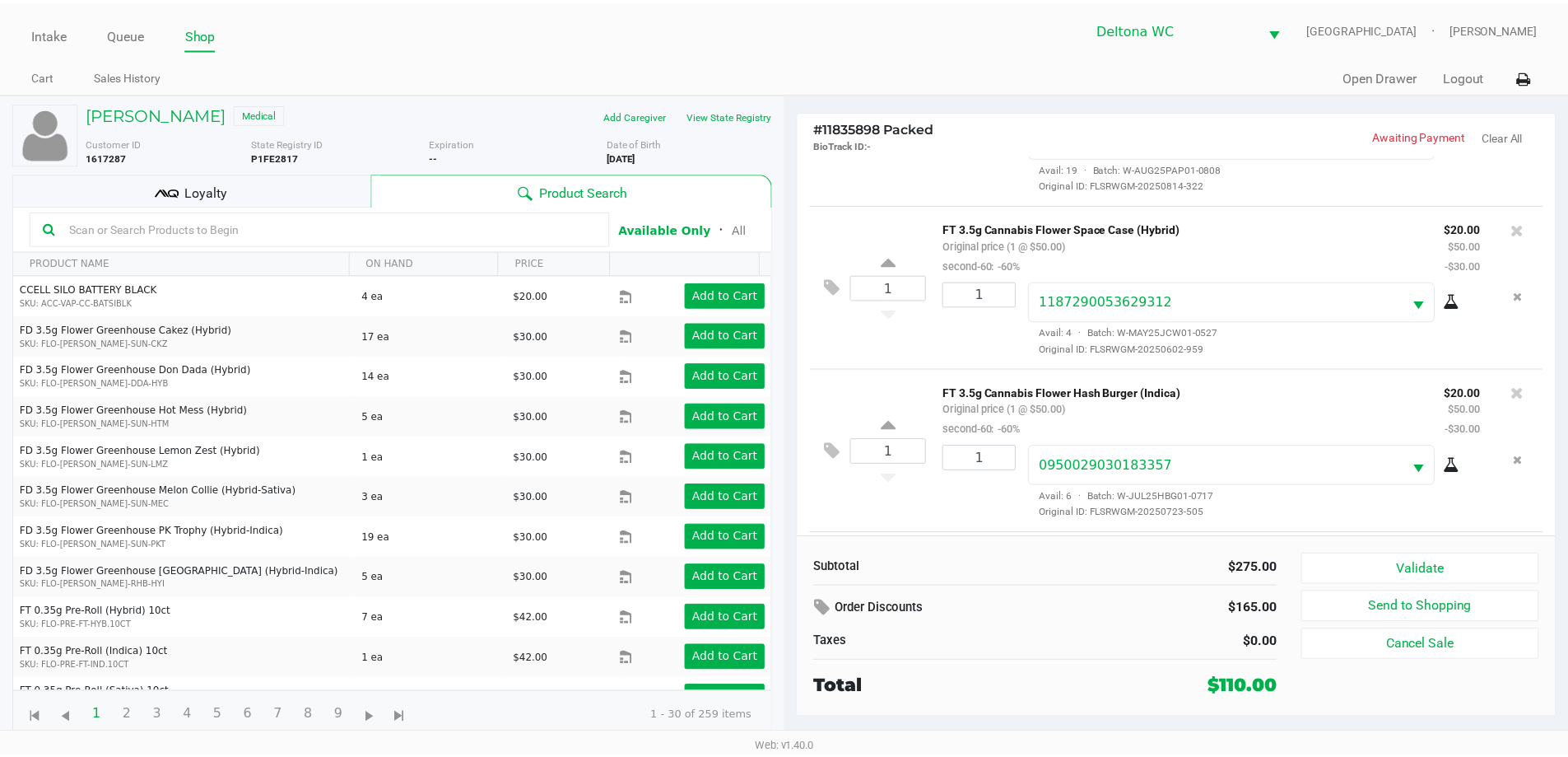
scroll to position [607, 0]
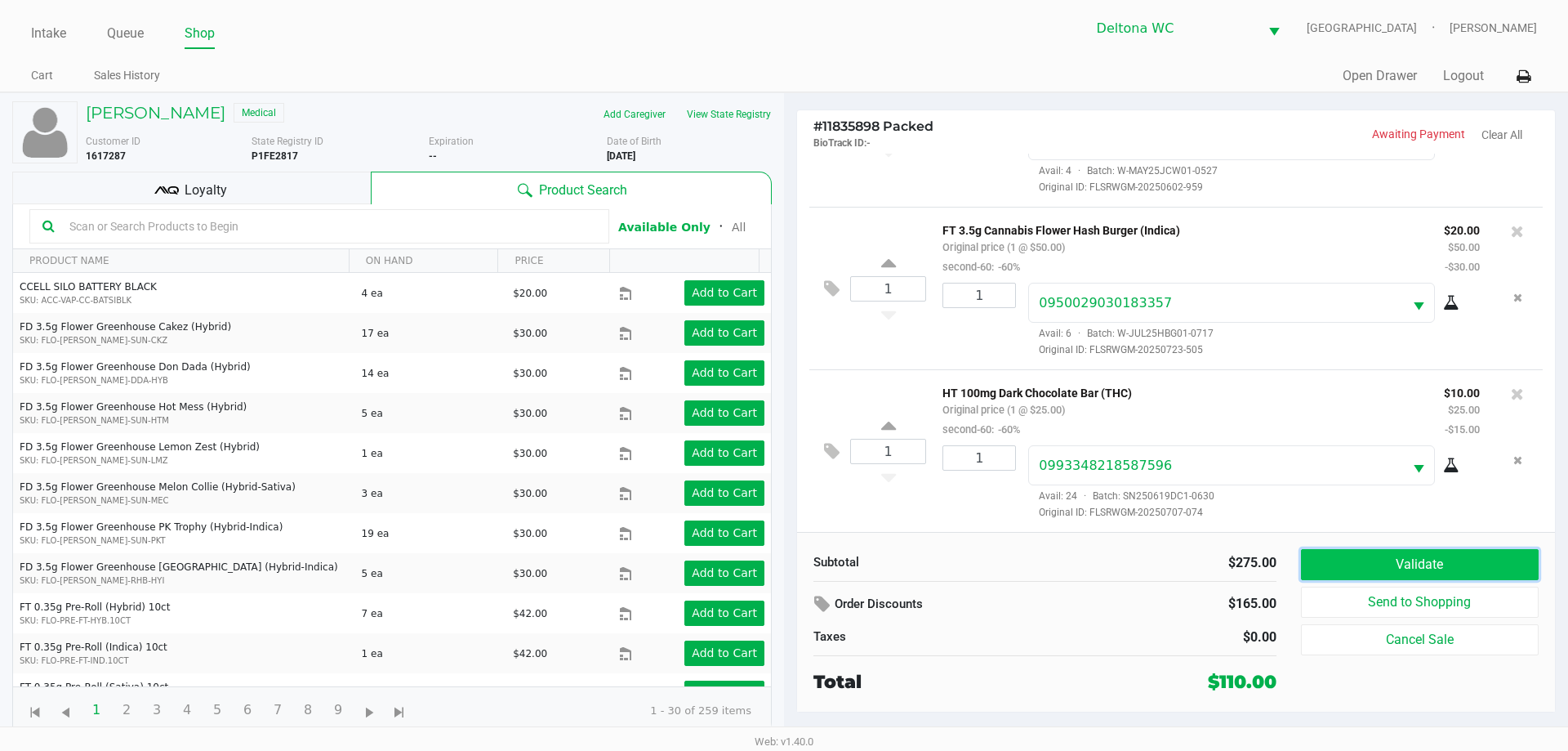
click at [1467, 564] on button "Validate" at bounding box center [1420, 564] width 238 height 31
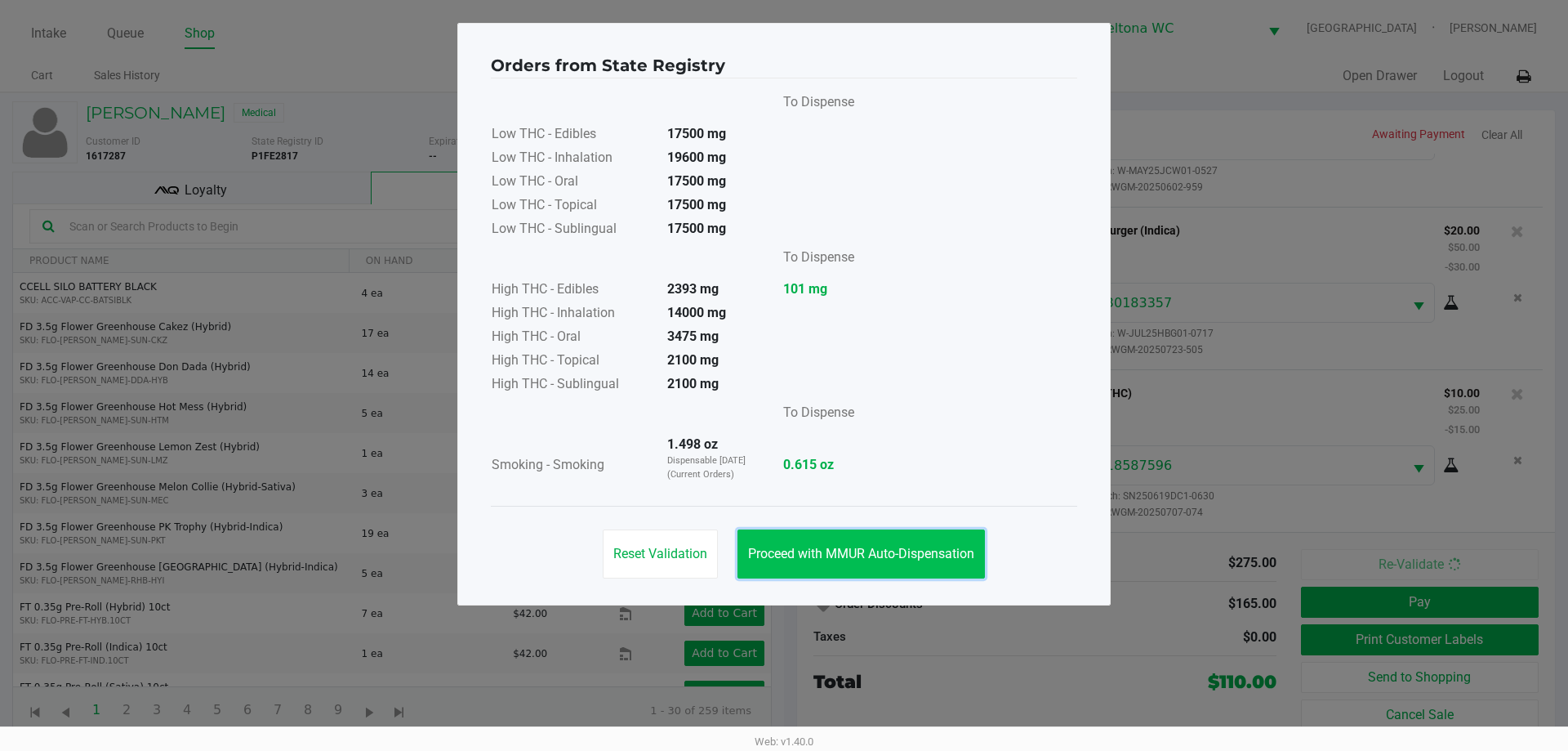
click at [885, 559] on span "Proceed with MMUR Auto-Dispensation" at bounding box center [862, 554] width 226 height 16
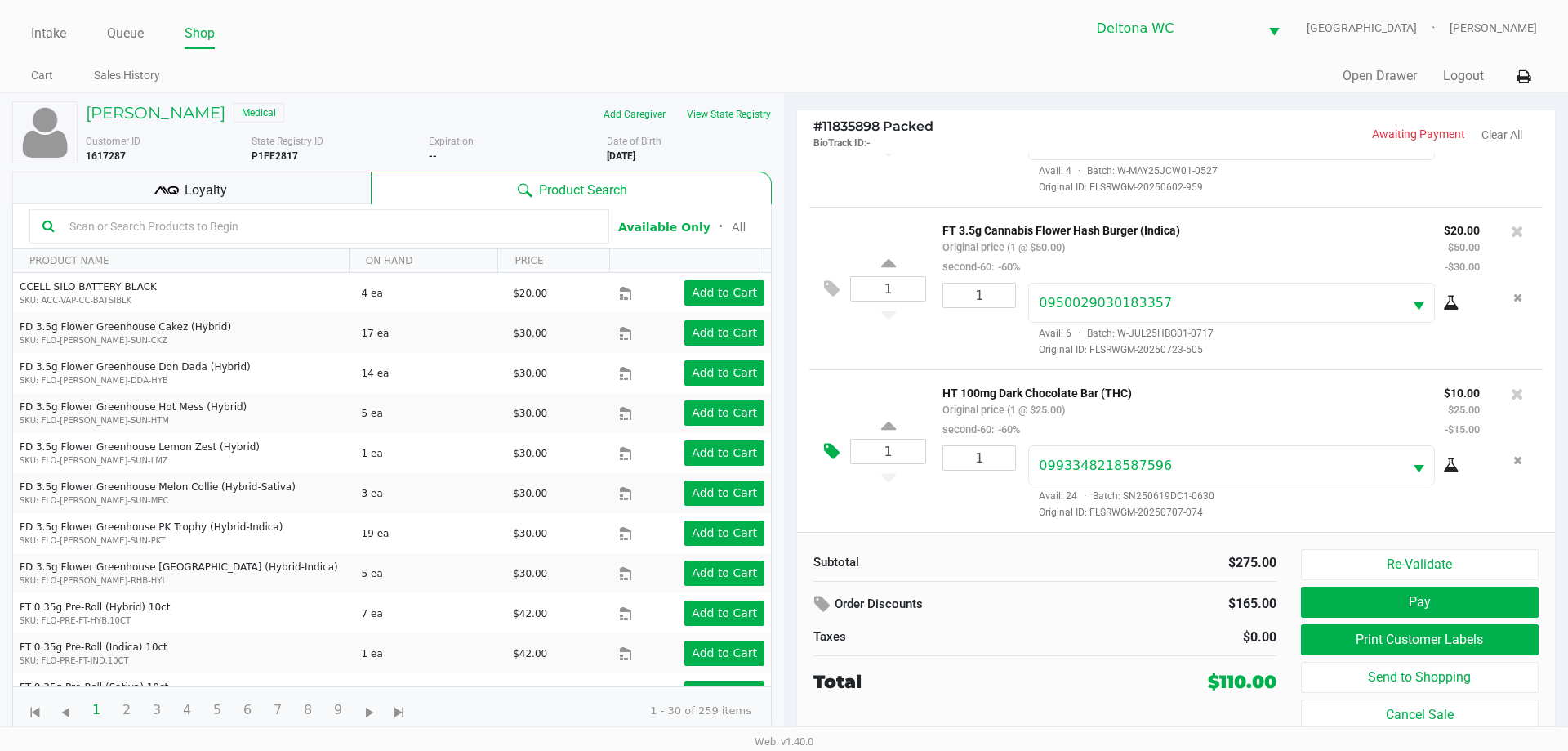
click at [827, 452] on icon at bounding box center [832, 451] width 16 height 19
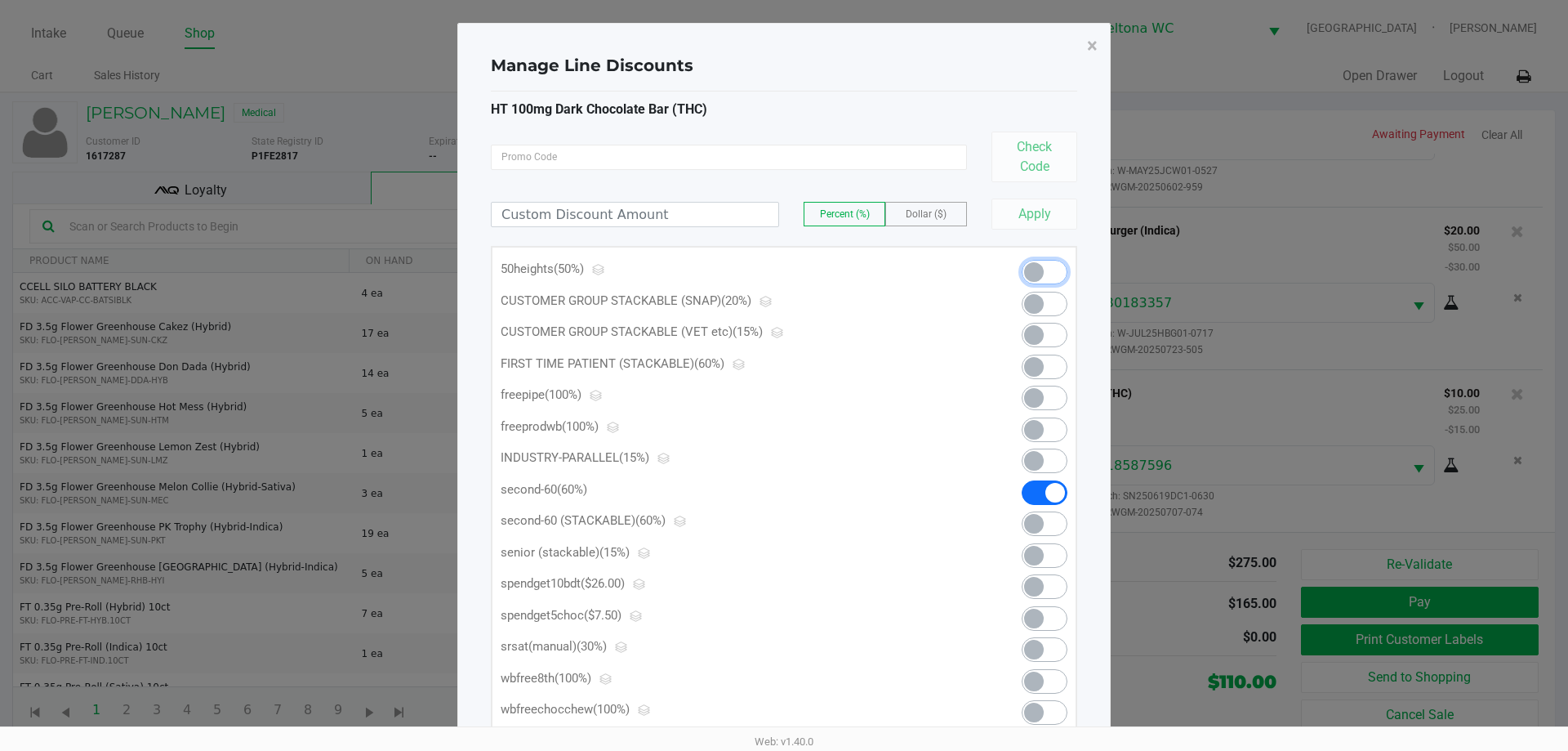
click at [1049, 281] on span at bounding box center [1044, 272] width 46 height 25
click at [1050, 621] on span at bounding box center [1044, 618] width 46 height 25
click at [1093, 48] on span "×" at bounding box center [1092, 46] width 11 height 23
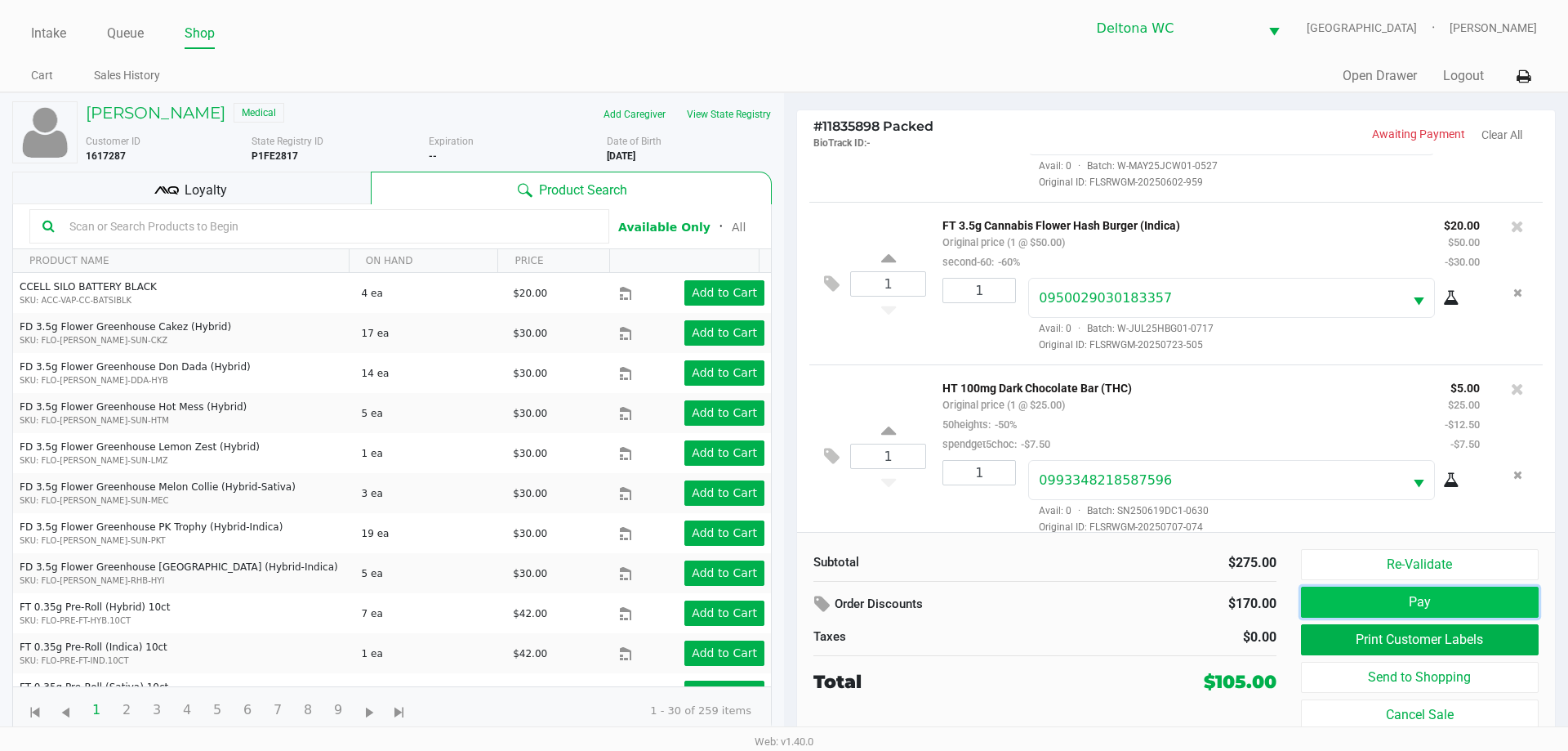
click at [1456, 606] on button "Pay" at bounding box center [1420, 601] width 238 height 31
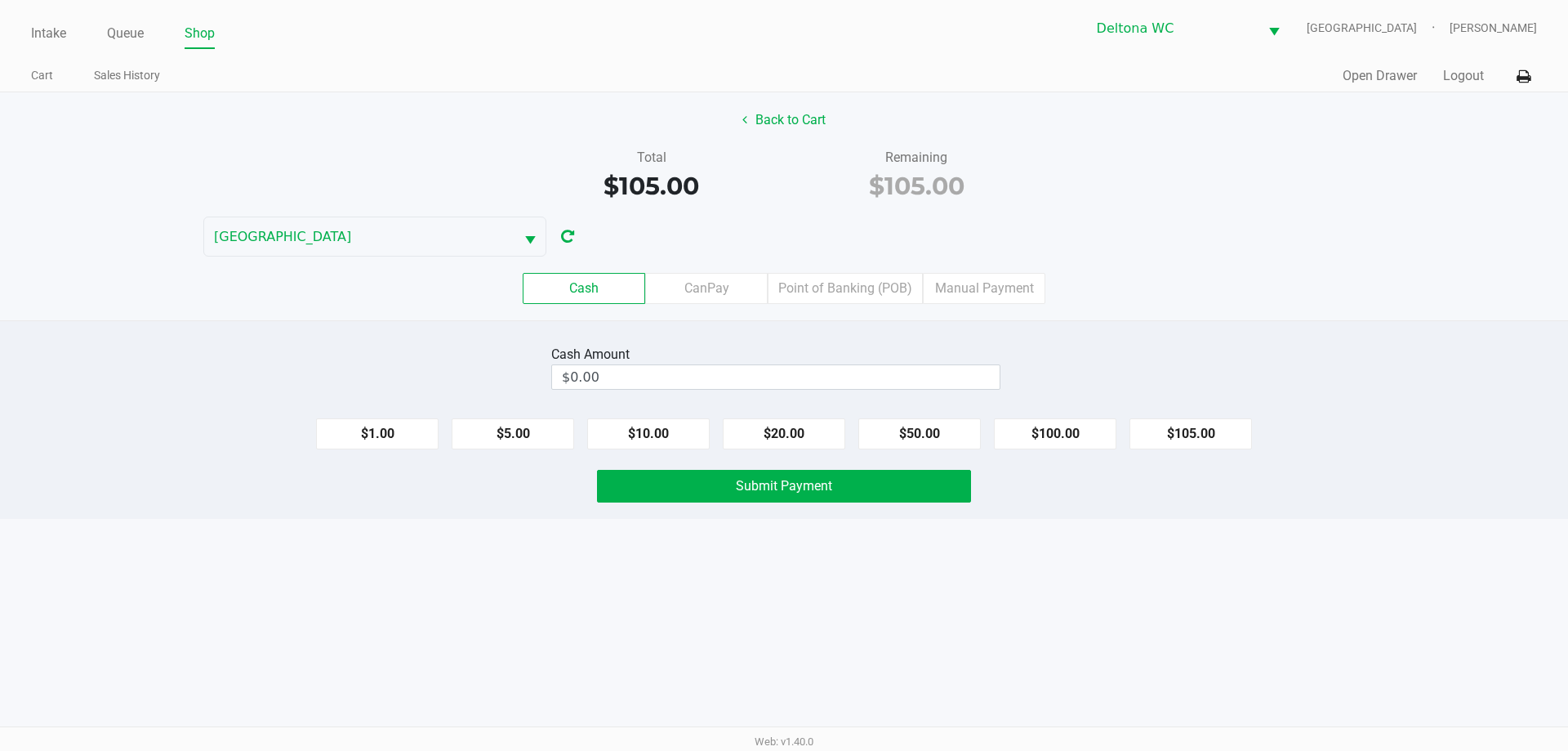
click at [778, 122] on button "Back to Cart" at bounding box center [784, 119] width 104 height 31
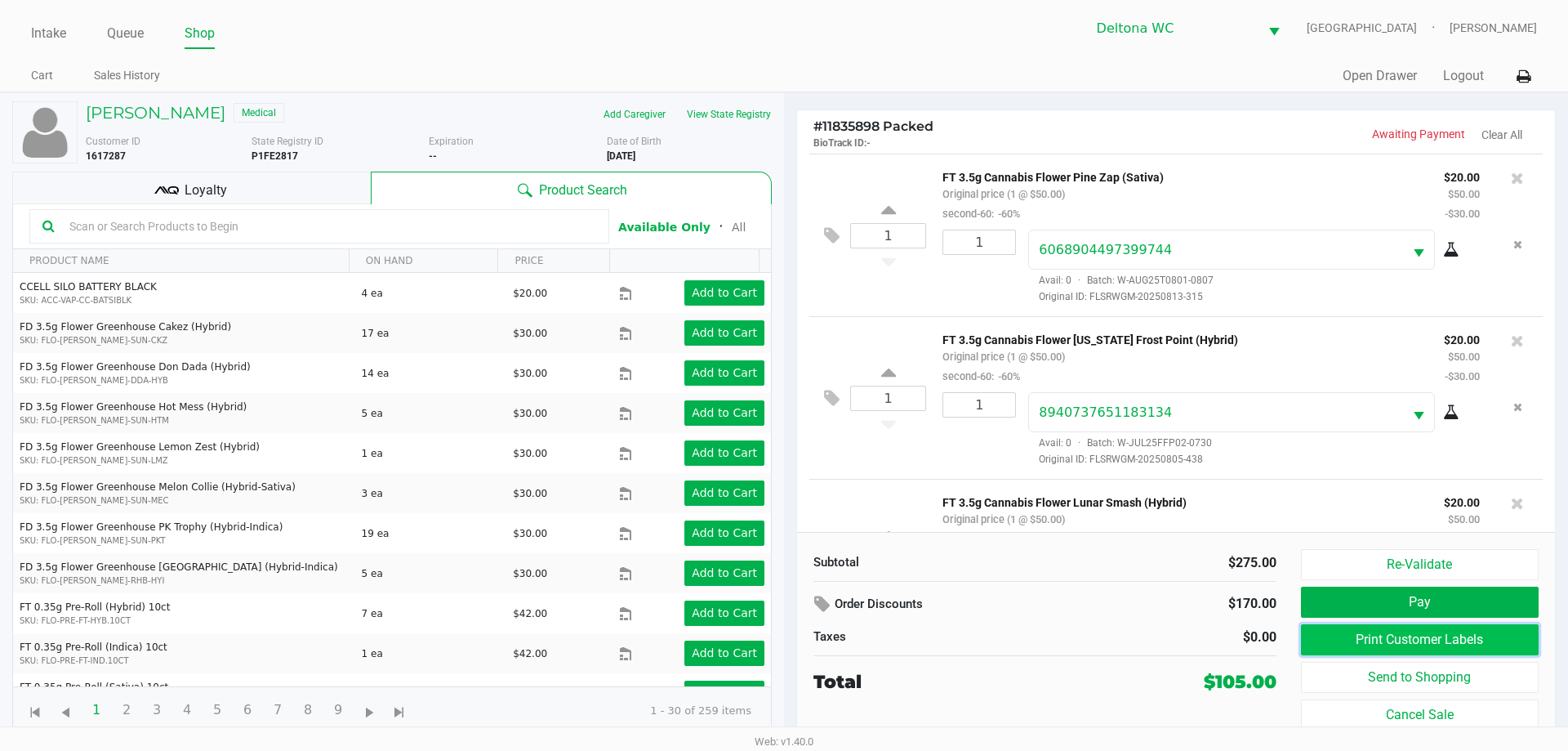
click at [1457, 641] on button "Print Customer Labels" at bounding box center [1420, 639] width 238 height 31
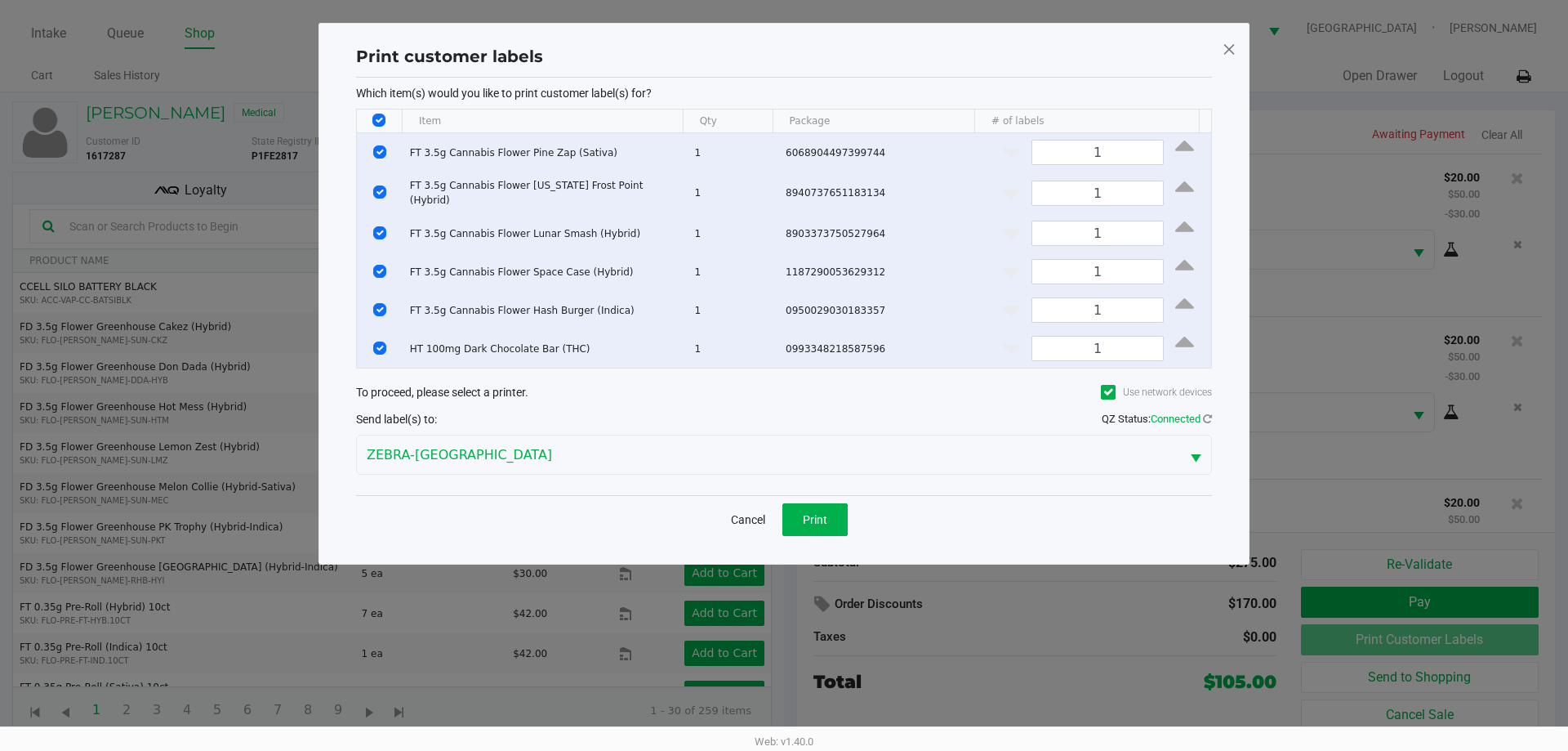
click at [384, 119] on input "Select All Rows" at bounding box center [379, 119] width 13 height 13
checkbox input "false"
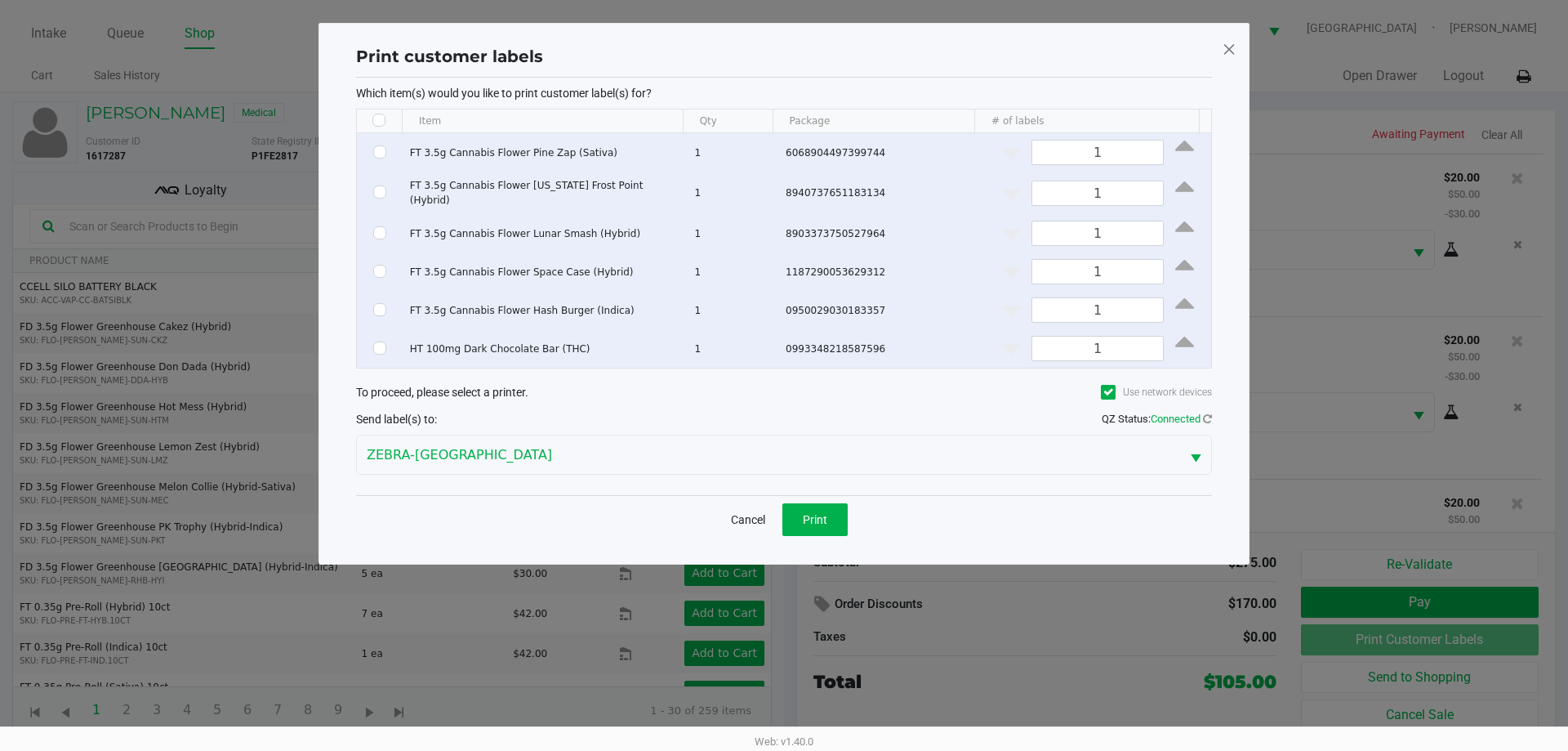
checkbox input "false"
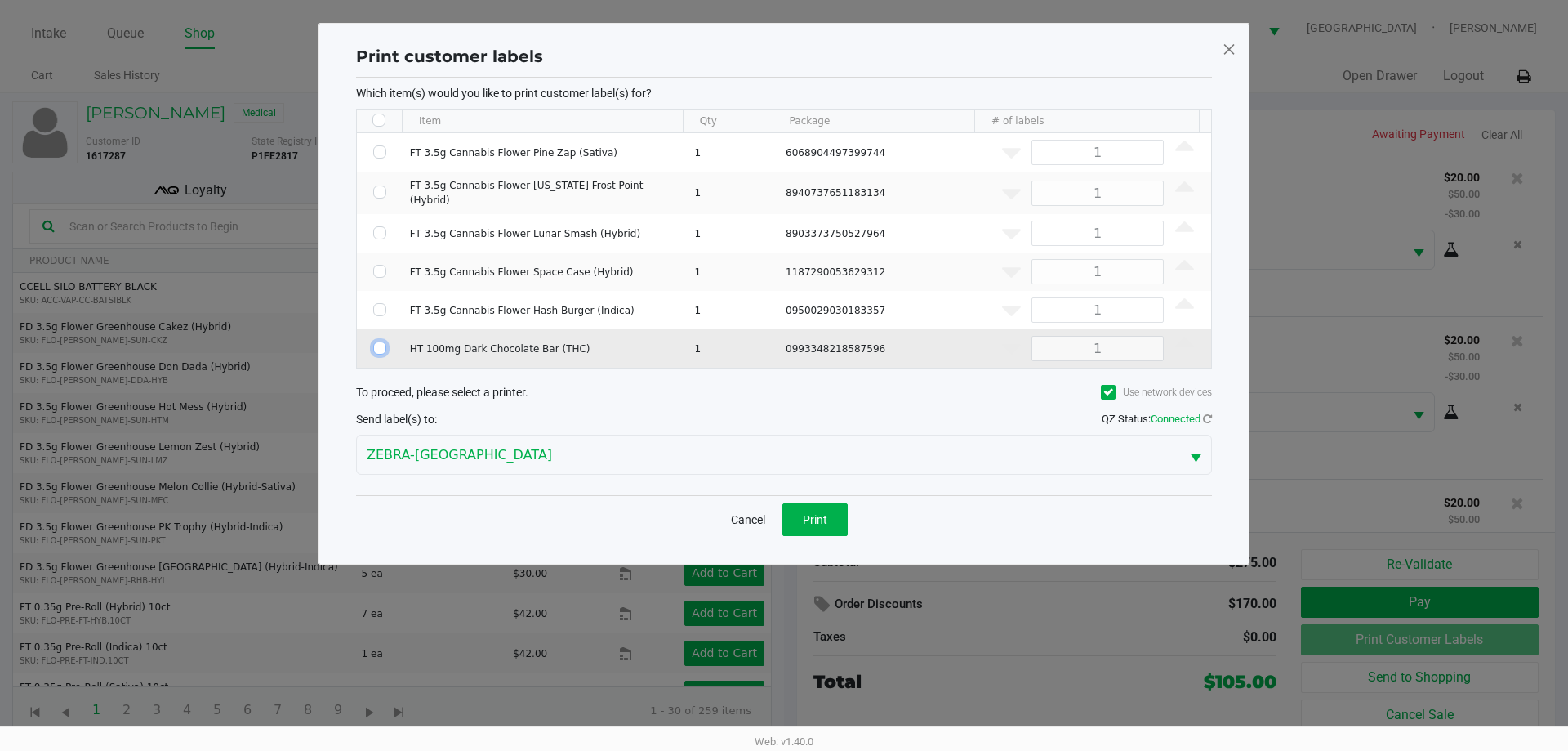
click at [379, 341] on input "Select Row" at bounding box center [379, 347] width 13 height 13
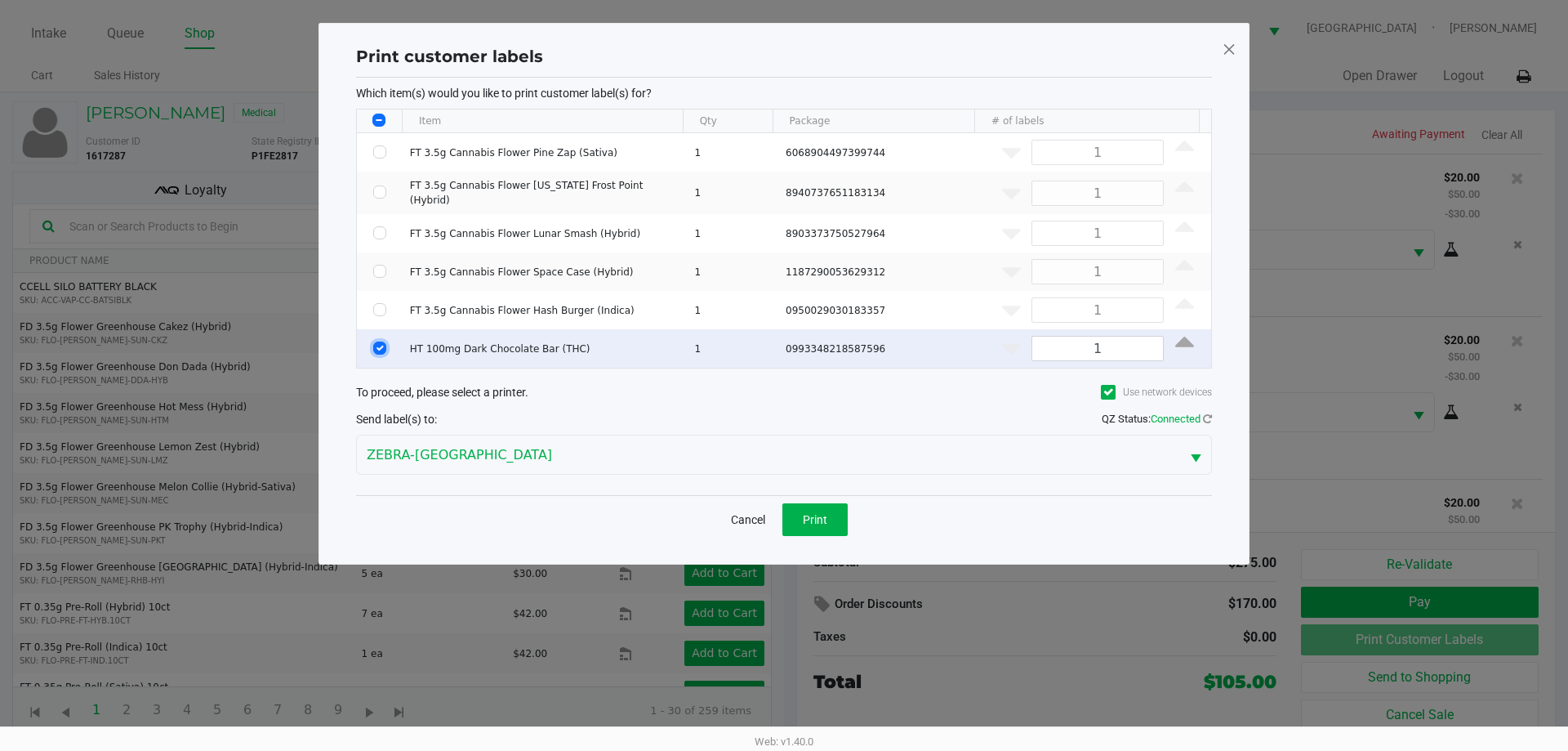
click at [379, 341] on input "Select Row" at bounding box center [379, 347] width 13 height 13
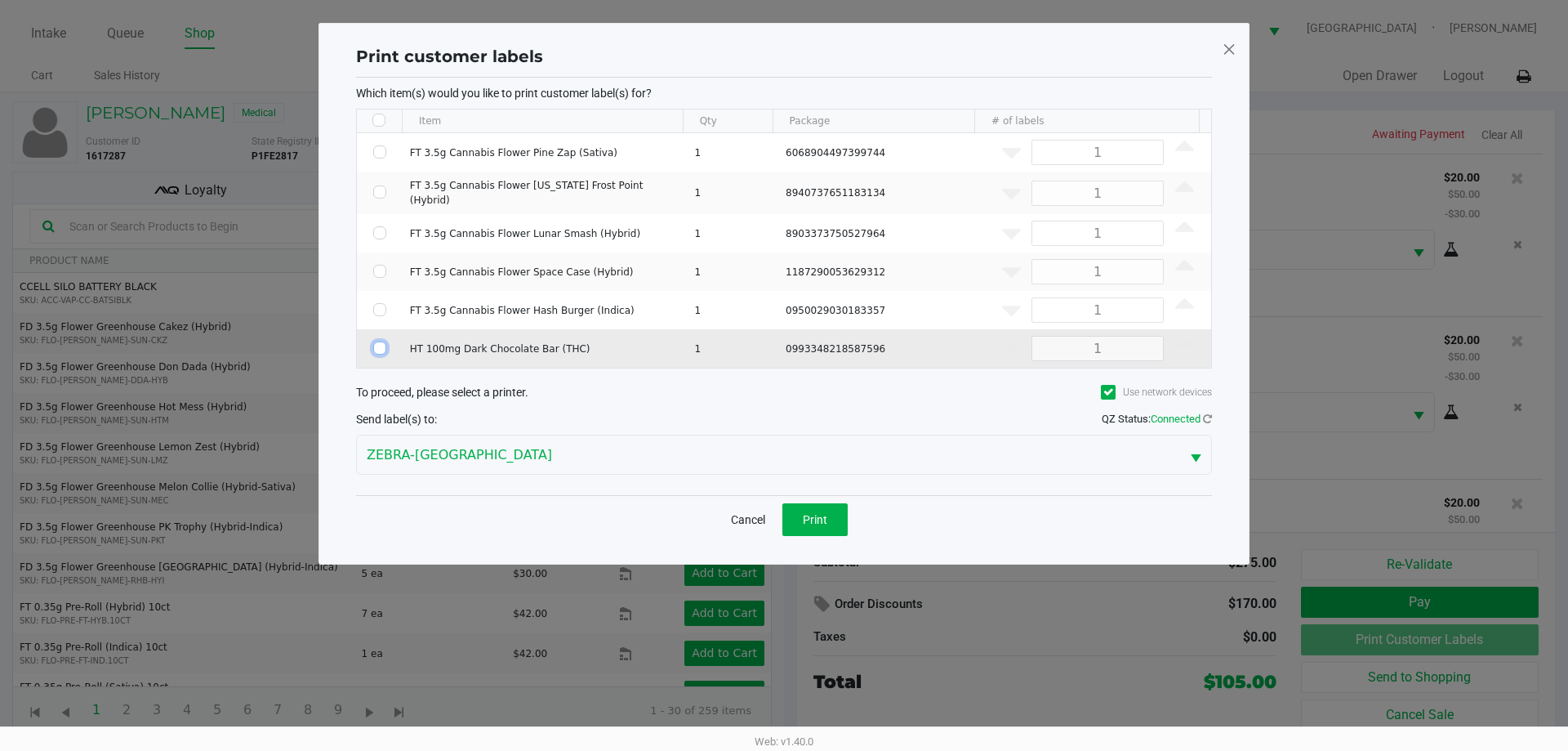
click at [378, 346] on input "Select Row" at bounding box center [379, 347] width 13 height 13
checkbox input "true"
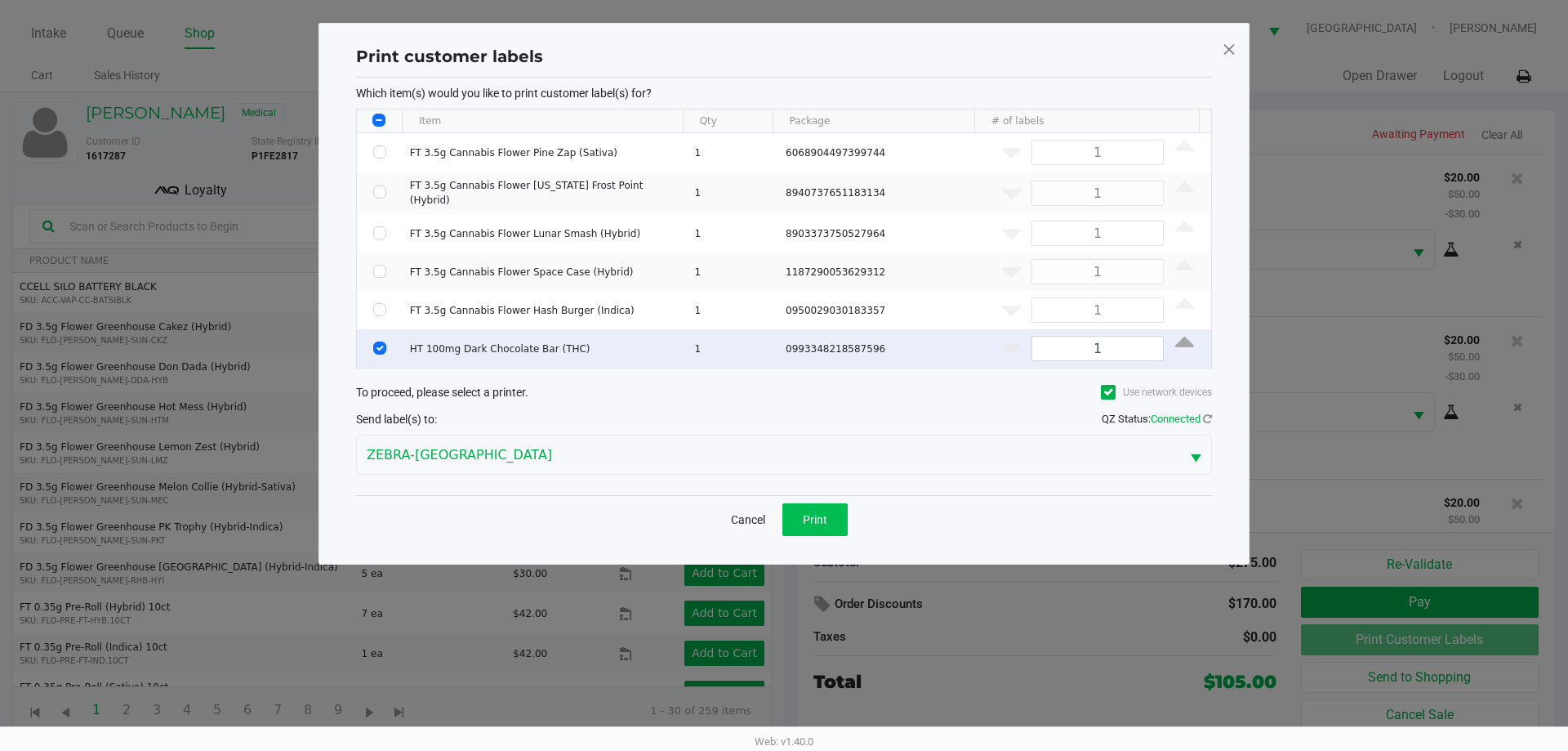
click at [804, 518] on span "Print" at bounding box center [815, 519] width 25 height 13
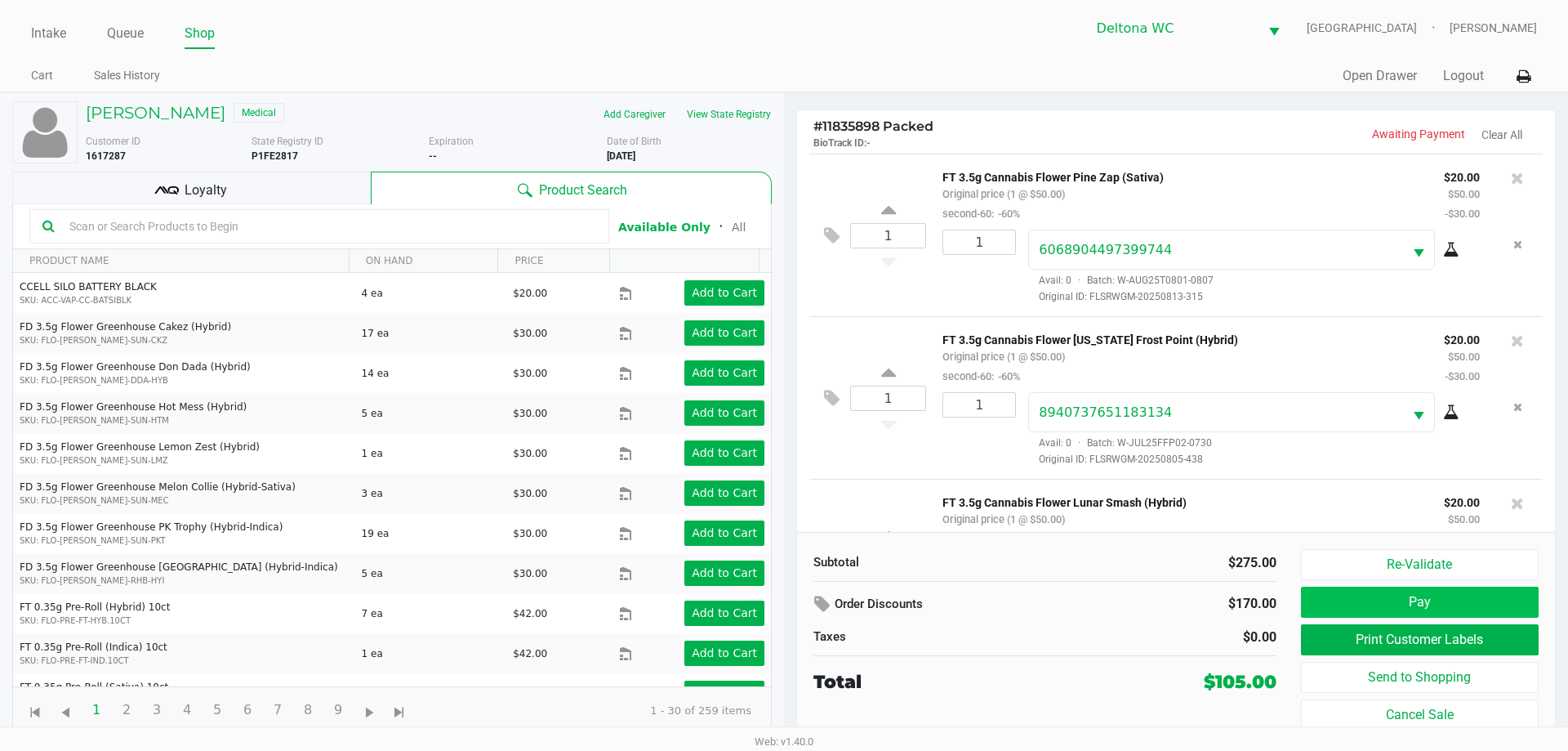
click at [1470, 612] on button "Pay" at bounding box center [1420, 601] width 238 height 31
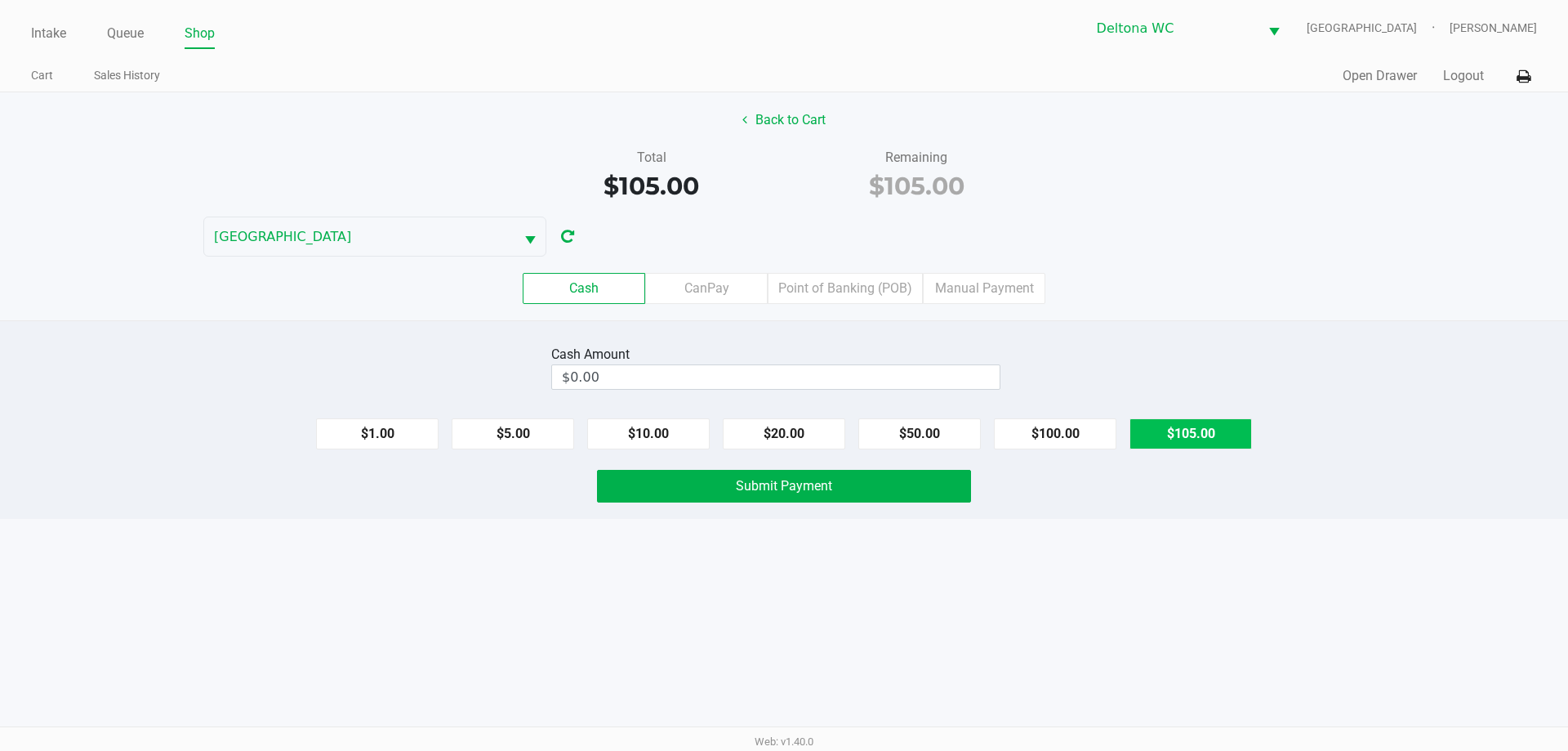
click at [1141, 441] on button "$105.00" at bounding box center [1191, 434] width 123 height 31
type input "$105.00"
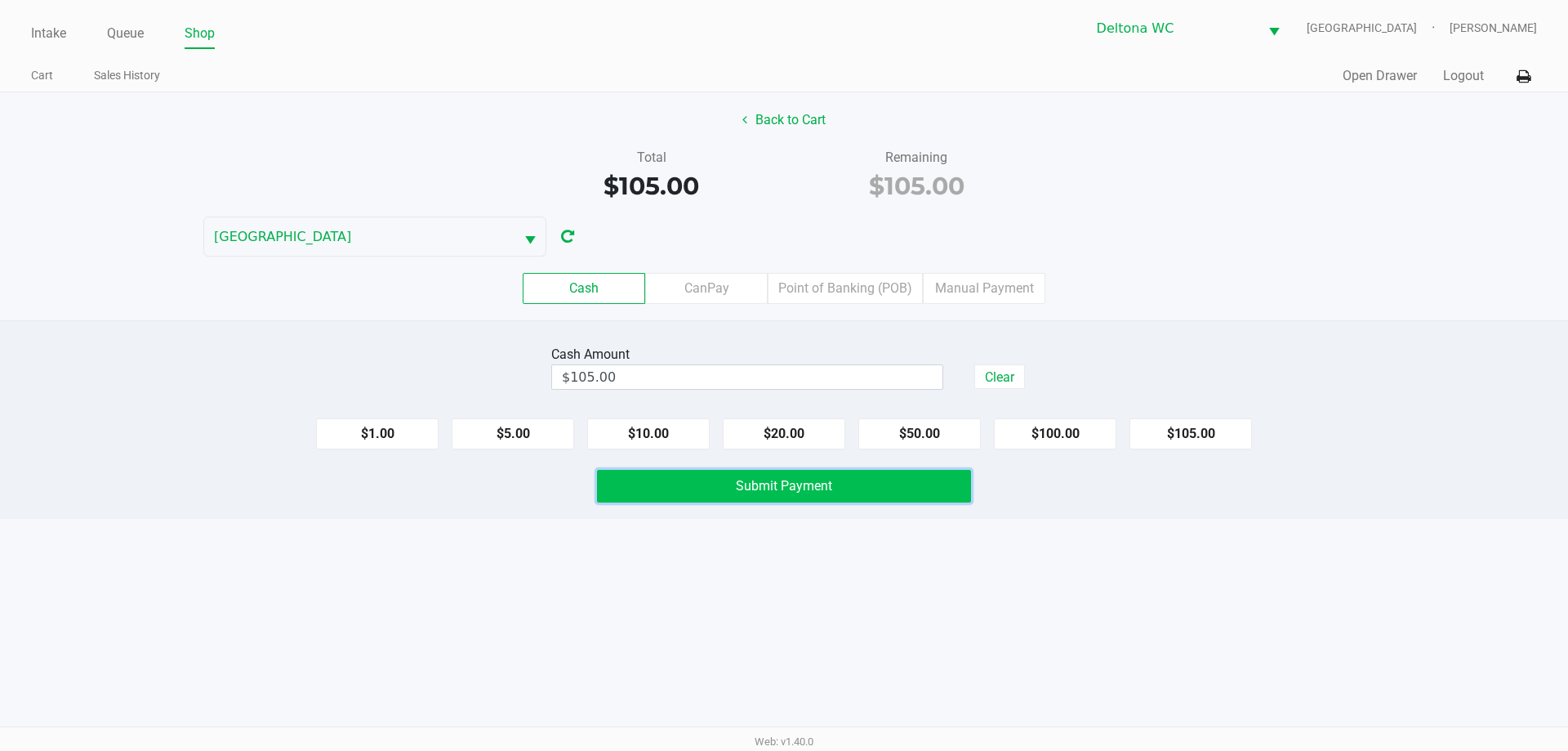
click at [879, 484] on button "Submit Payment" at bounding box center [784, 486] width 374 height 33
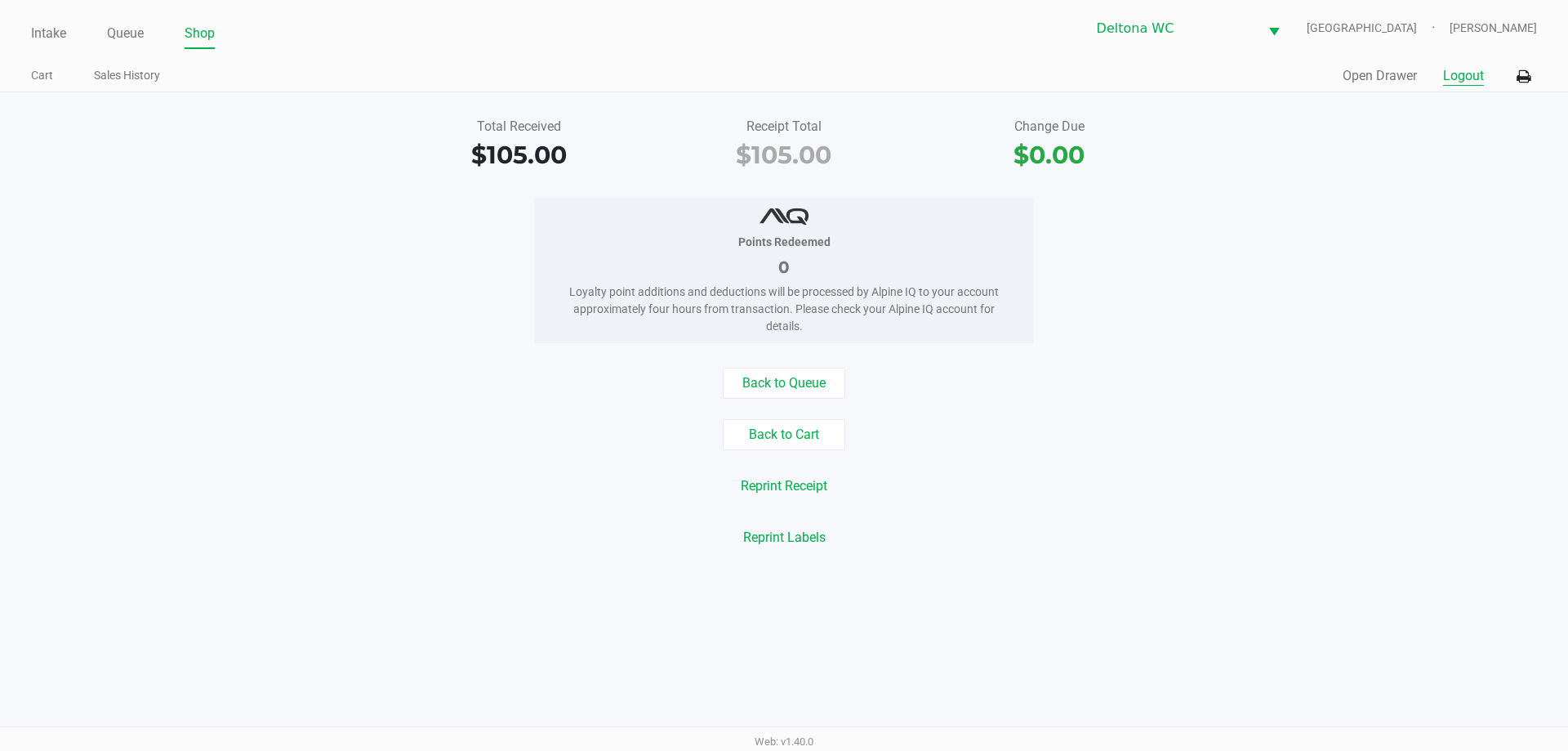
click at [1458, 77] on button "Logout" at bounding box center [1463, 76] width 41 height 20
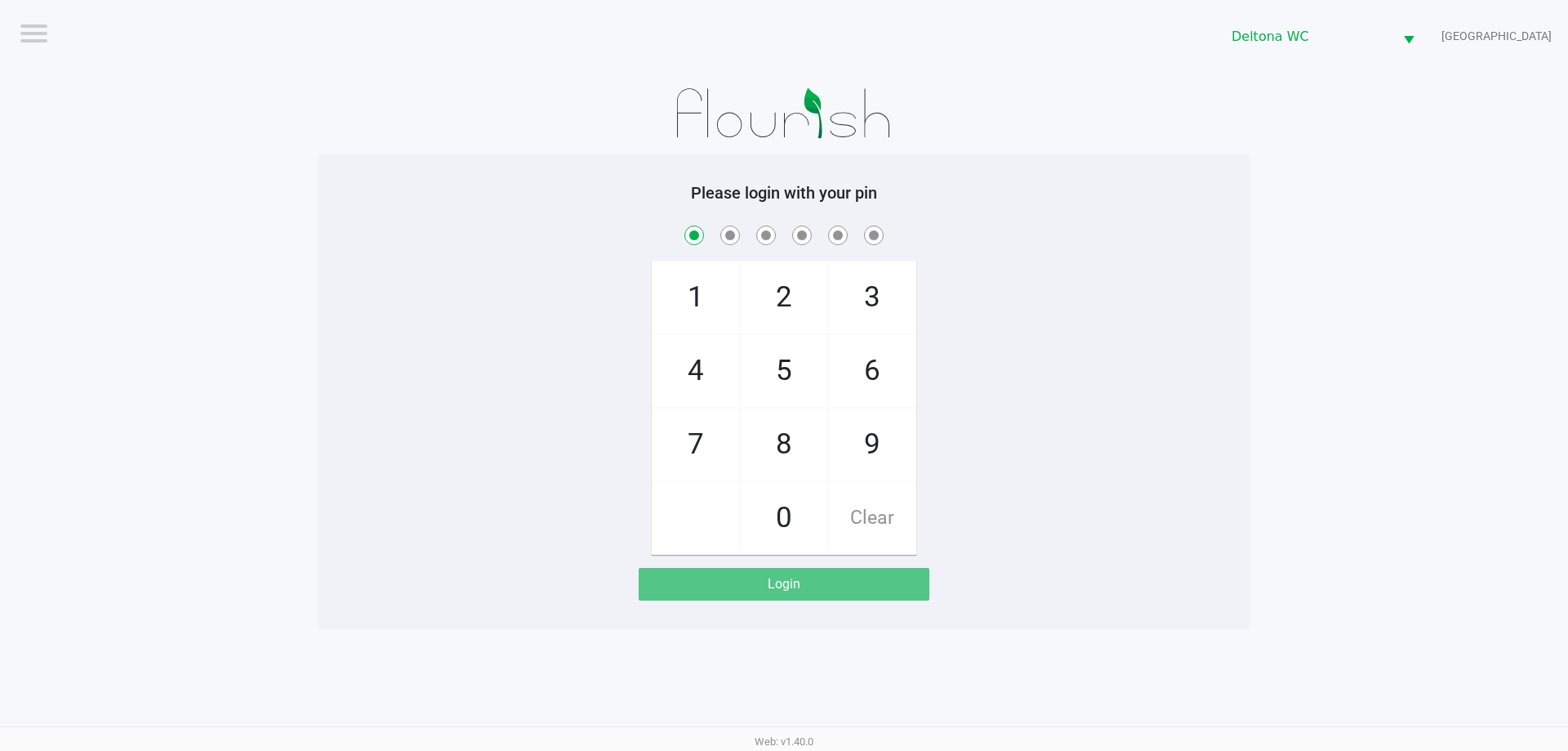
checkbox input "true"
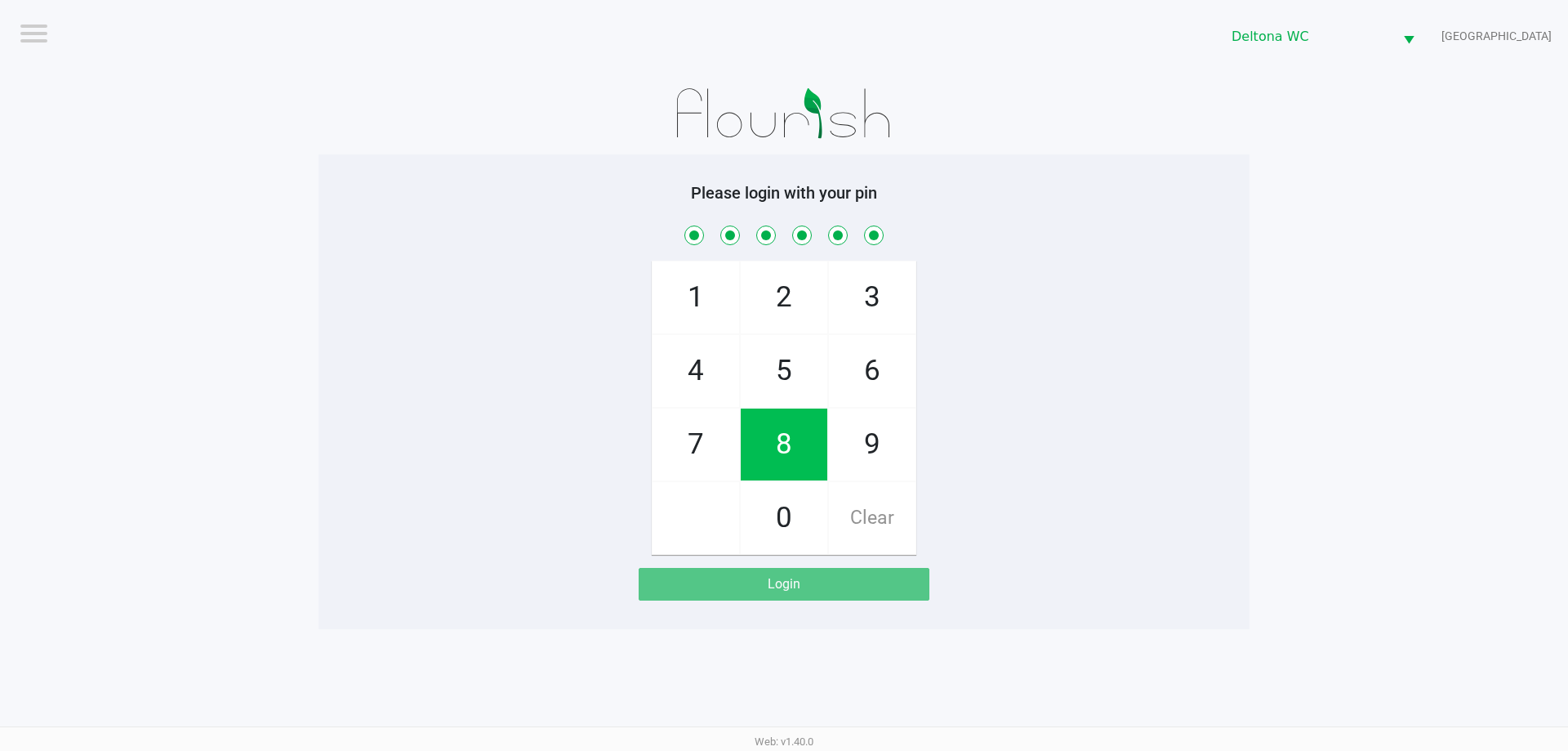
checkbox input "true"
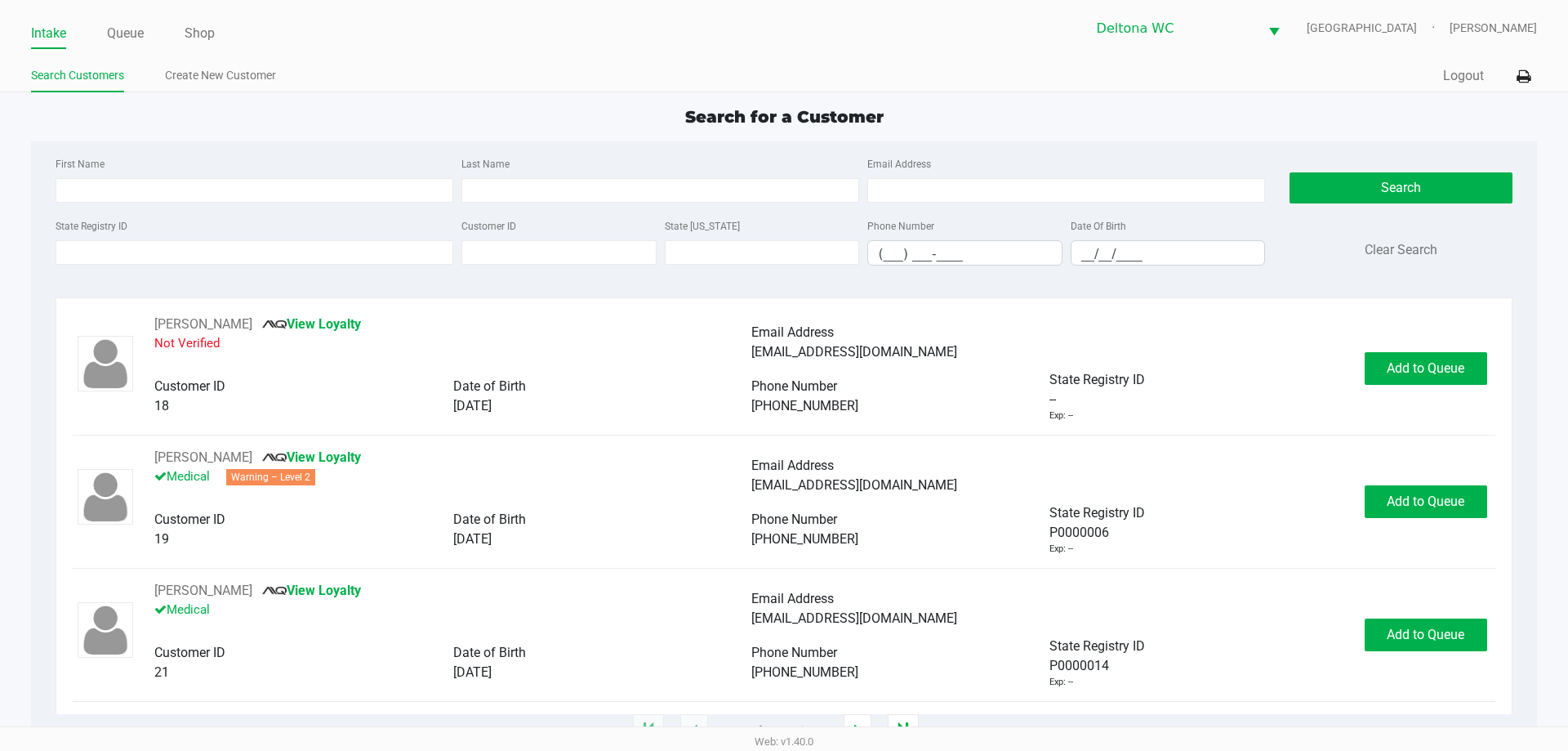
click at [127, 18] on div "Intake Queue Shop" at bounding box center [407, 33] width 753 height 30
click at [130, 32] on link "Queue" at bounding box center [125, 33] width 37 height 23
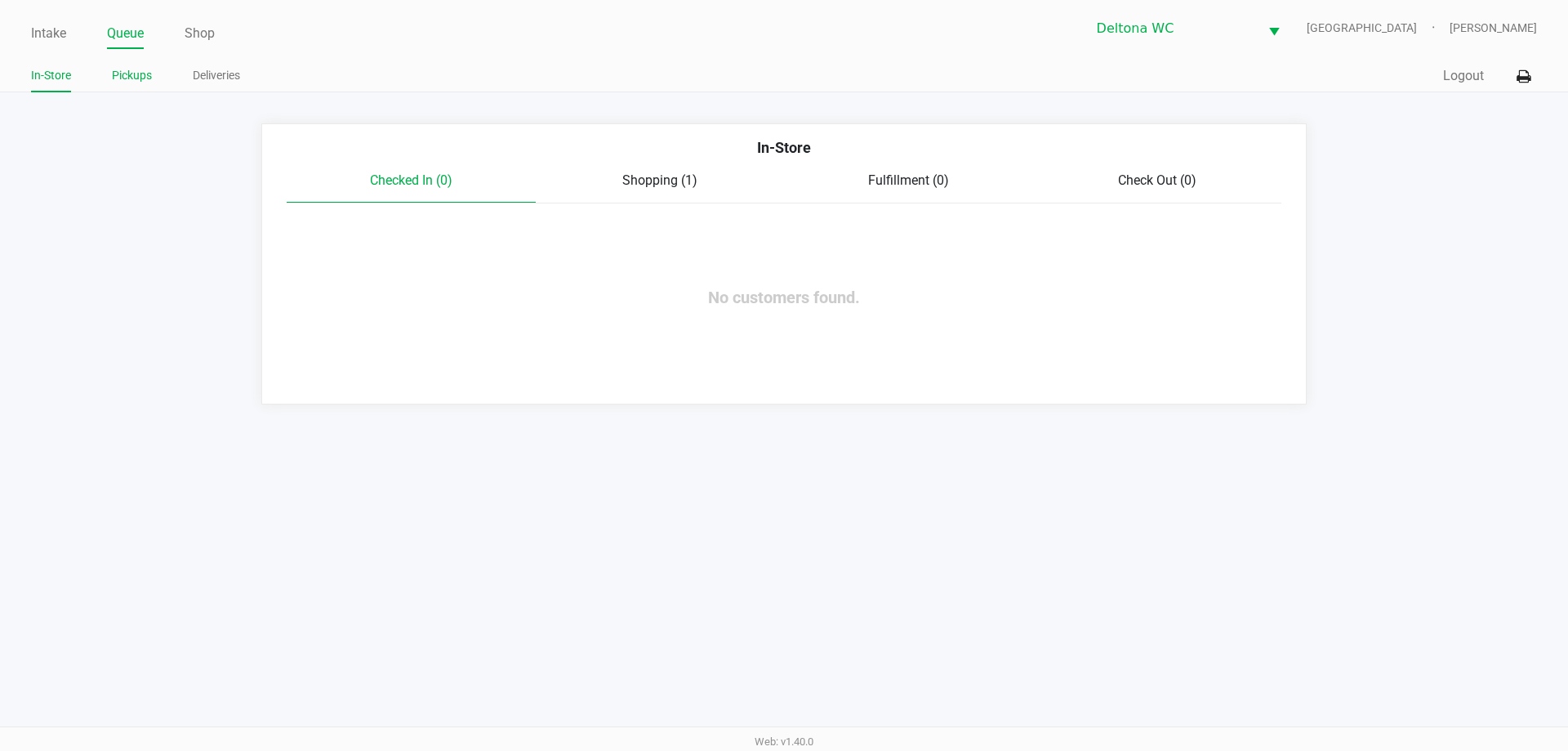
click at [137, 73] on link "Pickups" at bounding box center [132, 75] width 40 height 21
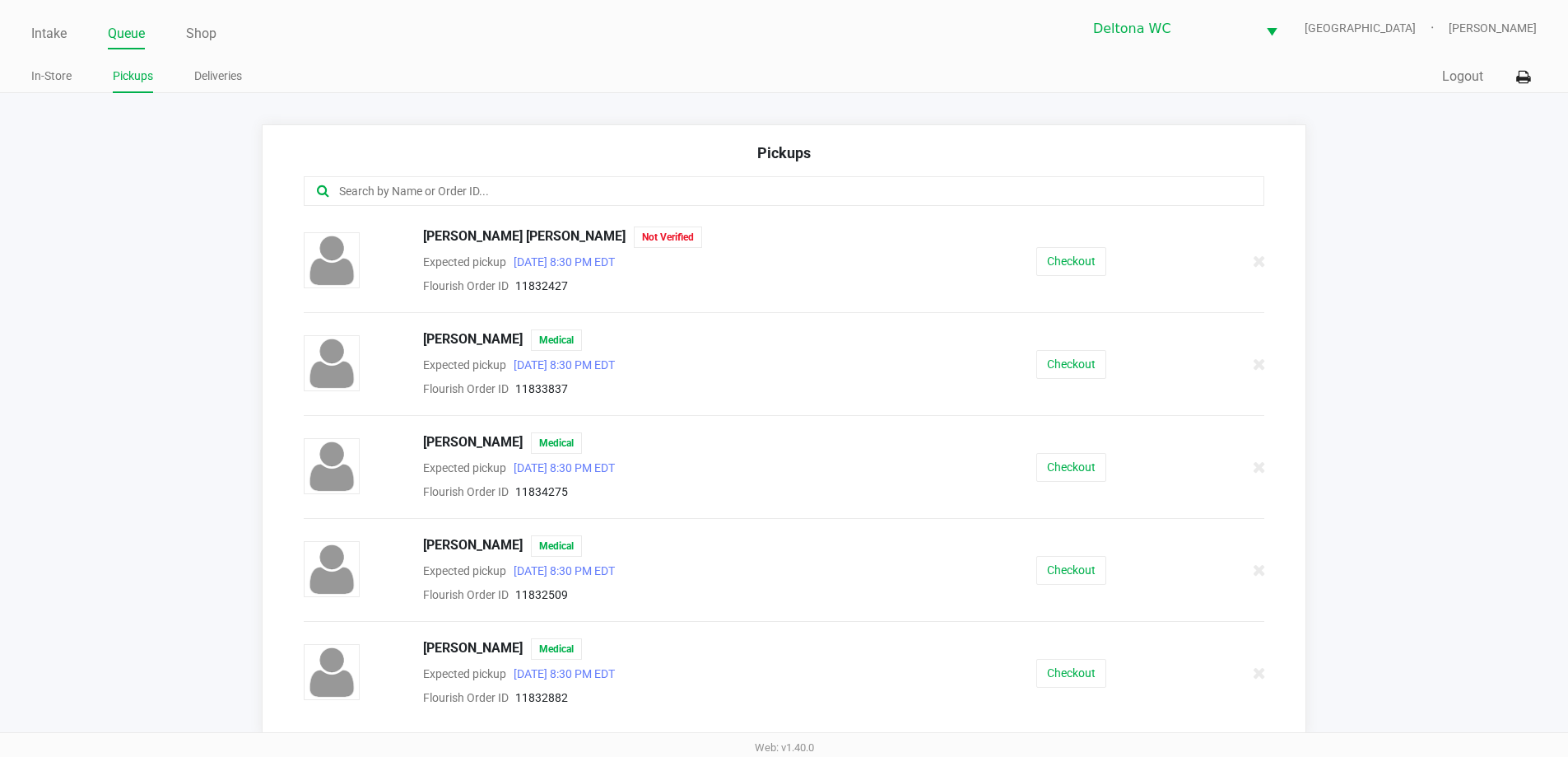
click at [498, 185] on input "text" at bounding box center [759, 191] width 841 height 19
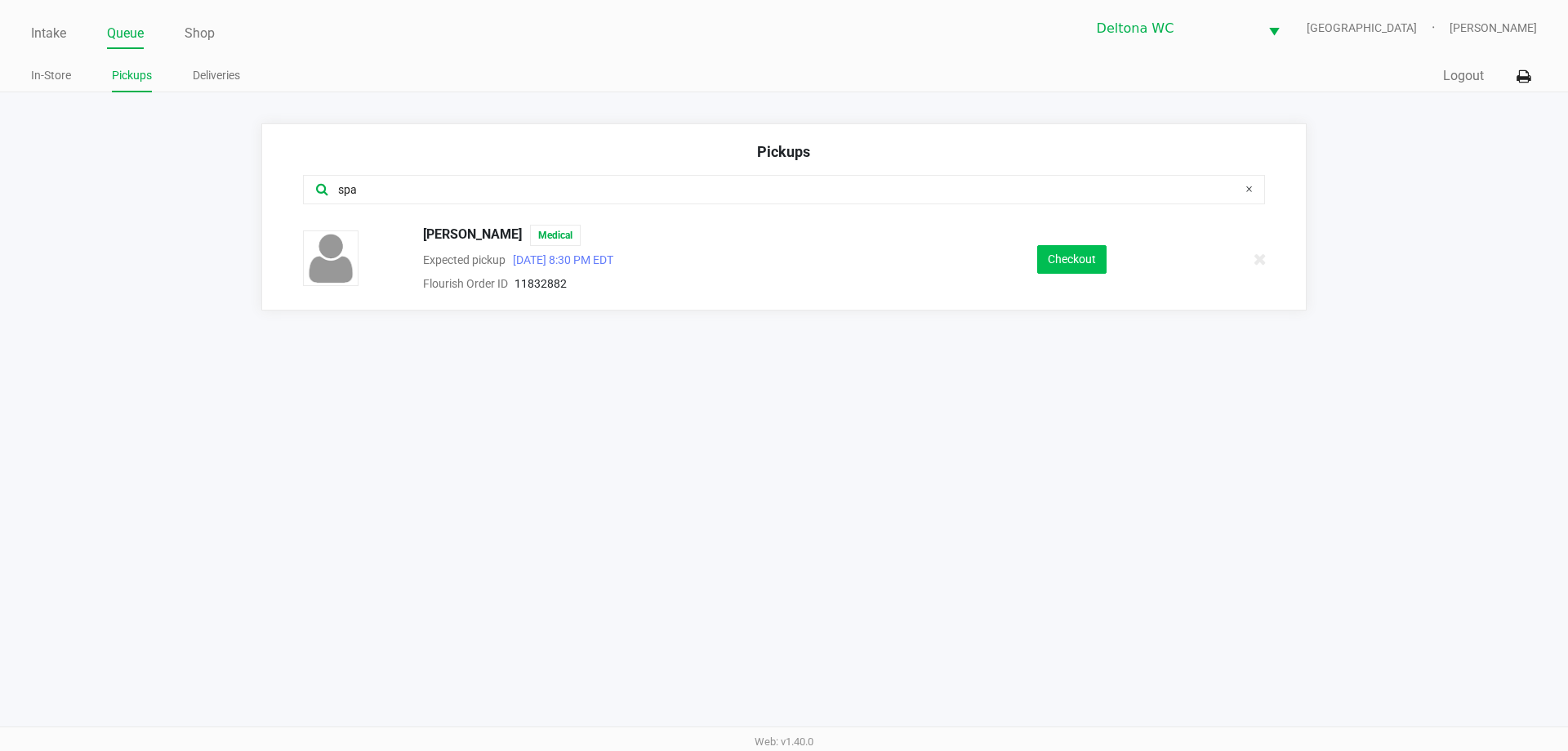
type input "spa"
click at [1066, 267] on button "Checkout" at bounding box center [1072, 259] width 69 height 29
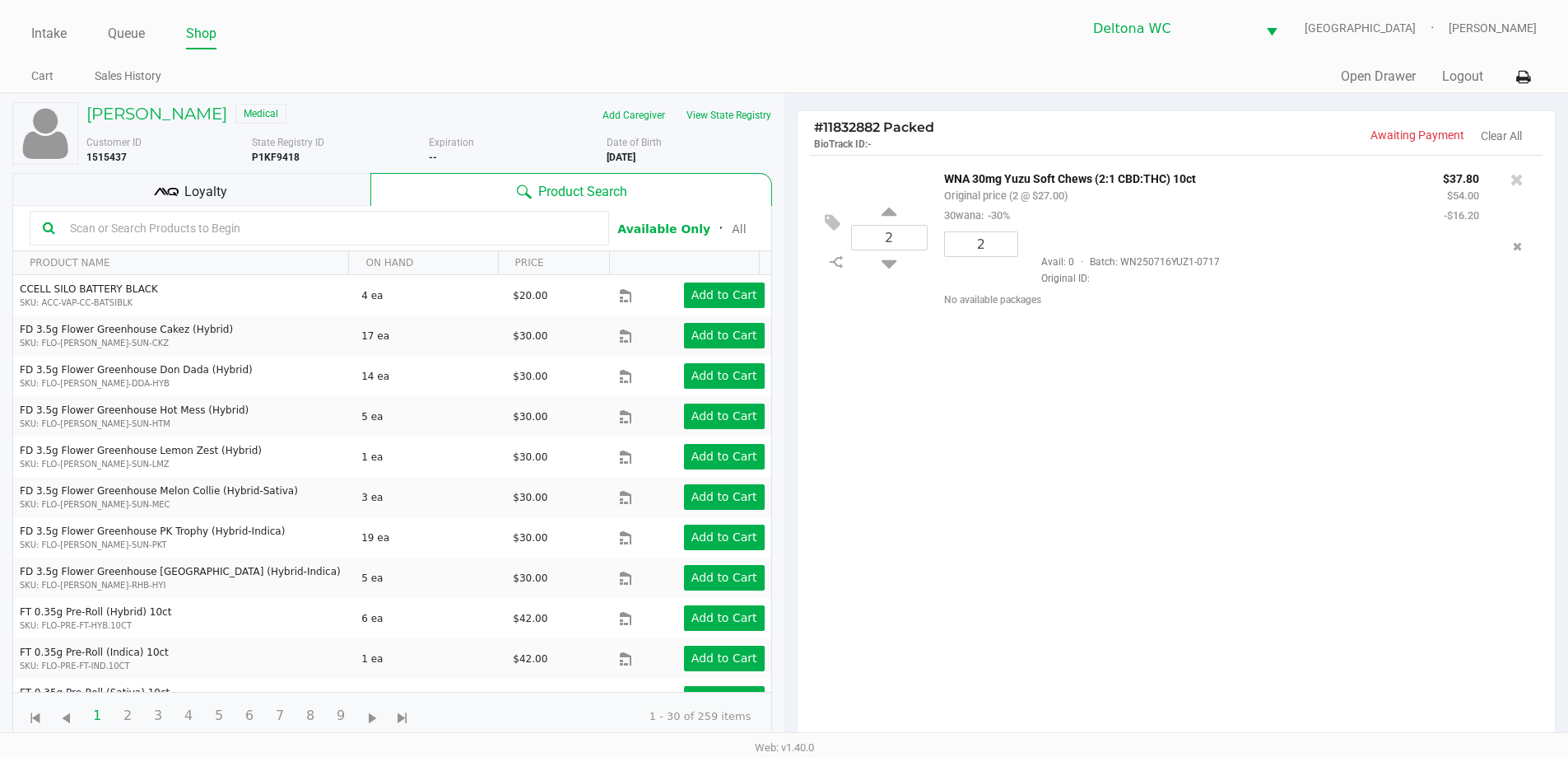
click at [962, 421] on div "2 WNA 30mg Yuzu Soft Chews (2:1 CBD:THC) 10ct Original price (2 @ $27.00) 30wan…" at bounding box center [1176, 454] width 759 height 598
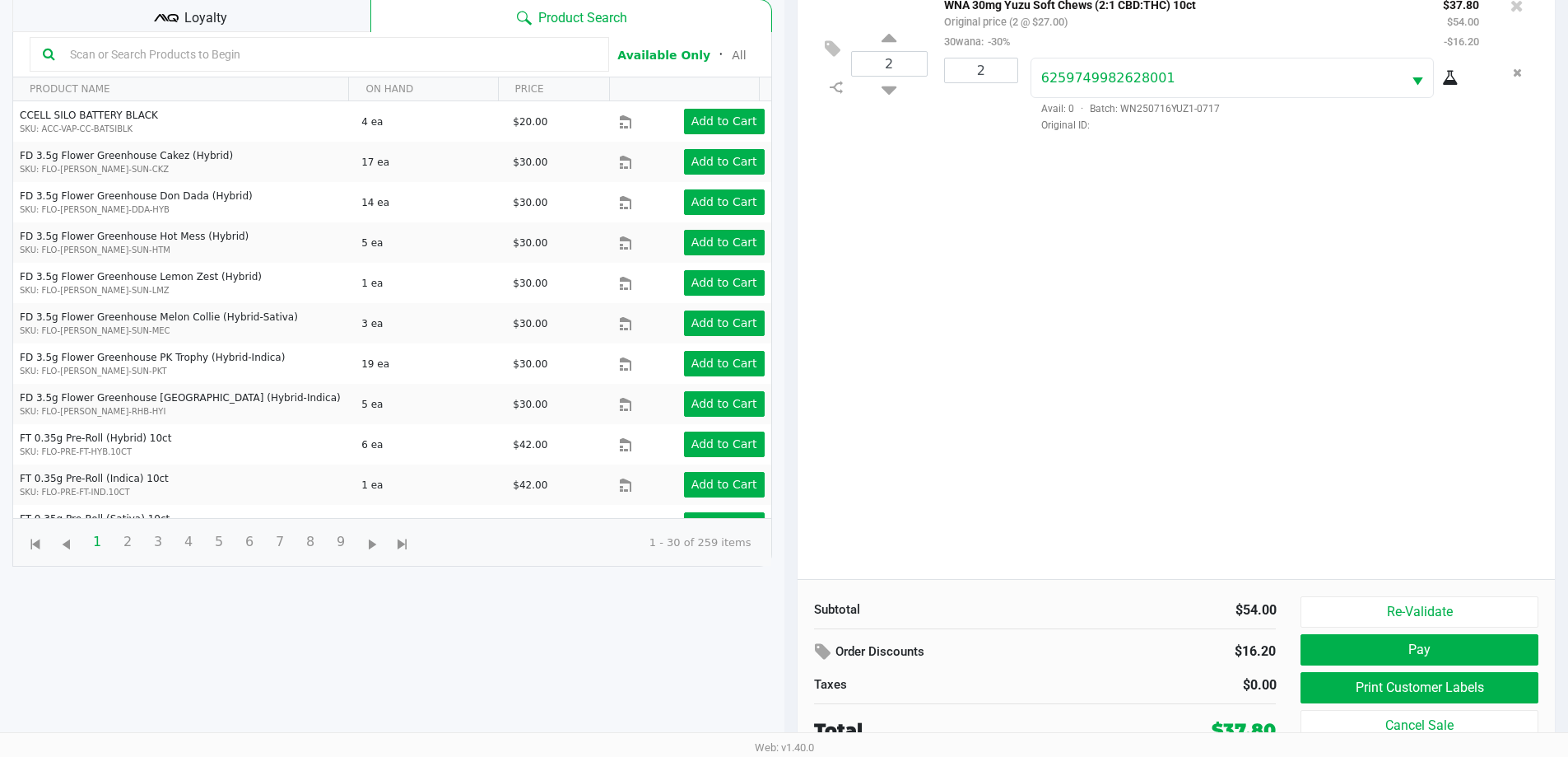
scroll to position [178, 0]
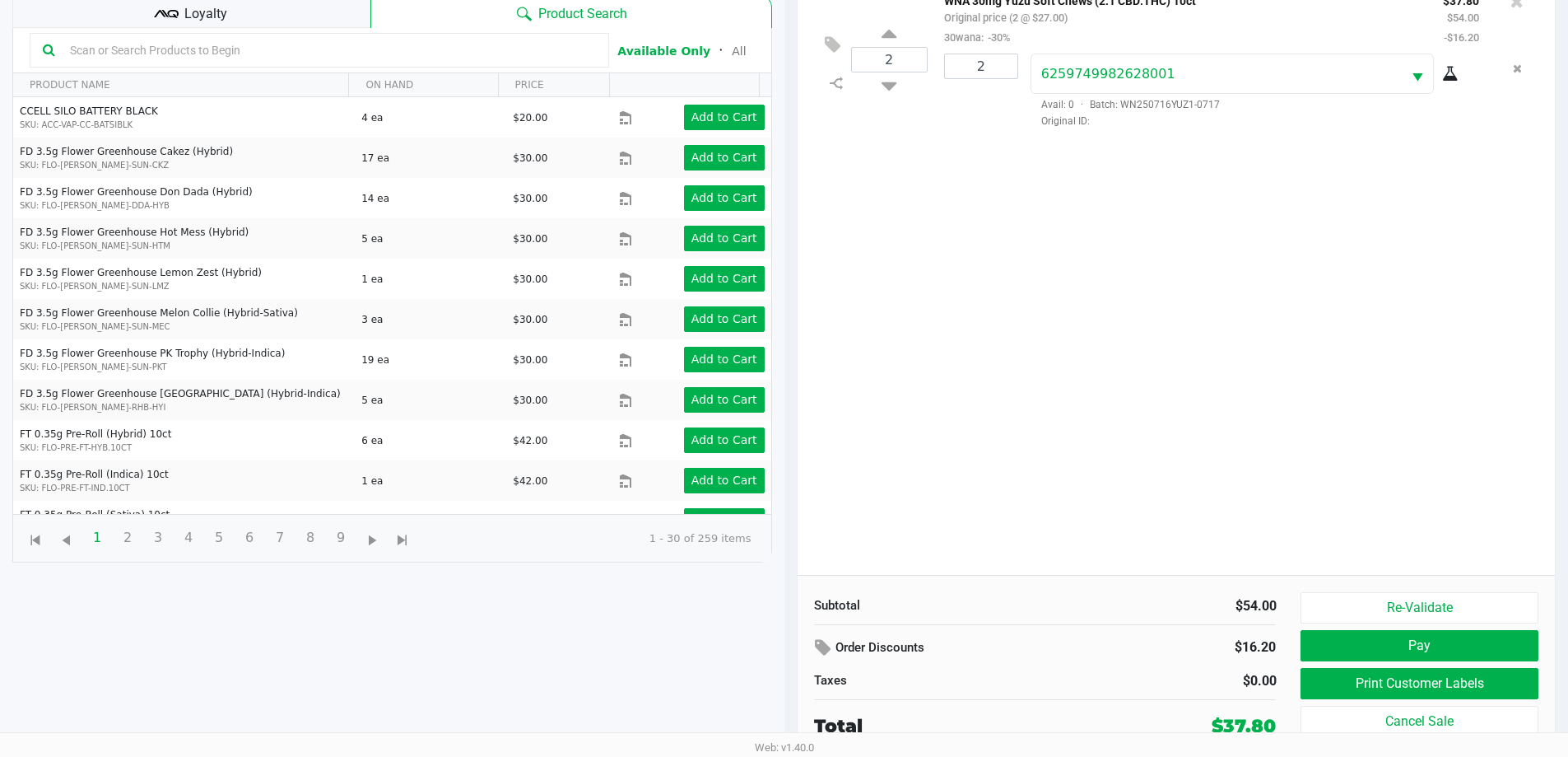
click at [249, 10] on div "Loyalty" at bounding box center [191, 11] width 358 height 33
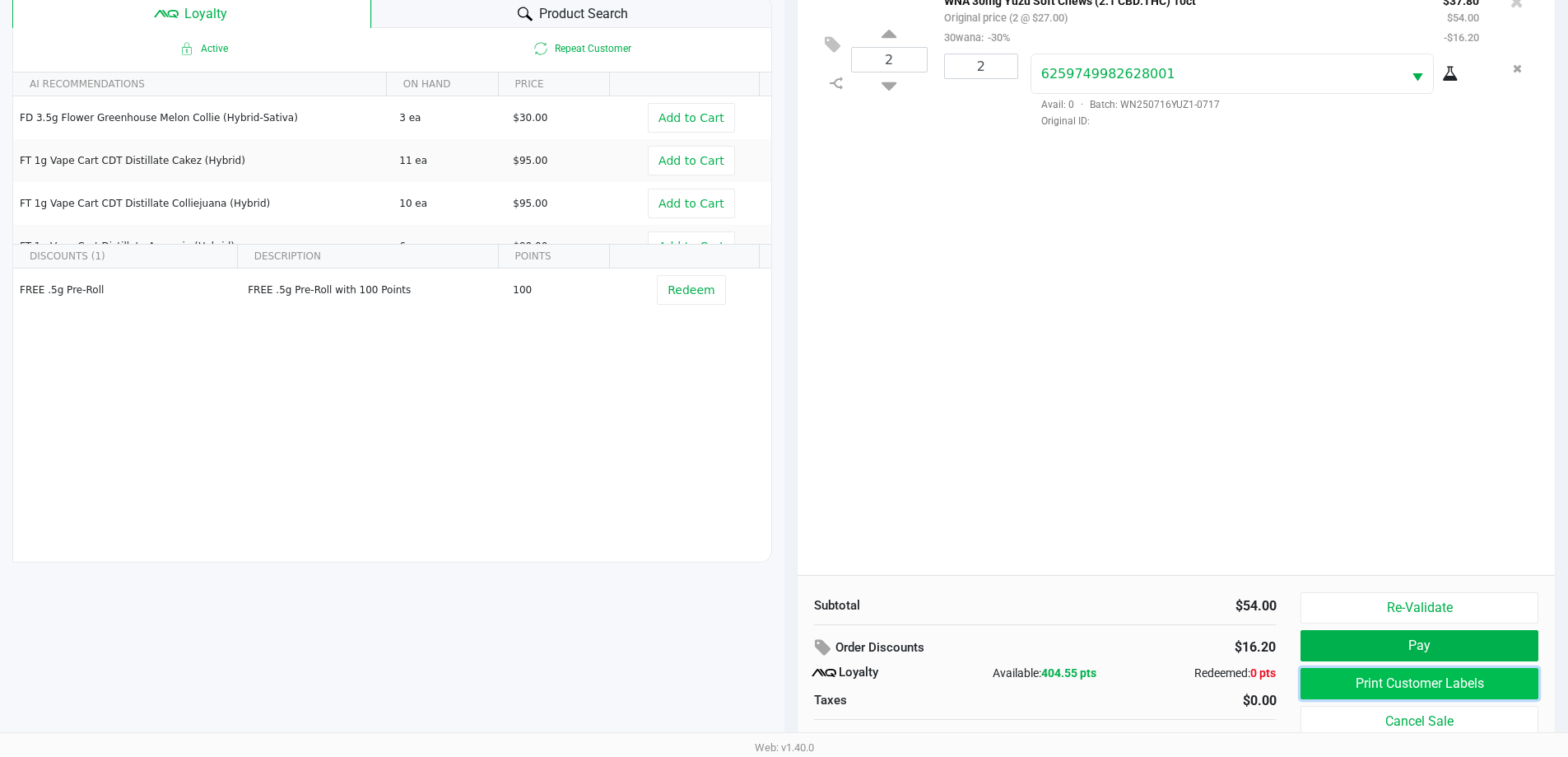
click at [1451, 680] on button "Print Customer Labels" at bounding box center [1418, 683] width 237 height 31
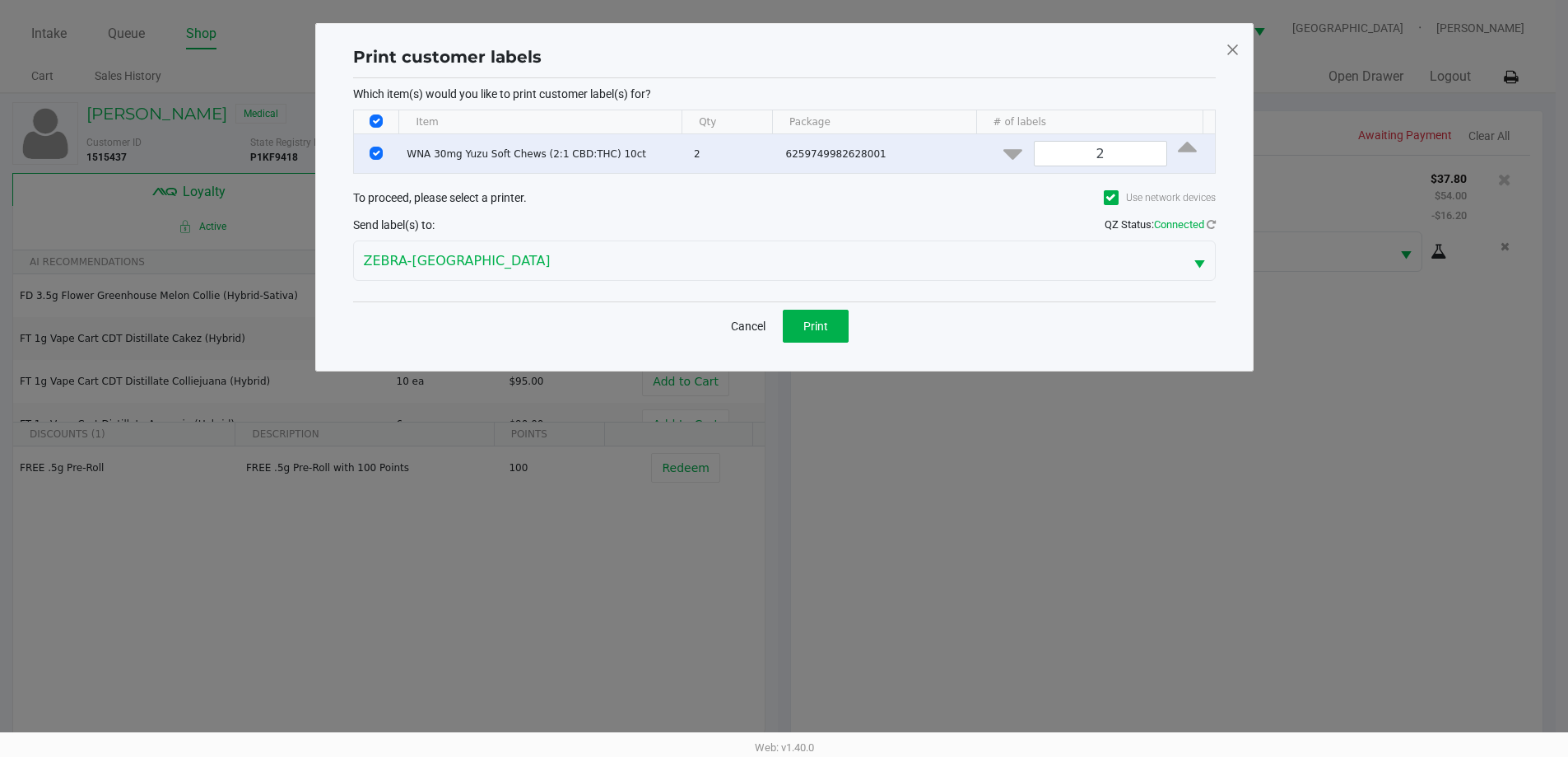
scroll to position [0, 0]
click at [834, 327] on button "Print" at bounding box center [821, 326] width 66 height 33
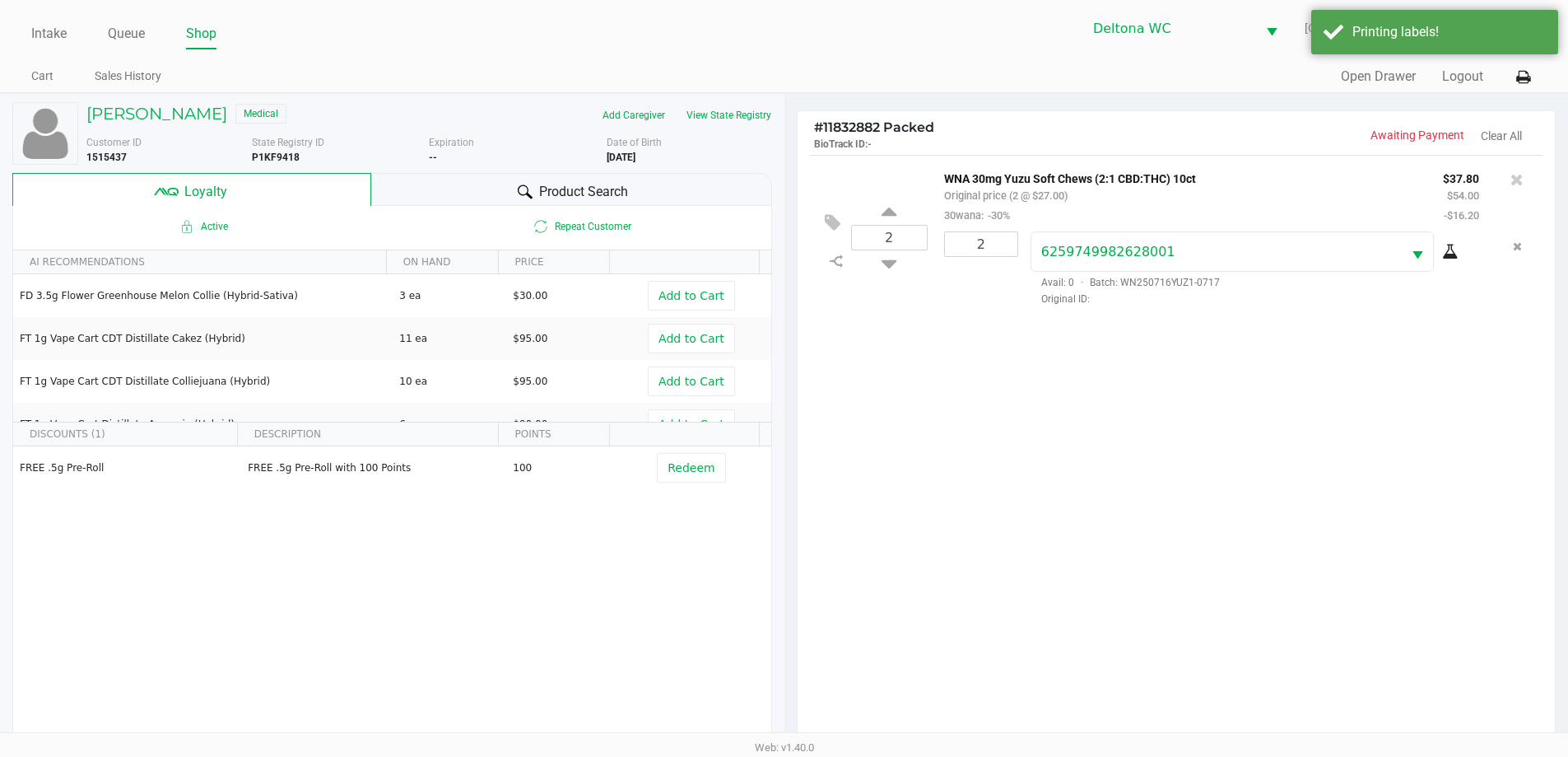
scroll to position [198, 0]
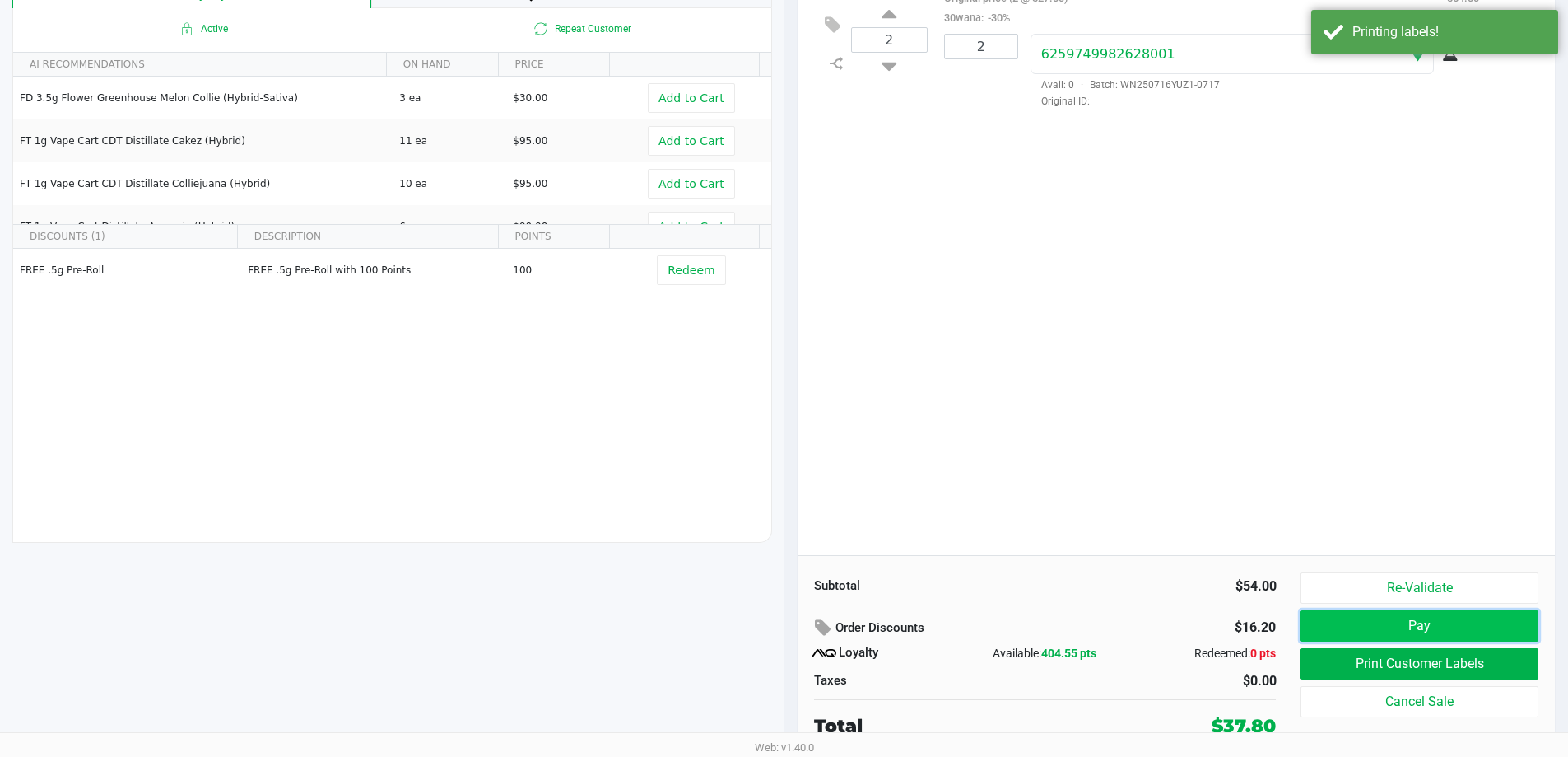
click at [1436, 628] on button "Pay" at bounding box center [1418, 625] width 237 height 31
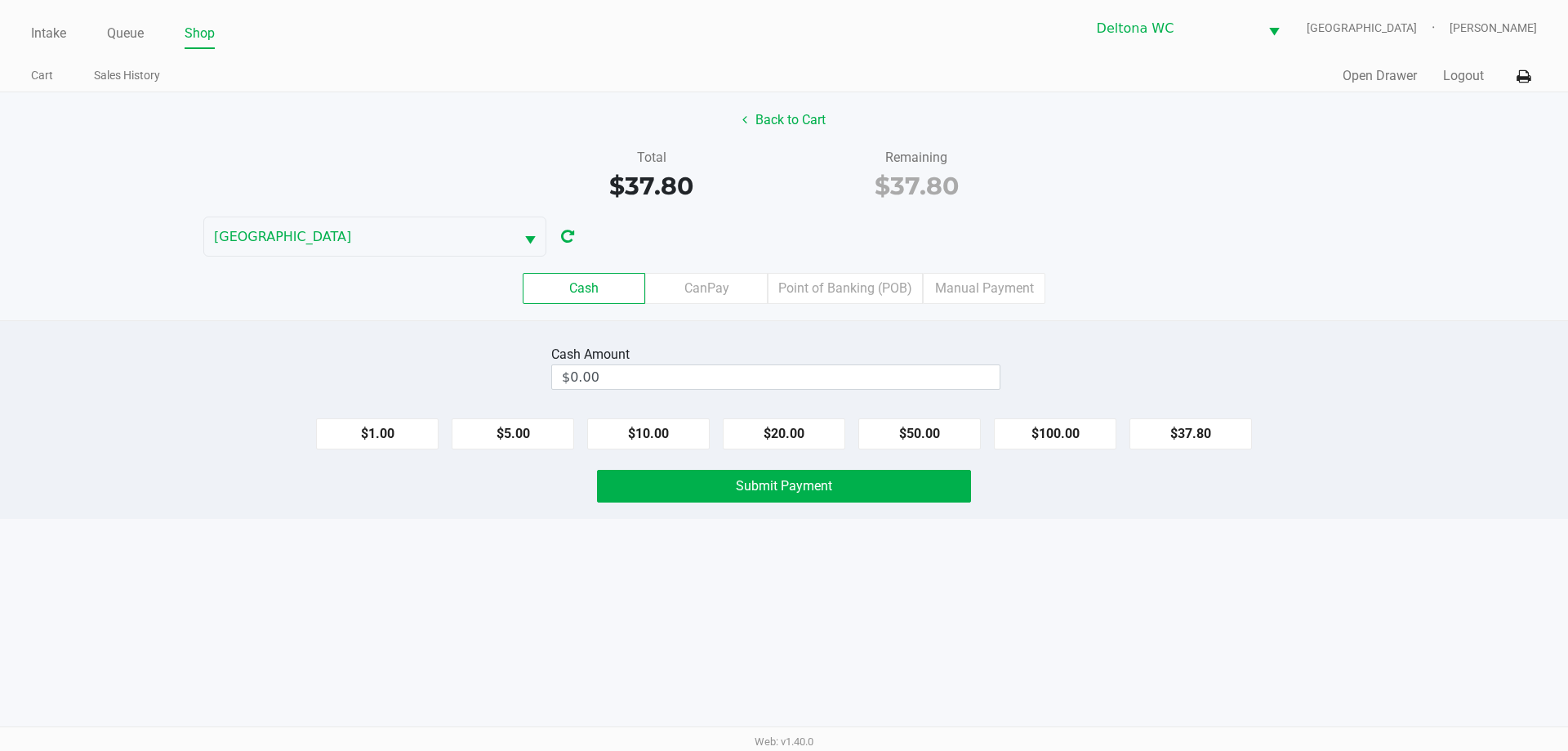
click at [792, 435] on button "$20.00" at bounding box center [784, 434] width 123 height 31
click at [775, 439] on button "$20.00" at bounding box center [784, 434] width 123 height 31
type input "$40.00"
click at [807, 491] on span "Submit Payment" at bounding box center [784, 486] width 96 height 16
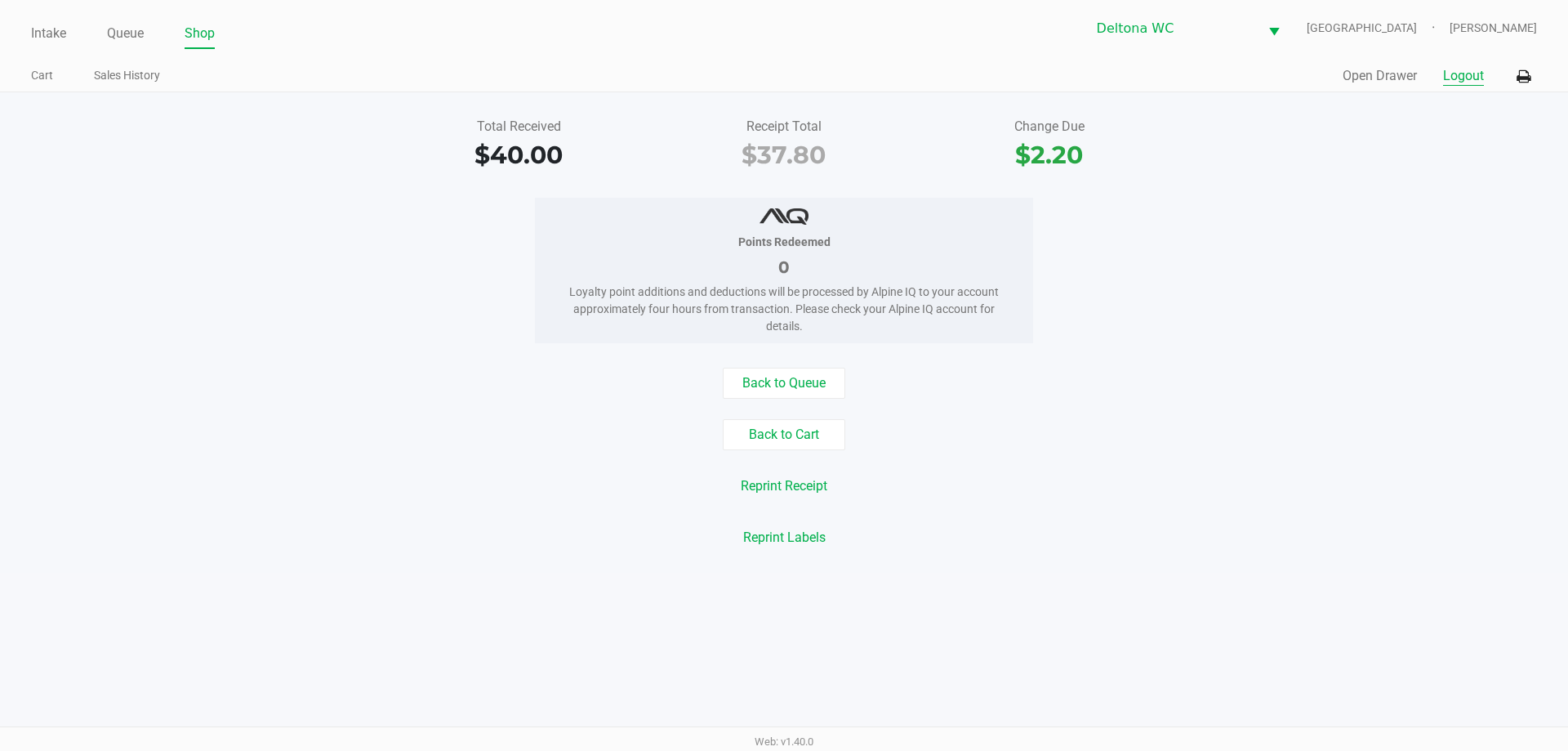
click at [1472, 74] on button "Logout" at bounding box center [1463, 76] width 41 height 20
